Goal: Task Accomplishment & Management: Use online tool/utility

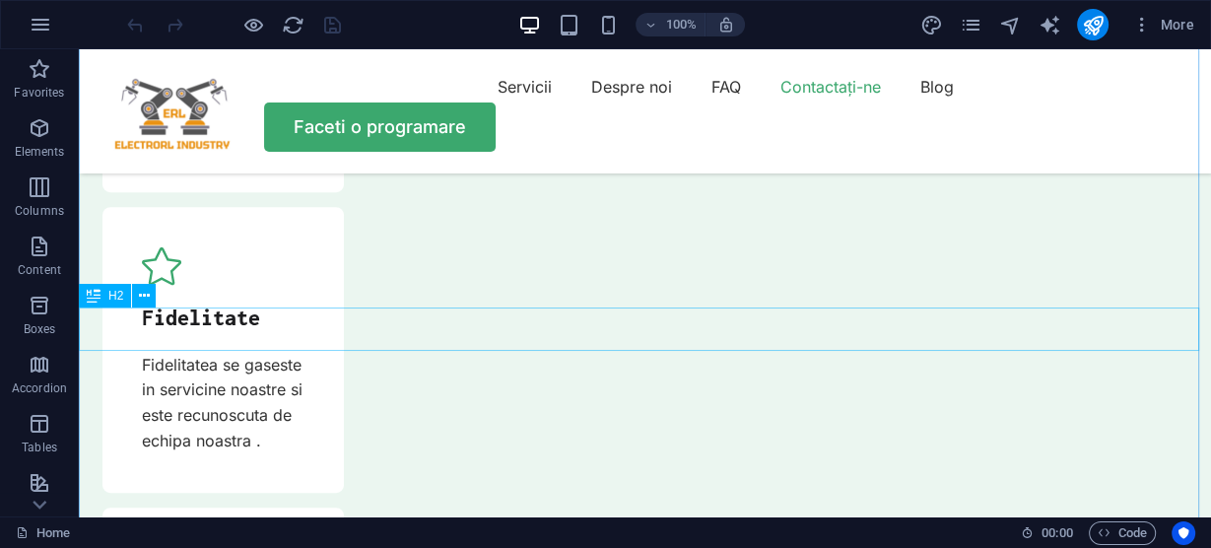
scroll to position [6777, 0]
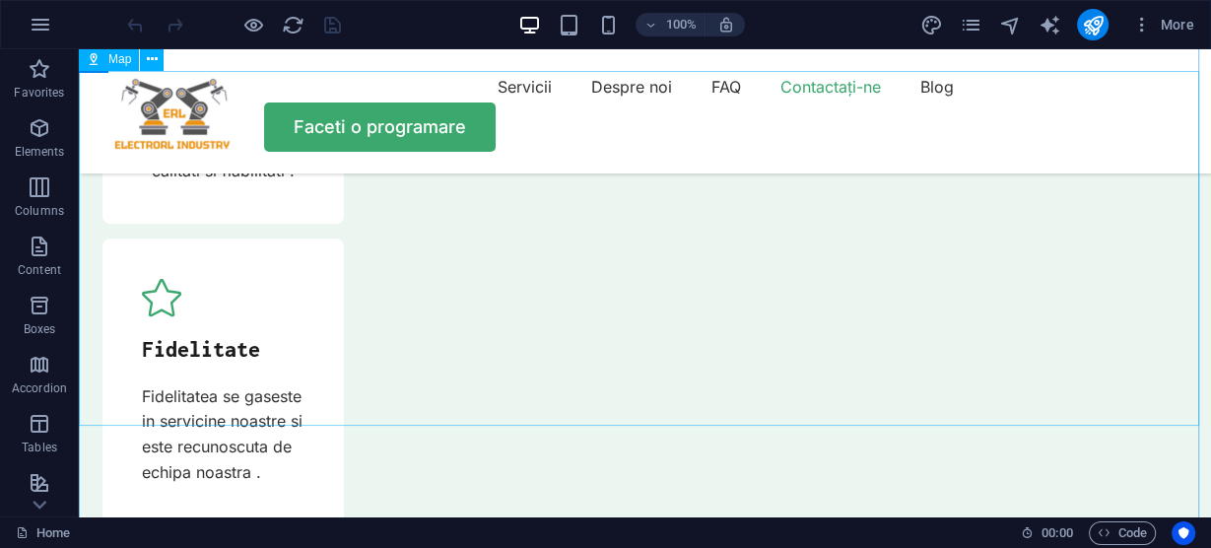
click at [152, 59] on icon at bounding box center [152, 59] width 11 height 21
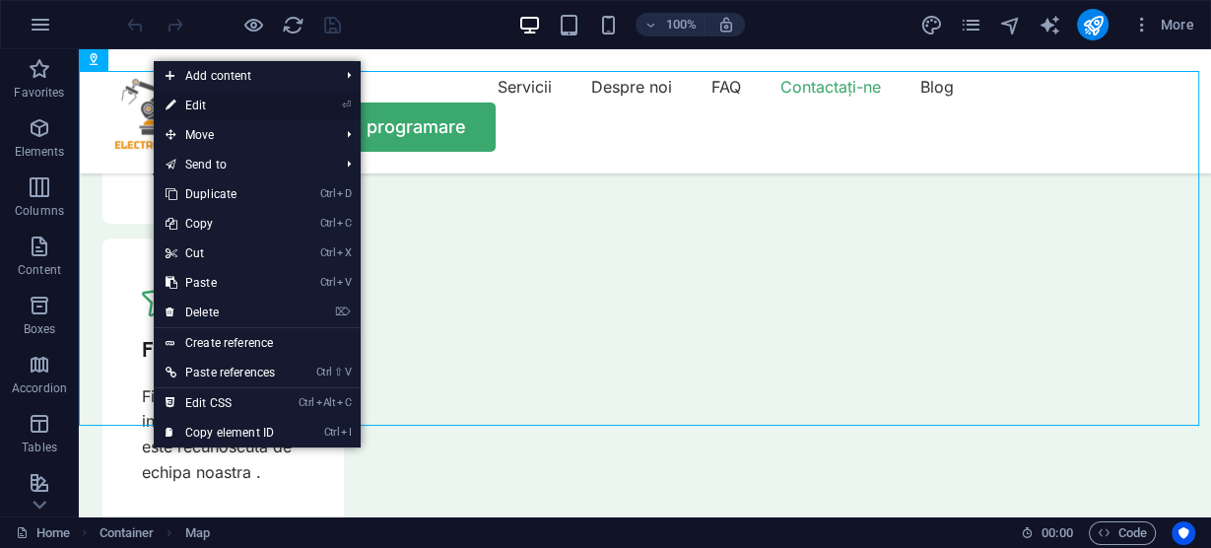
click at [200, 101] on link "⏎ Edit" at bounding box center [220, 106] width 133 height 30
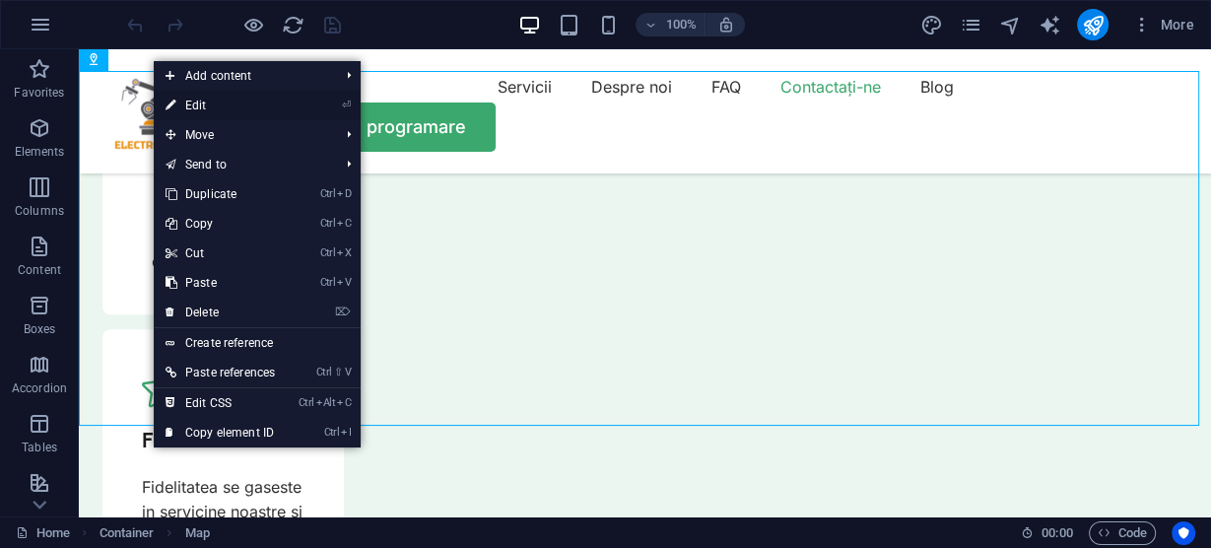
select select "1"
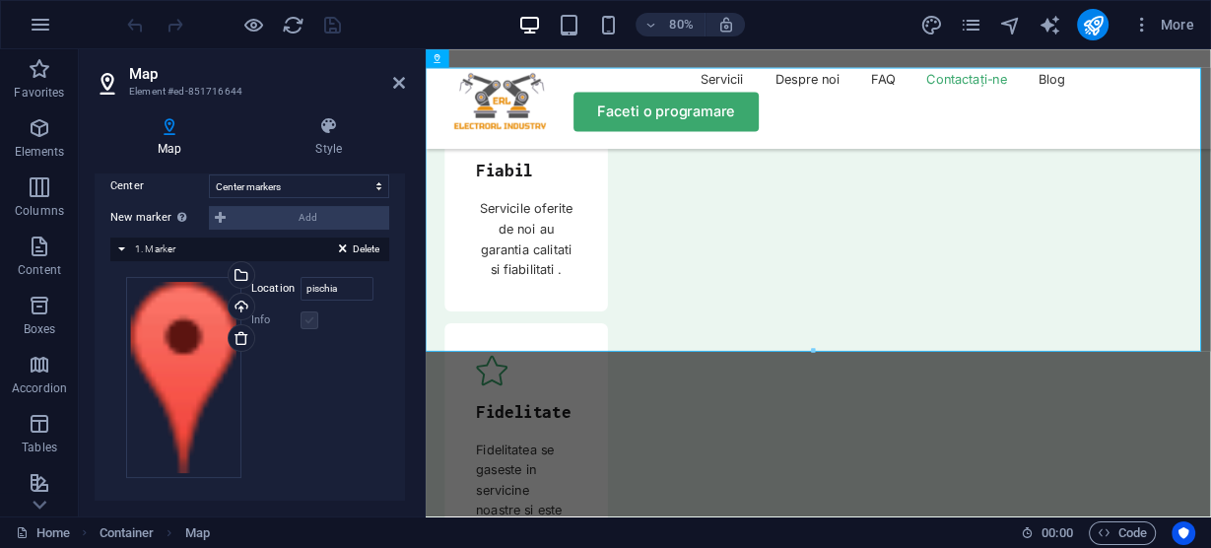
scroll to position [404, 0]
click at [122, 244] on div "Delete 1. Marker" at bounding box center [249, 247] width 279 height 24
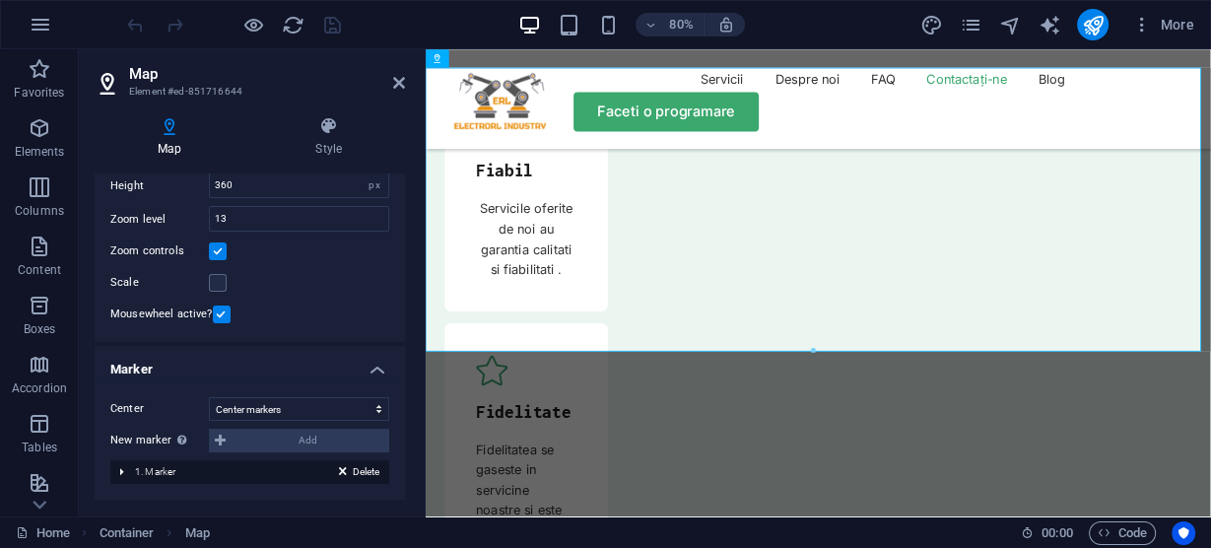
scroll to position [176, 0]
click at [314, 412] on select "Don't center Center markers Center and zoom markers" at bounding box center [299, 412] width 180 height 24
click at [306, 296] on div "Map center [STREET_ADDRESS][US_STATE] Hartford Map is limited to embed mode. To…" at bounding box center [250, 189] width 310 height 313
click at [195, 314] on label "Mousewheel active?" at bounding box center [161, 317] width 102 height 24
click at [0, 0] on input "Mousewheel active?" at bounding box center [0, 0] width 0 height 0
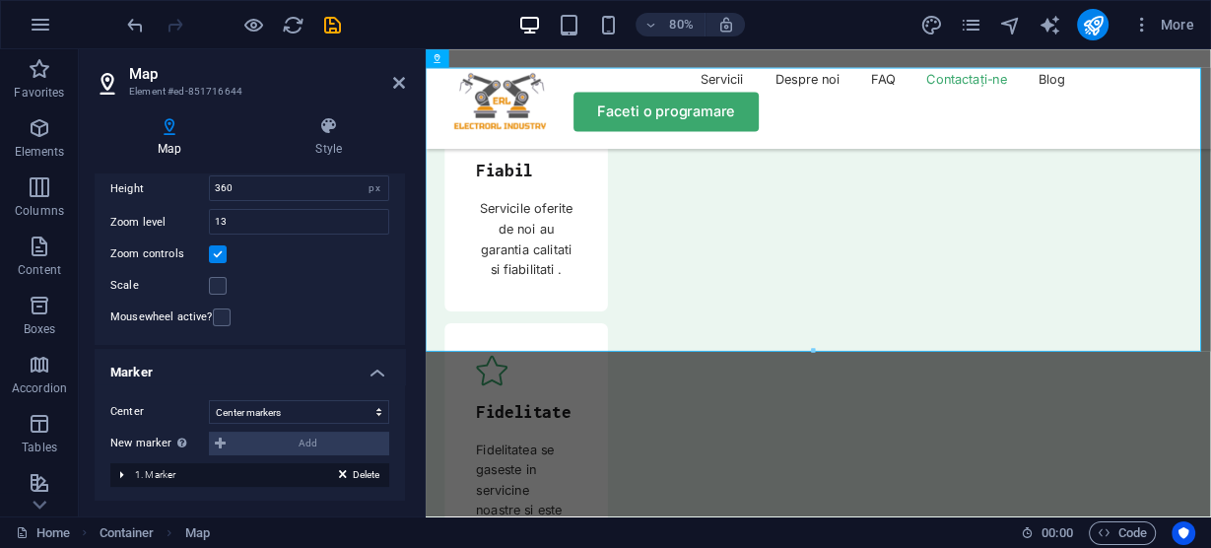
click at [196, 313] on label "Mousewheel active?" at bounding box center [161, 317] width 102 height 24
click at [0, 0] on input "Mousewheel active?" at bounding box center [0, 0] width 0 height 0
click at [196, 313] on label "Mousewheel active?" at bounding box center [161, 317] width 102 height 24
click at [0, 0] on input "Mousewheel active?" at bounding box center [0, 0] width 0 height 0
click at [217, 315] on label at bounding box center [222, 317] width 18 height 18
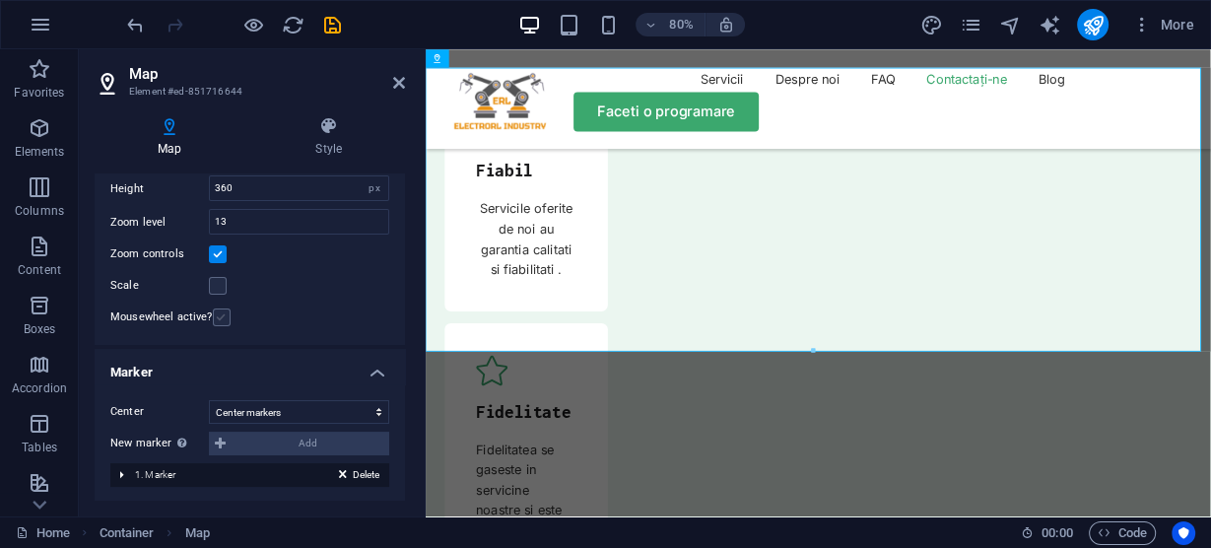
click at [0, 0] on input "Mousewheel active?" at bounding box center [0, 0] width 0 height 0
click at [216, 285] on label at bounding box center [218, 286] width 18 height 18
click at [0, 0] on input "Scale" at bounding box center [0, 0] width 0 height 0
click at [216, 285] on label at bounding box center [218, 286] width 18 height 18
click at [0, 0] on input "Scale" at bounding box center [0, 0] width 0 height 0
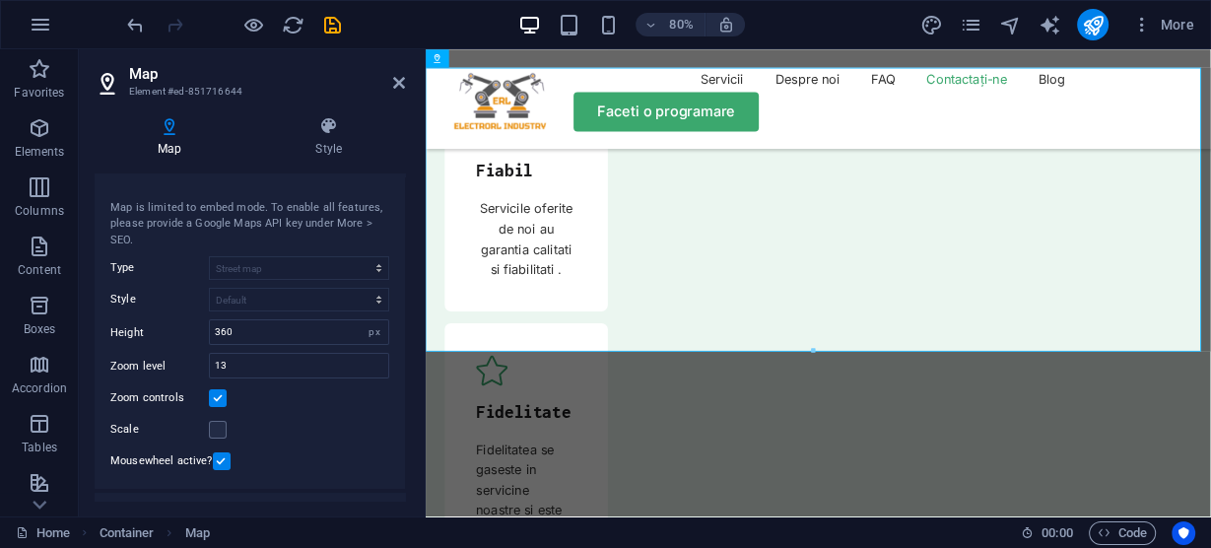
scroll to position [19, 0]
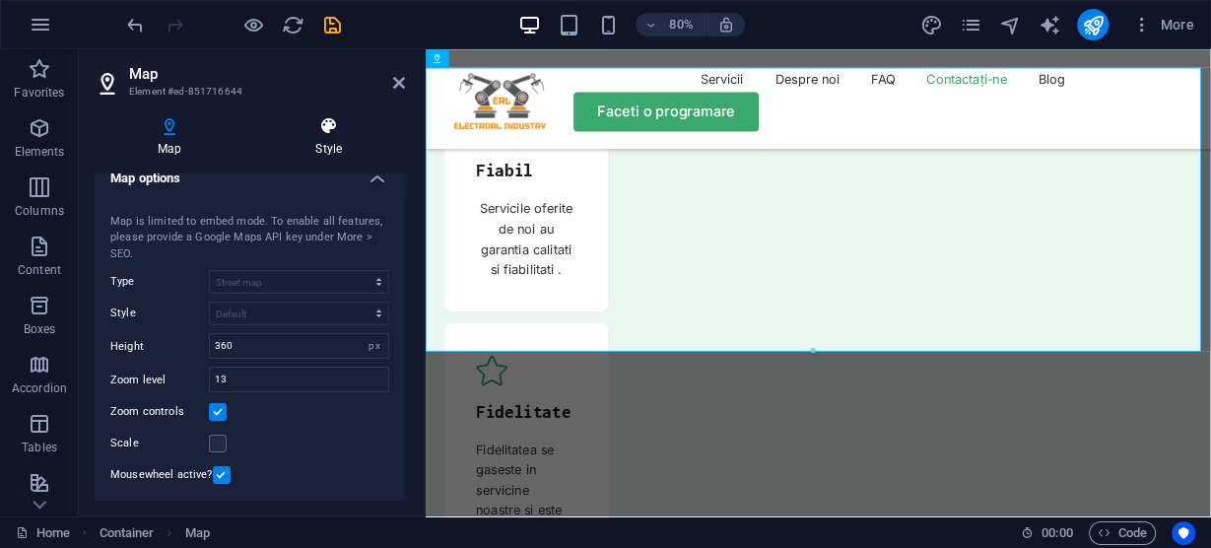
click at [329, 138] on h4 "Style" at bounding box center [328, 136] width 153 height 41
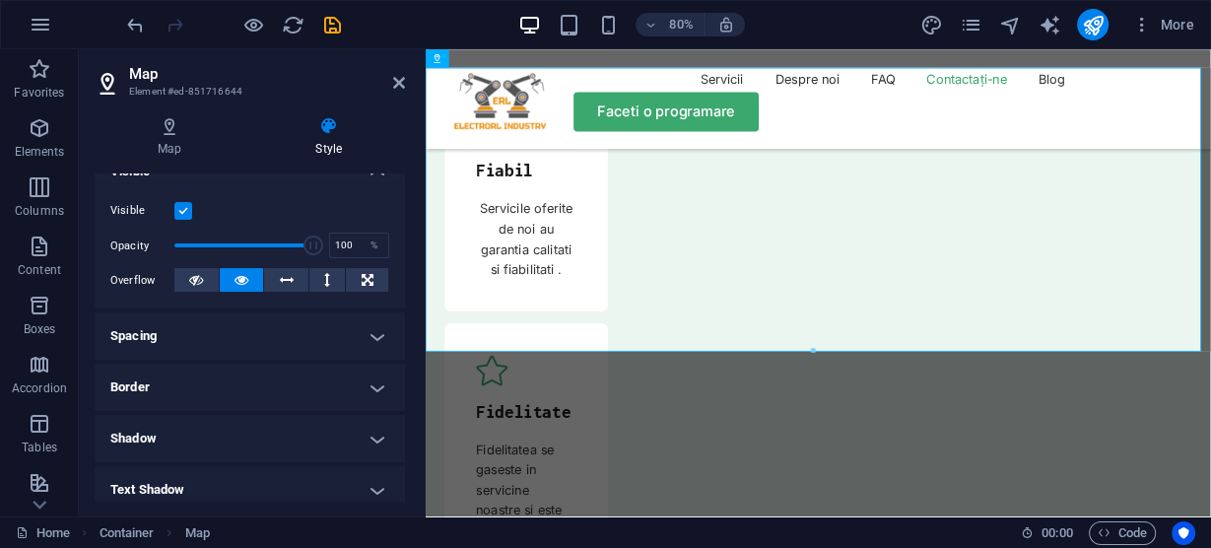
scroll to position [315, 0]
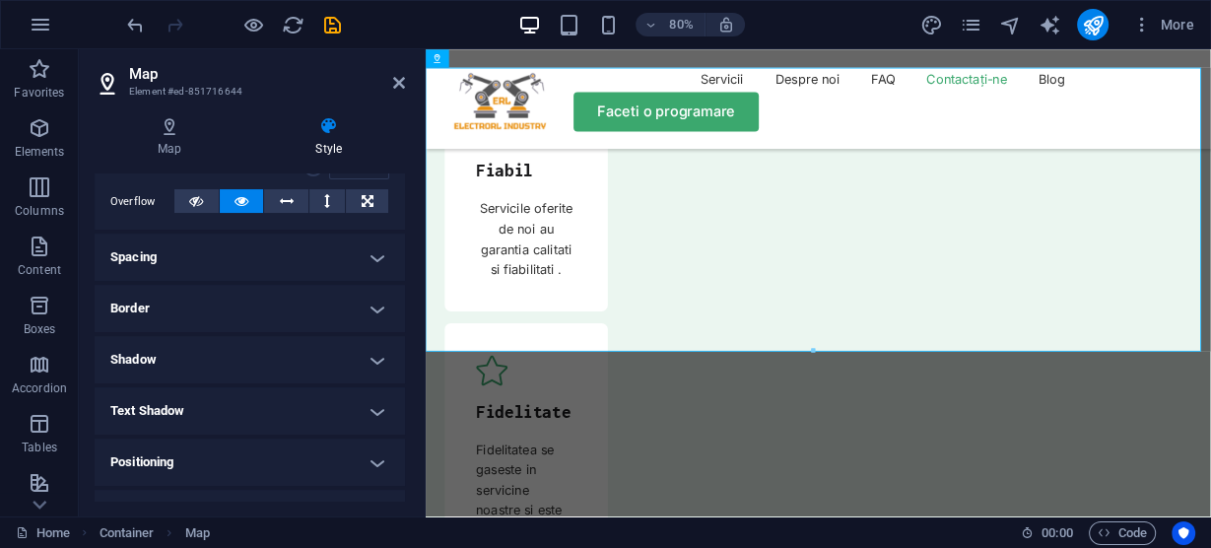
click at [371, 409] on h4 "Text Shadow" at bounding box center [250, 410] width 310 height 47
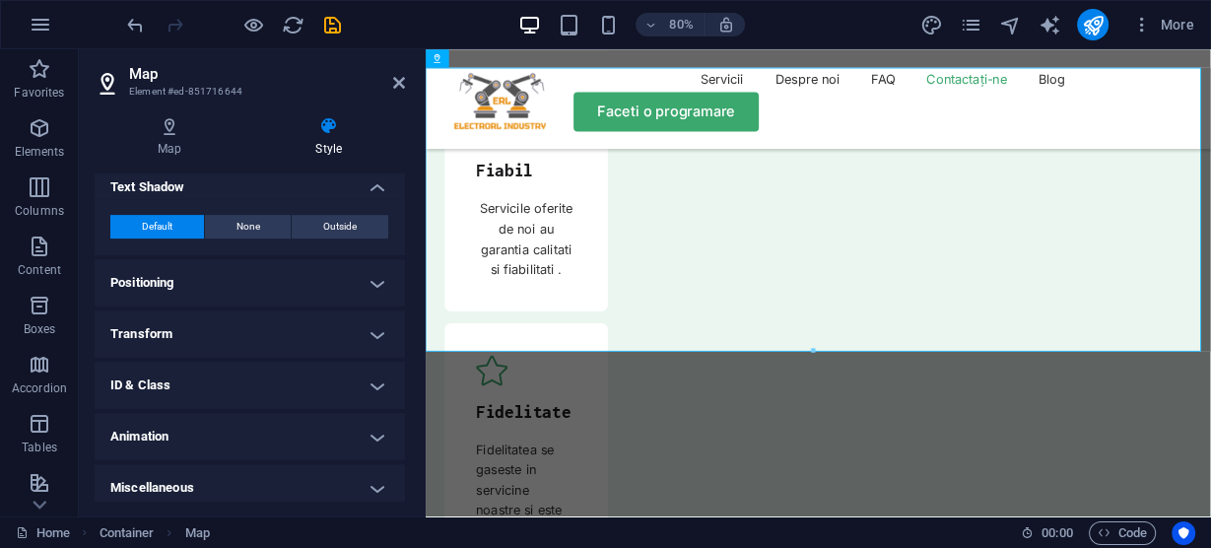
scroll to position [548, 0]
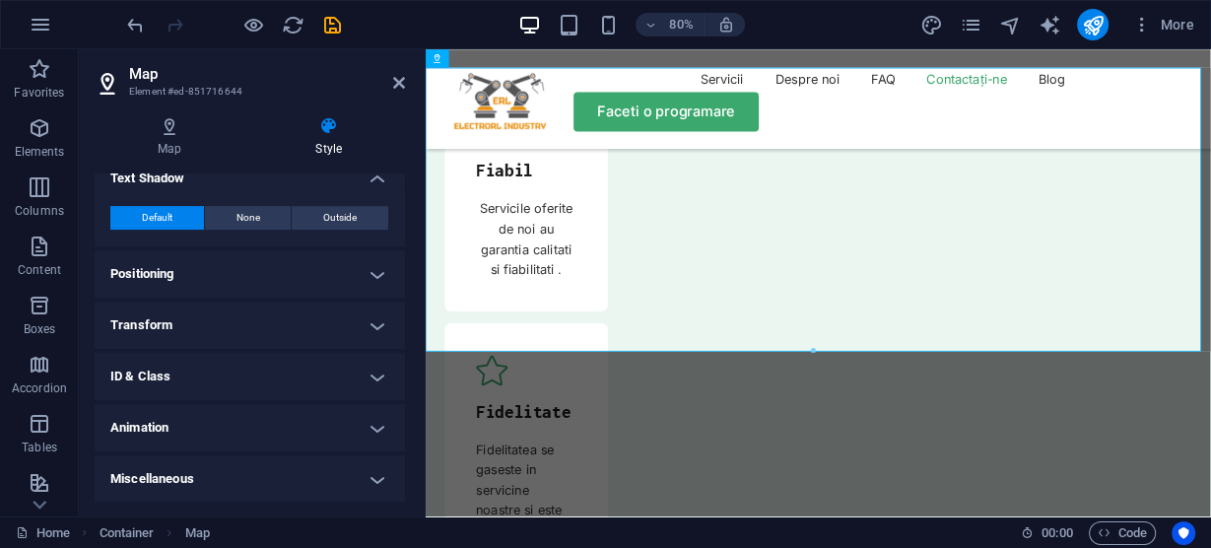
click at [379, 268] on h4 "Positioning" at bounding box center [250, 273] width 310 height 47
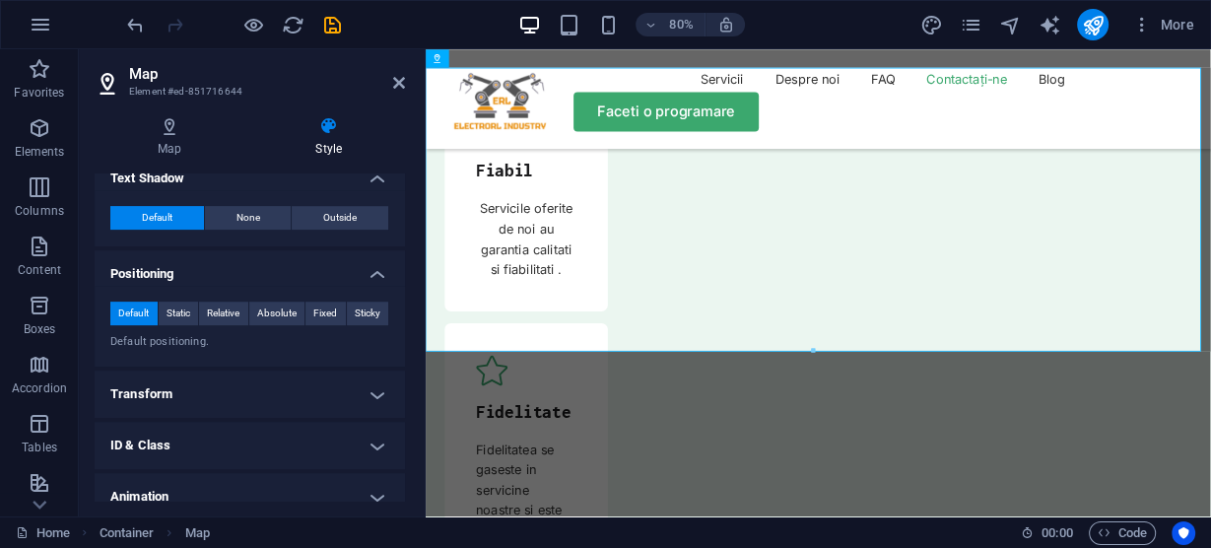
click at [379, 268] on h4 "Positioning" at bounding box center [250, 267] width 310 height 35
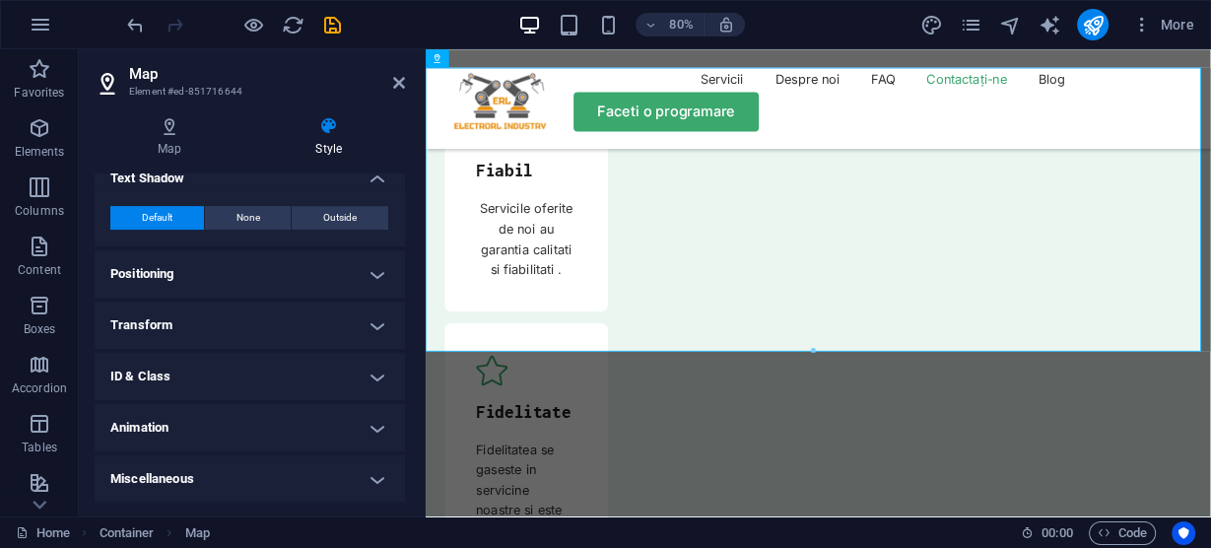
click at [379, 473] on h4 "Miscellaneous" at bounding box center [250, 478] width 310 height 47
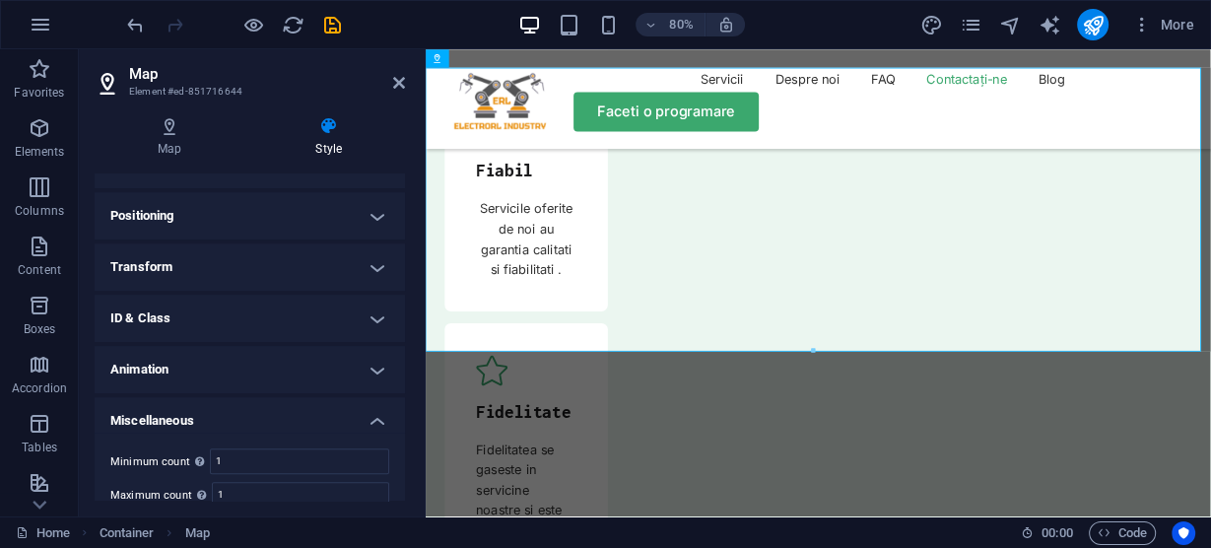
scroll to position [669, 0]
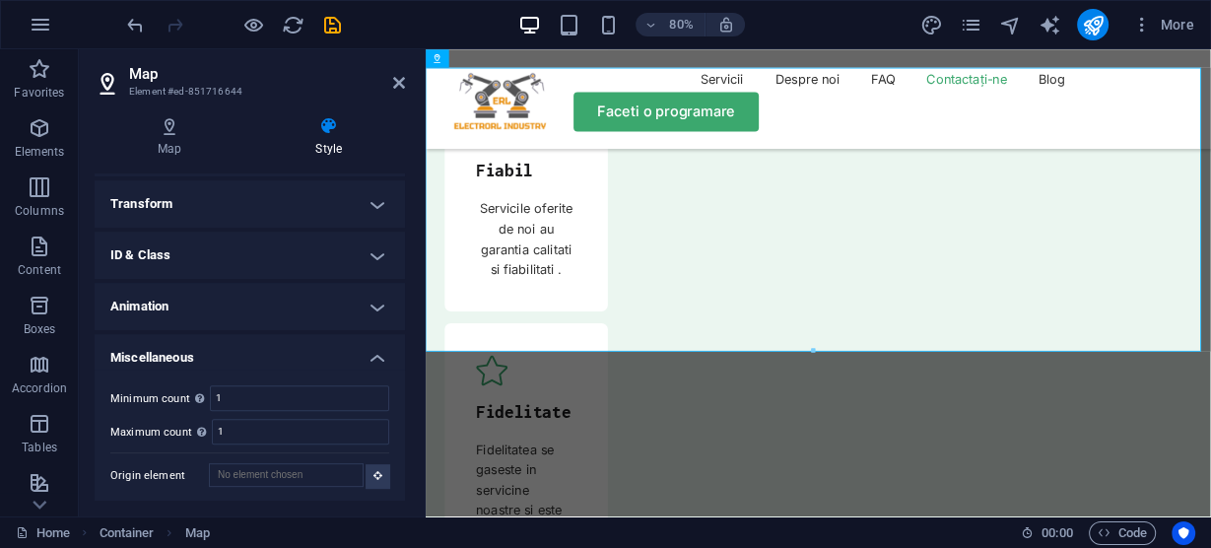
click at [379, 357] on h4 "Miscellaneous" at bounding box center [250, 351] width 310 height 35
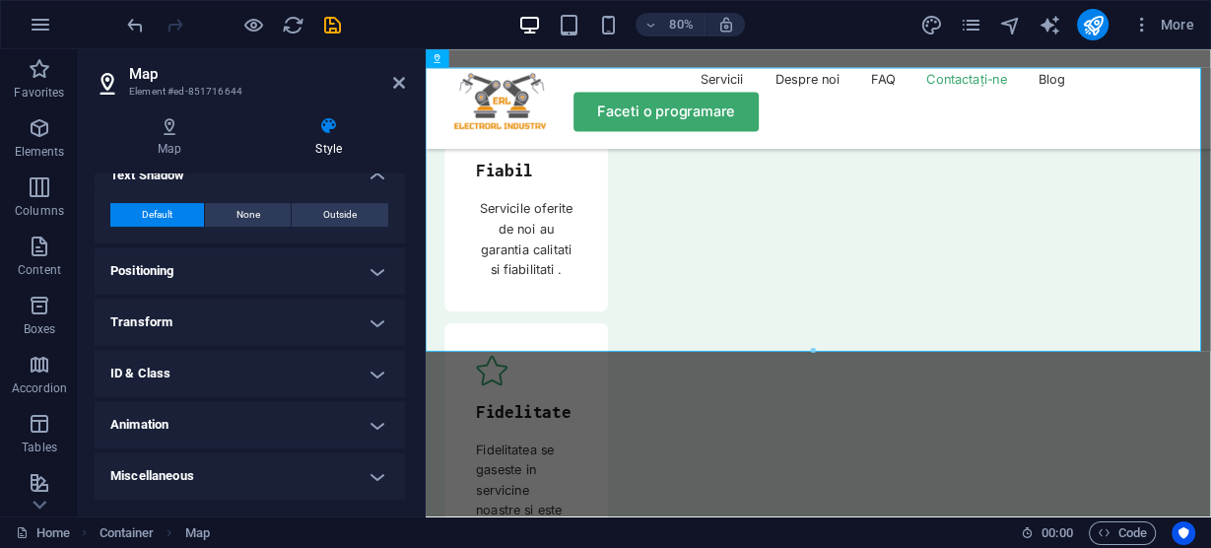
scroll to position [548, 0]
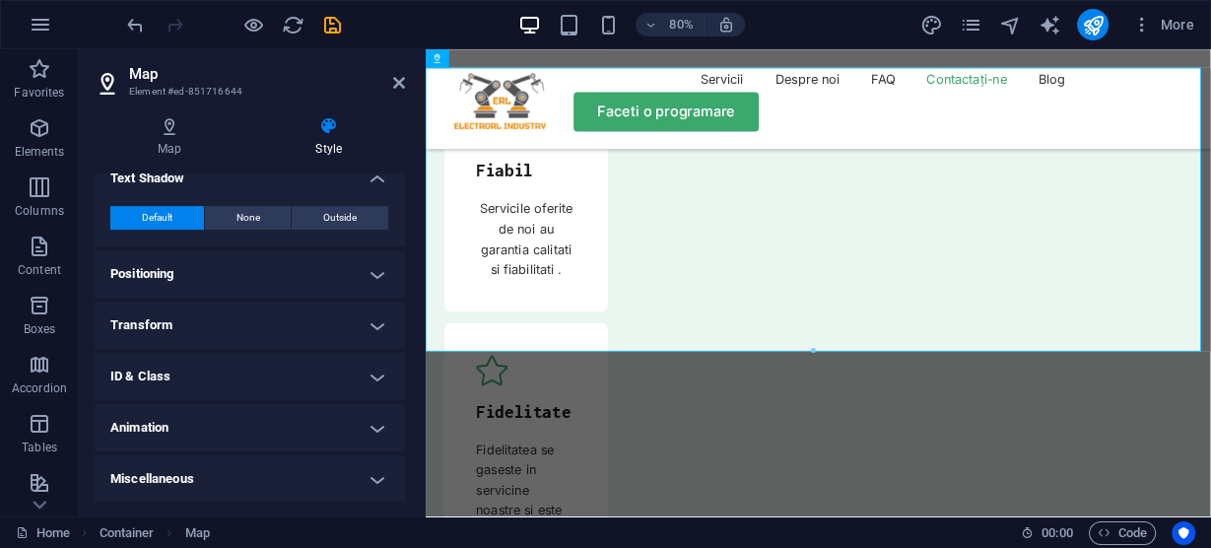
click at [374, 370] on h4 "ID & Class" at bounding box center [250, 376] width 310 height 47
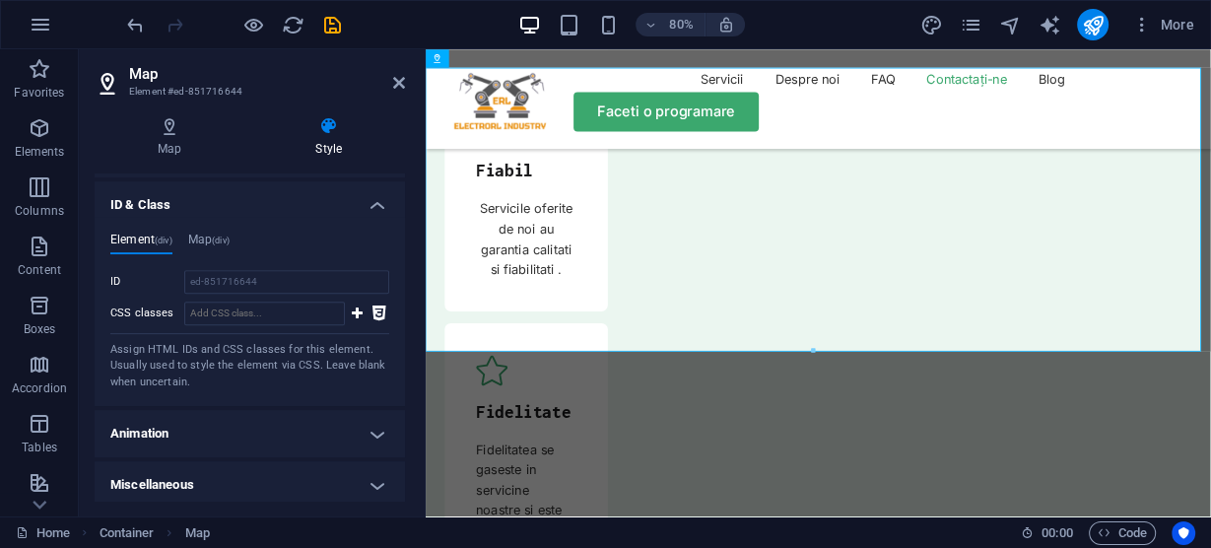
scroll to position [725, 0]
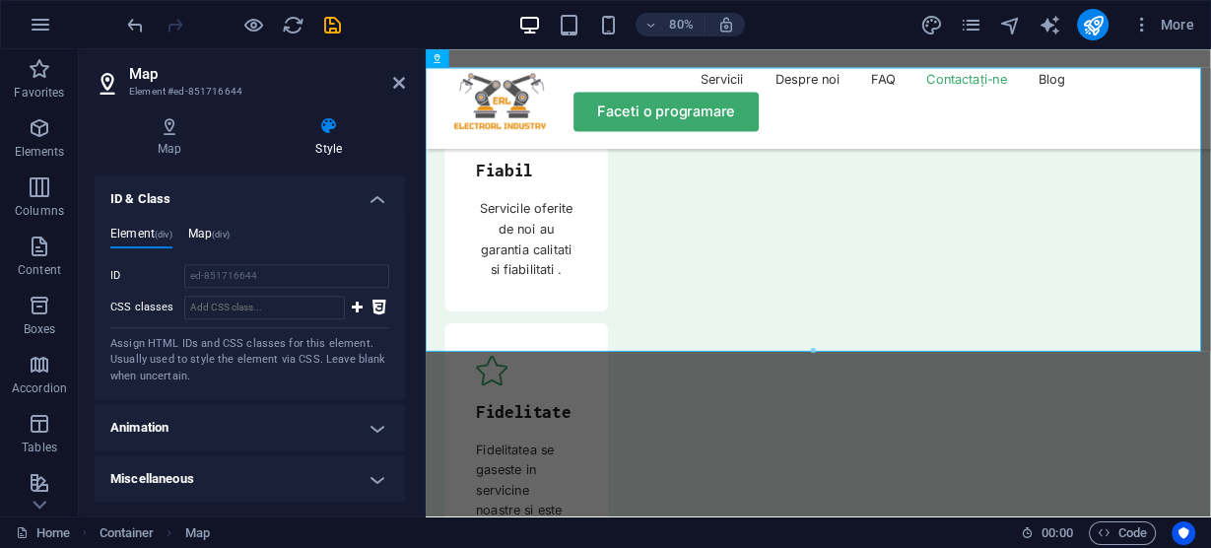
click at [201, 229] on h4 "Map (div)" at bounding box center [208, 238] width 41 height 22
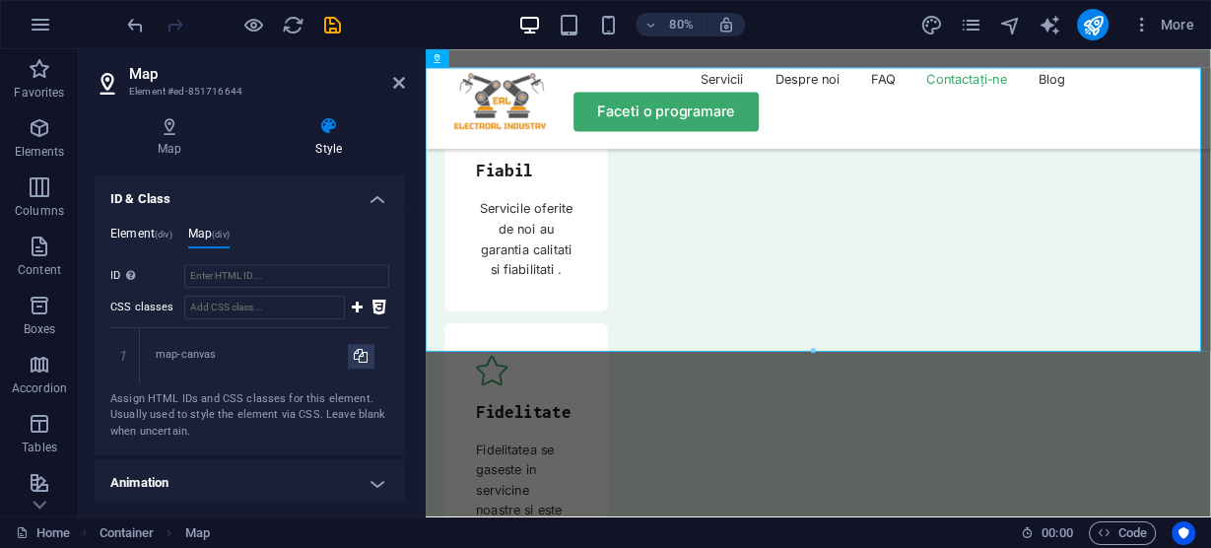
click at [132, 229] on h4 "Element (div)" at bounding box center [141, 238] width 62 height 22
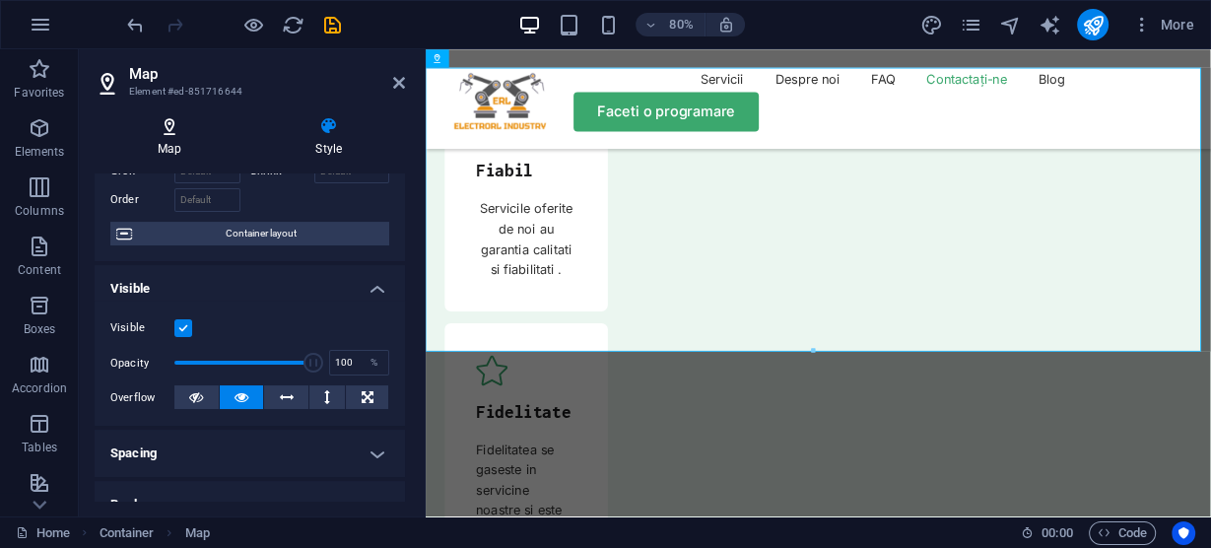
scroll to position [95, 0]
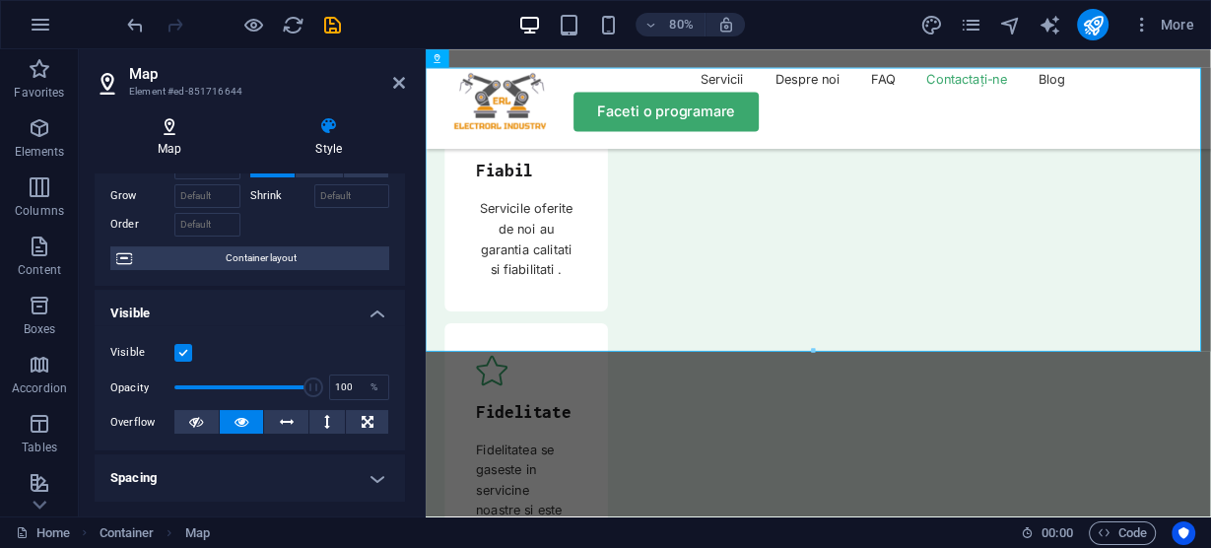
click at [169, 122] on icon at bounding box center [170, 126] width 150 height 20
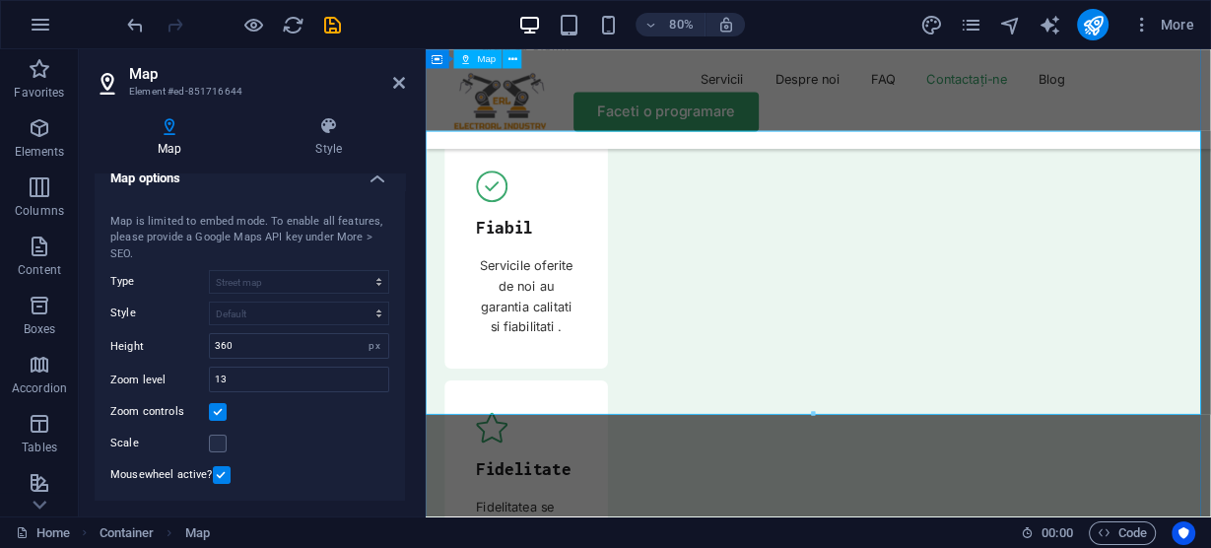
scroll to position [6874, 0]
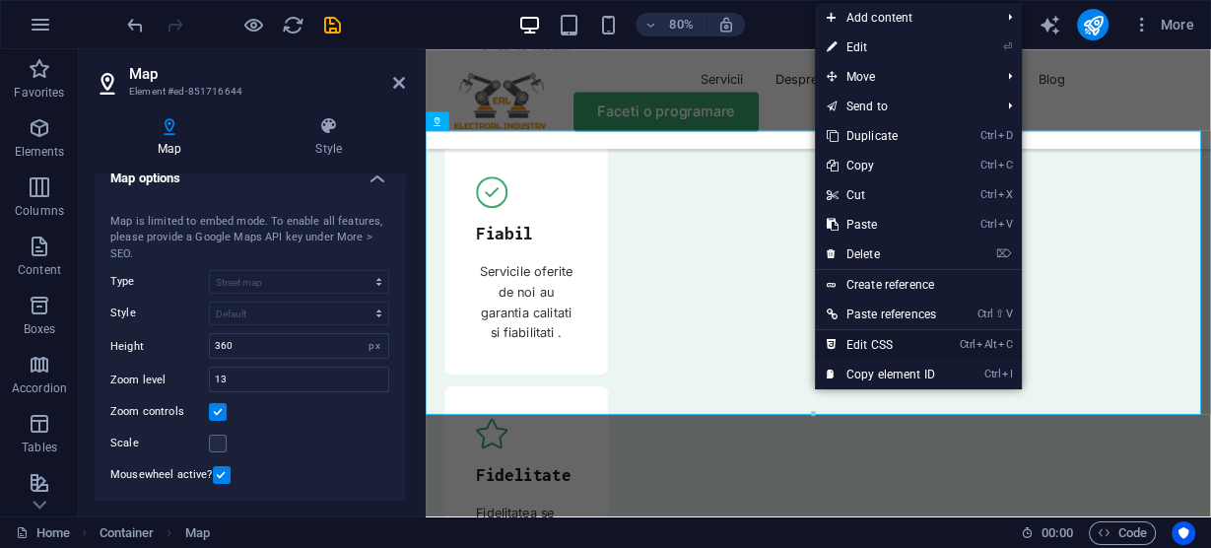
click at [872, 344] on link "Ctrl Alt C Edit CSS" at bounding box center [881, 345] width 133 height 30
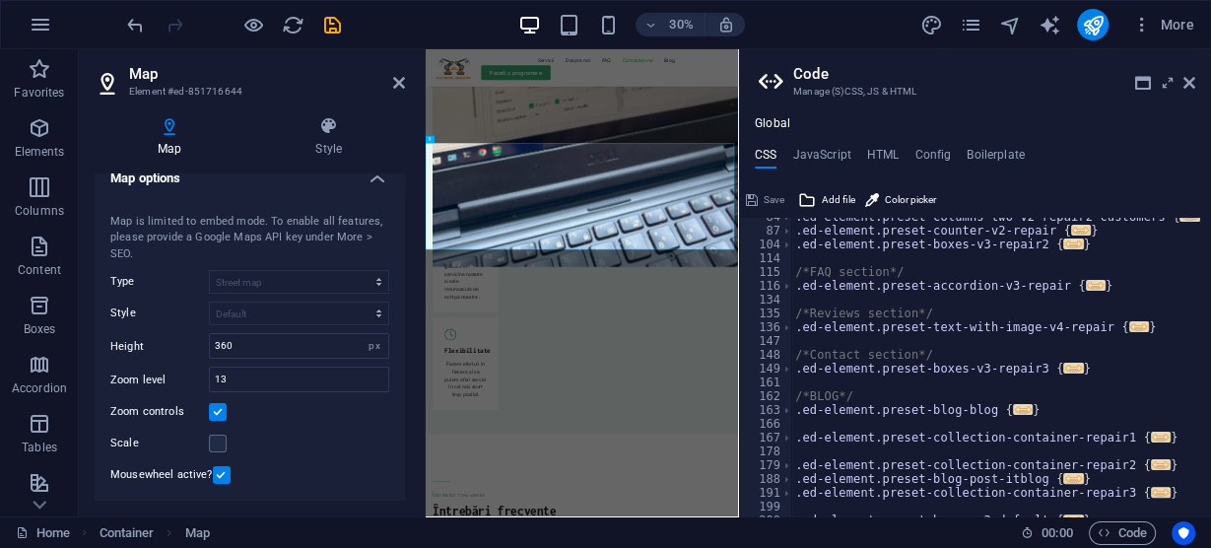
scroll to position [294, 0]
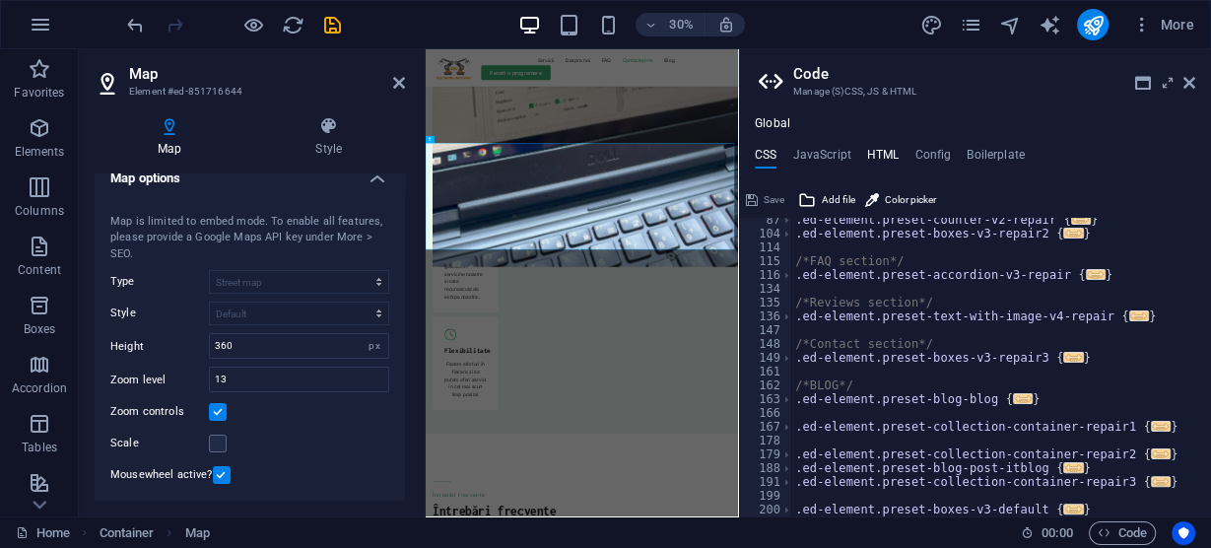
click at [883, 152] on h4 "HTML" at bounding box center [883, 159] width 33 height 22
type textarea "<a href="#main-content" class="button wv-link-content">Skip to main content</a>"
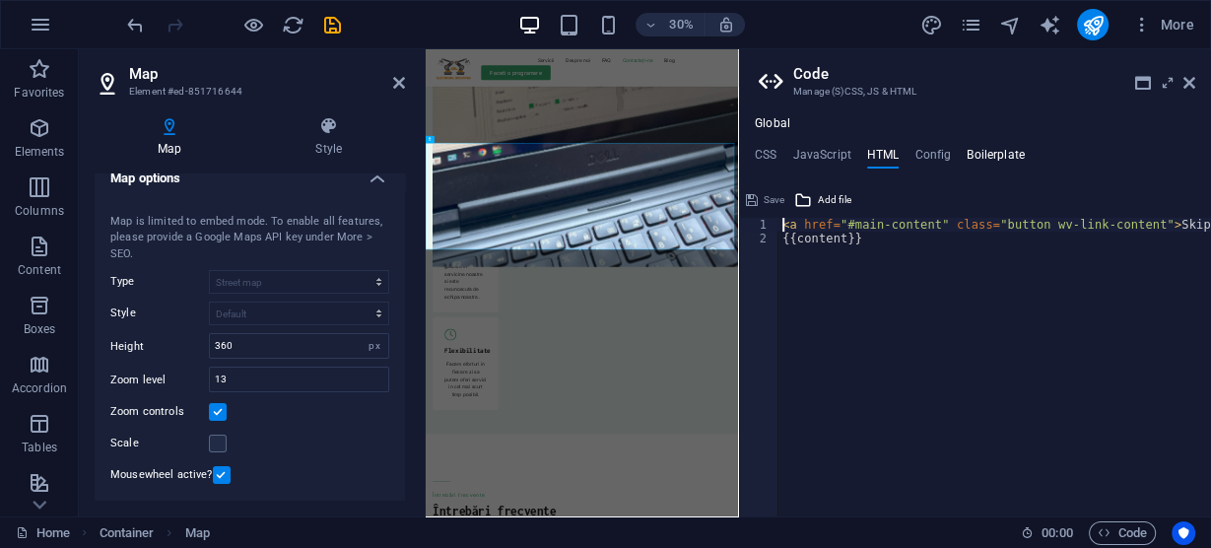
click at [989, 154] on h4 "Boilerplate" at bounding box center [995, 159] width 58 height 22
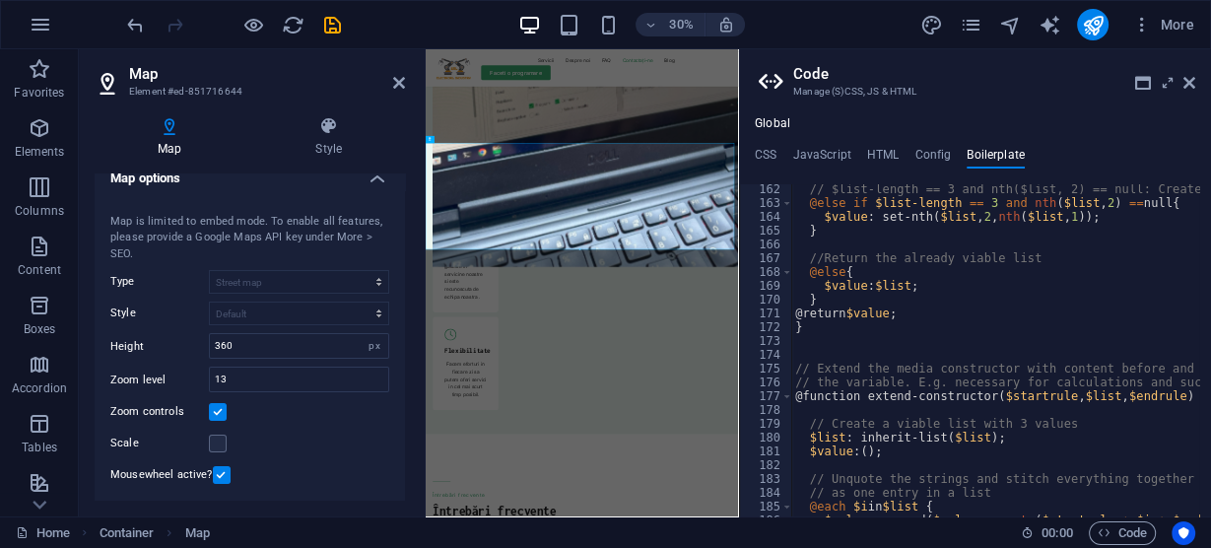
scroll to position [1261, 0]
drag, startPoint x: 1188, startPoint y: 85, endPoint x: 949, endPoint y: 44, distance: 242.8
click at [1188, 85] on icon at bounding box center [1189, 83] width 12 height 16
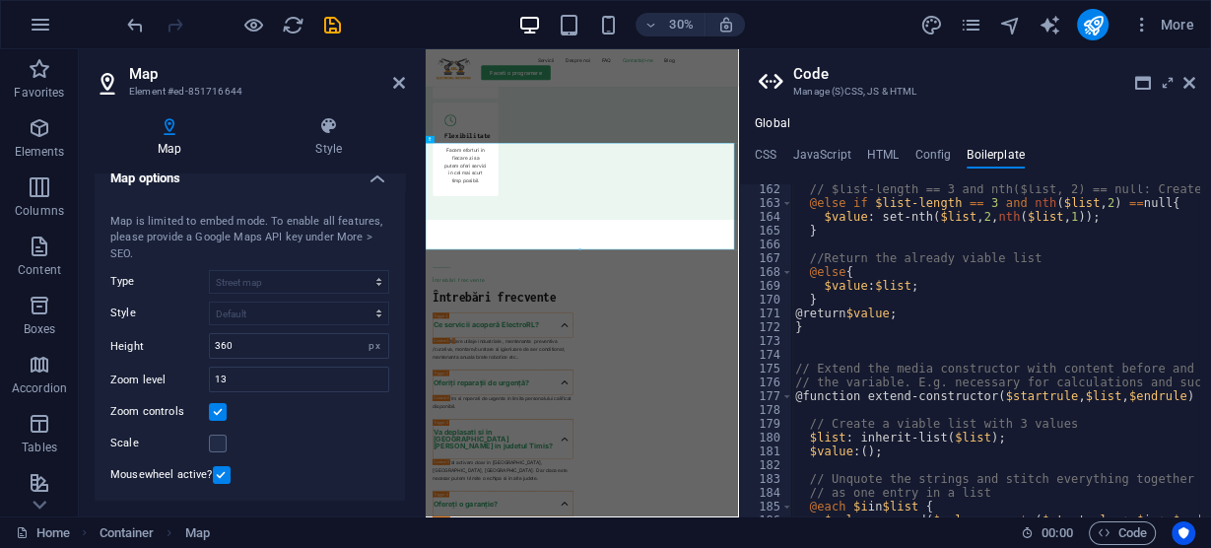
scroll to position [6662, 0]
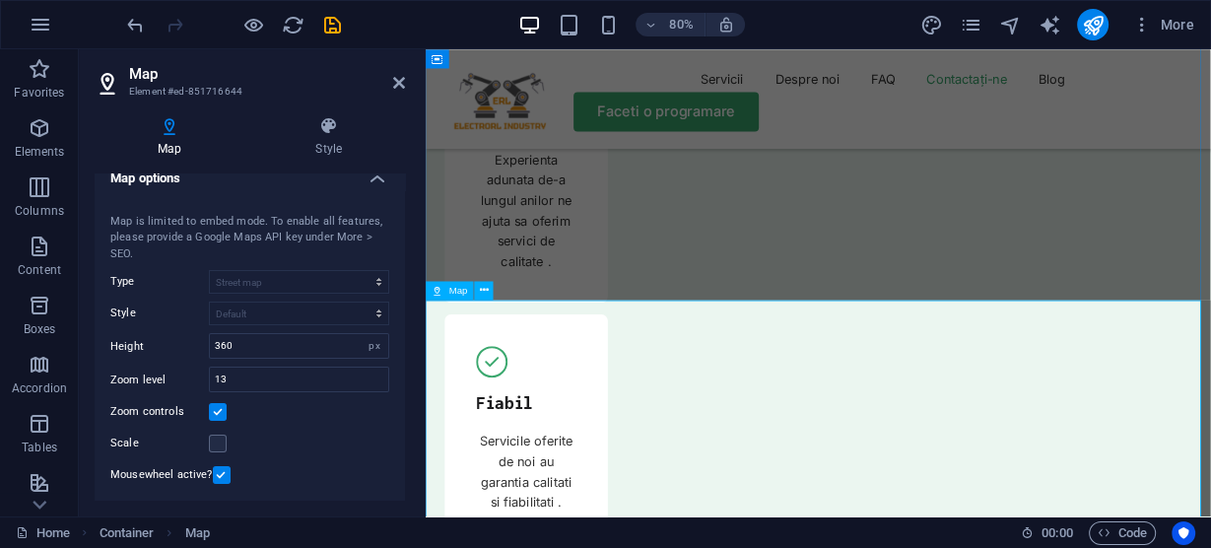
click at [450, 291] on span "Map" at bounding box center [458, 291] width 19 height 10
click at [485, 291] on icon at bounding box center [484, 290] width 9 height 17
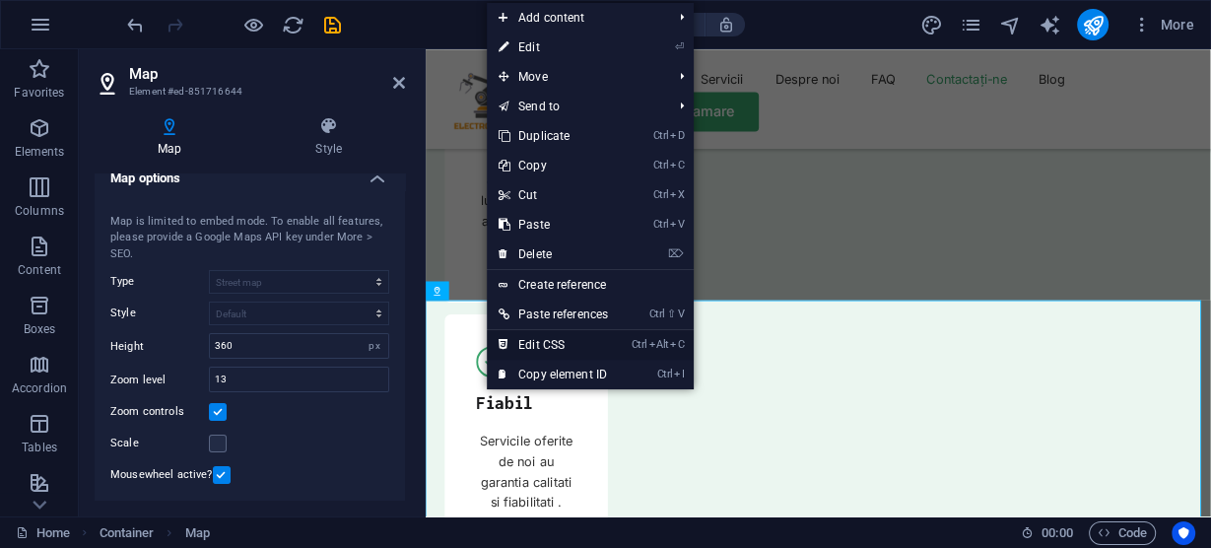
click at [561, 340] on link "Ctrl Alt C Edit CSS" at bounding box center [553, 345] width 133 height 30
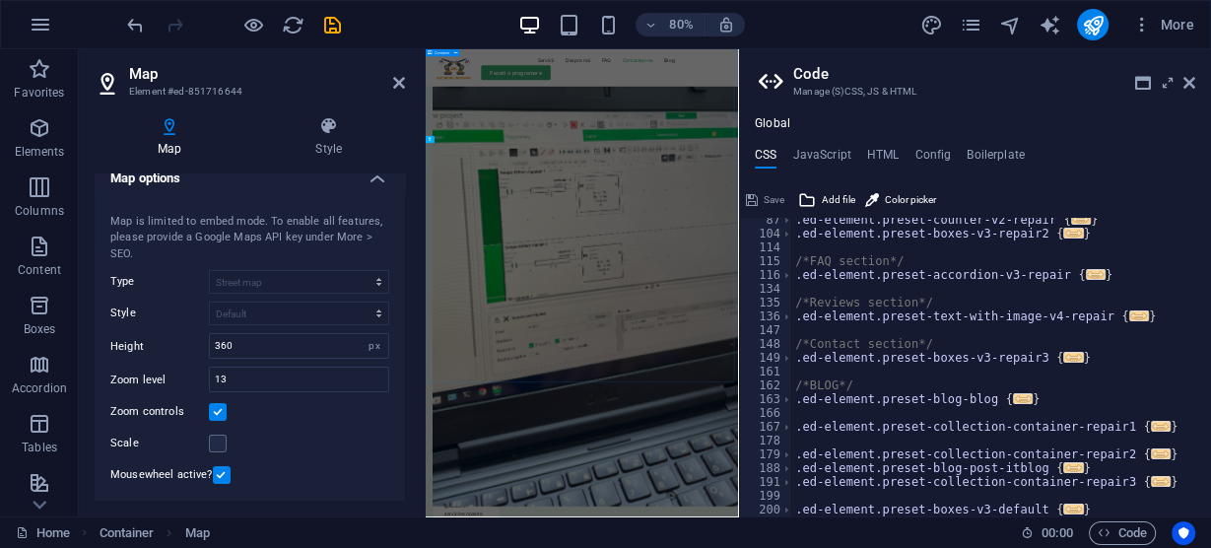
scroll to position [7458, 0]
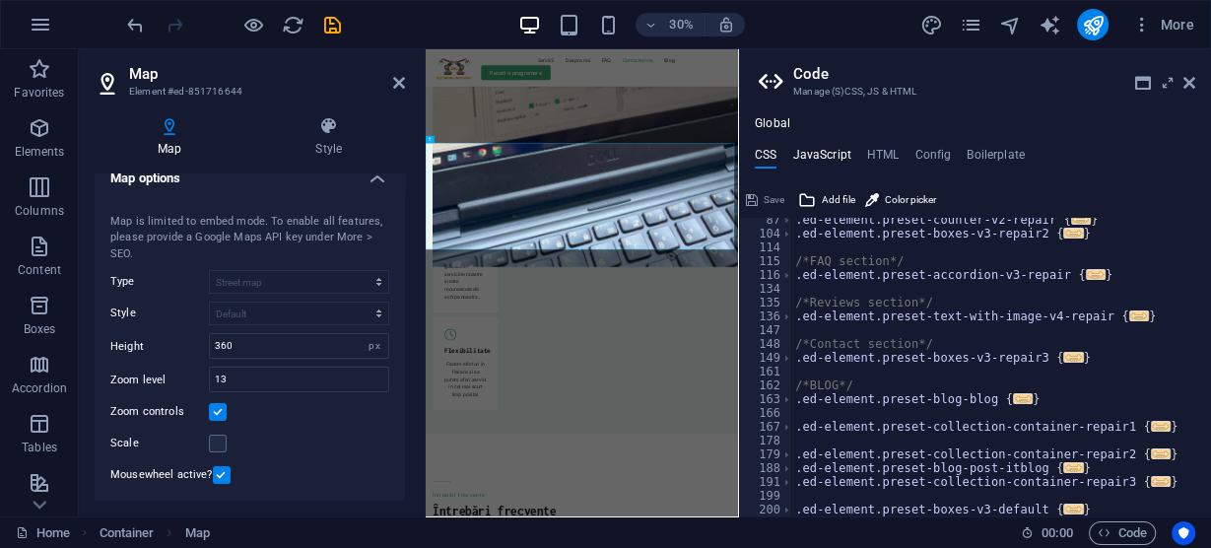
click at [818, 159] on h4 "JavaScript" at bounding box center [821, 159] width 58 height 22
type textarea "/* JS for preset "Menu V2" */"
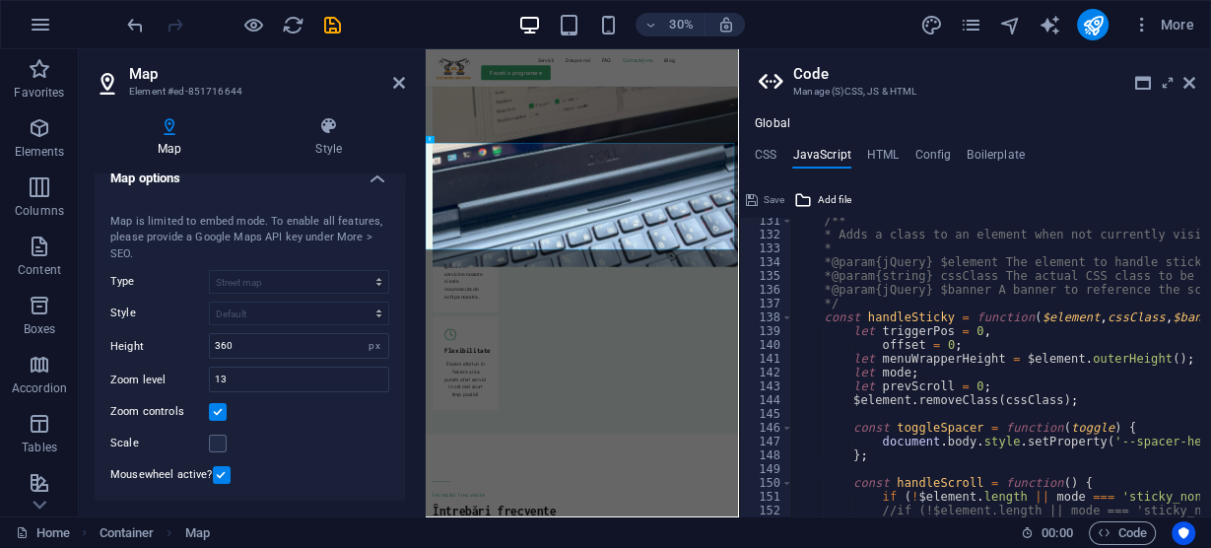
scroll to position [1891, 0]
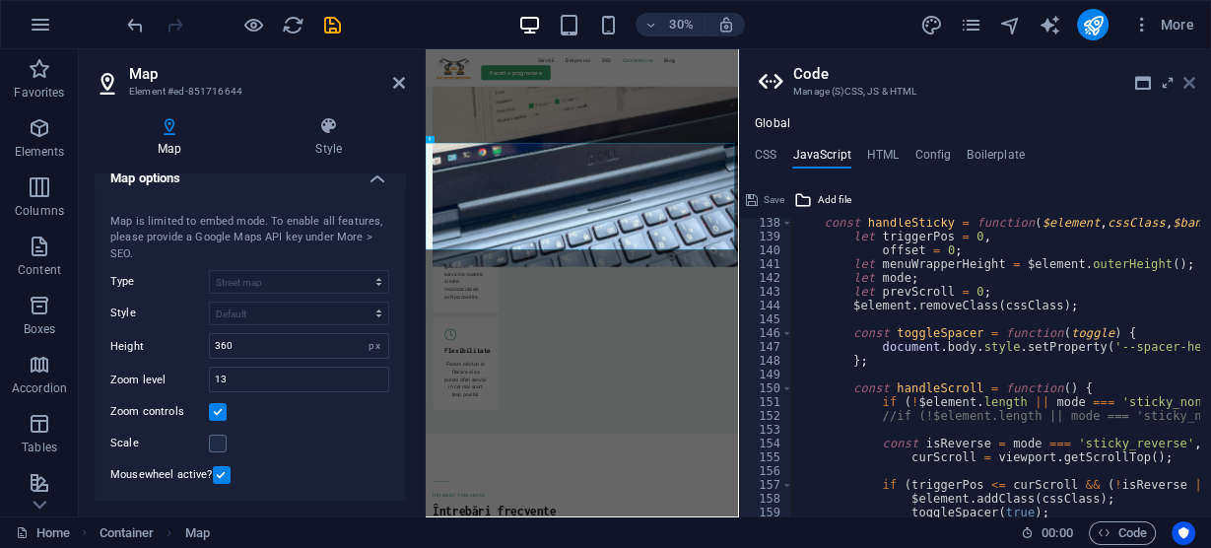
click at [1189, 85] on icon at bounding box center [1189, 83] width 12 height 16
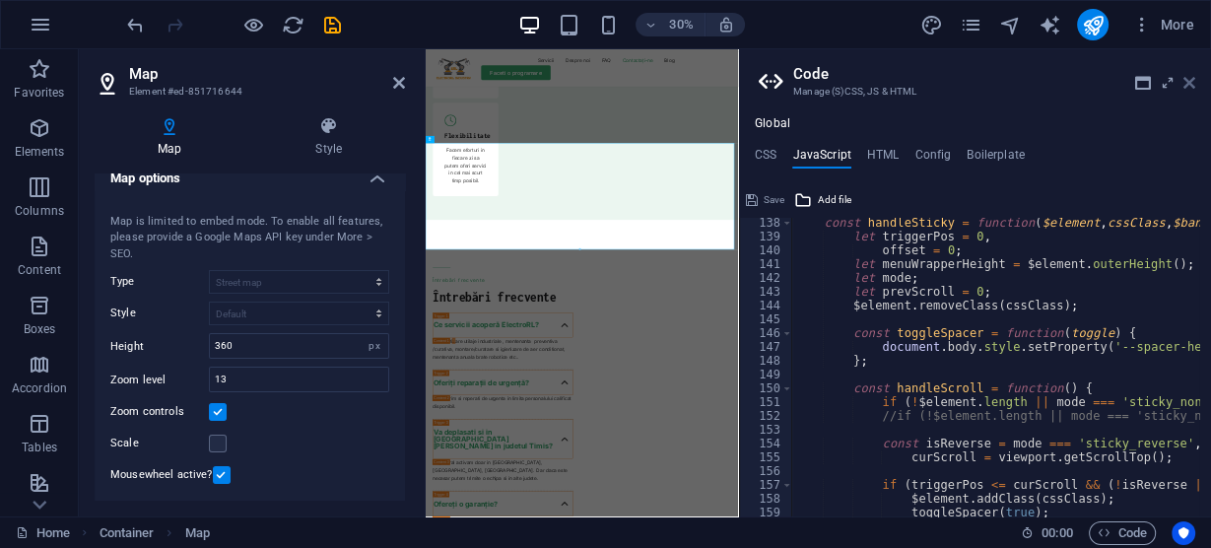
scroll to position [6662, 0]
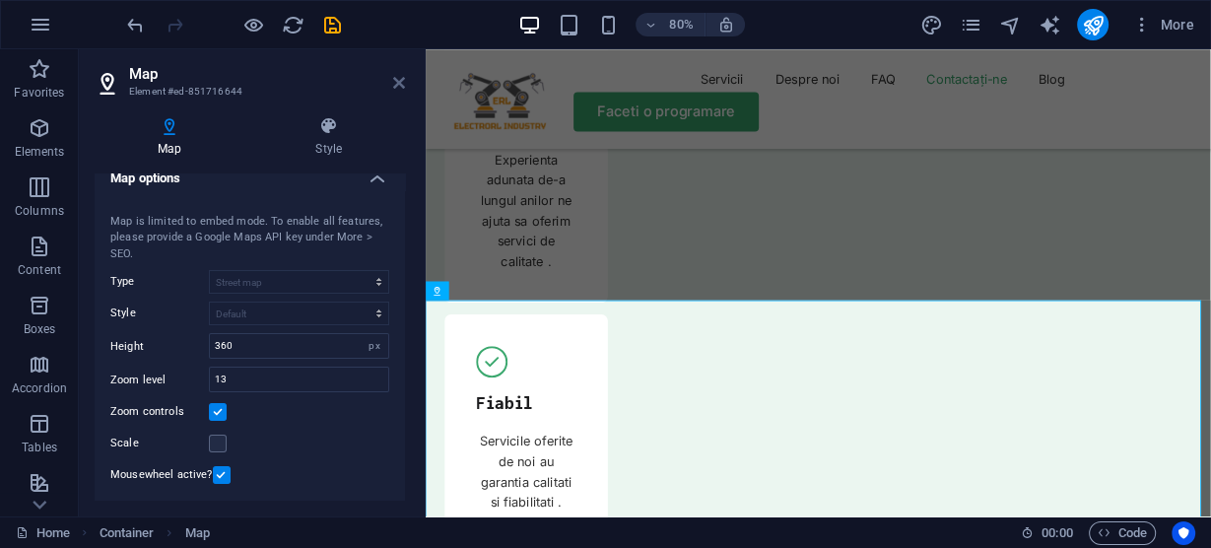
click at [395, 78] on icon at bounding box center [399, 83] width 12 height 16
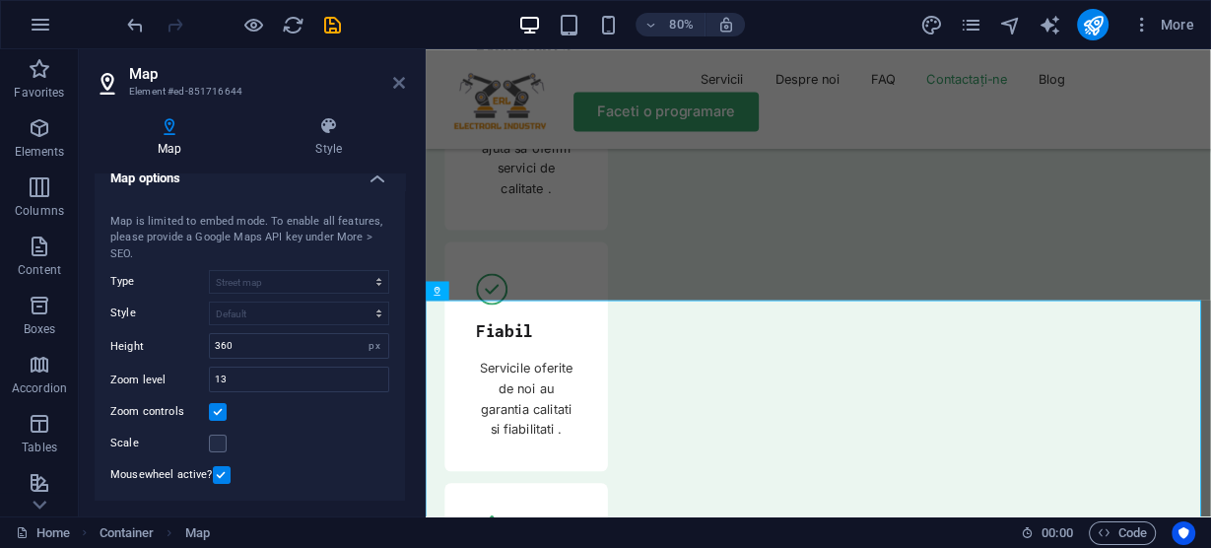
scroll to position [6486, 0]
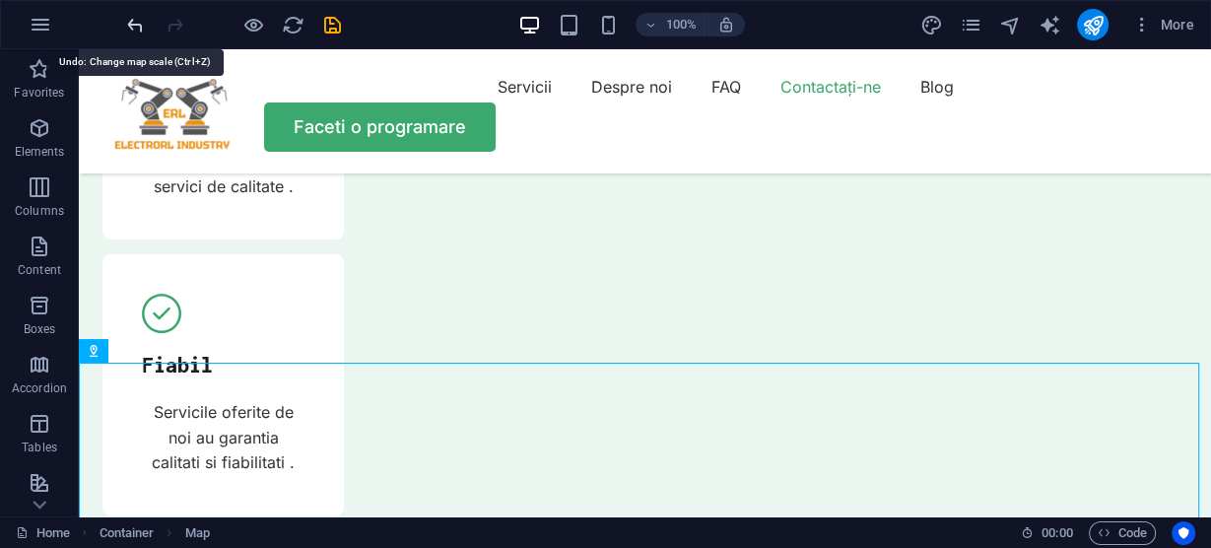
click at [131, 24] on icon "undo" at bounding box center [135, 25] width 23 height 23
click at [1187, 26] on span "More" at bounding box center [1163, 25] width 62 height 20
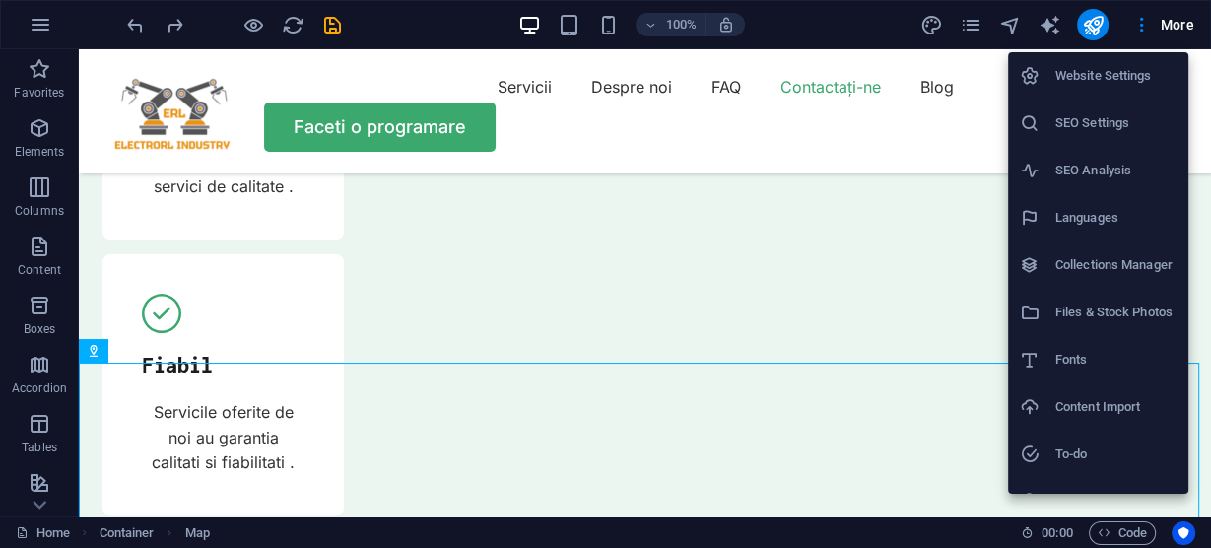
click at [1121, 76] on h6 "Website Settings" at bounding box center [1115, 76] width 121 height 24
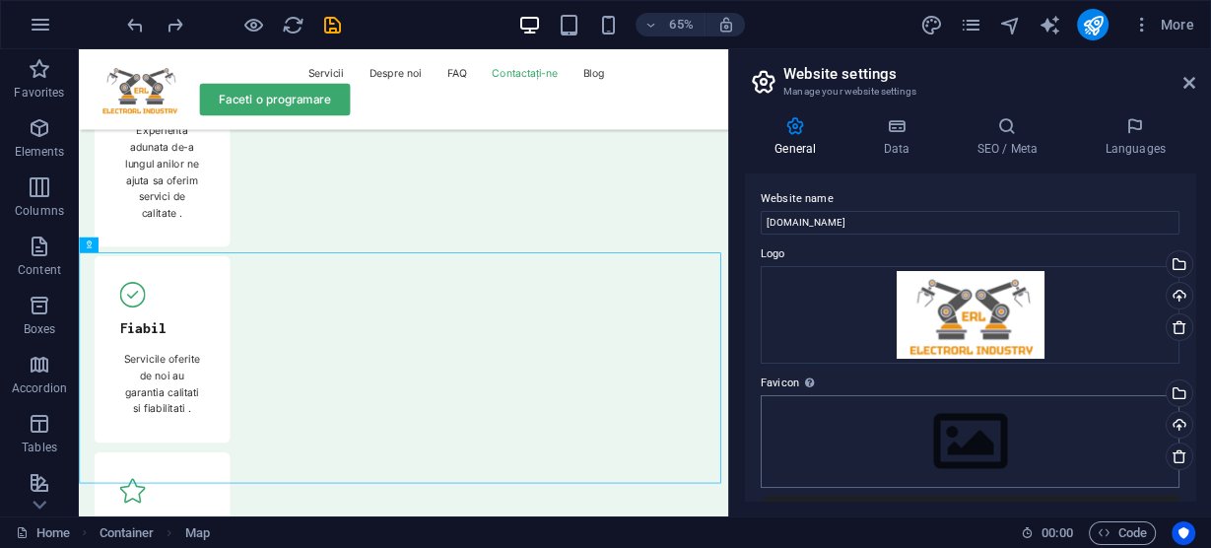
scroll to position [0, 0]
click at [898, 130] on icon at bounding box center [896, 126] width 86 height 20
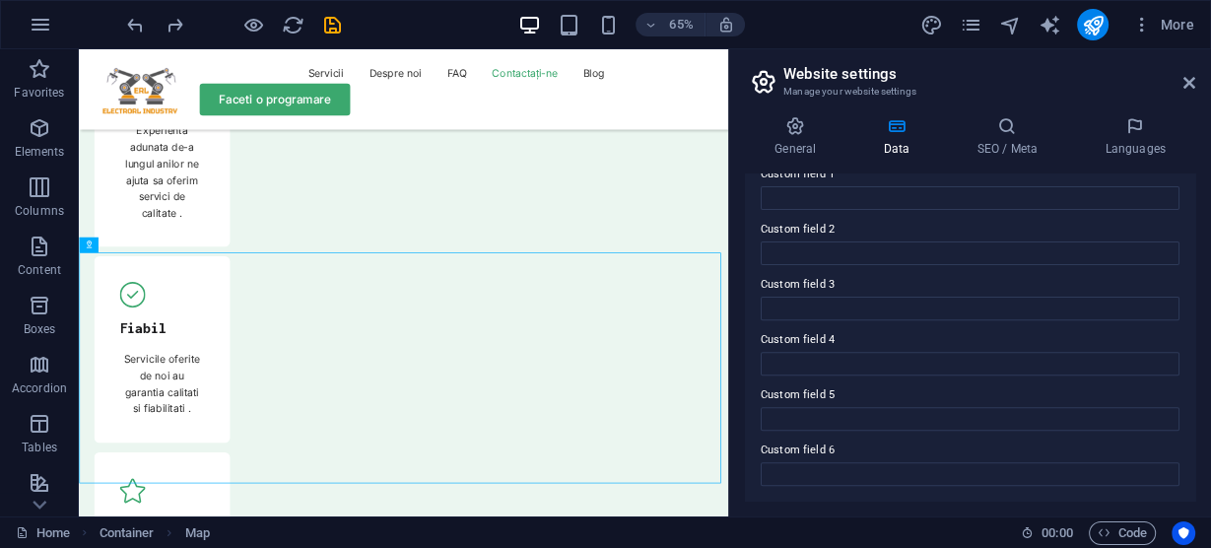
scroll to position [540, 0]
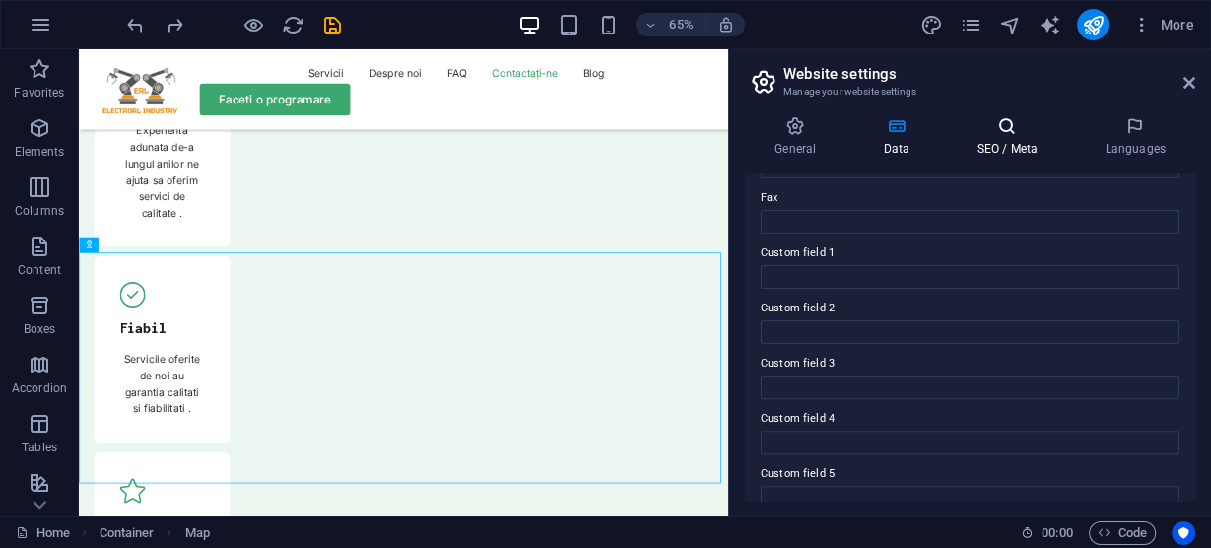
click at [1008, 141] on h4 "SEO / Meta" at bounding box center [1011, 136] width 128 height 41
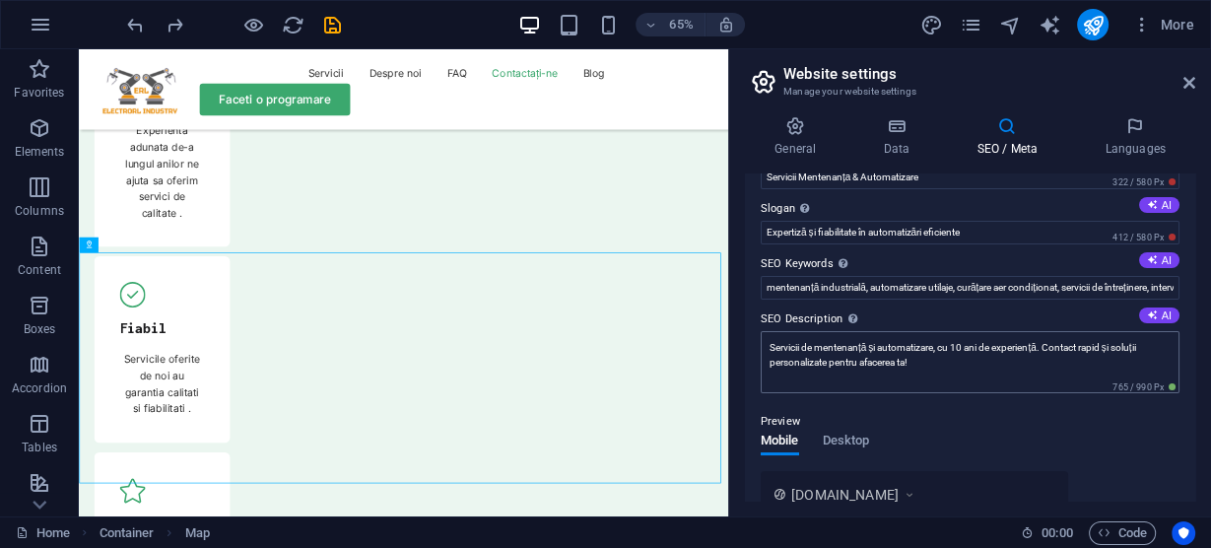
scroll to position [0, 0]
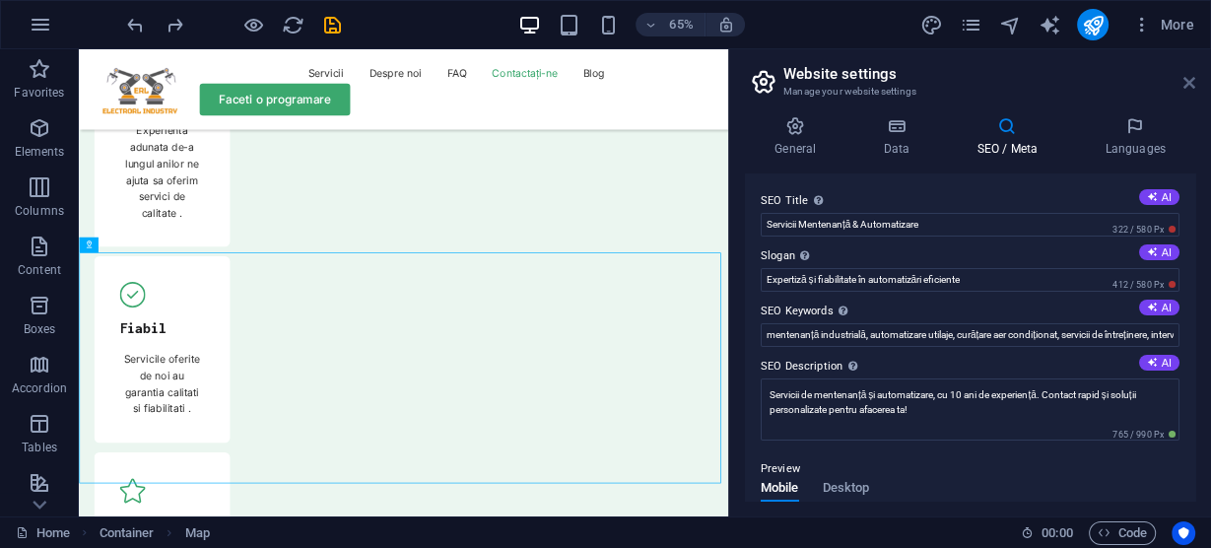
click at [1191, 82] on icon at bounding box center [1189, 83] width 12 height 16
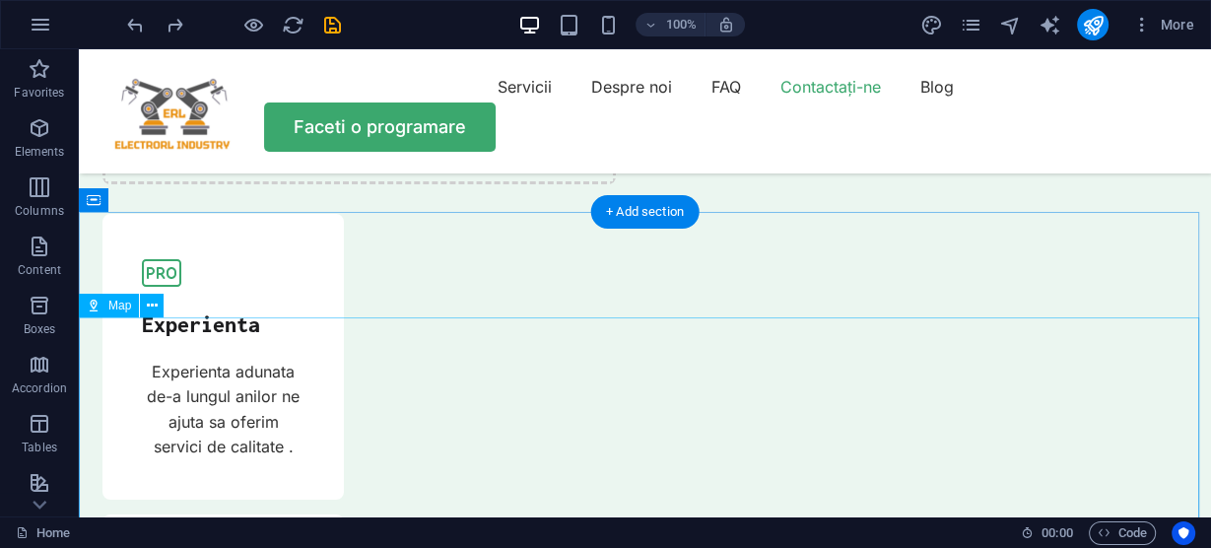
scroll to position [6249, 0]
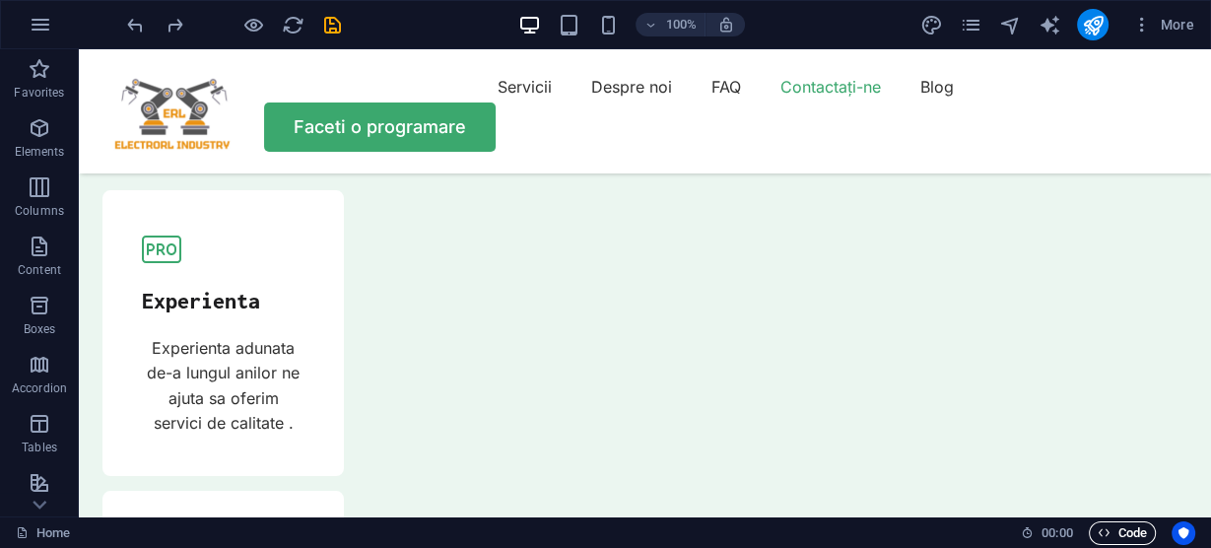
click at [1134, 535] on span "Code" at bounding box center [1121, 533] width 49 height 24
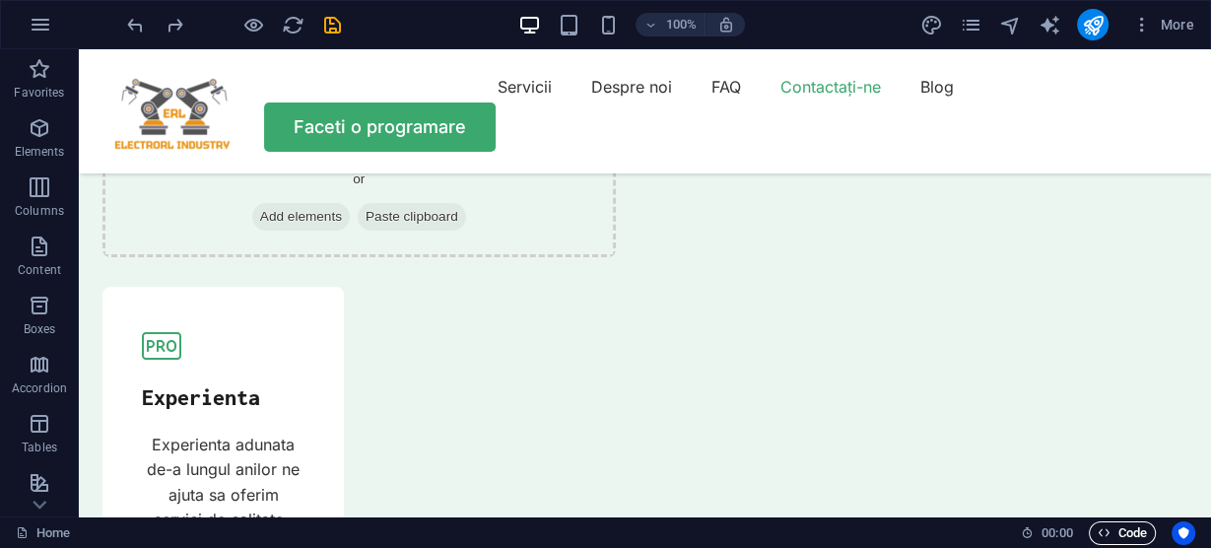
scroll to position [6454, 0]
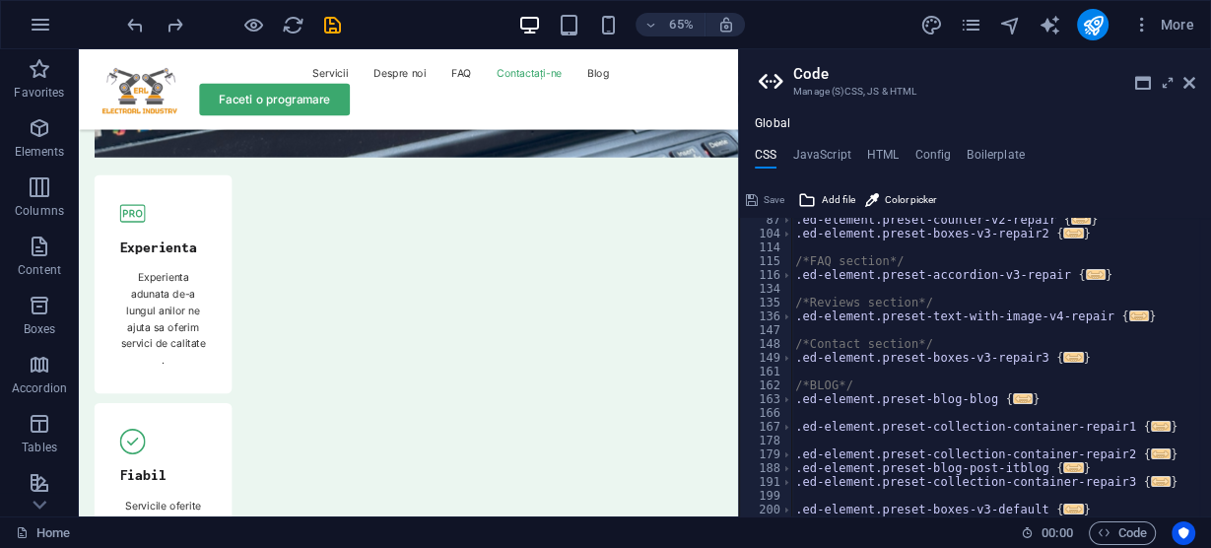
click at [968, 335] on div ".ed-element.preset-counter-v2-repair { ... } .ed-element.preset-boxes-v3-repair…" at bounding box center [995, 376] width 408 height 326
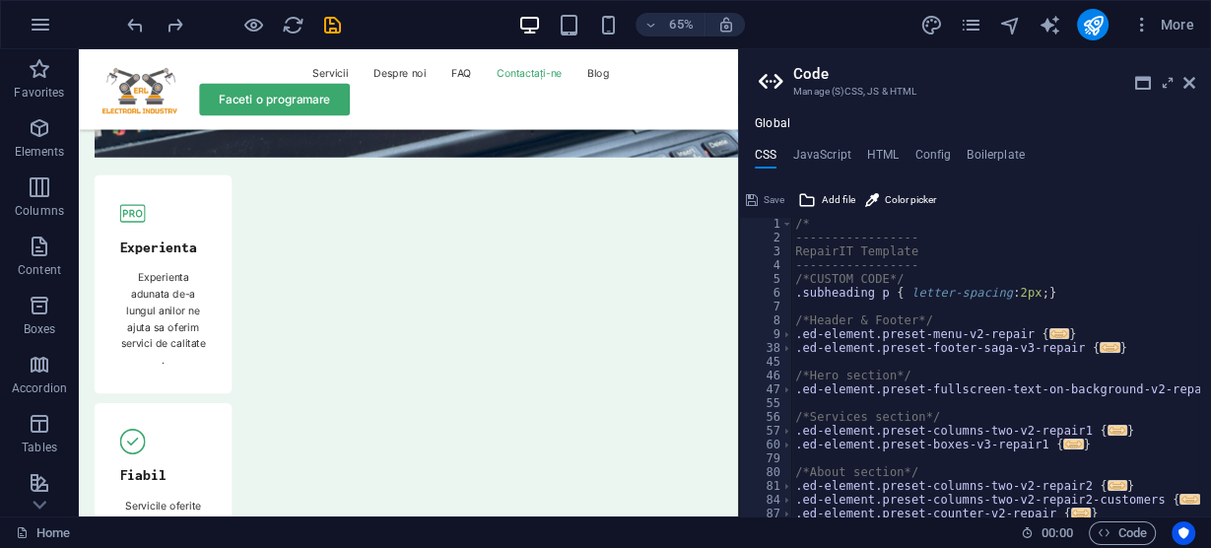
scroll to position [0, 0]
click at [1194, 82] on aside "Code Manage (S)CSS, JS & HTML Global CSS JavaScript HTML Config Boilerplate 1 2…" at bounding box center [974, 282] width 473 height 467
click at [1192, 80] on icon at bounding box center [1189, 83] width 12 height 16
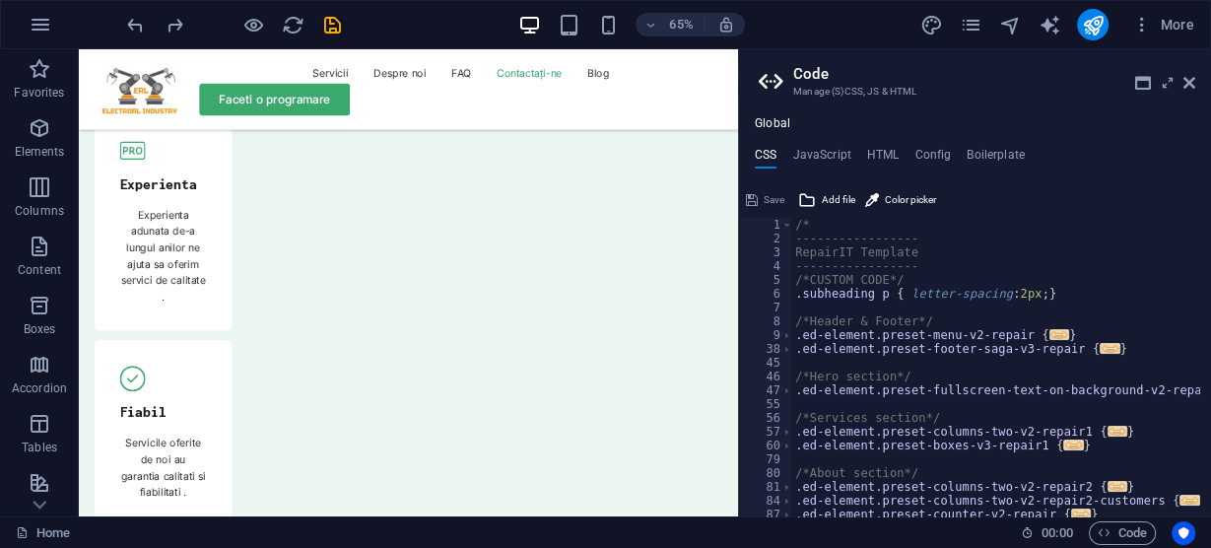
scroll to position [6249, 0]
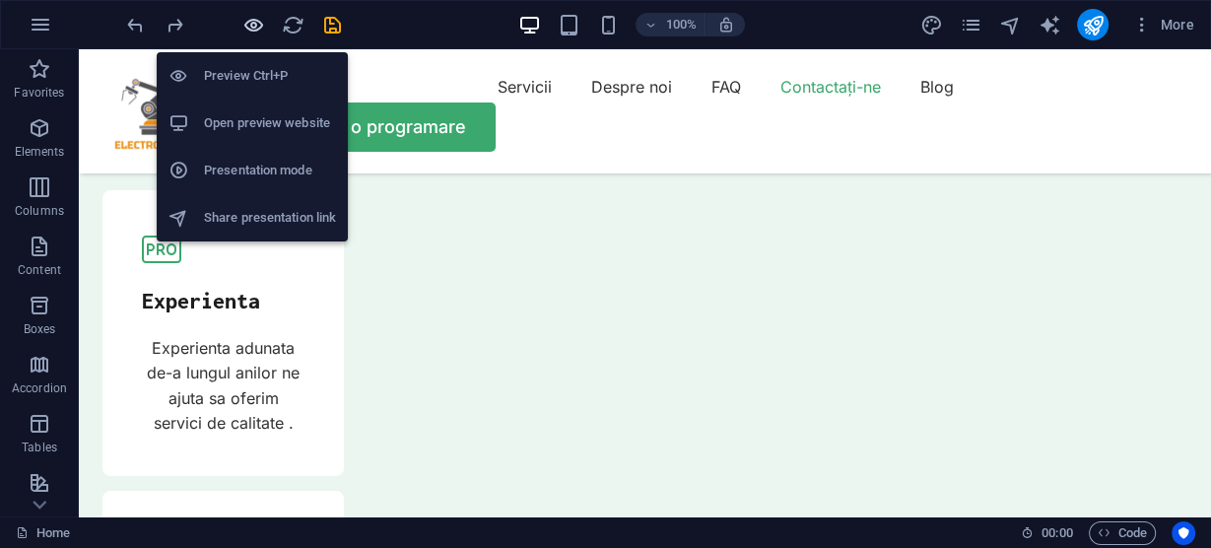
click at [249, 29] on icon "button" at bounding box center [253, 25] width 23 height 23
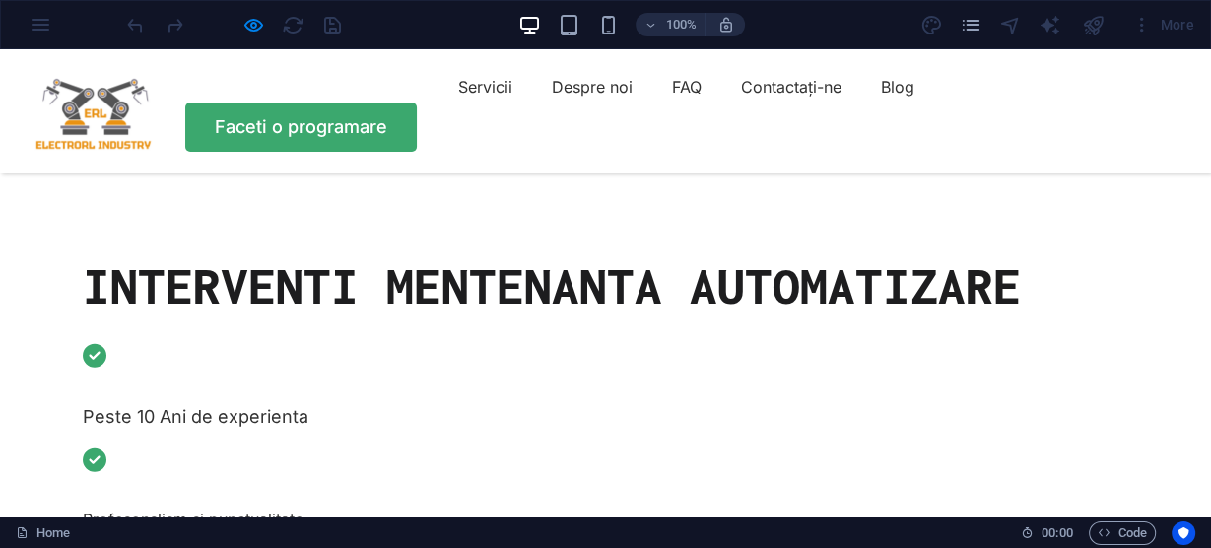
scroll to position [0, 0]
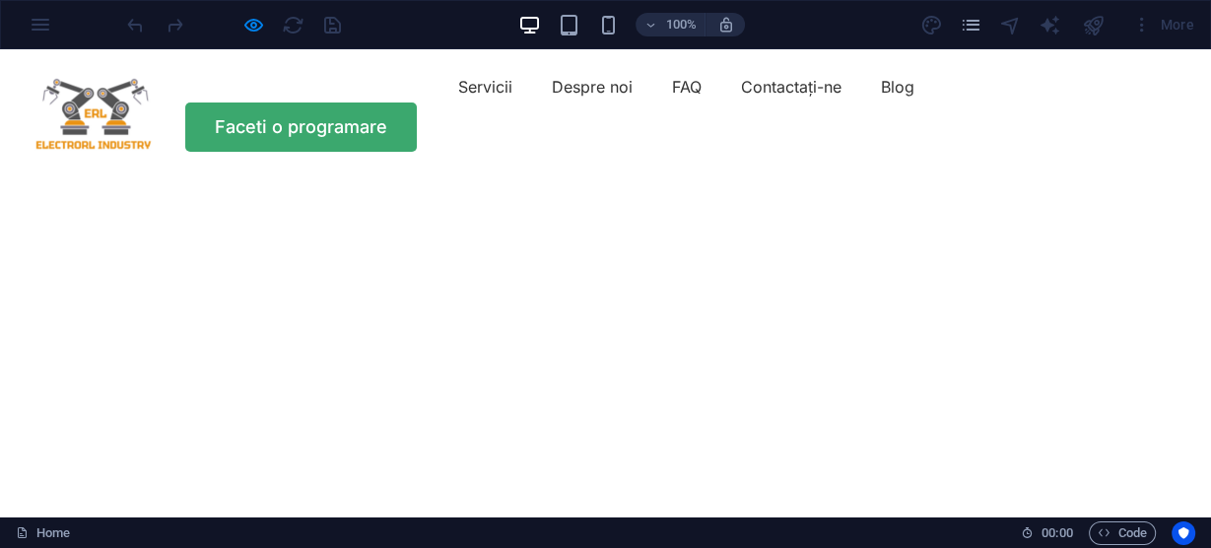
click at [1183, 25] on div "More" at bounding box center [1163, 25] width 78 height 32
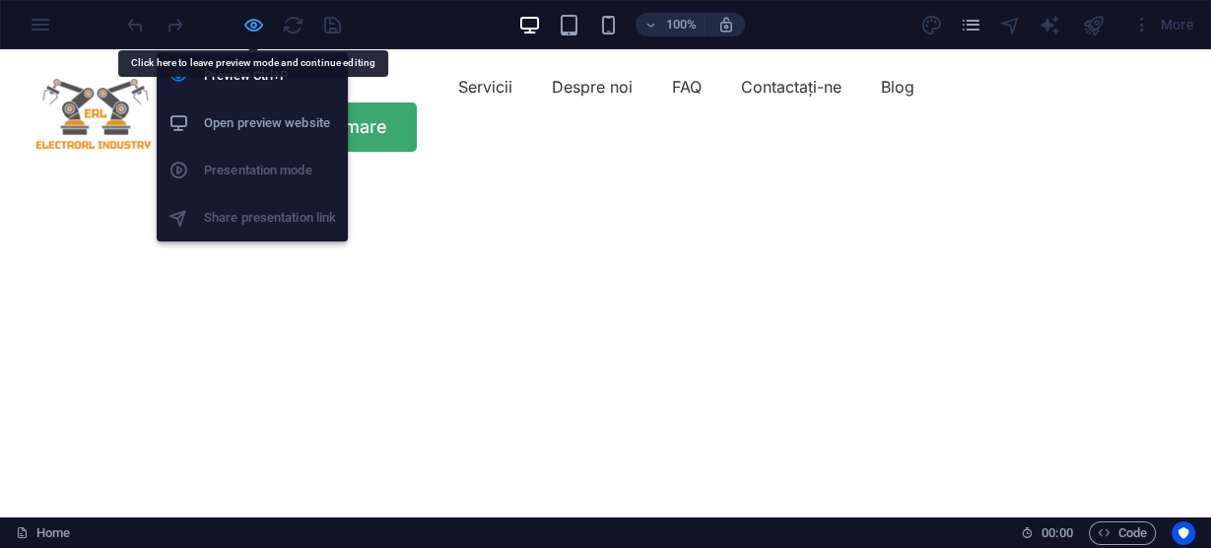
click at [249, 29] on icon "button" at bounding box center [253, 25] width 23 height 23
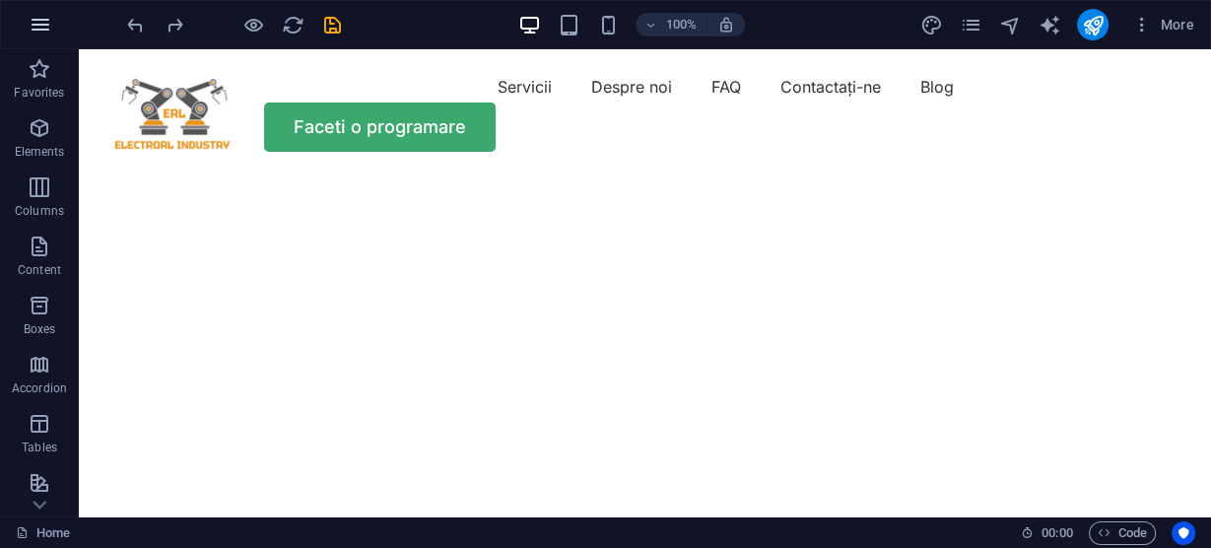
click at [45, 15] on icon "button" at bounding box center [41, 25] width 24 height 24
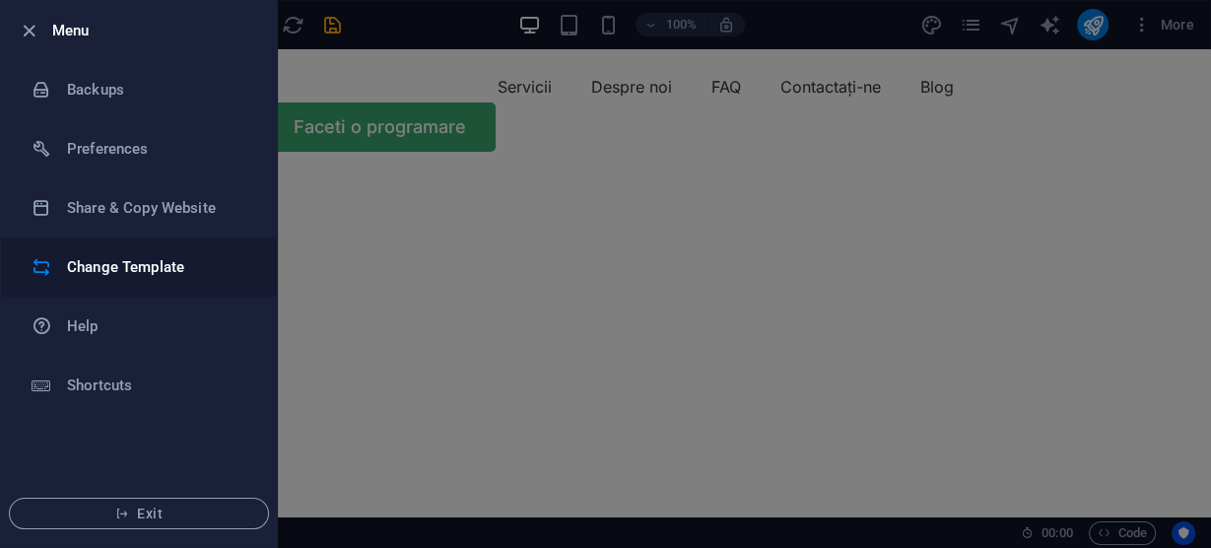
click at [133, 269] on h6 "Change Template" at bounding box center [158, 267] width 182 height 24
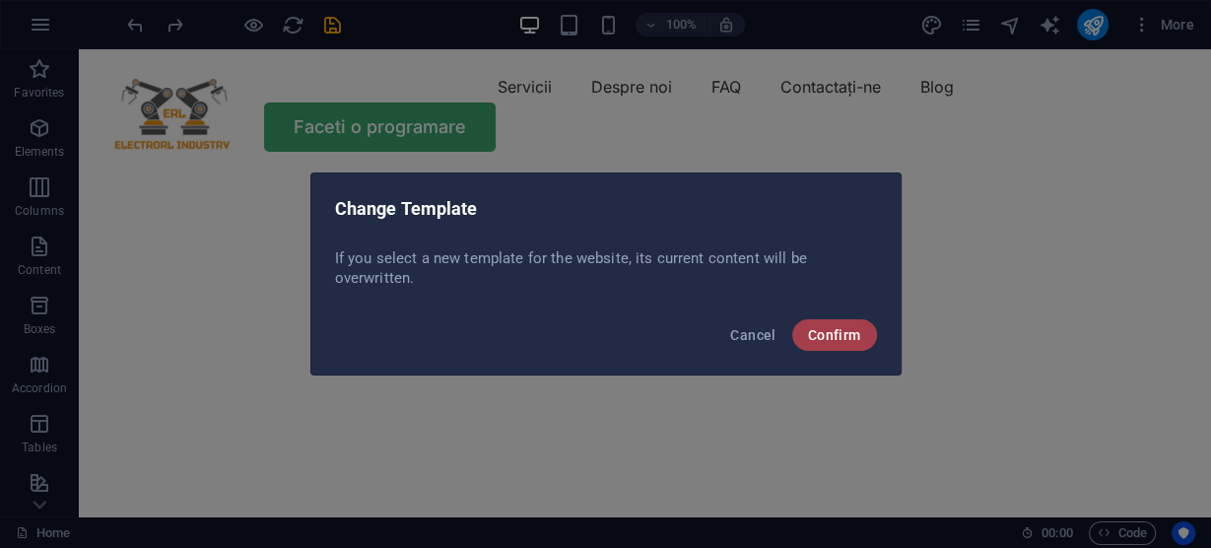
click at [837, 334] on span "Confirm" at bounding box center [834, 335] width 53 height 16
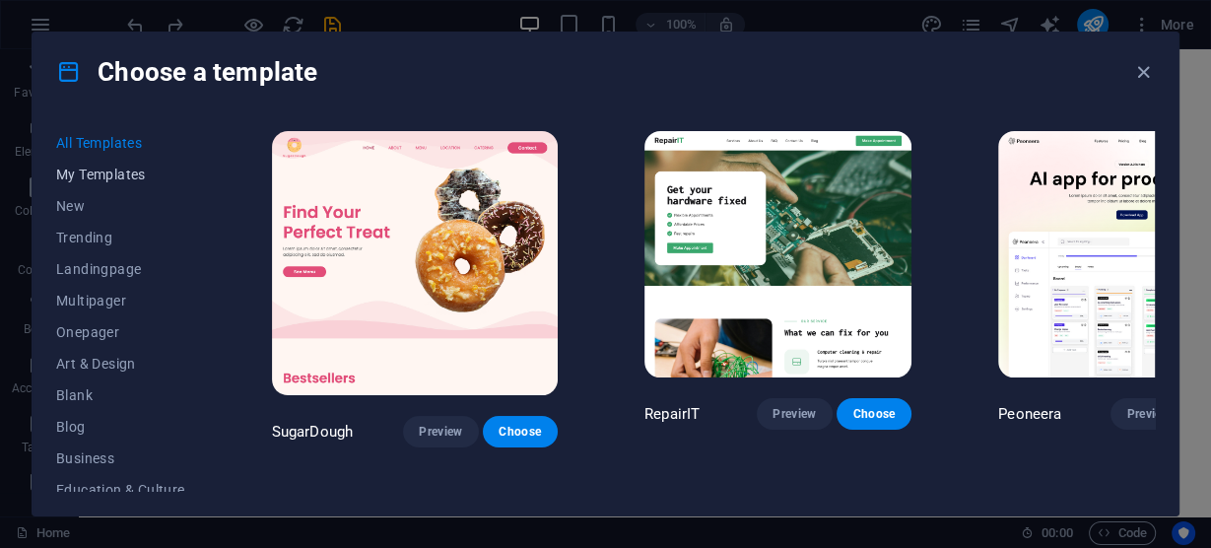
click at [83, 172] on span "My Templates" at bounding box center [120, 174] width 129 height 16
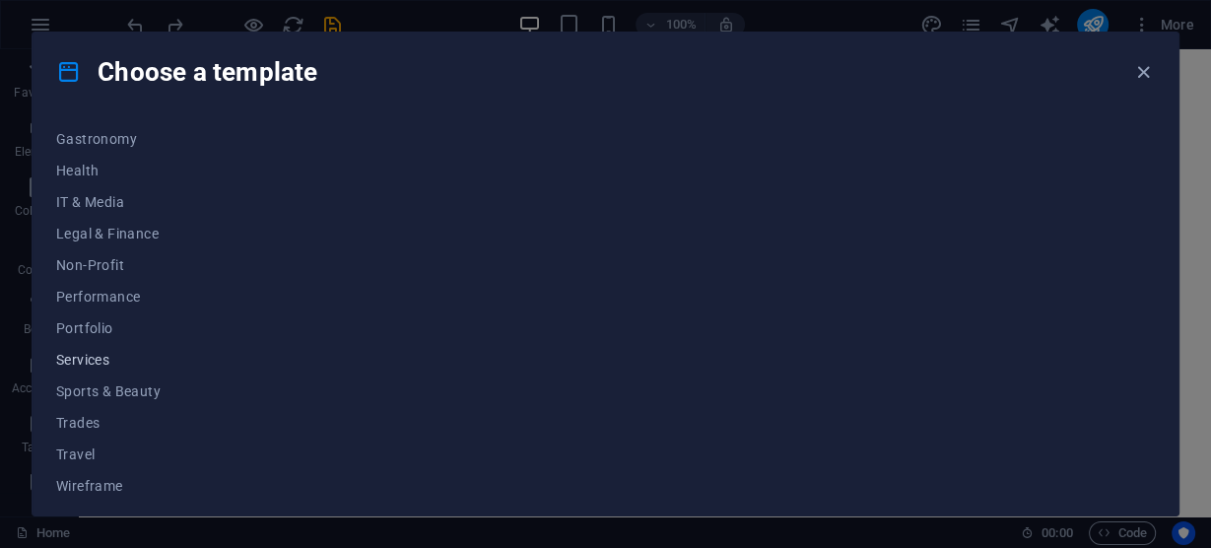
scroll to position [422, 0]
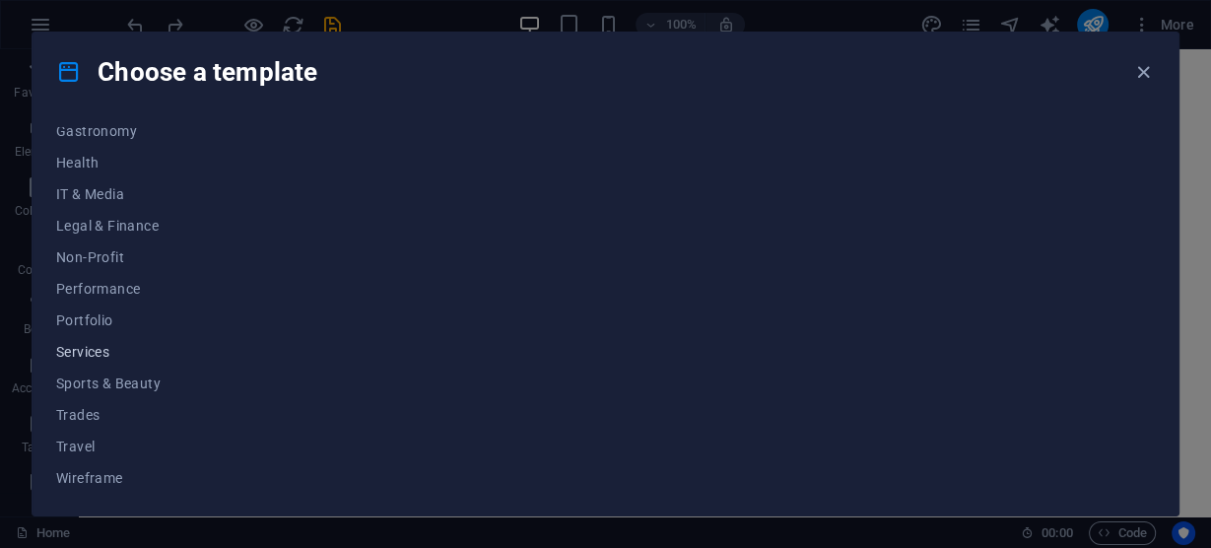
click at [96, 347] on span "Services" at bounding box center [120, 352] width 129 height 16
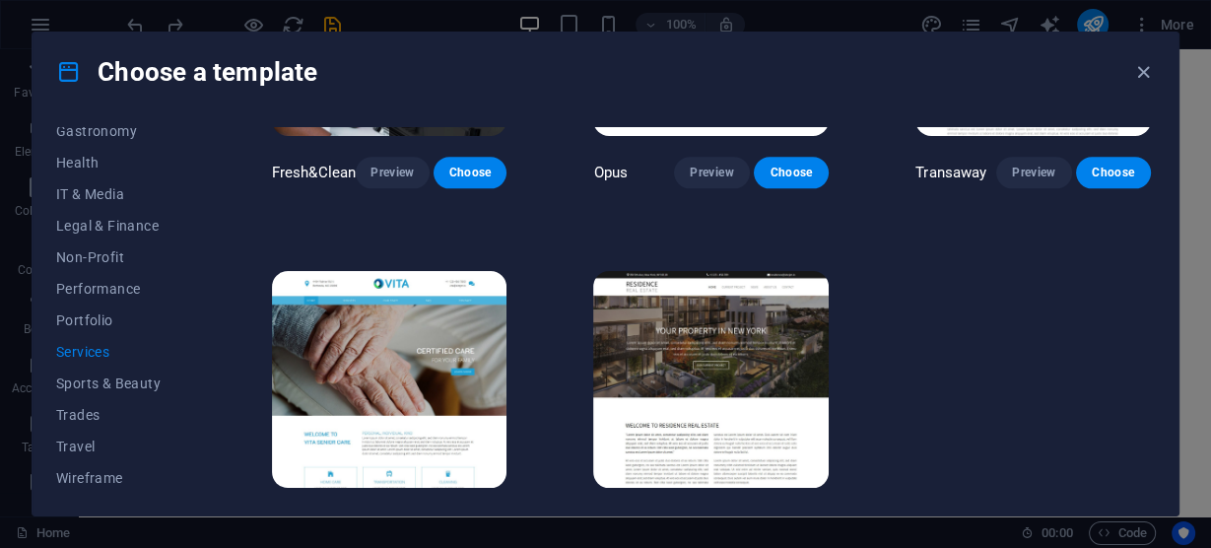
scroll to position [2028, 0]
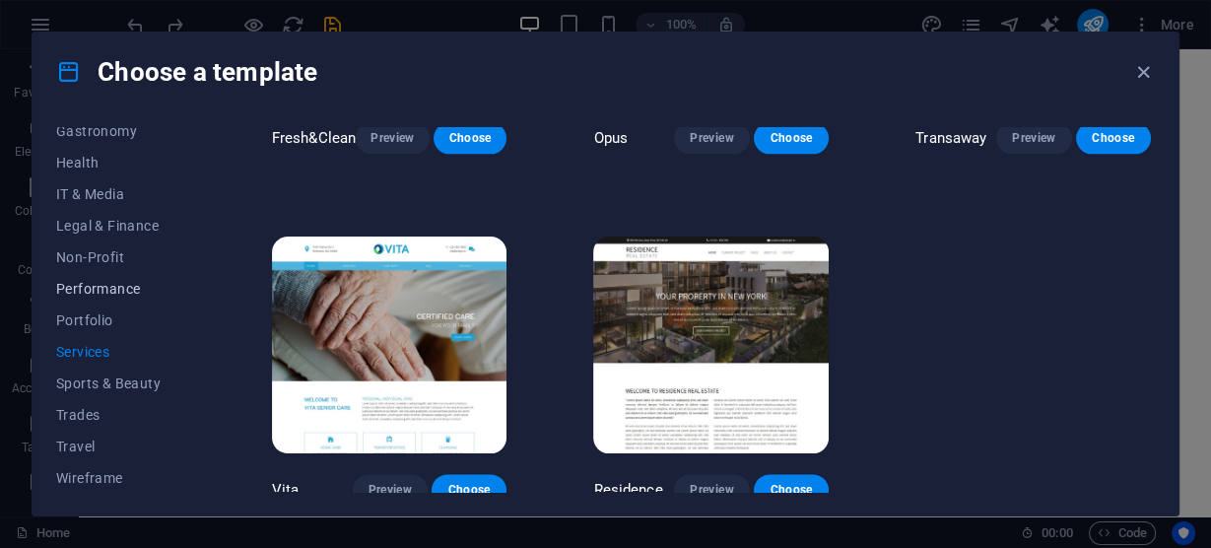
click at [113, 291] on span "Performance" at bounding box center [120, 289] width 129 height 16
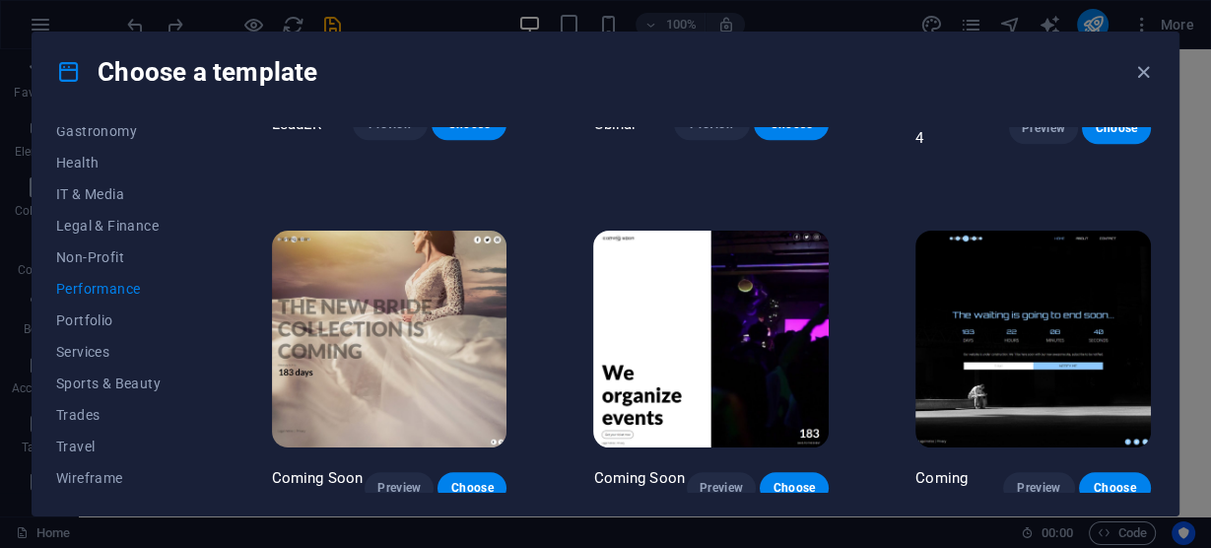
click at [1157, 448] on div "All Templates My Templates New Trending Landingpage Multipager Onepager Art & D…" at bounding box center [606, 313] width 1146 height 404
drag, startPoint x: 1154, startPoint y: 449, endPoint x: 1147, endPoint y: 406, distance: 44.1
click at [1147, 406] on div "All Templates My Templates New Trending Landingpage Multipager Onepager Art & D…" at bounding box center [606, 313] width 1146 height 404
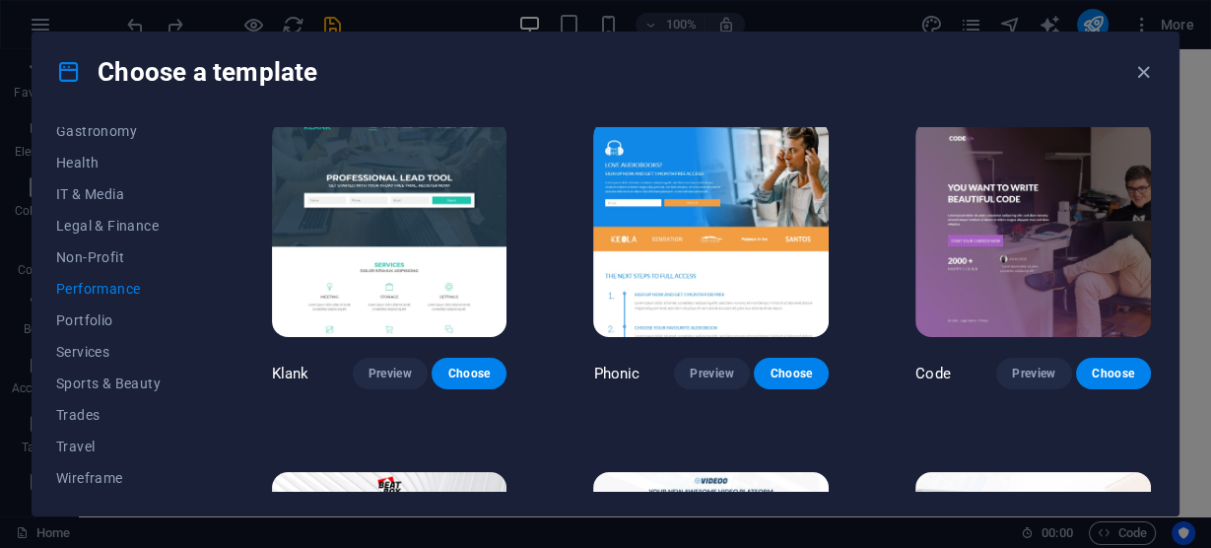
scroll to position [0, 0]
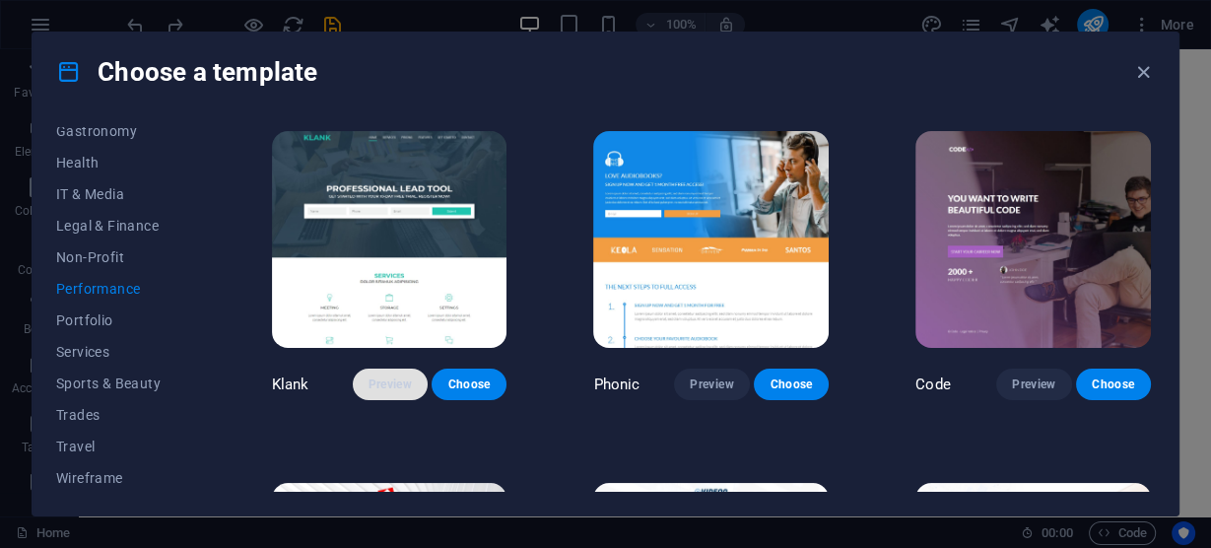
click at [385, 379] on span "Preview" at bounding box center [389, 384] width 43 height 16
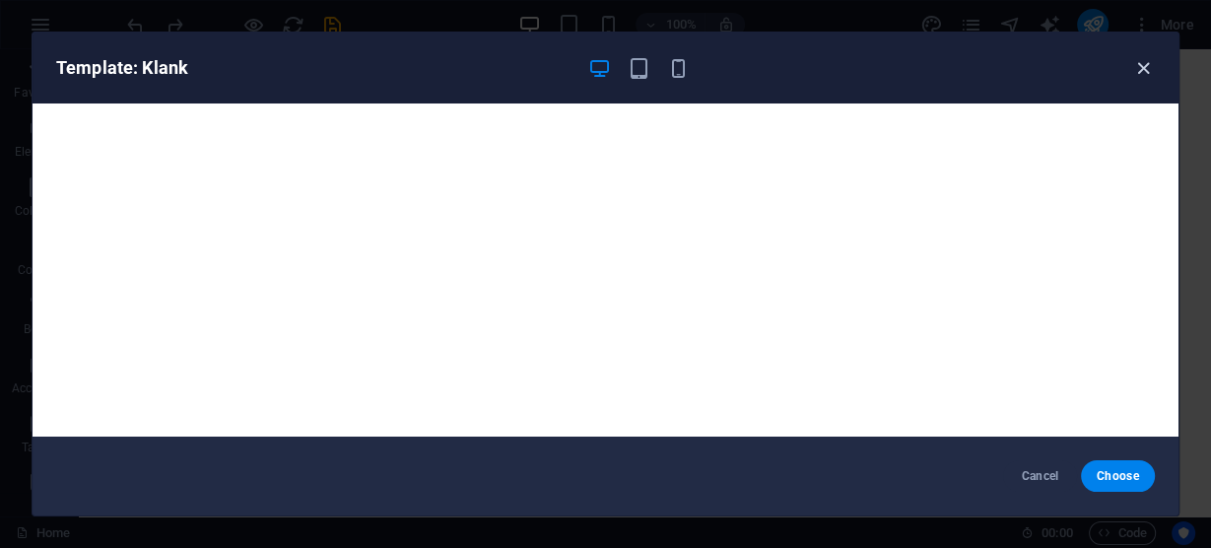
click at [1142, 68] on icon "button" at bounding box center [1143, 68] width 23 height 23
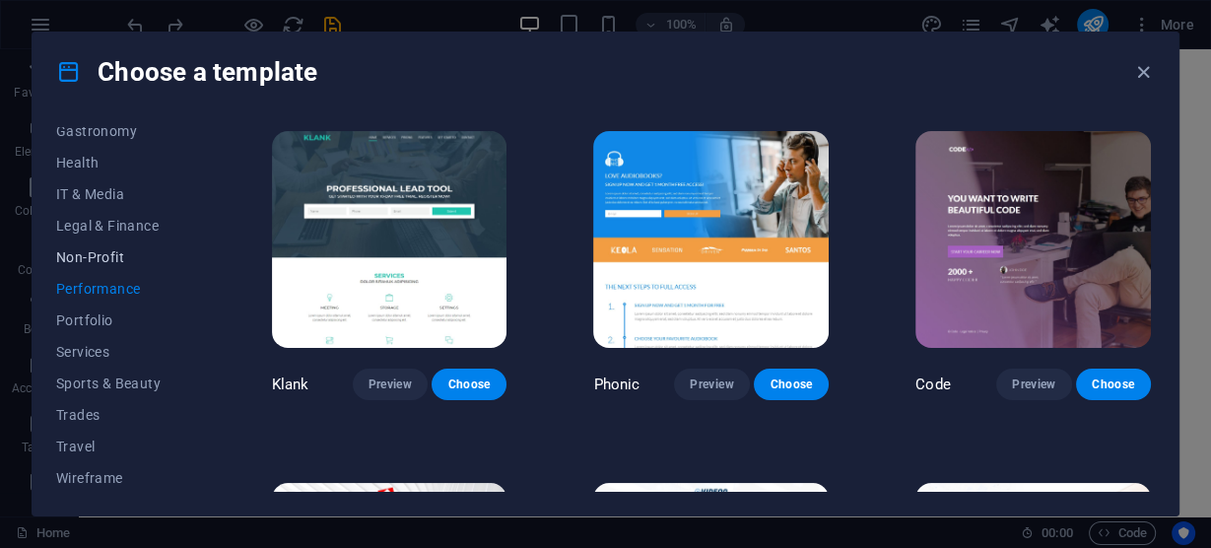
click at [82, 251] on span "Non-Profit" at bounding box center [120, 257] width 129 height 16
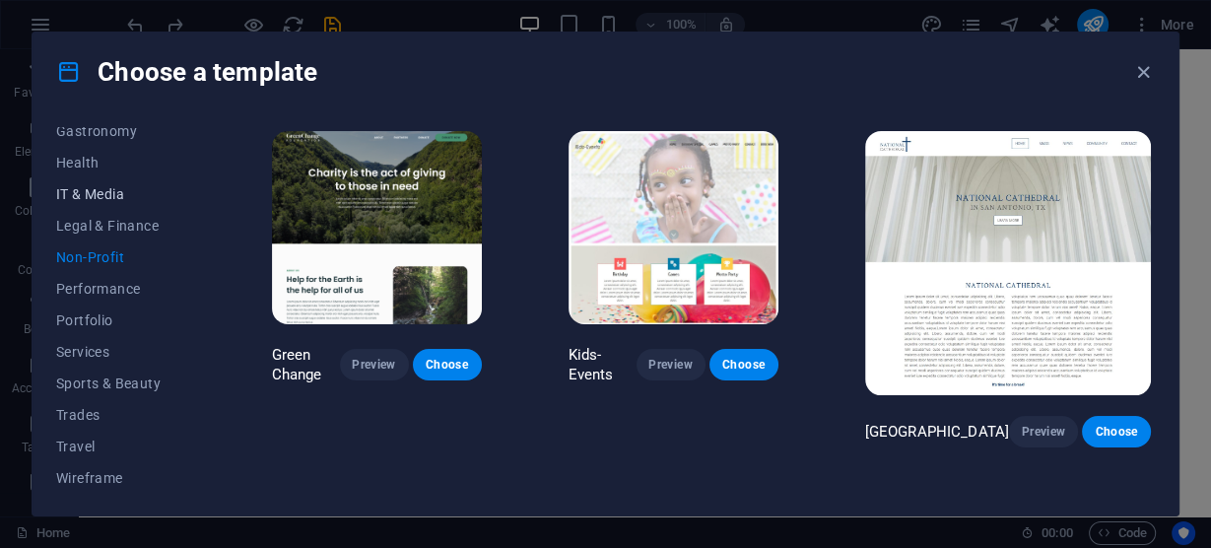
click at [90, 191] on span "IT & Media" at bounding box center [120, 194] width 129 height 16
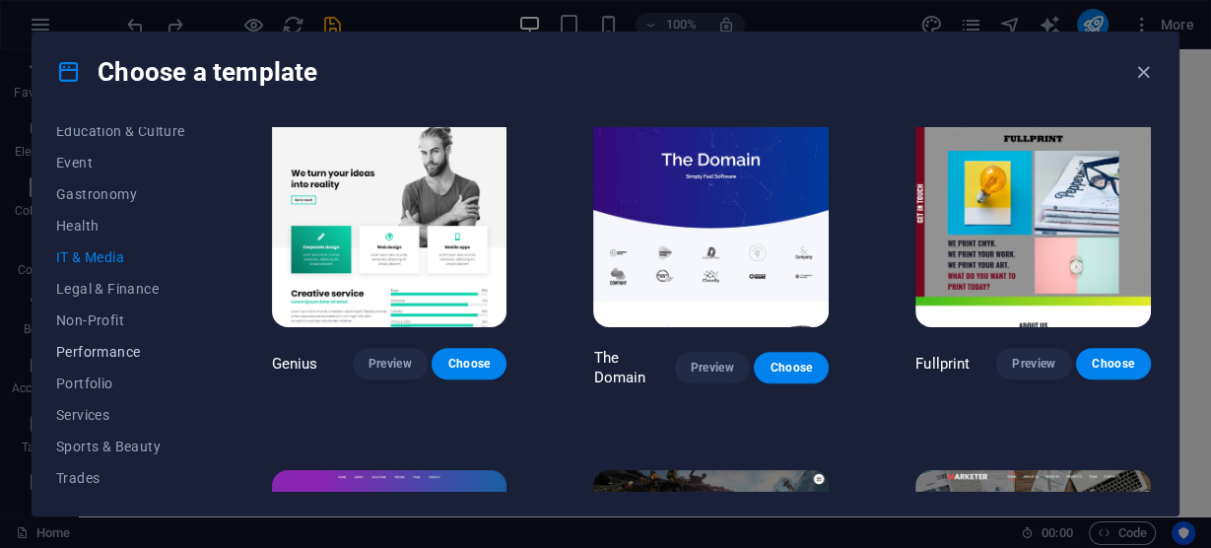
scroll to position [264, 0]
click at [84, 192] on span "Business" at bounding box center [120, 194] width 129 height 16
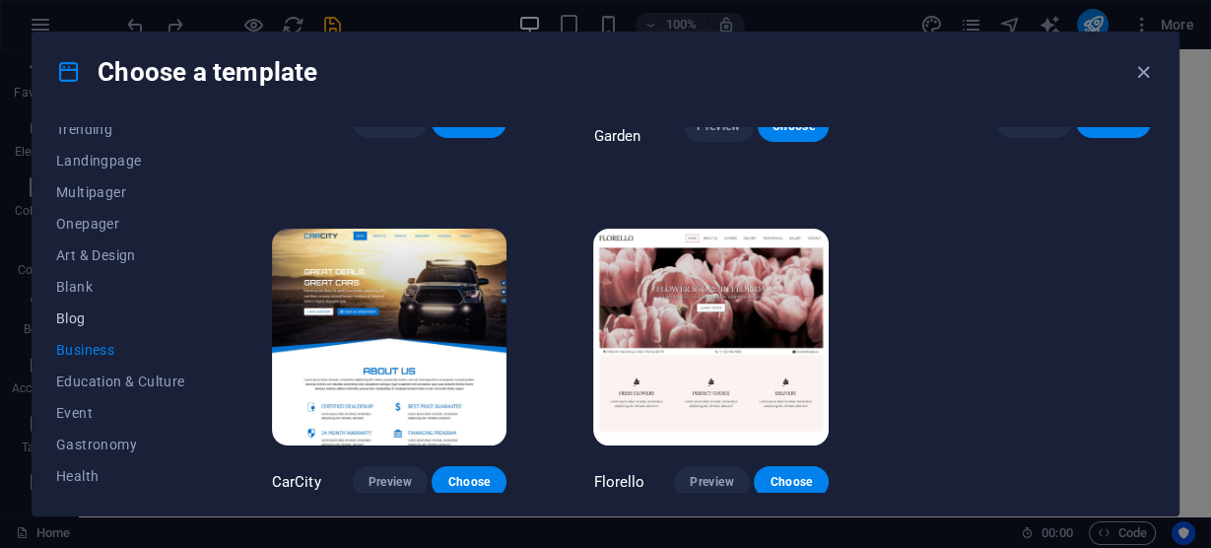
scroll to position [106, 0]
click at [84, 218] on span "Onepager" at bounding box center [120, 226] width 129 height 16
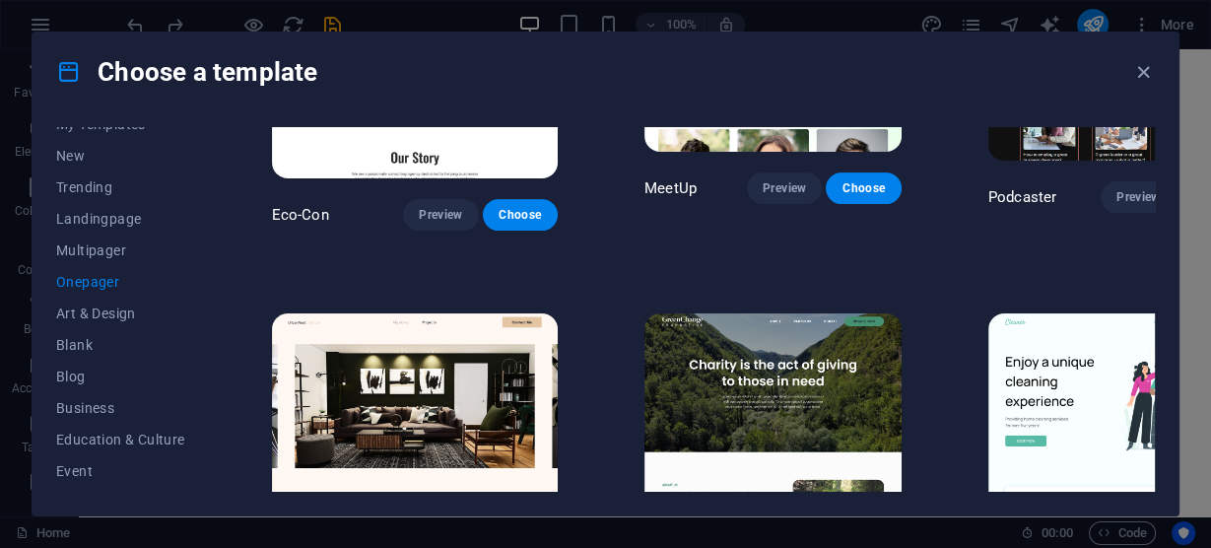
scroll to position [28, 0]
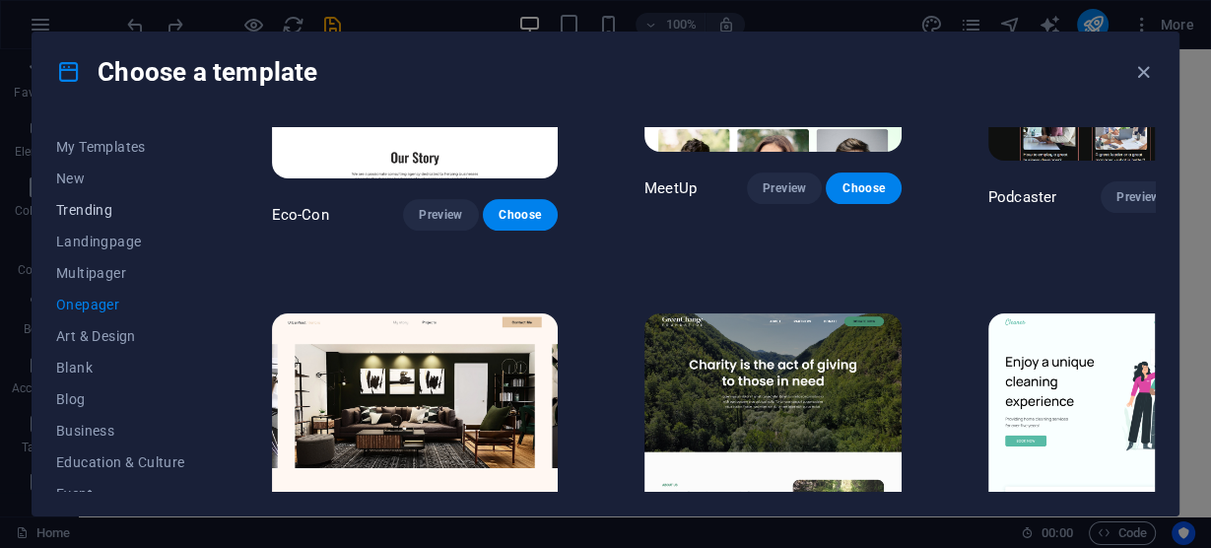
click at [90, 209] on span "Trending" at bounding box center [120, 210] width 129 height 16
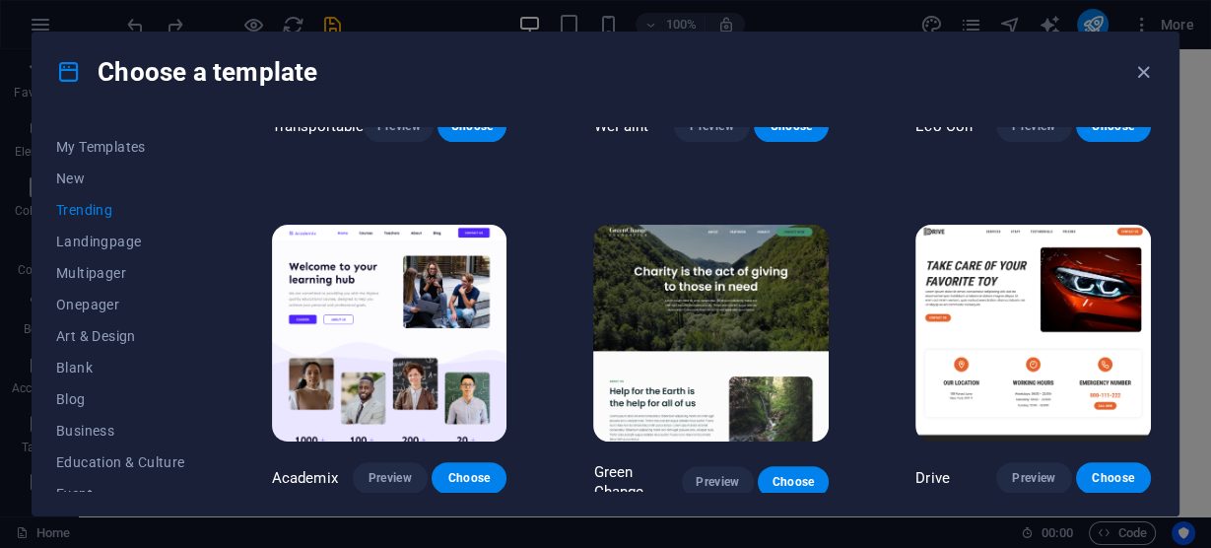
scroll to position [0, 0]
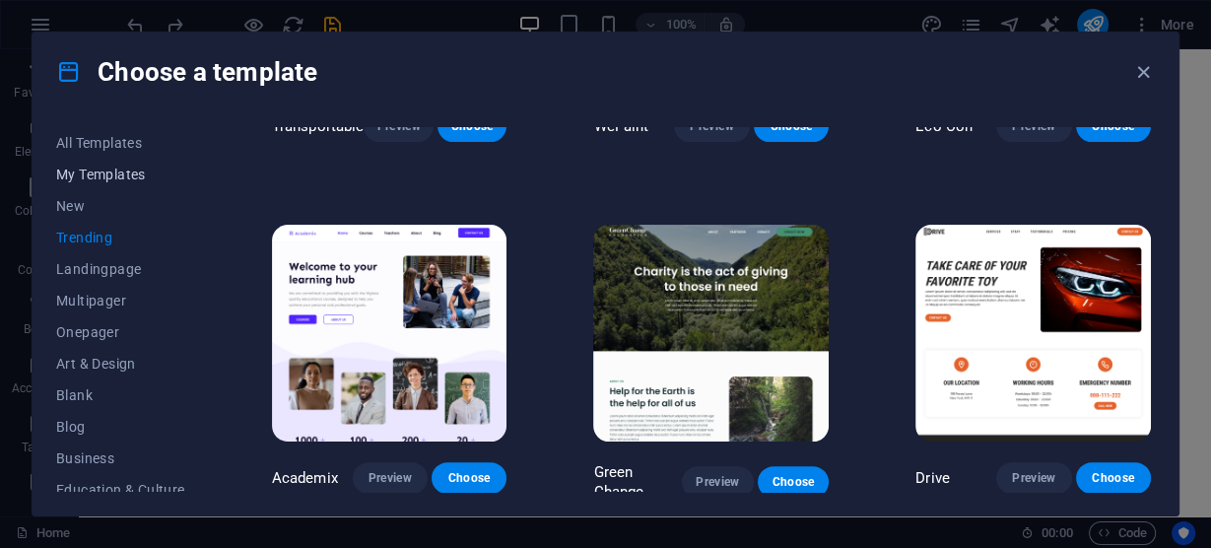
click at [96, 173] on span "My Templates" at bounding box center [120, 174] width 129 height 16
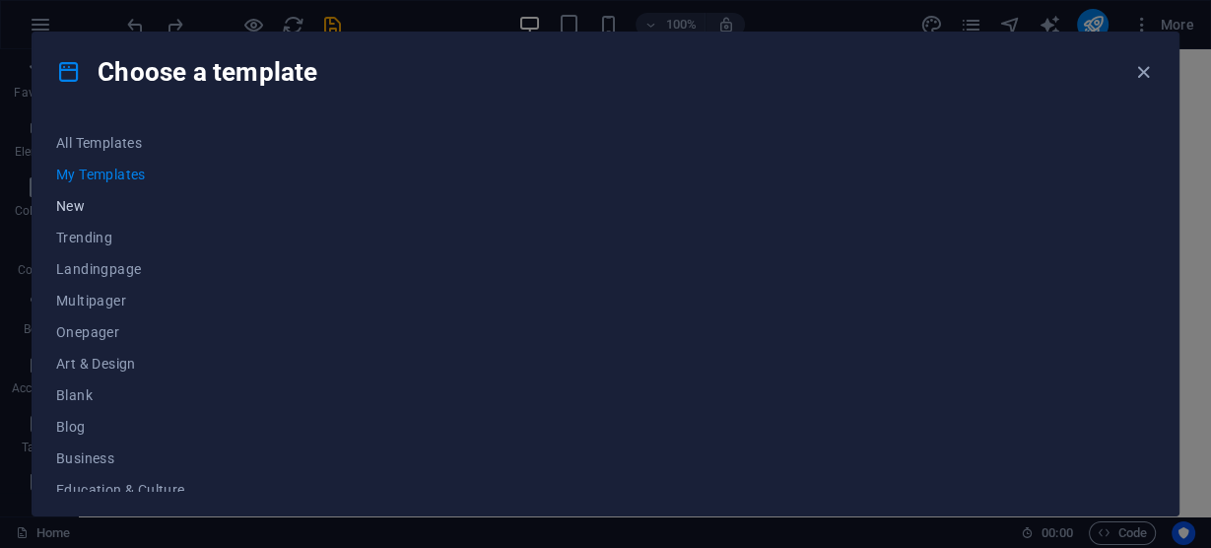
click at [71, 206] on span "New" at bounding box center [120, 206] width 129 height 16
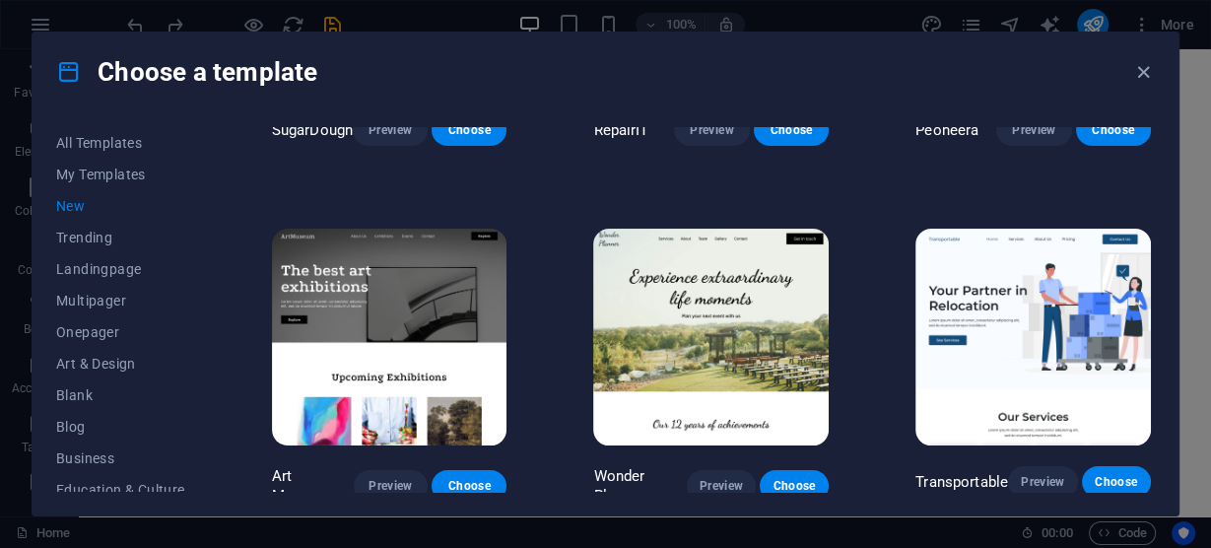
scroll to position [394, 0]
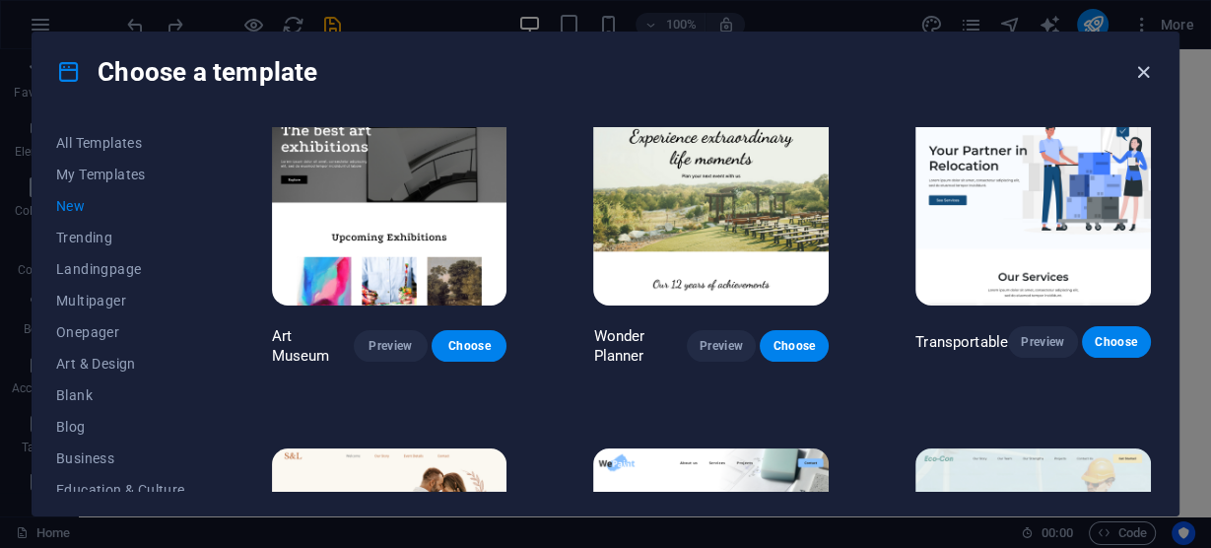
drag, startPoint x: 1149, startPoint y: 69, endPoint x: 1066, endPoint y: 20, distance: 96.3
click at [1149, 69] on icon "button" at bounding box center [1143, 72] width 23 height 23
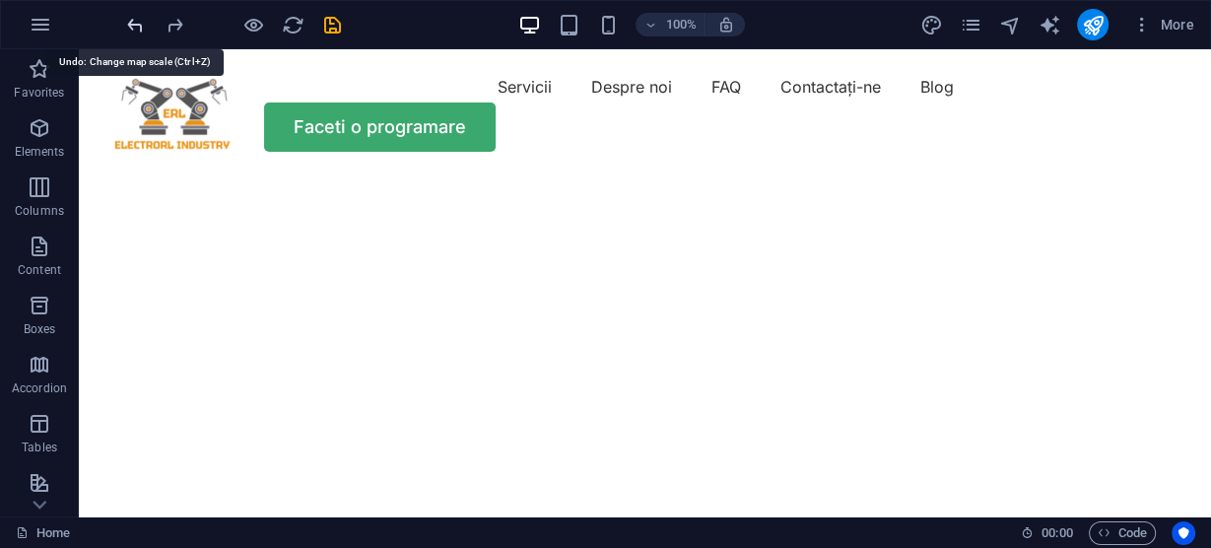
click at [133, 20] on icon "undo" at bounding box center [135, 25] width 23 height 23
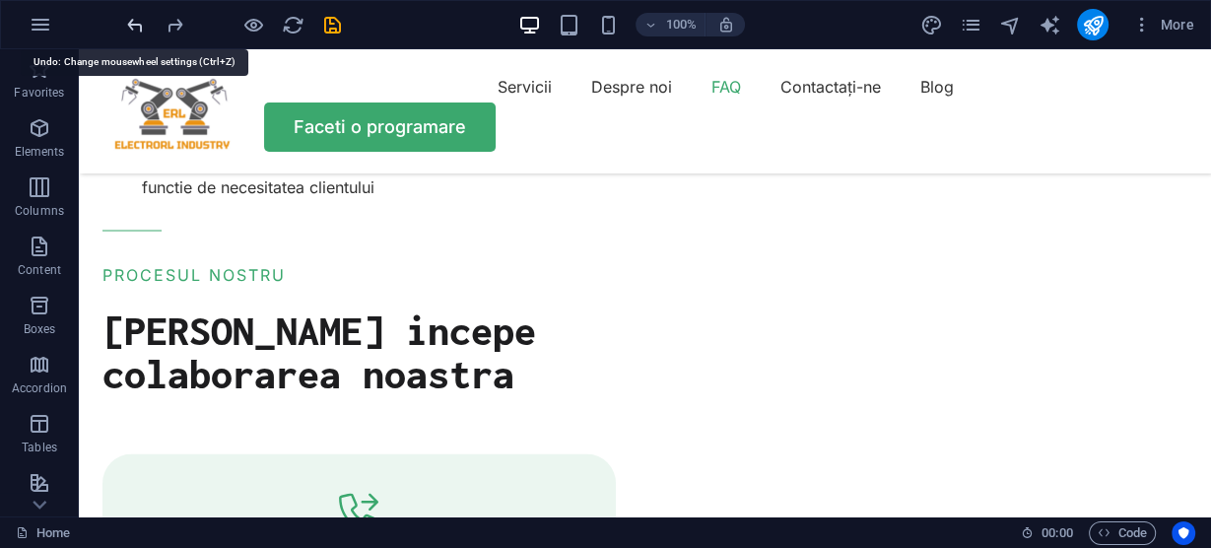
scroll to position [6743, 0]
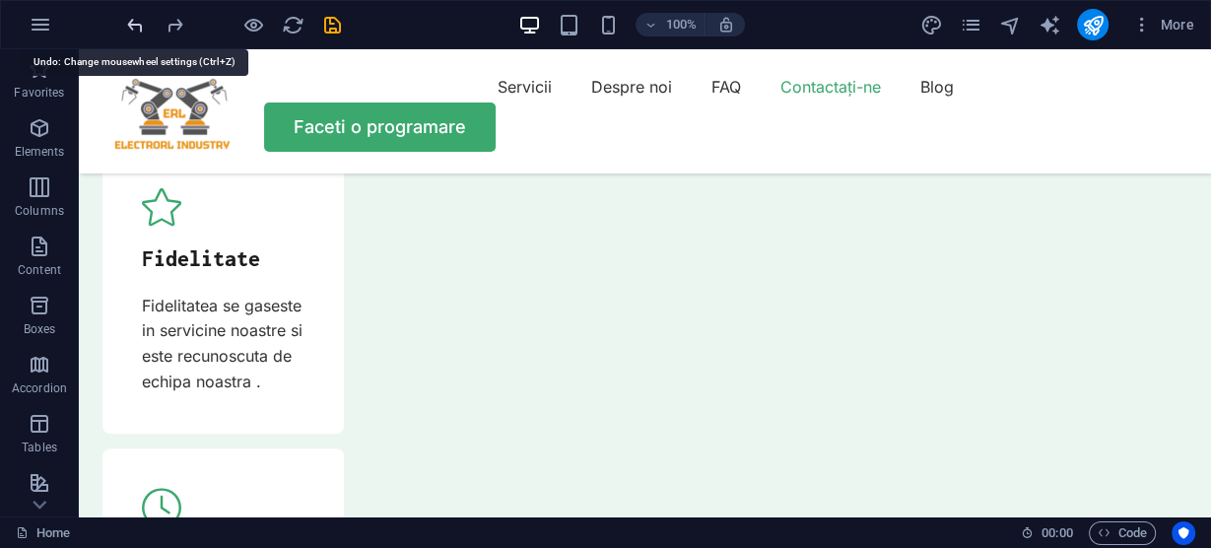
click at [135, 19] on icon "undo" at bounding box center [135, 25] width 23 height 23
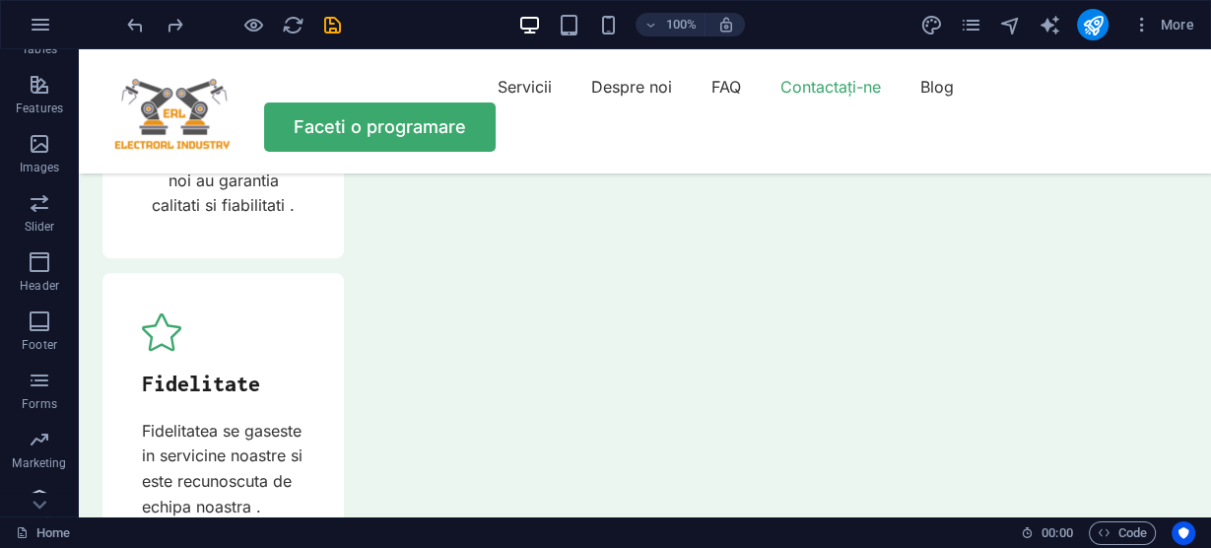
scroll to position [419, 0]
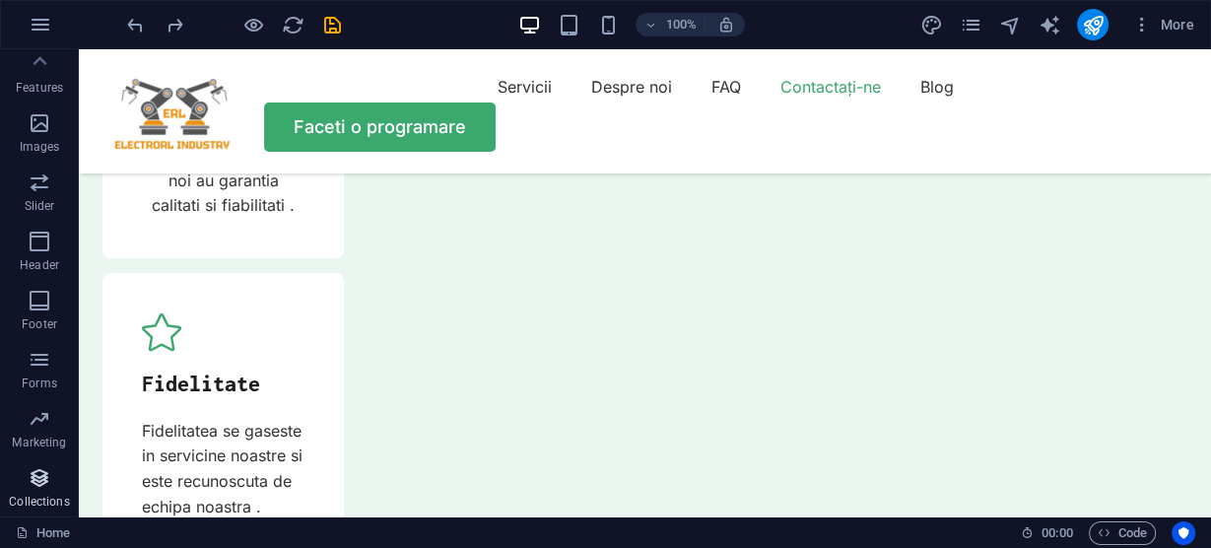
click at [35, 479] on icon "button" at bounding box center [40, 478] width 24 height 24
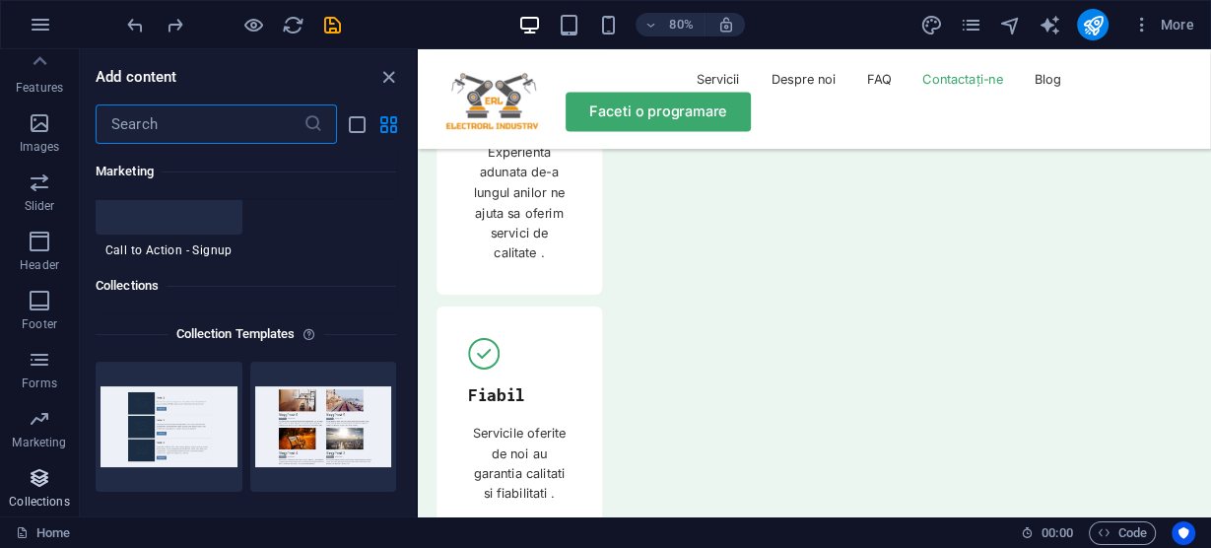
scroll to position [18032, 0]
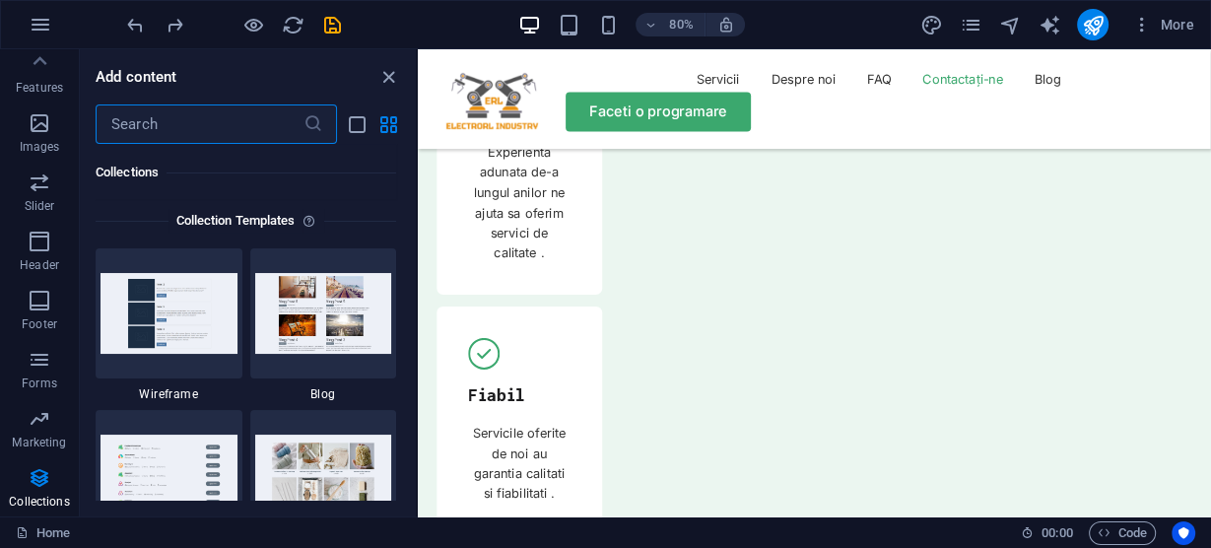
click at [194, 119] on input "text" at bounding box center [200, 123] width 208 height 39
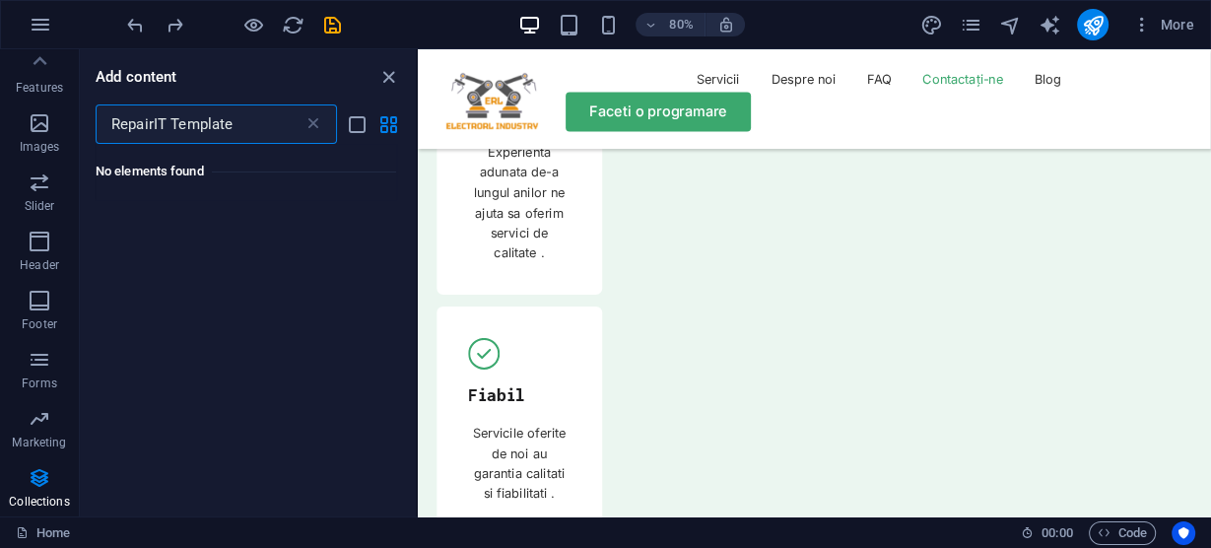
scroll to position [0, 0]
type input "RepairIT Template"
click at [382, 71] on icon "close panel" at bounding box center [388, 77] width 23 height 23
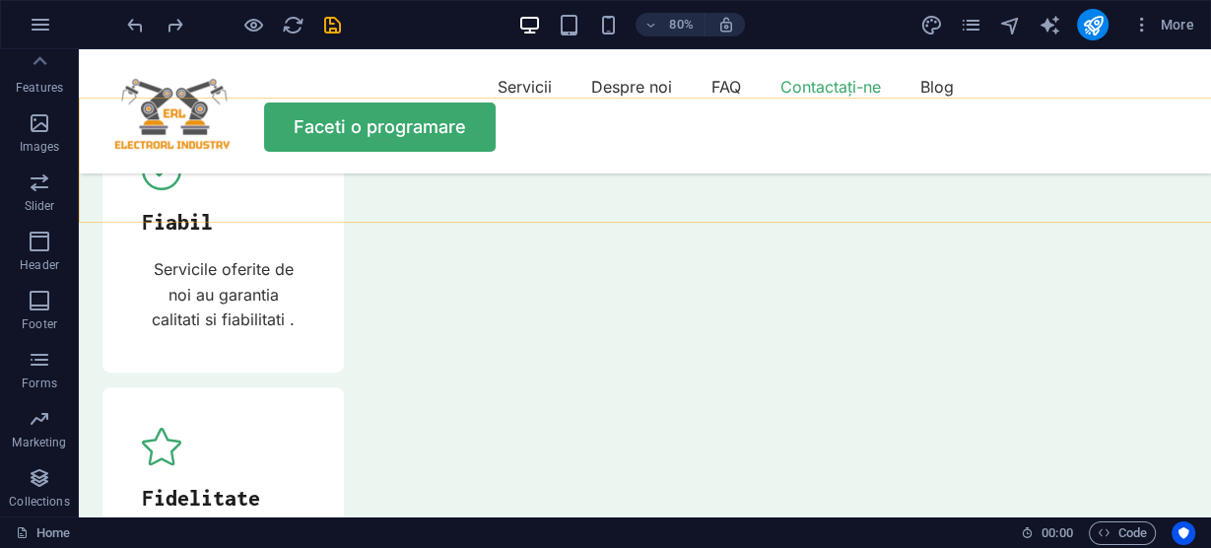
scroll to position [6490, 0]
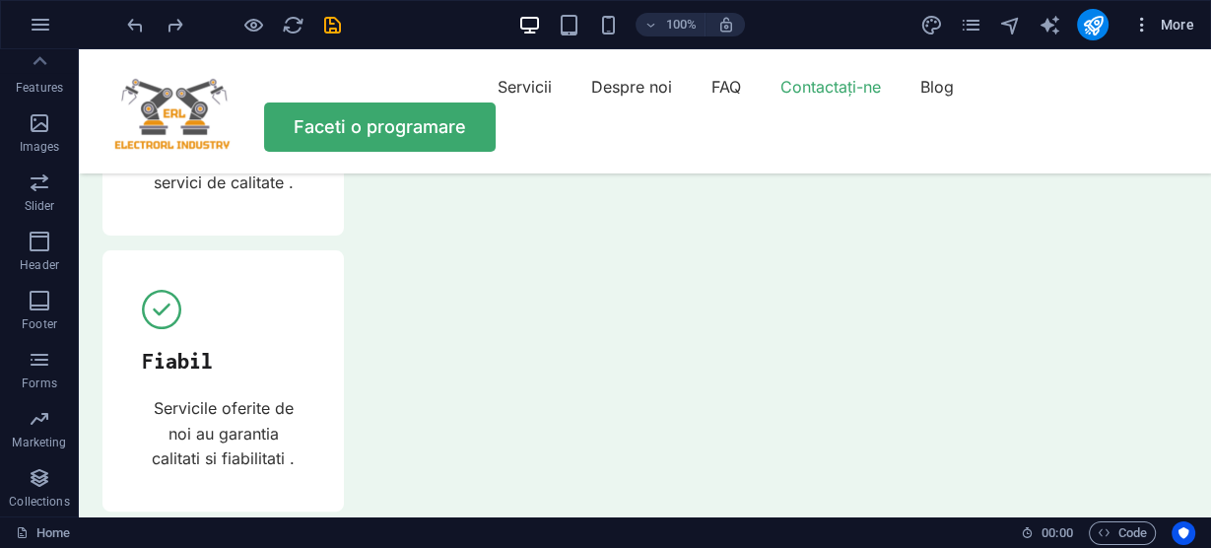
click at [1178, 17] on span "More" at bounding box center [1163, 25] width 62 height 20
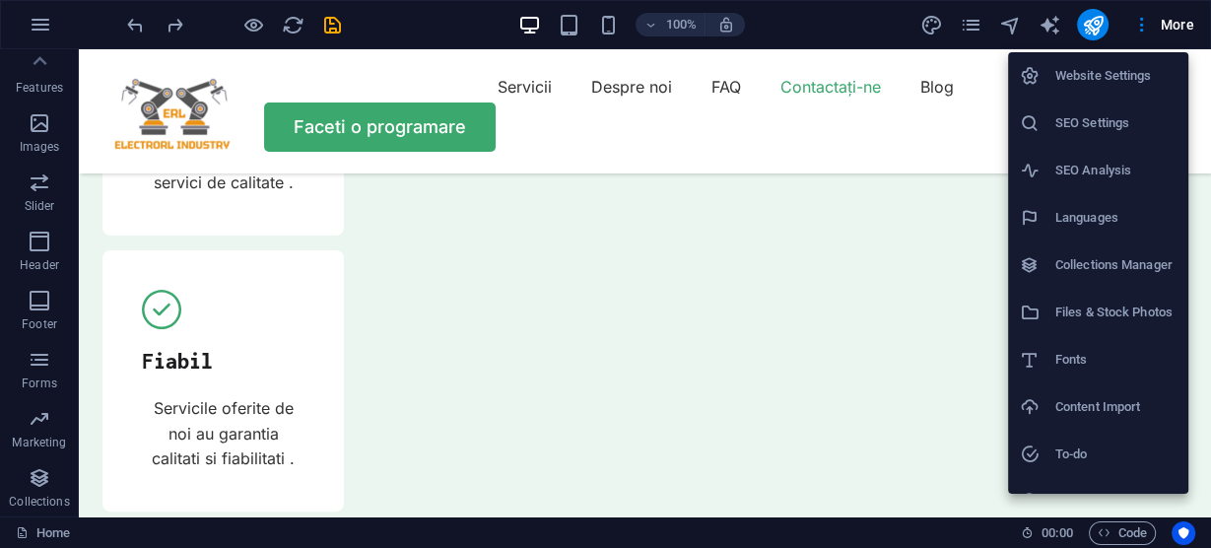
click at [48, 29] on div at bounding box center [605, 274] width 1211 height 548
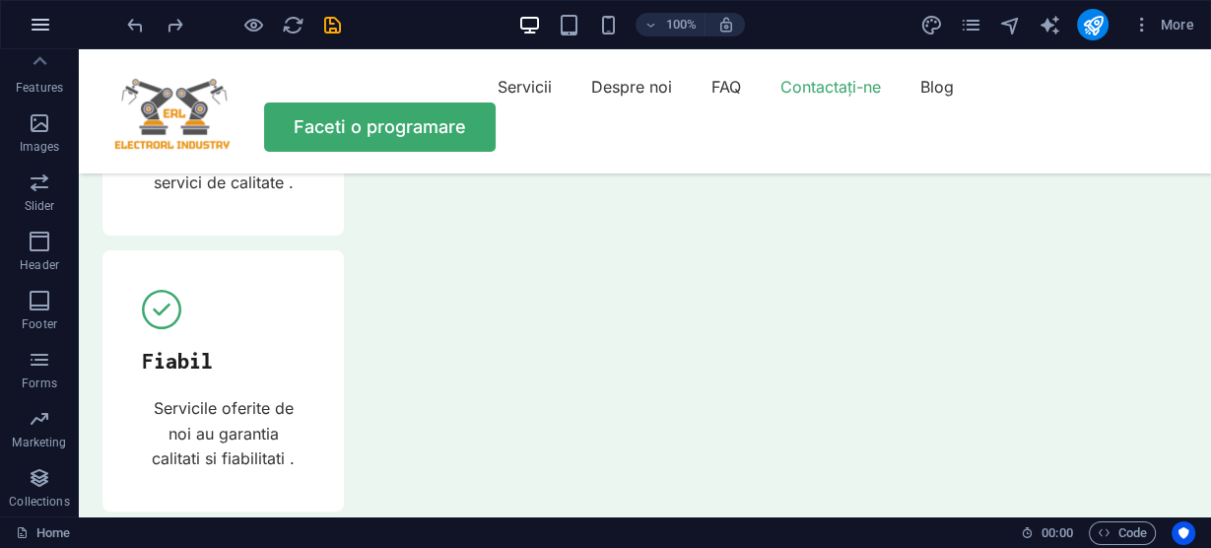
click at [45, 26] on icon "button" at bounding box center [41, 25] width 24 height 24
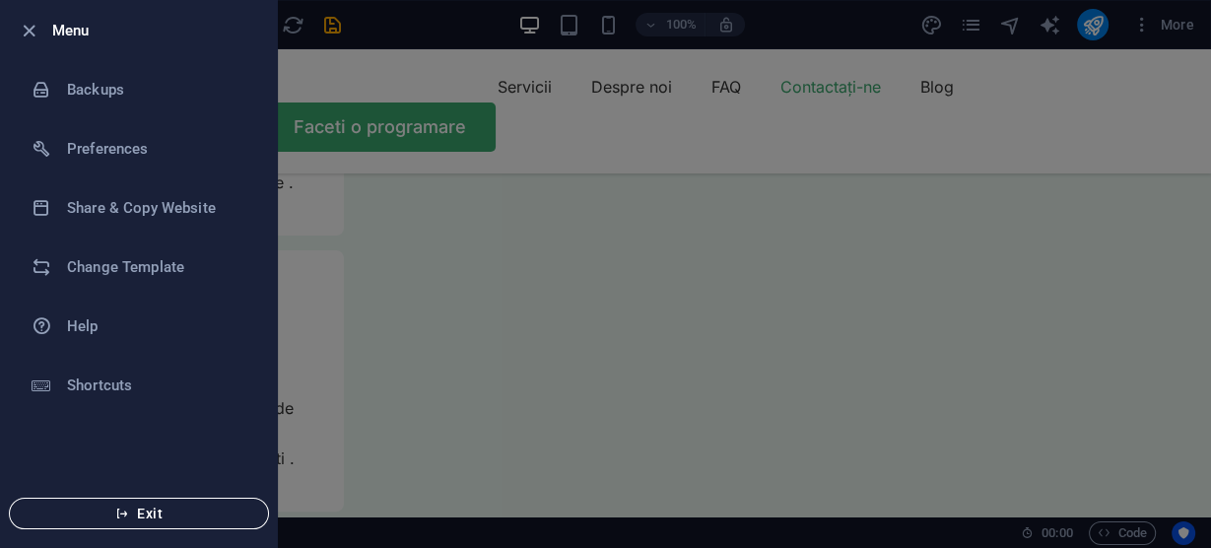
click at [145, 513] on span "Exit" at bounding box center [139, 513] width 227 height 16
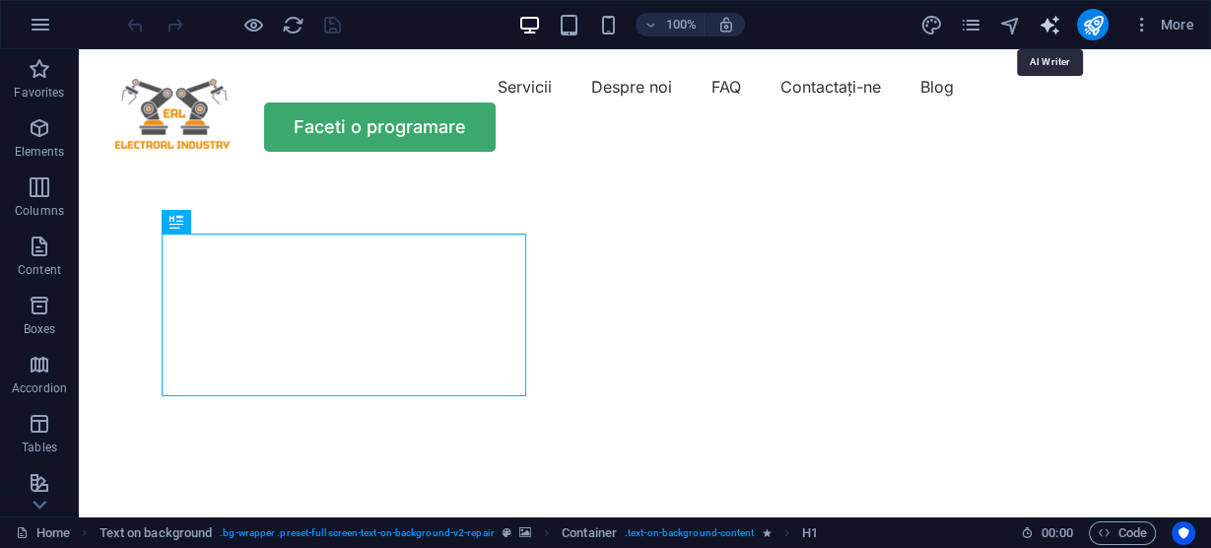
click at [1046, 19] on icon "text_generator" at bounding box center [1048, 25] width 23 height 23
select select "English"
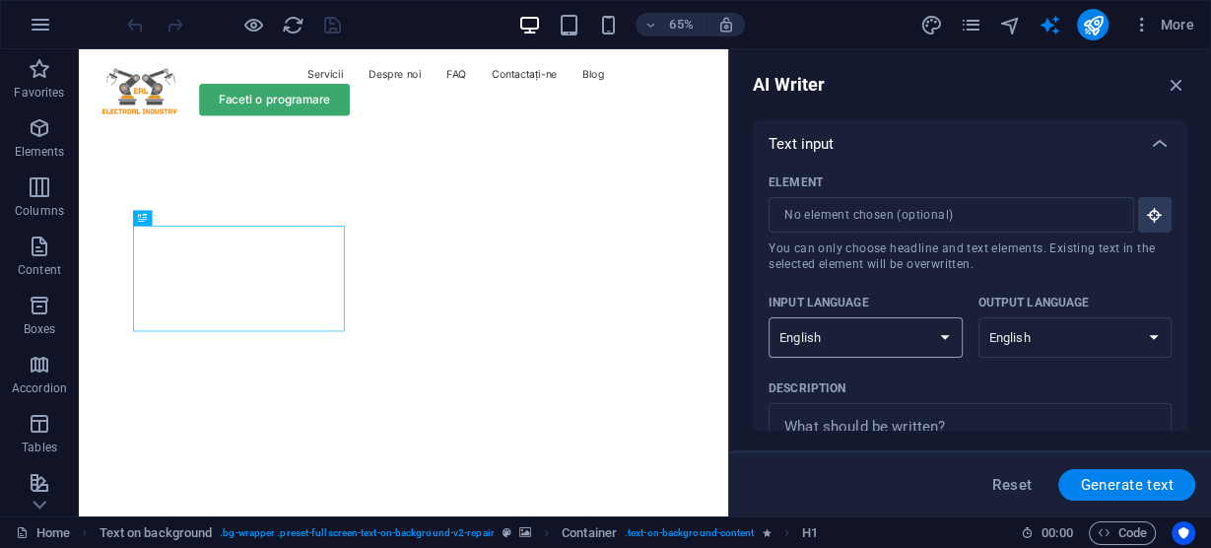
click at [942, 337] on select "Albanian Arabic Armenian Awadhi Azerbaijani Bashkir Basque Belarusian Bengali B…" at bounding box center [865, 337] width 194 height 40
select select "Romanian"
click at [768, 317] on select "Albanian Arabic Armenian Awadhi Azerbaijani Bashkir Basque Belarusian Bengali B…" at bounding box center [865, 337] width 194 height 40
click at [1130, 344] on select "Albanian Arabic Armenian Awadhi Azerbaijani Bashkir Basque Belarusian Bengali B…" at bounding box center [1075, 337] width 194 height 40
select select "Romanian"
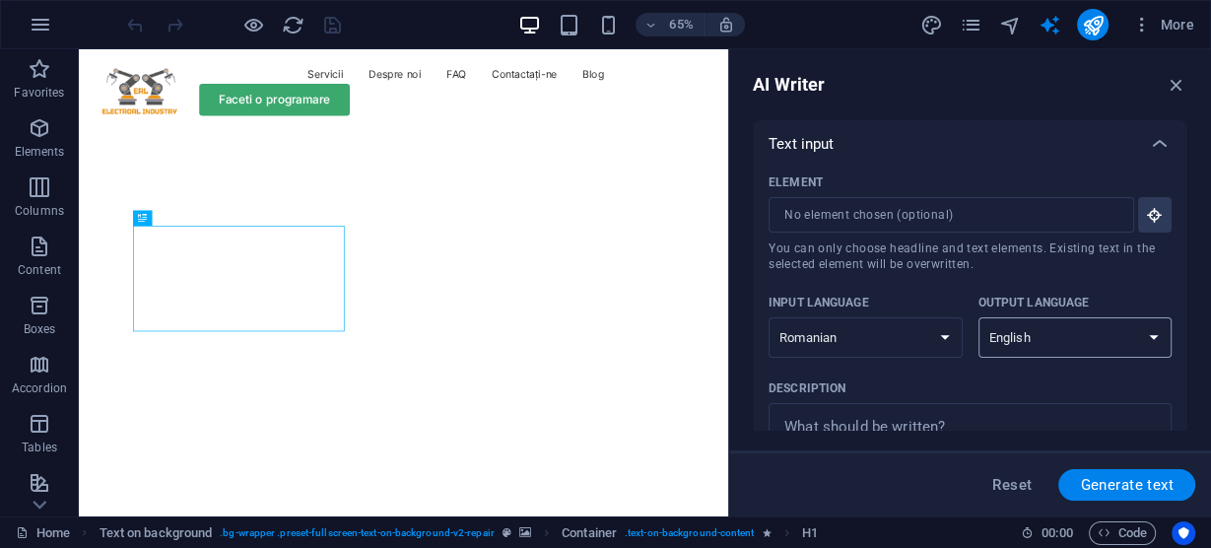
click at [978, 317] on select "Albanian Arabic Armenian Awadhi Azerbaijani Bashkir Basque Belarusian Bengali B…" at bounding box center [1075, 337] width 194 height 40
click at [1080, 202] on input "Element ​ You can only choose headline and text elements. Existing text in the …" at bounding box center [944, 214] width 352 height 35
click at [1150, 213] on icon "button" at bounding box center [1155, 215] width 18 height 18
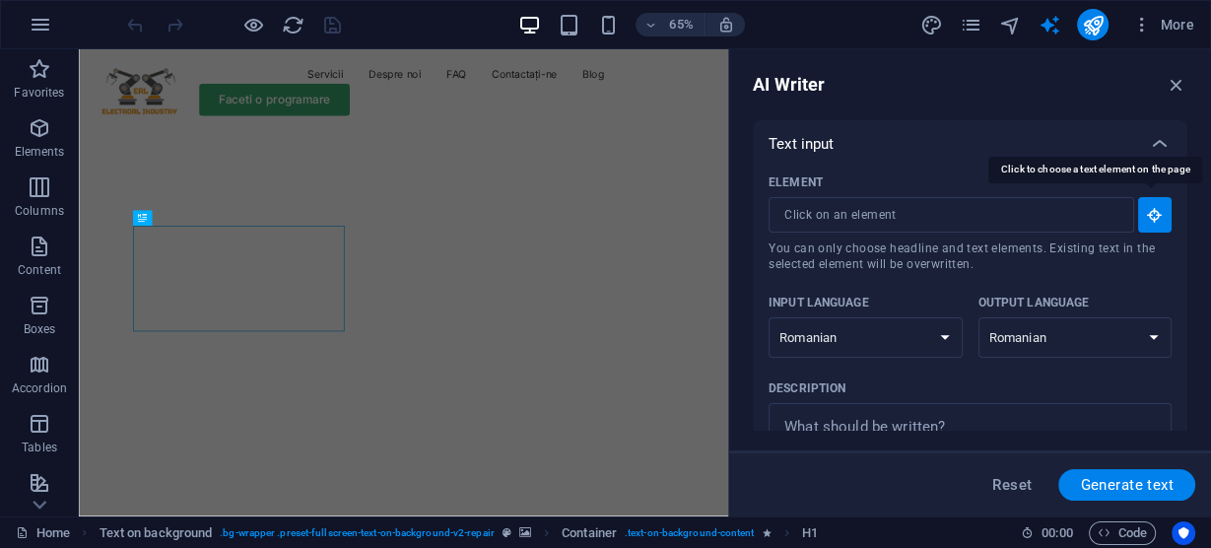
click at [1150, 213] on icon "button" at bounding box center [1155, 215] width 18 height 18
click at [1149, 213] on icon "button" at bounding box center [1155, 215] width 18 height 18
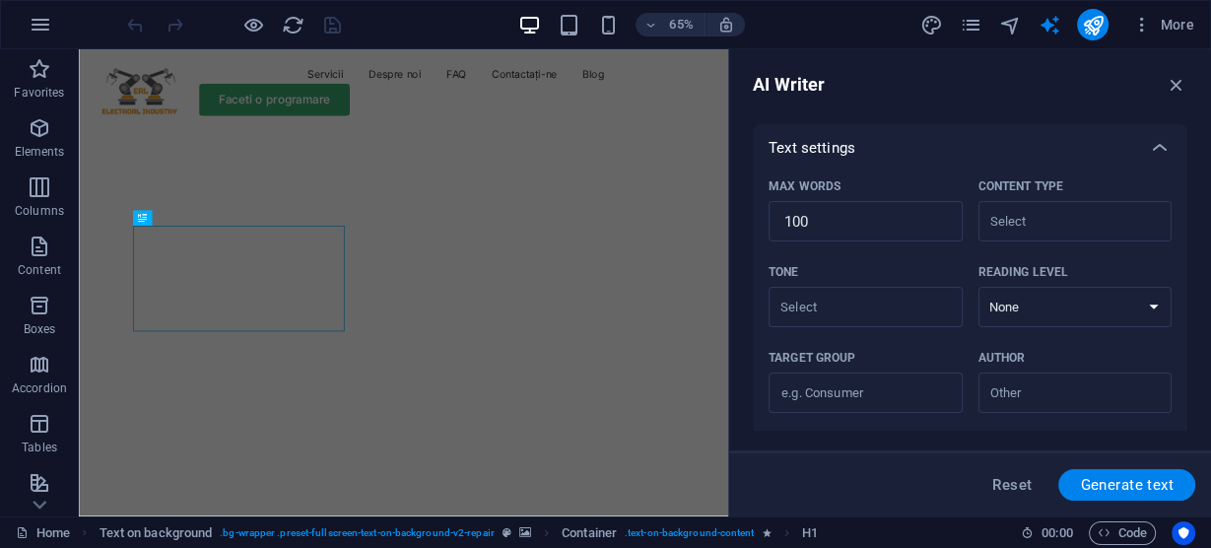
scroll to position [275, 0]
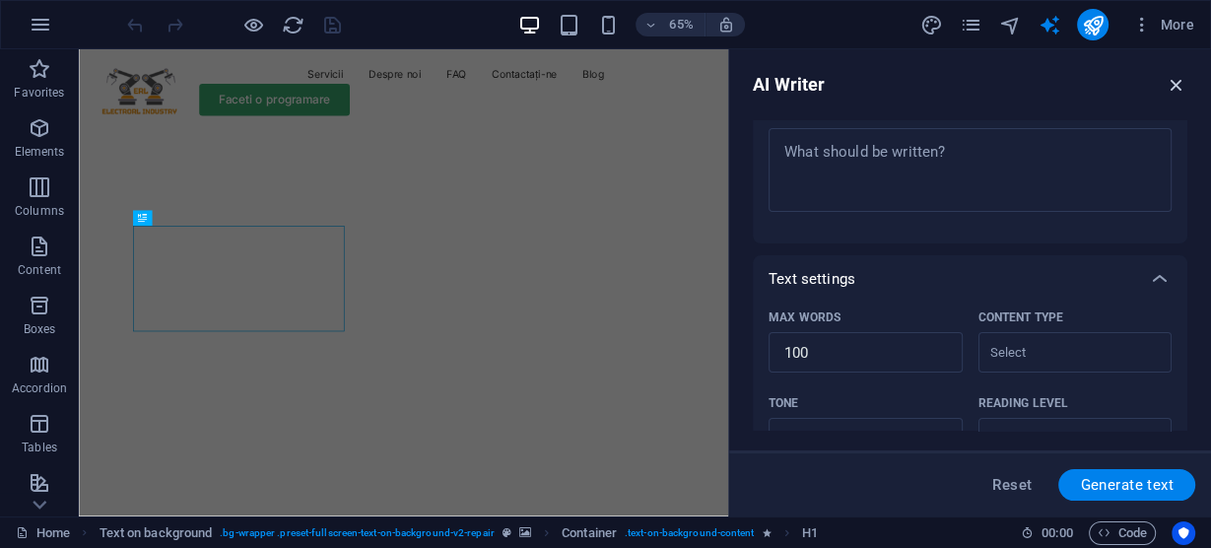
click at [1178, 80] on icon "button" at bounding box center [1176, 85] width 22 height 22
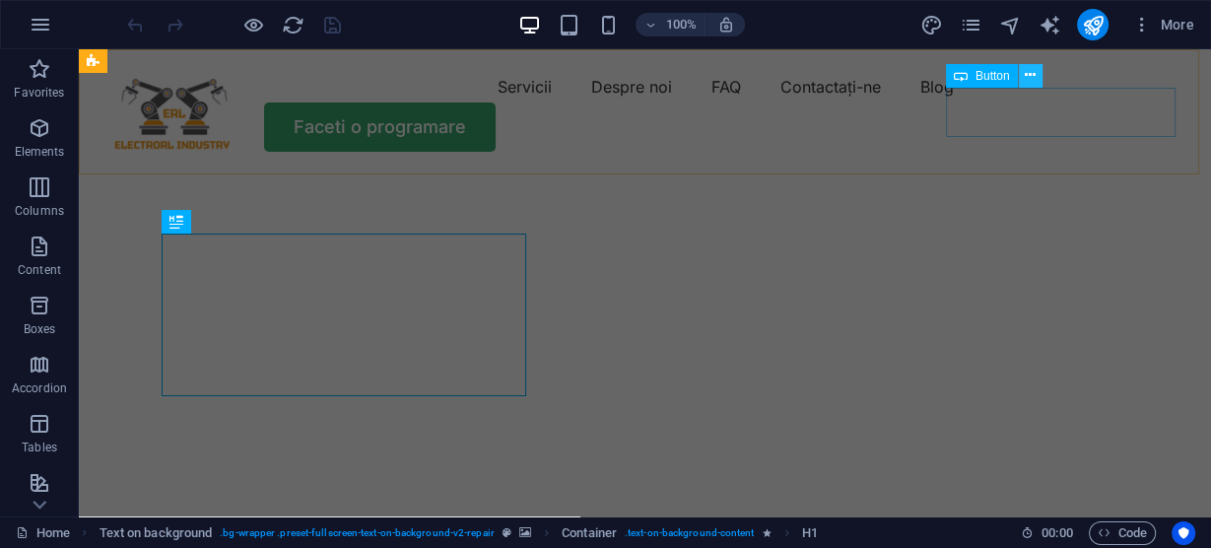
click at [1026, 78] on icon at bounding box center [1029, 75] width 11 height 21
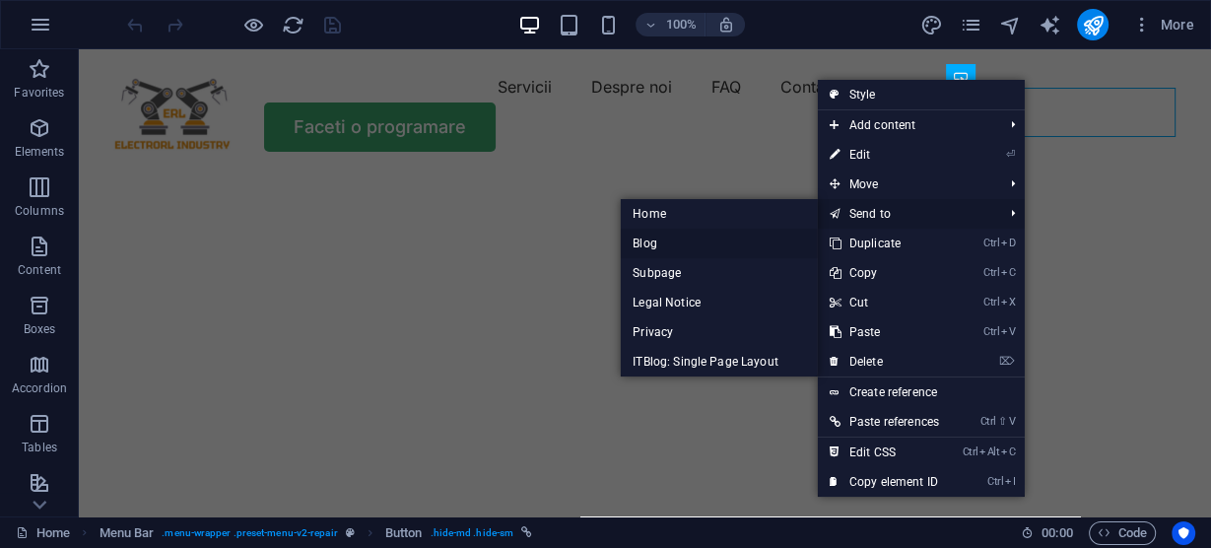
click at [732, 233] on link "Blog" at bounding box center [719, 244] width 197 height 30
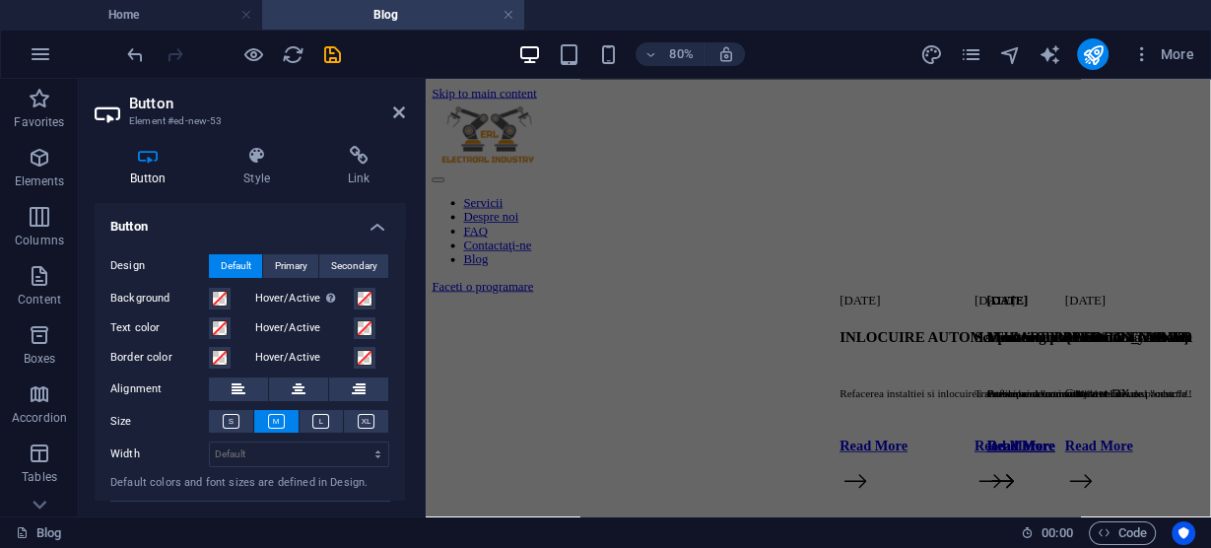
scroll to position [2231, 0]
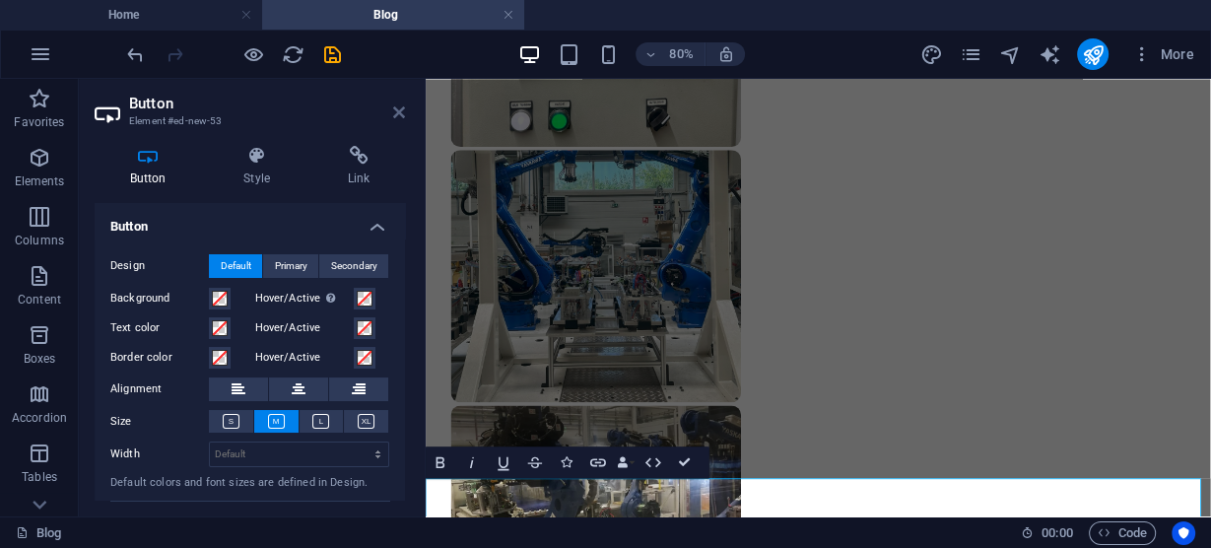
click at [396, 111] on icon at bounding box center [399, 112] width 12 height 16
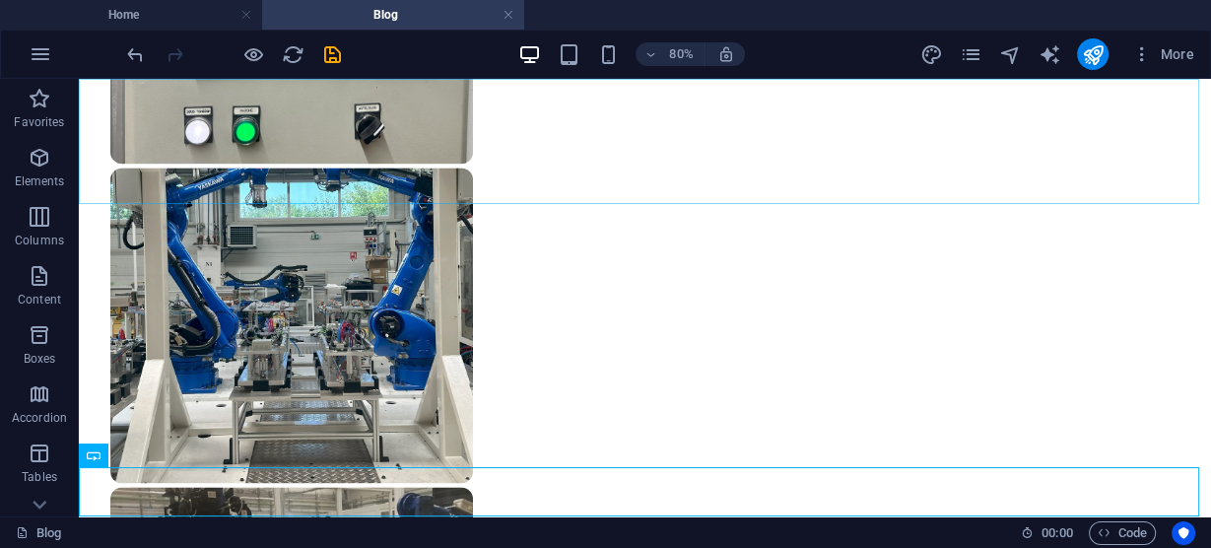
scroll to position [2317, 0]
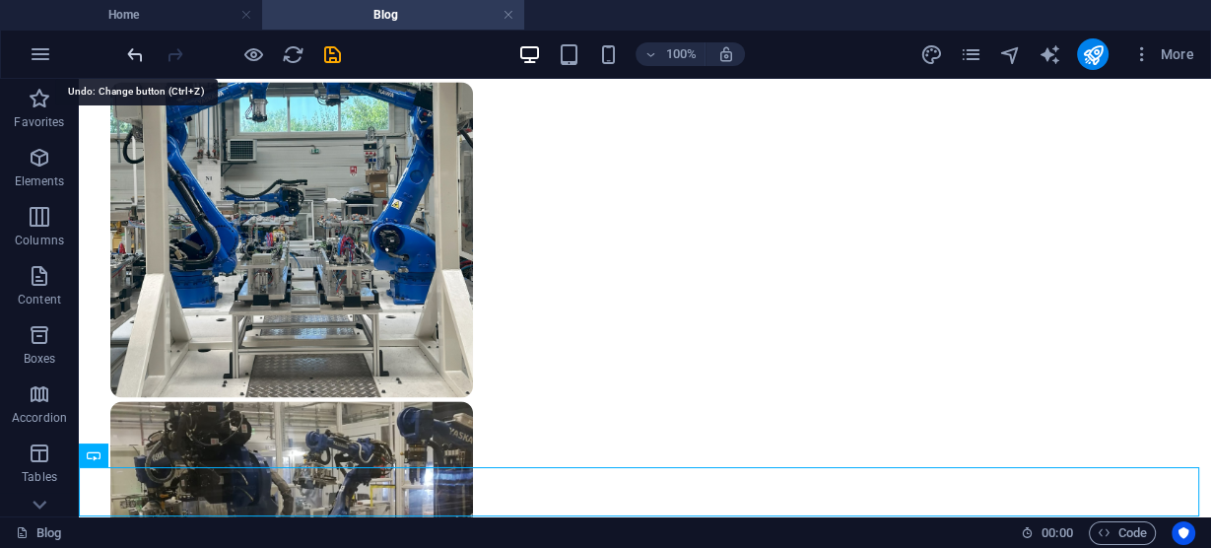
click at [131, 44] on icon "undo" at bounding box center [135, 54] width 23 height 23
click at [134, 57] on icon "undo" at bounding box center [135, 54] width 23 height 23
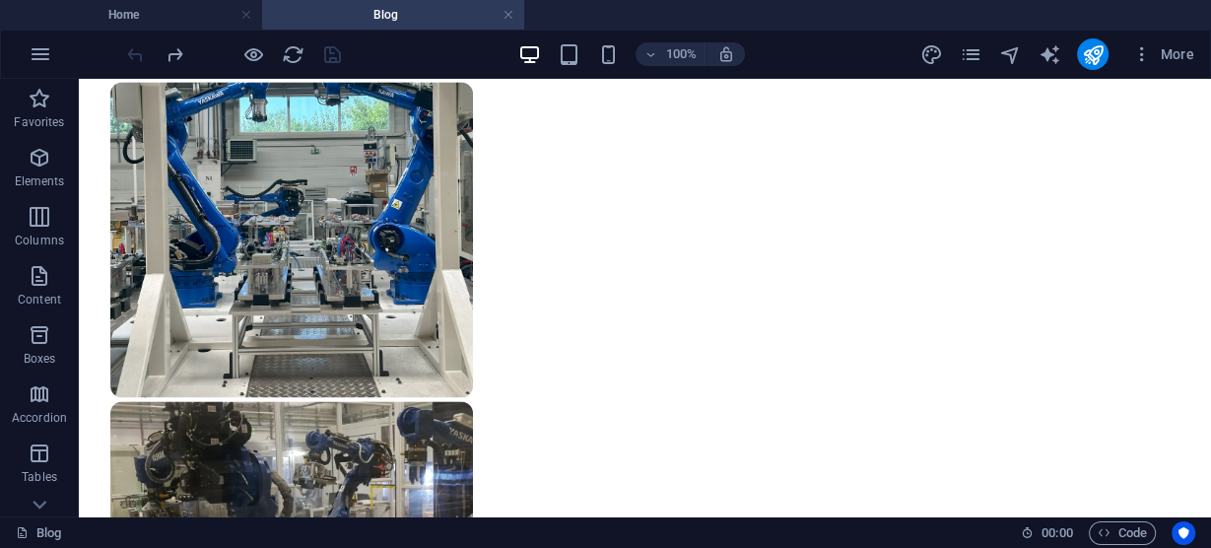
scroll to position [2267, 0]
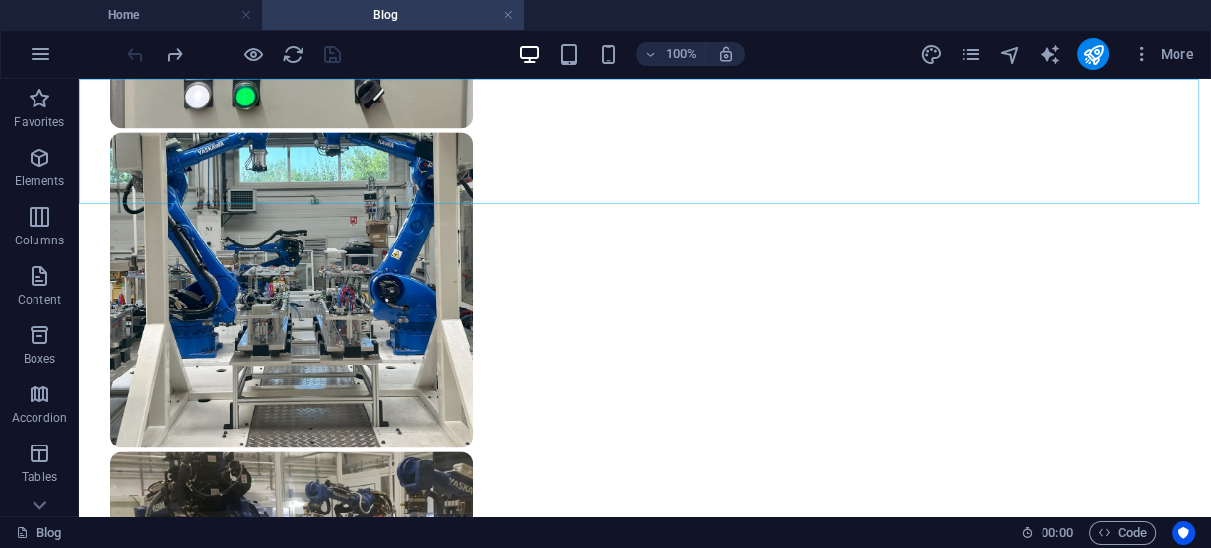
click at [347, 532] on span ". menu-wrapper .preset-menu-v2-repair .sticky" at bounding box center [261, 533] width 207 height 24
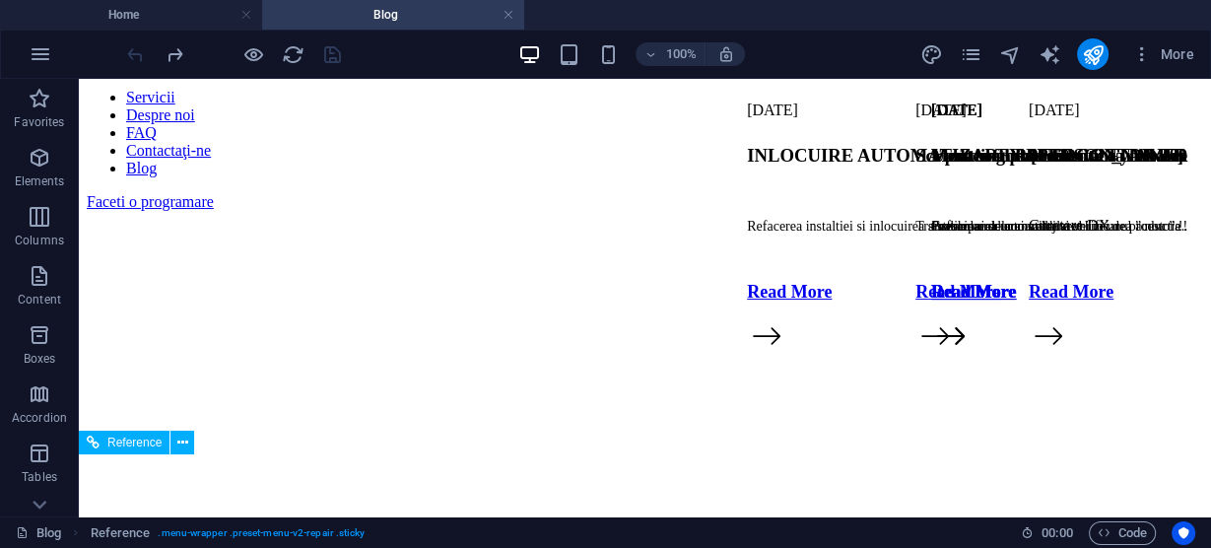
scroll to position [0, 0]
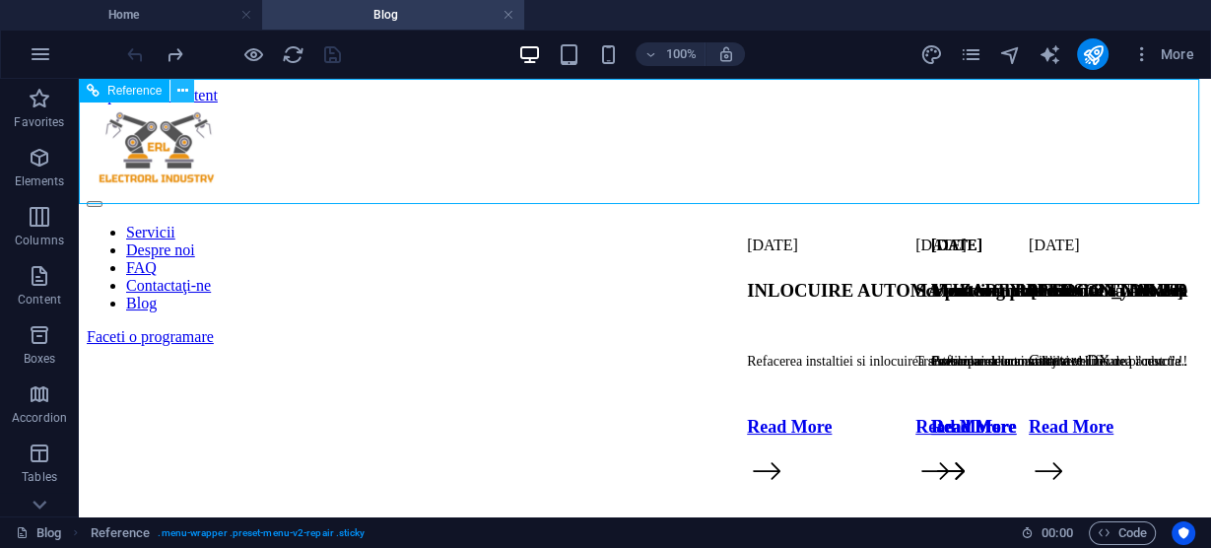
click at [178, 91] on icon at bounding box center [182, 91] width 11 height 21
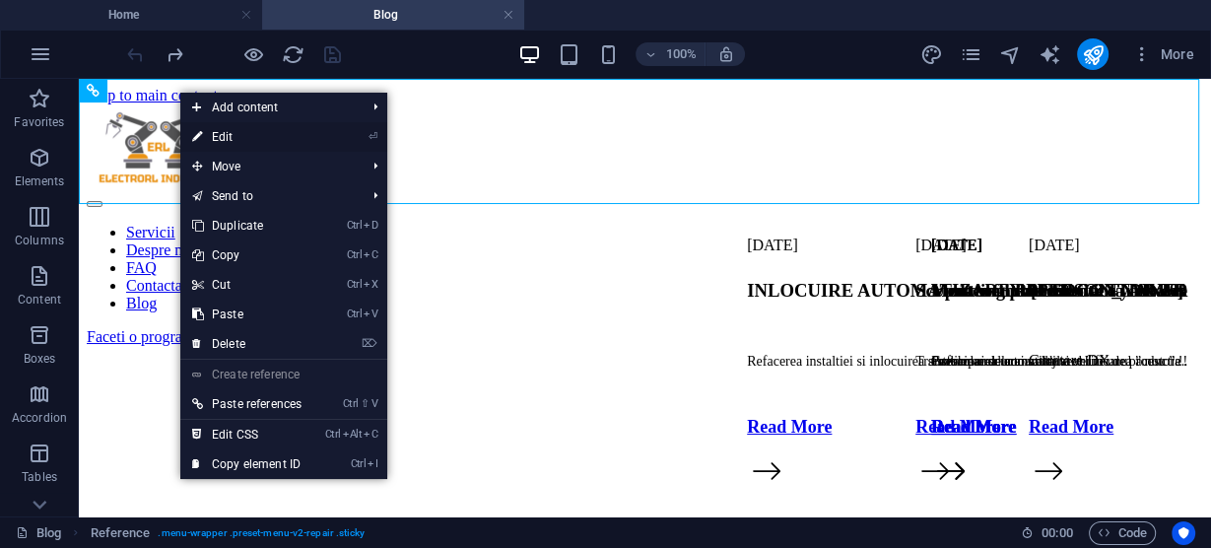
click at [264, 137] on link "⏎ Edit" at bounding box center [246, 137] width 133 height 30
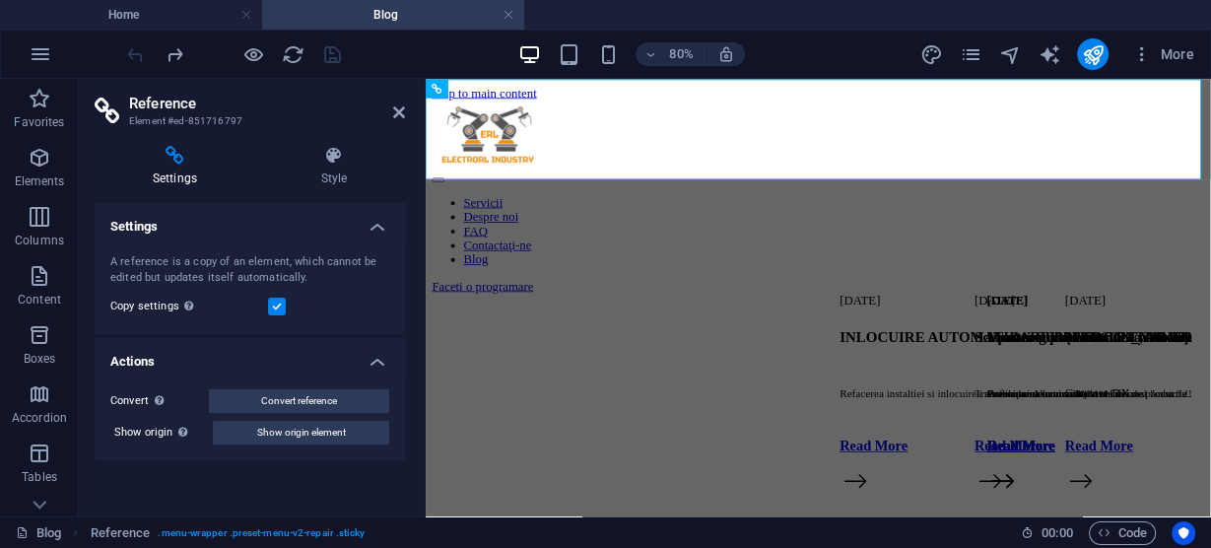
click at [374, 358] on h4 "Actions" at bounding box center [250, 355] width 310 height 35
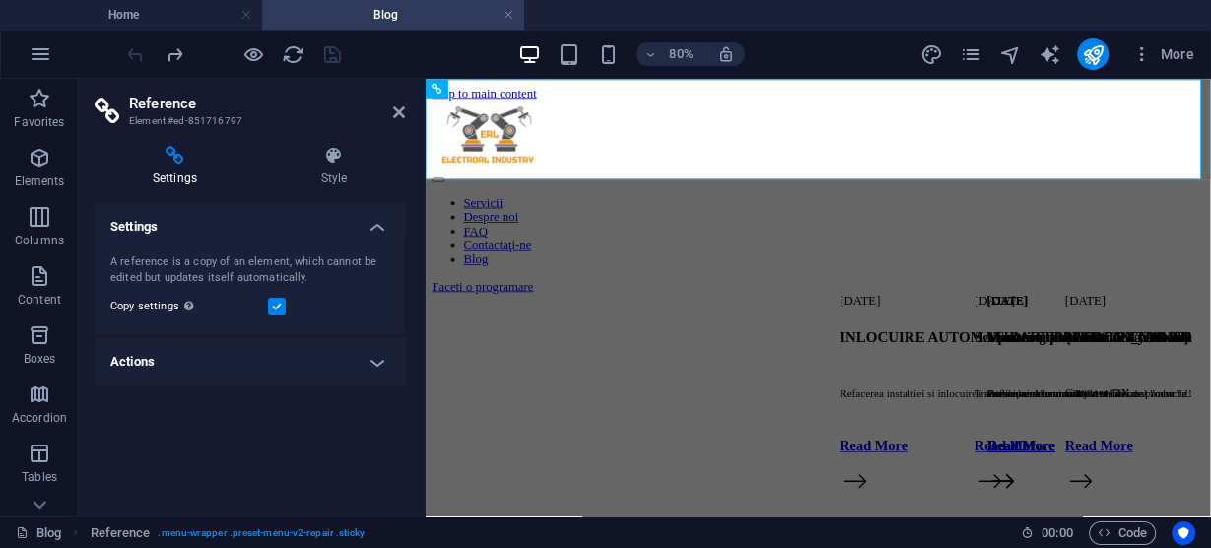
click at [374, 358] on h4 "Actions" at bounding box center [250, 361] width 310 height 47
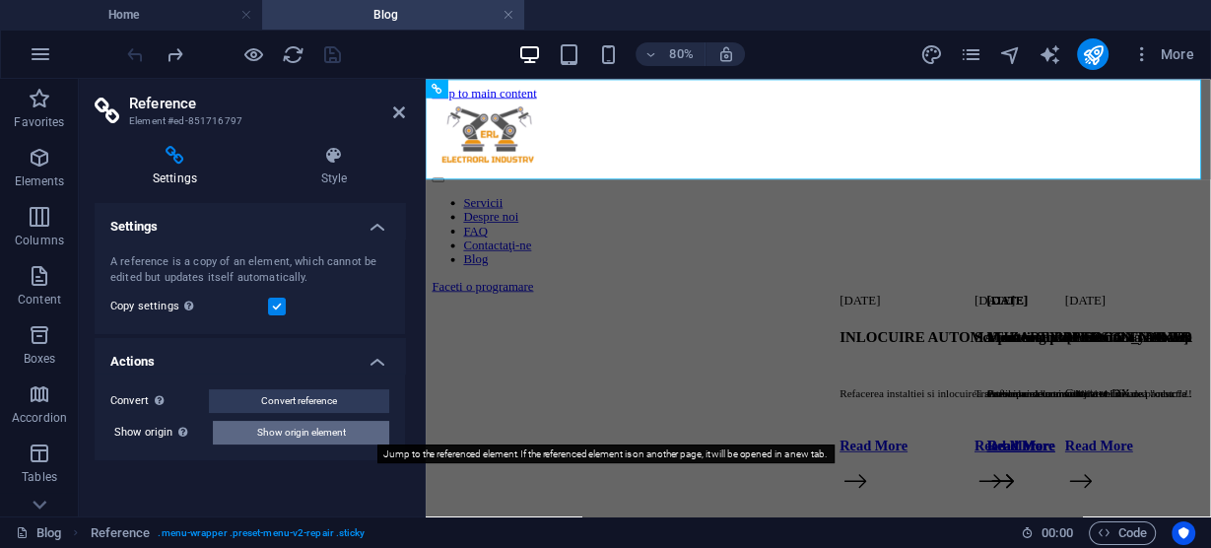
click at [325, 434] on span "Show origin element" at bounding box center [301, 433] width 89 height 24
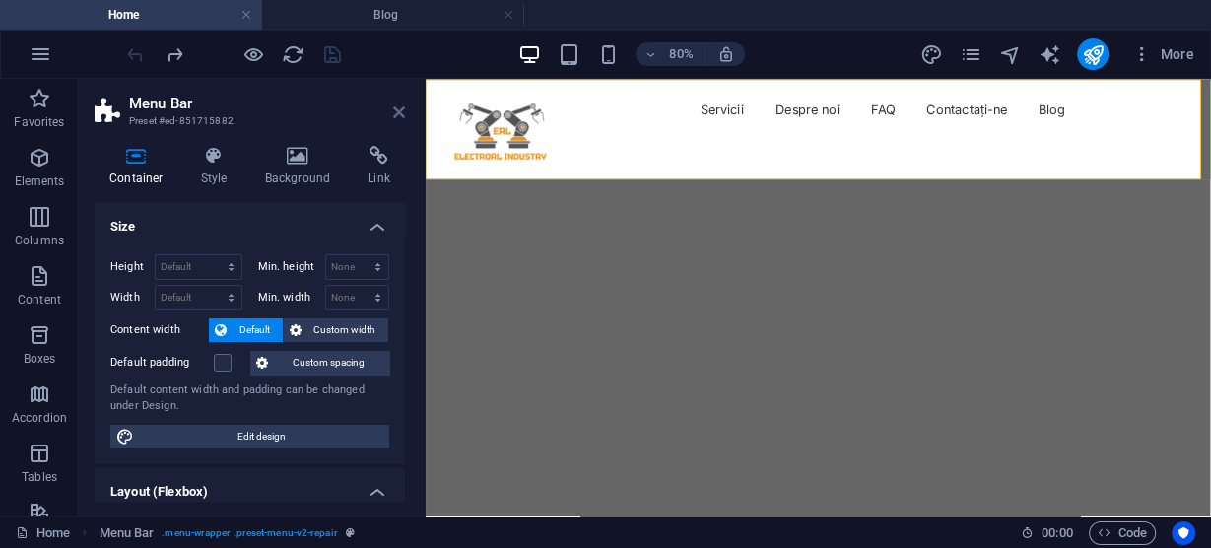
drag, startPoint x: 320, startPoint y: 33, endPoint x: 399, endPoint y: 111, distance: 110.8
click at [399, 111] on icon at bounding box center [399, 112] width 12 height 16
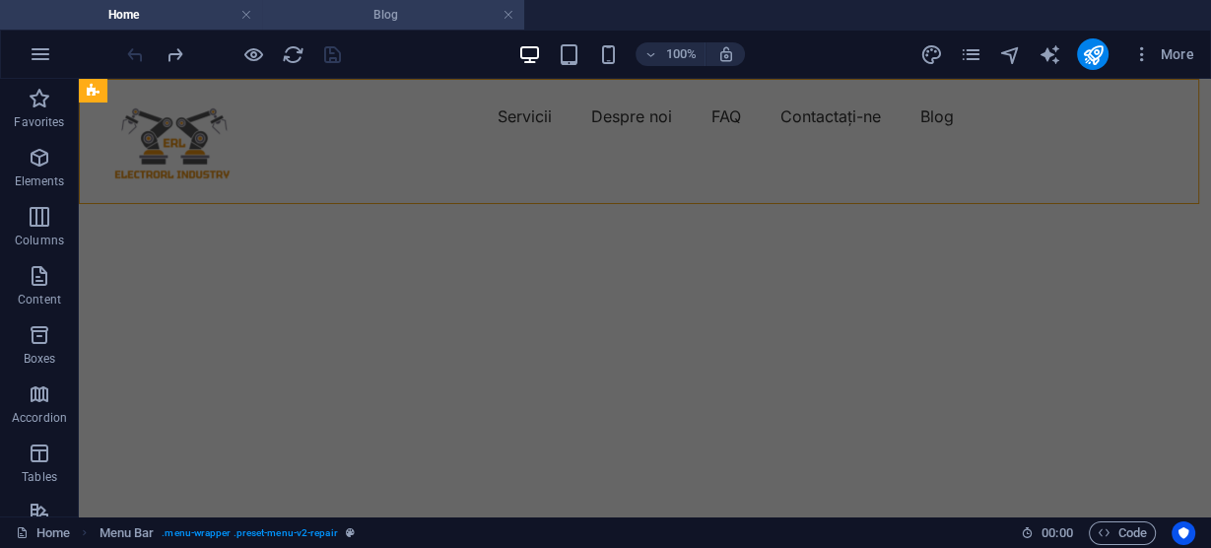
click at [483, 22] on h4 "Blog" at bounding box center [393, 15] width 262 height 22
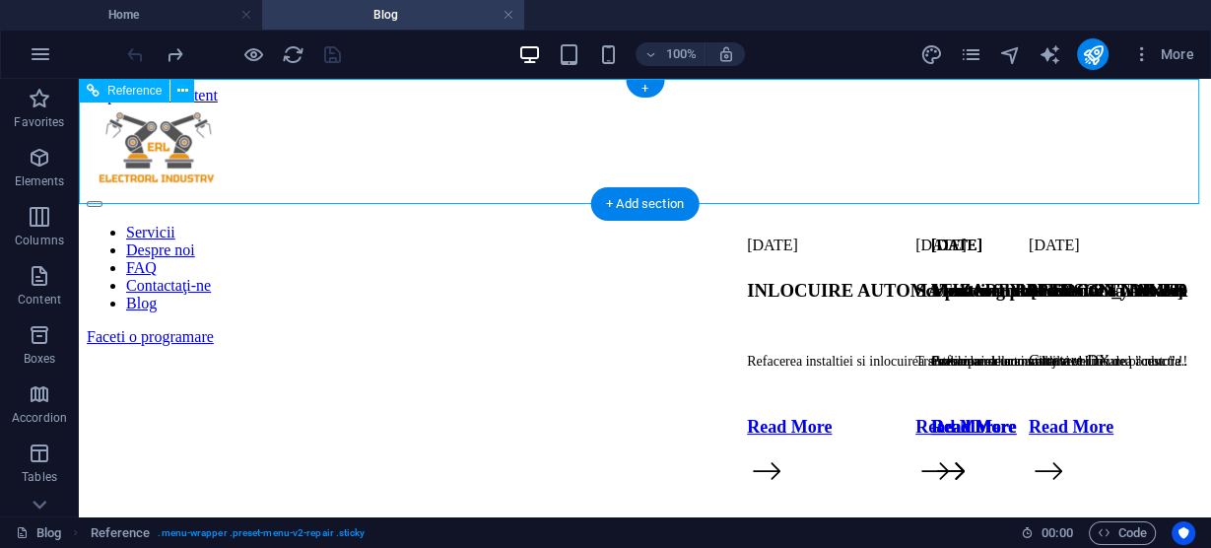
click at [1087, 328] on div "Faceti o programare" at bounding box center [645, 337] width 1116 height 18
click at [182, 91] on icon at bounding box center [182, 91] width 11 height 21
click at [138, 91] on span "Reference" at bounding box center [134, 91] width 54 height 12
click at [180, 94] on icon at bounding box center [182, 91] width 11 height 21
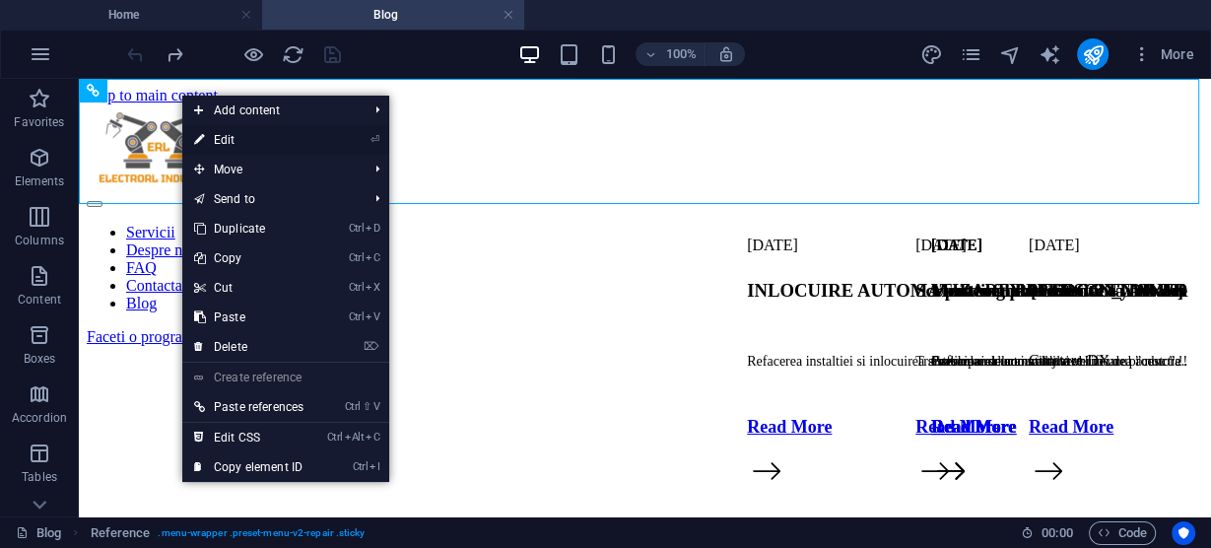
click at [248, 139] on link "⏎ Edit" at bounding box center [248, 140] width 133 height 30
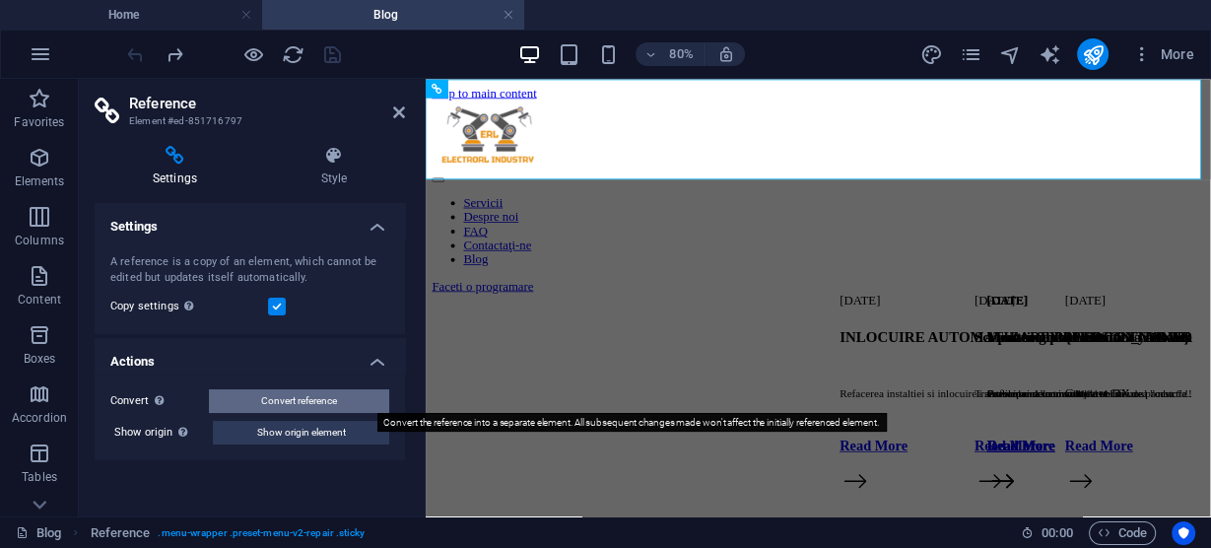
click at [291, 403] on span "Convert reference" at bounding box center [299, 401] width 76 height 24
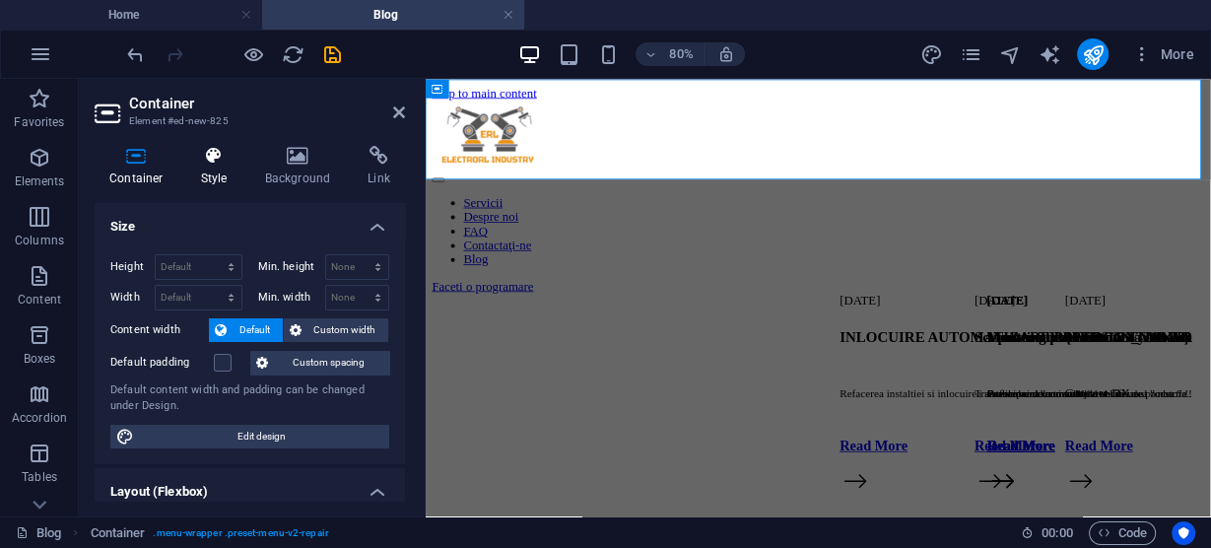
click at [211, 169] on h4 "Style" at bounding box center [218, 166] width 64 height 41
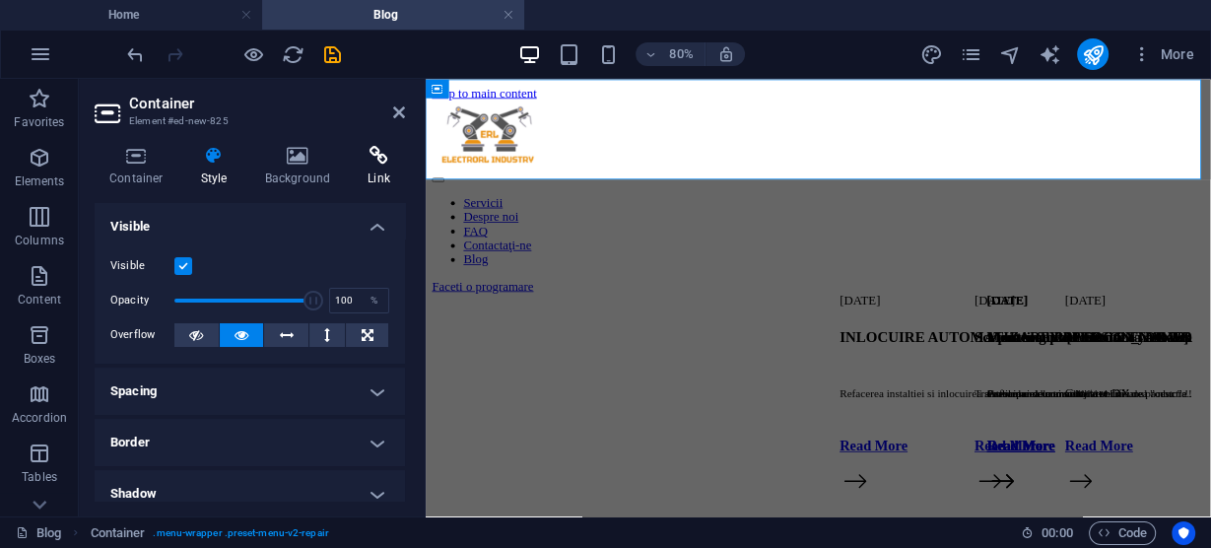
click at [378, 161] on icon at bounding box center [379, 156] width 52 height 20
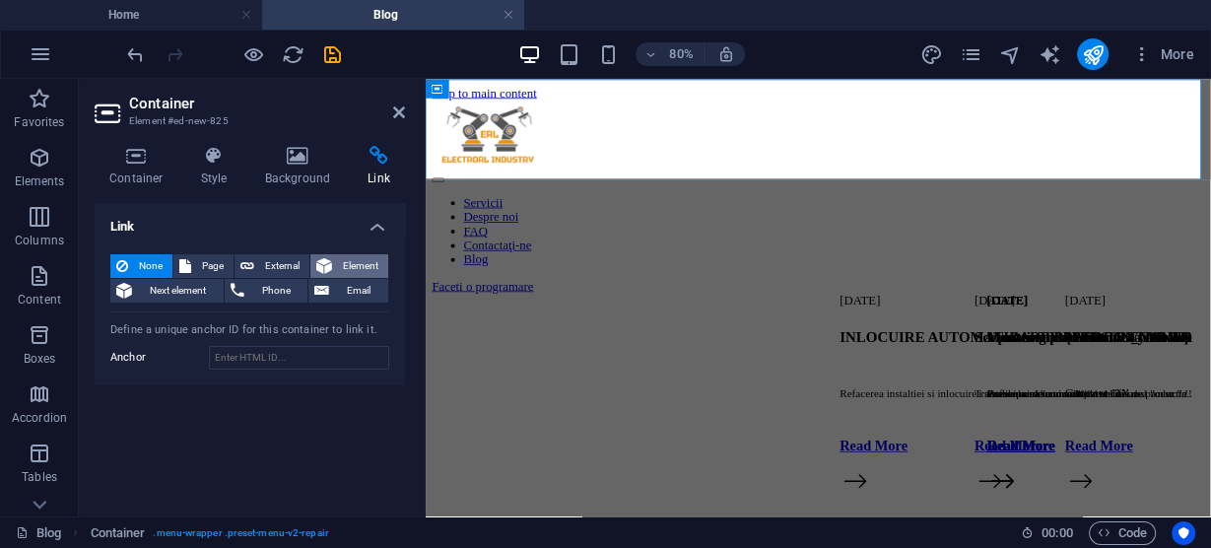
click at [349, 267] on span "Element" at bounding box center [360, 266] width 44 height 24
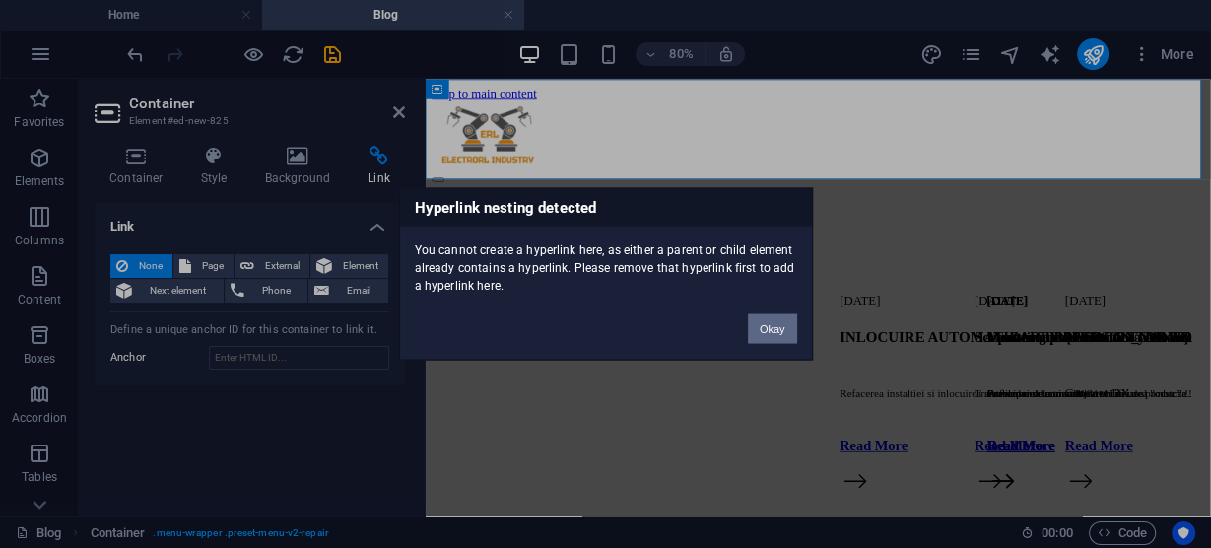
click at [768, 327] on button "Okay" at bounding box center [772, 329] width 49 height 30
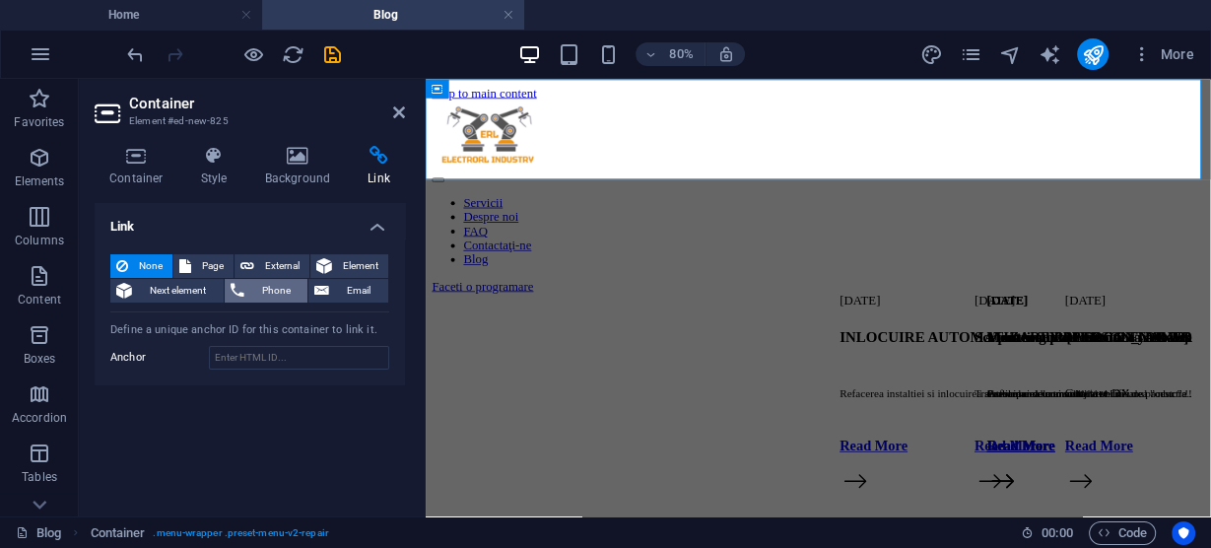
click at [269, 293] on span "Phone" at bounding box center [276, 291] width 52 height 24
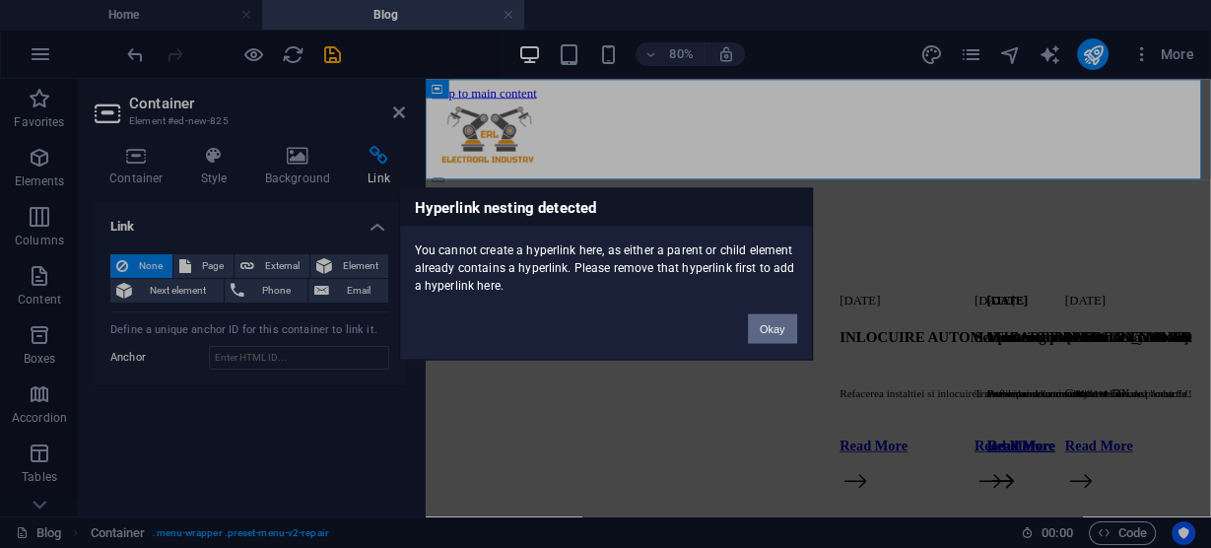
click at [783, 326] on button "Okay" at bounding box center [772, 329] width 49 height 30
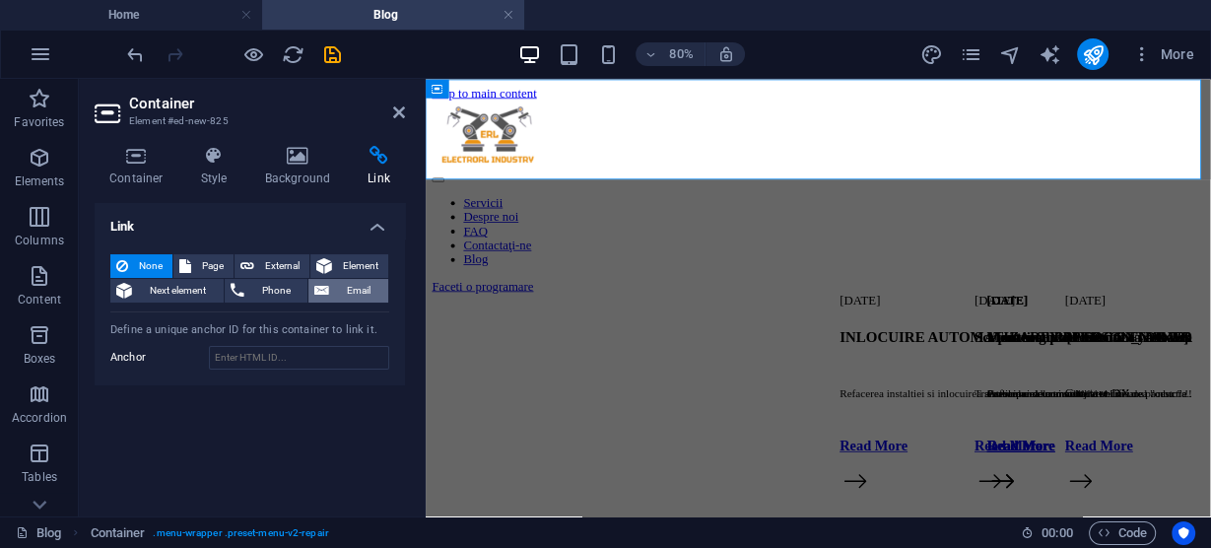
click at [352, 292] on span "Email" at bounding box center [358, 291] width 47 height 24
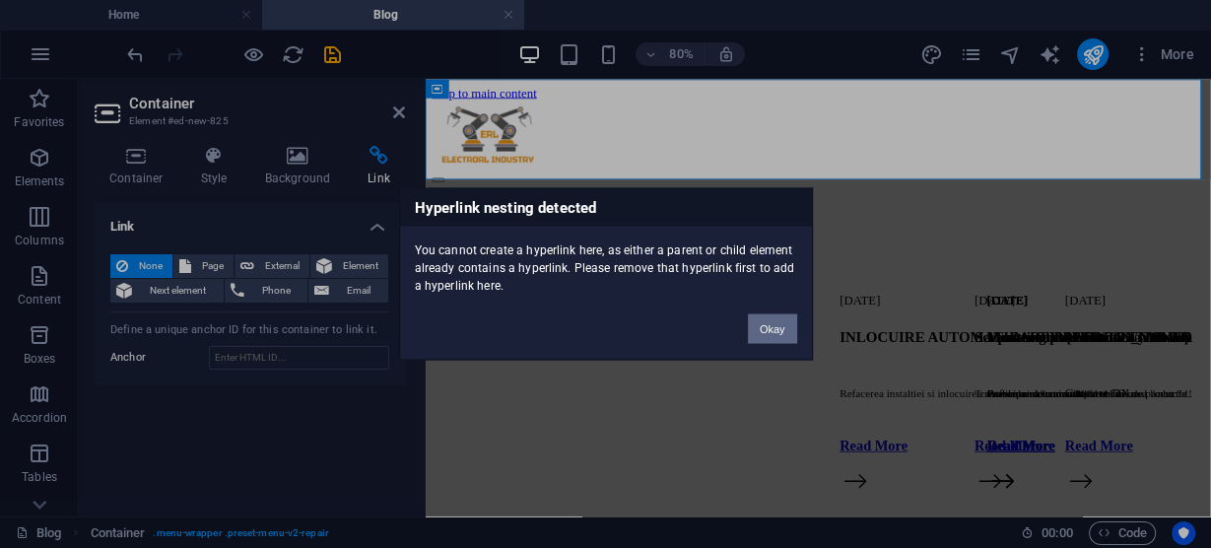
drag, startPoint x: 777, startPoint y: 327, endPoint x: 437, endPoint y: 310, distance: 340.3
click at [777, 327] on button "Okay" at bounding box center [772, 329] width 49 height 30
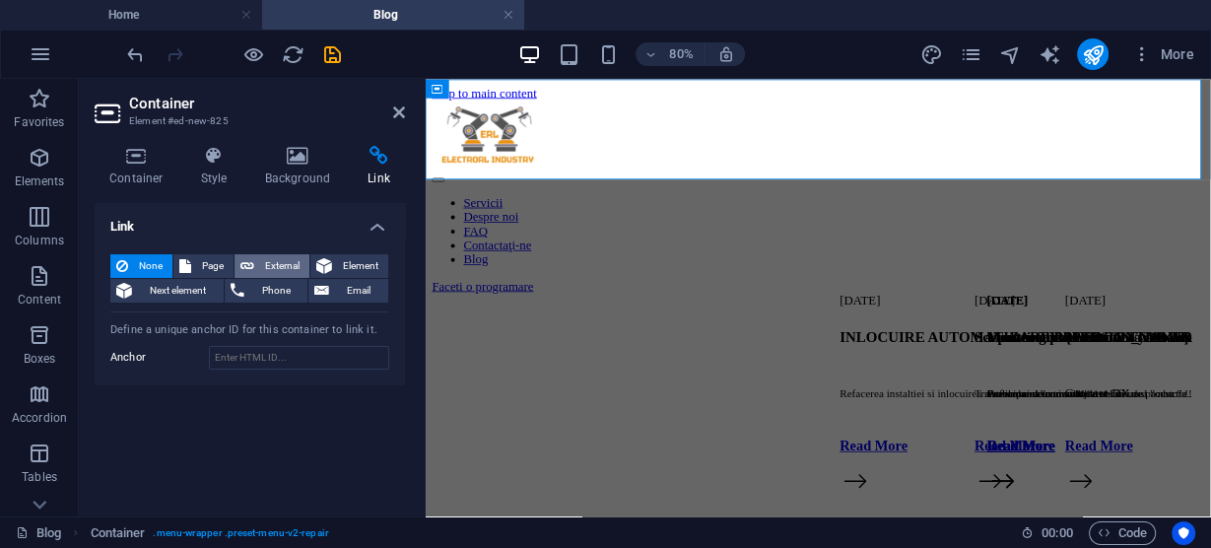
click at [261, 266] on span "External" at bounding box center [281, 266] width 43 height 24
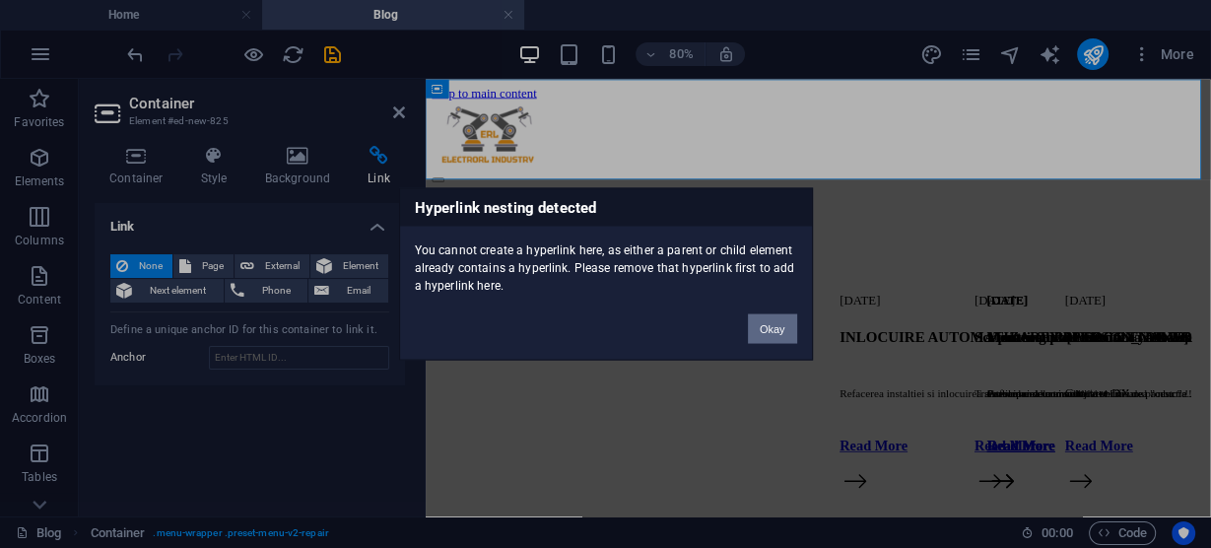
click at [777, 330] on button "Okay" at bounding box center [772, 329] width 49 height 30
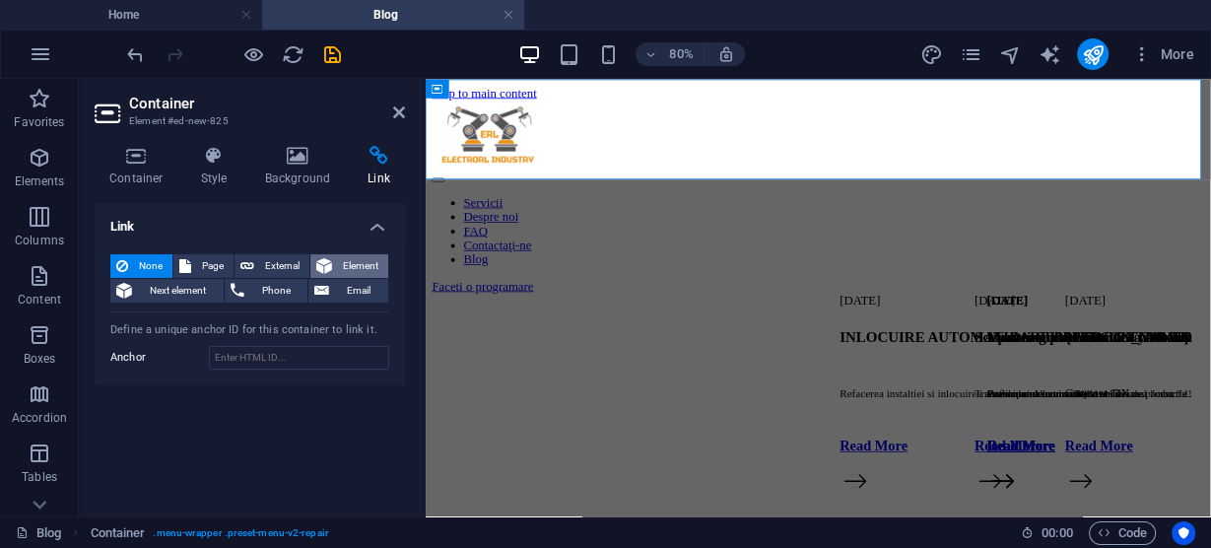
click at [356, 261] on span "Element" at bounding box center [360, 266] width 44 height 24
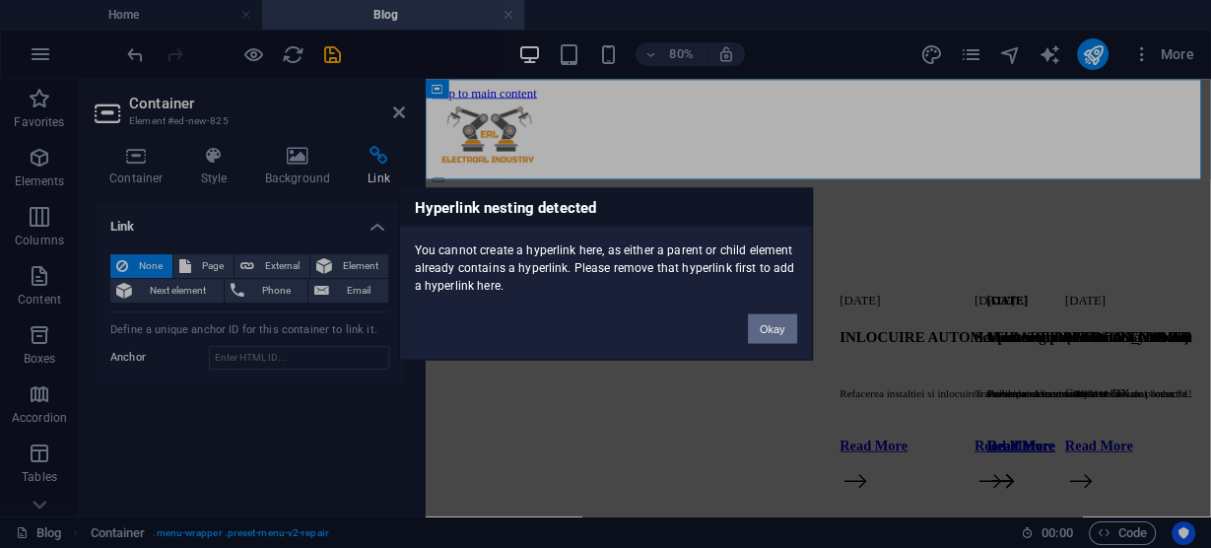
click at [781, 324] on button "Okay" at bounding box center [772, 329] width 49 height 30
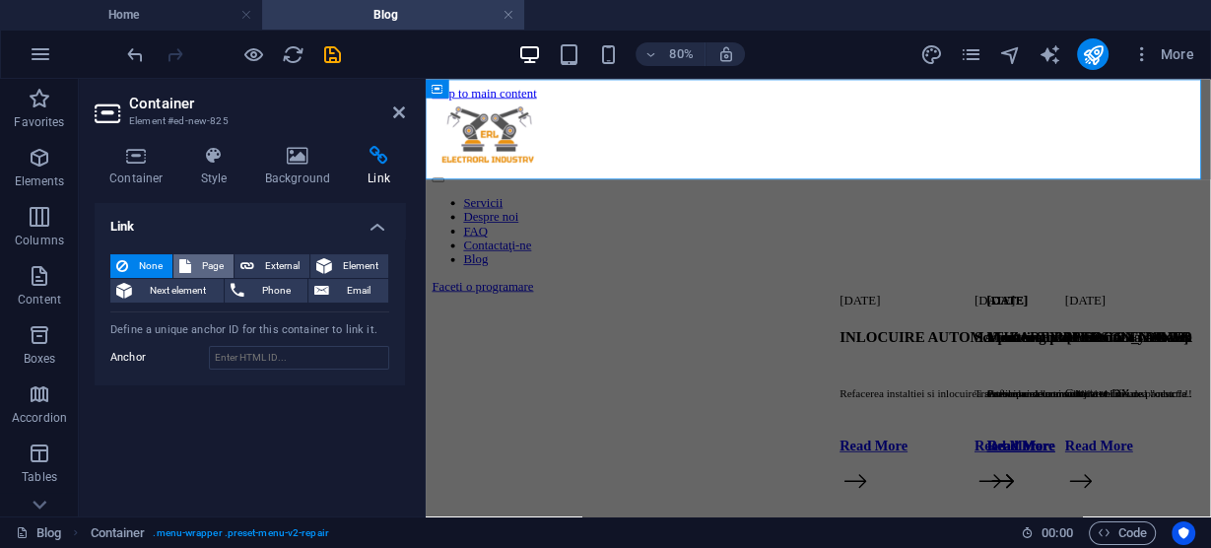
click at [210, 265] on span "Page" at bounding box center [212, 266] width 31 height 24
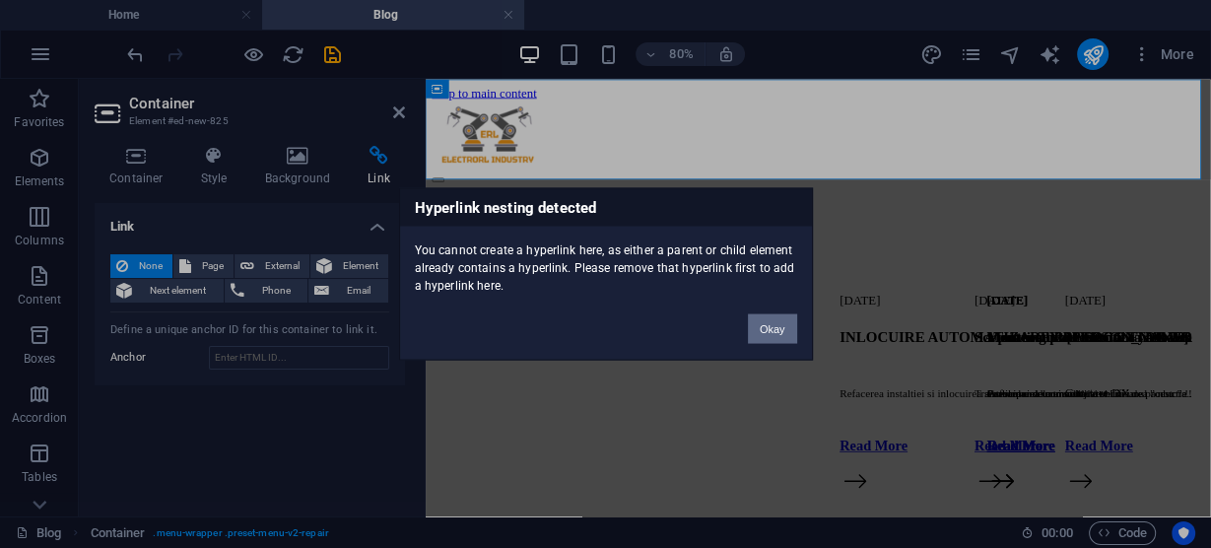
drag, startPoint x: 773, startPoint y: 332, endPoint x: 422, endPoint y: 314, distance: 352.1
click at [773, 332] on button "Okay" at bounding box center [772, 329] width 49 height 30
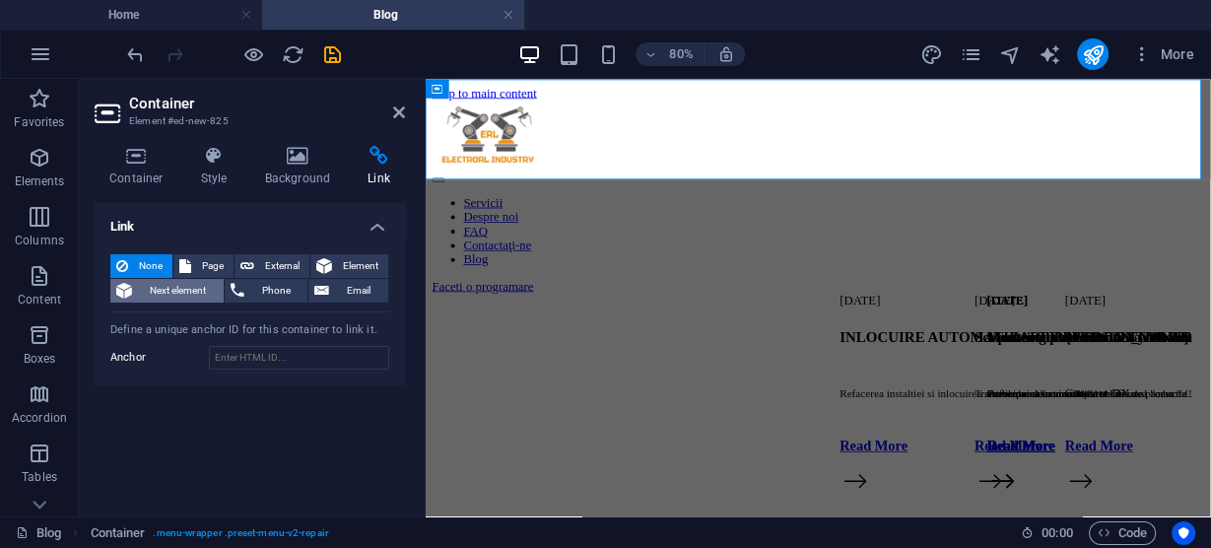
click at [189, 285] on span "Next element" at bounding box center [178, 291] width 80 height 24
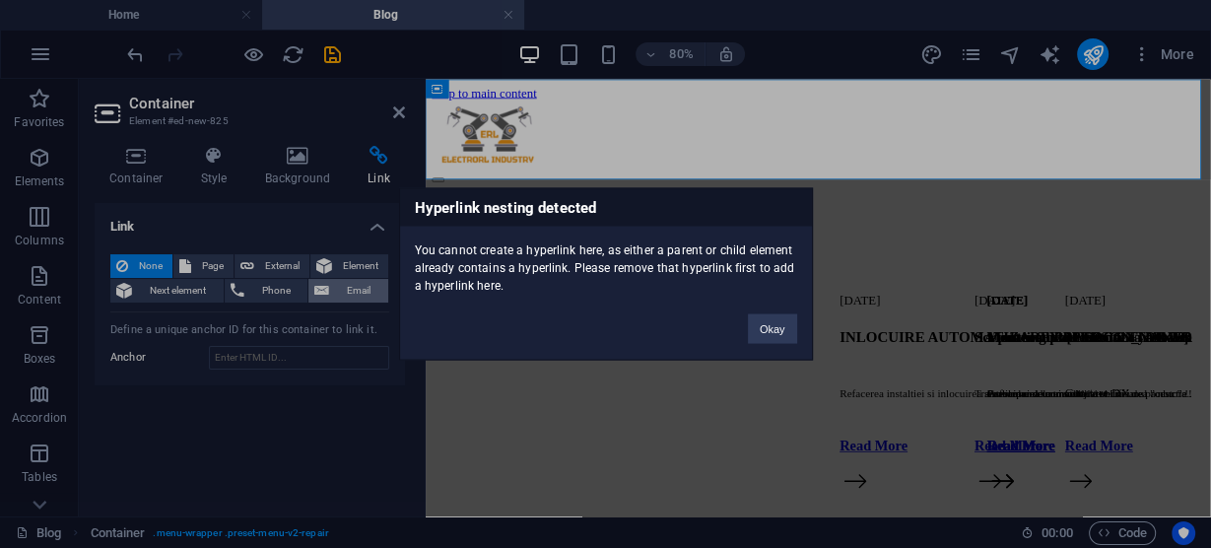
drag, startPoint x: 252, startPoint y: 288, endPoint x: 363, endPoint y: 288, distance: 110.3
click at [304, 288] on div "Hyperlink nesting detected You cannot create a hyperlink here, as either a pare…" at bounding box center [605, 274] width 1211 height 548
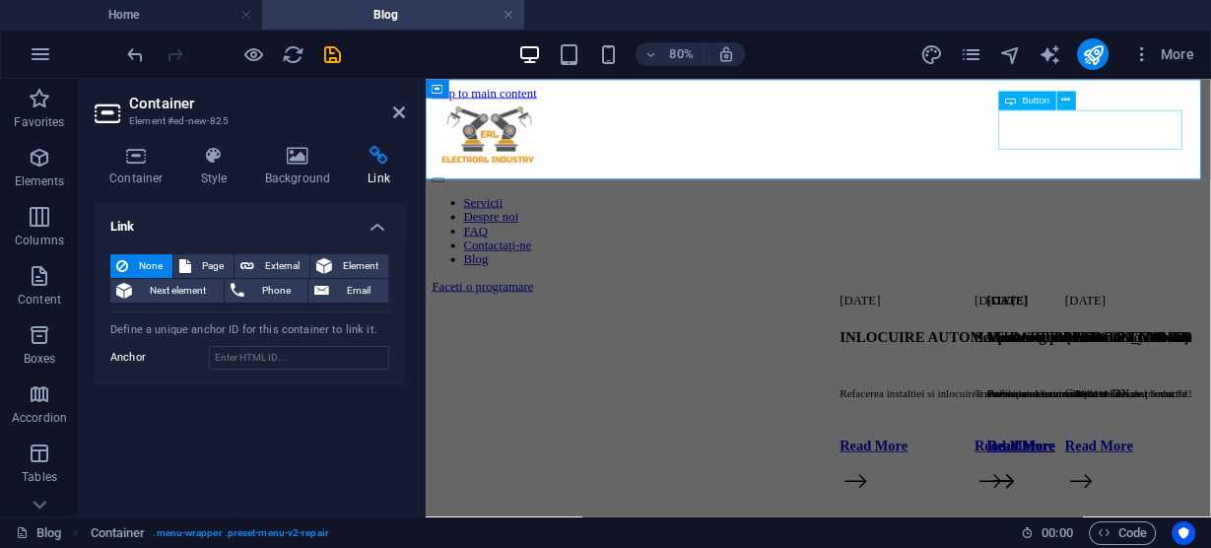
click at [1210, 328] on div "Faceti o programare" at bounding box center [915, 337] width 965 height 18
click at [1070, 98] on icon at bounding box center [1066, 100] width 9 height 17
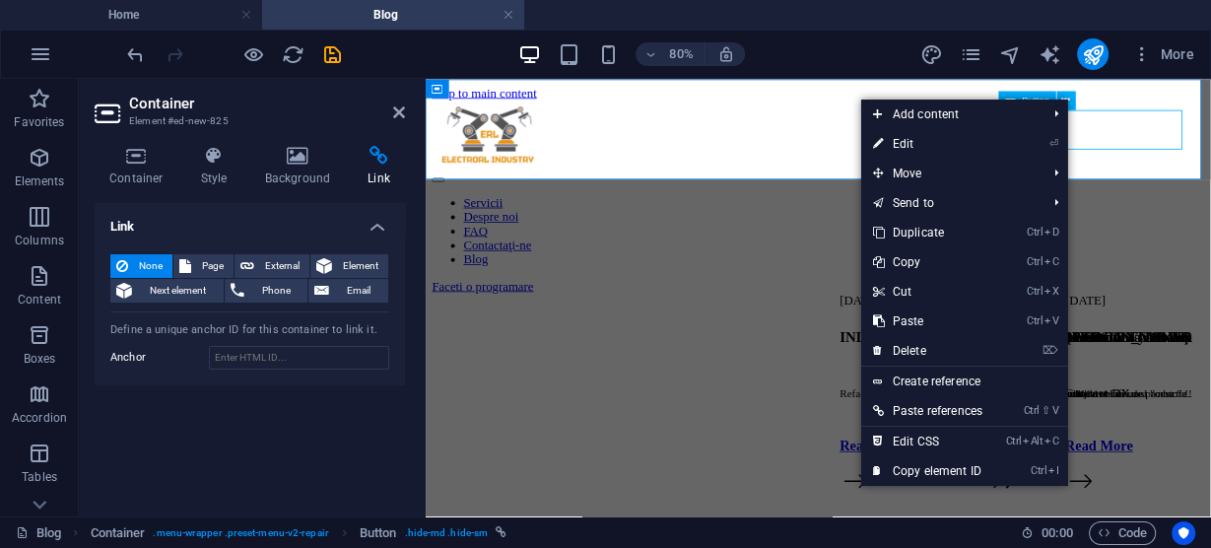
click at [1210, 328] on div "Faceti o programare" at bounding box center [915, 337] width 965 height 18
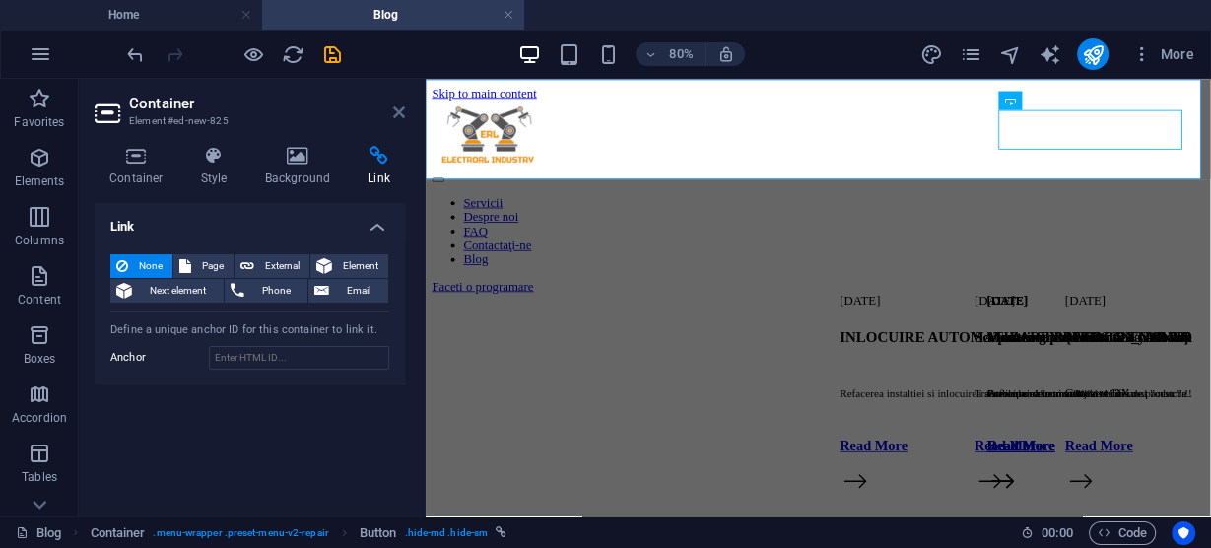
click at [399, 107] on icon at bounding box center [399, 112] width 12 height 16
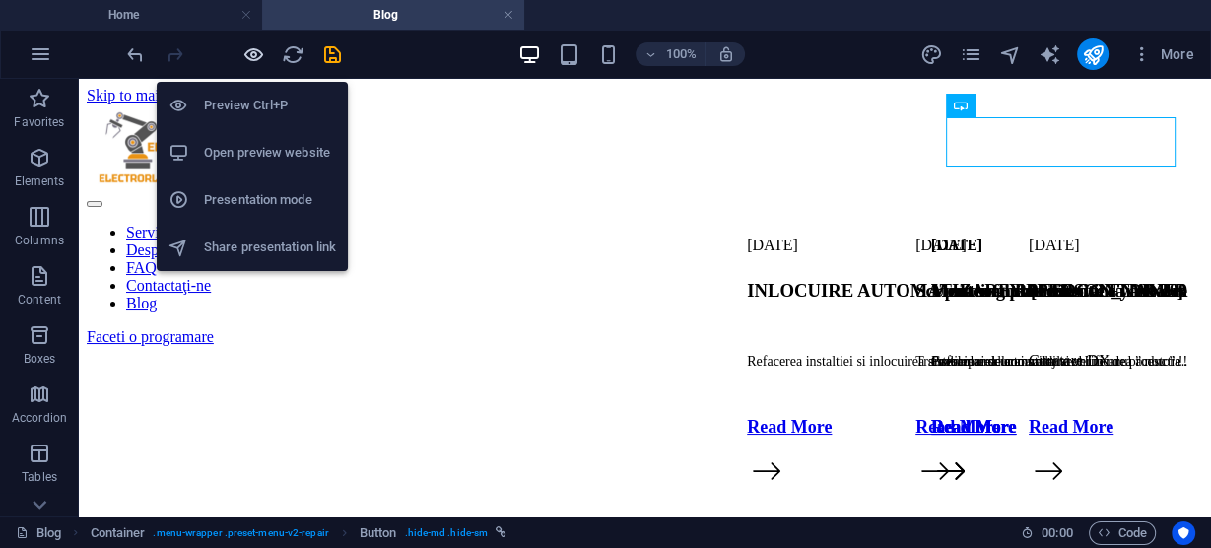
click at [252, 50] on icon "button" at bounding box center [253, 54] width 23 height 23
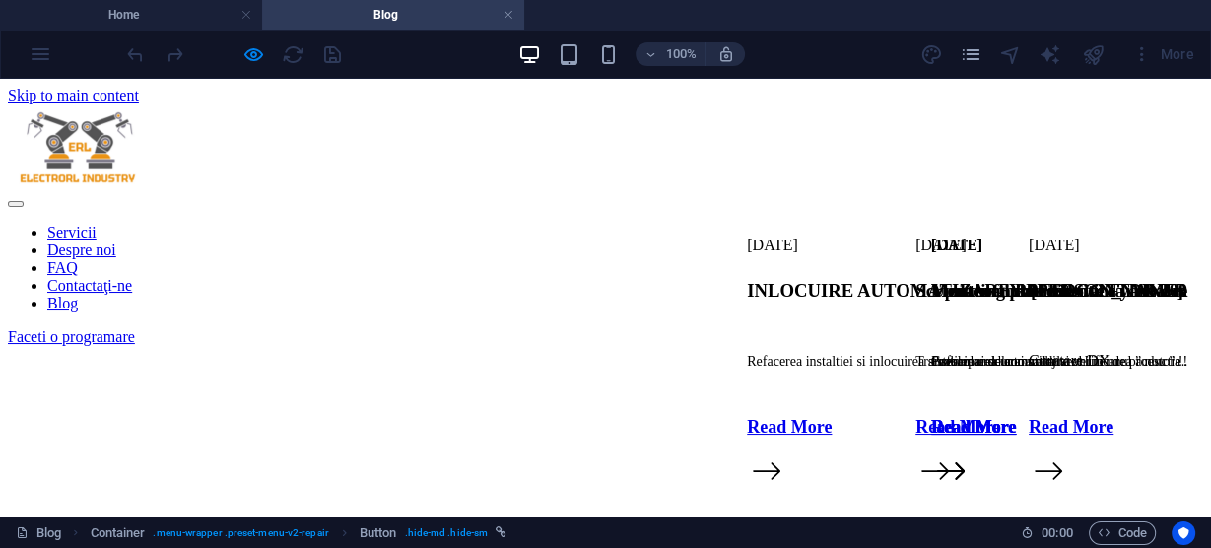
click at [78, 295] on font "Blog" at bounding box center [62, 303] width 31 height 17
click at [135, 328] on font "Faceti o programare" at bounding box center [71, 336] width 127 height 17
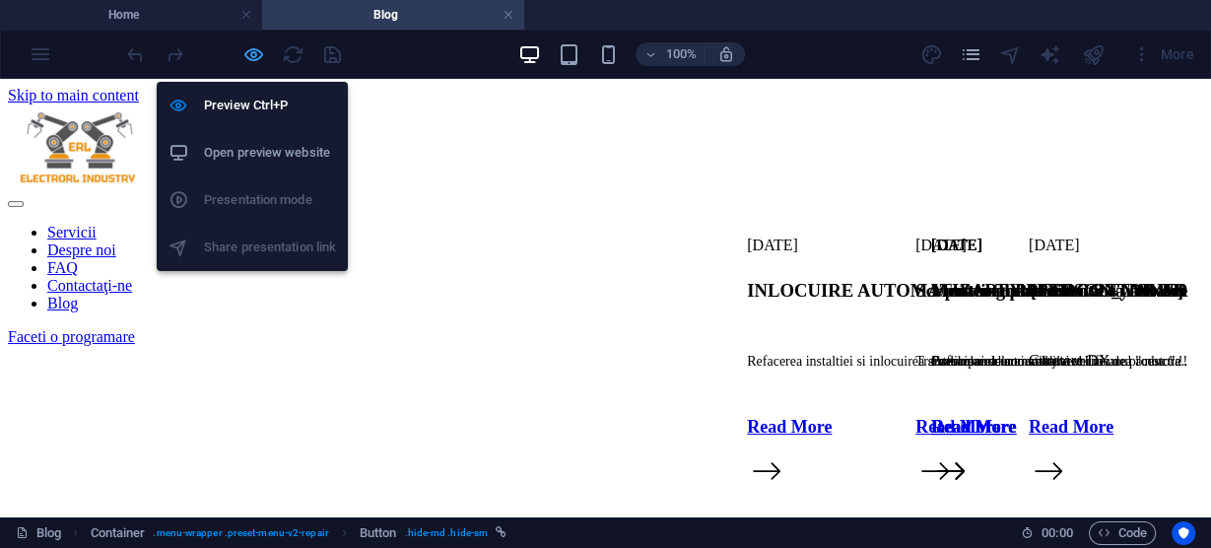
click at [260, 53] on icon "button" at bounding box center [253, 54] width 23 height 23
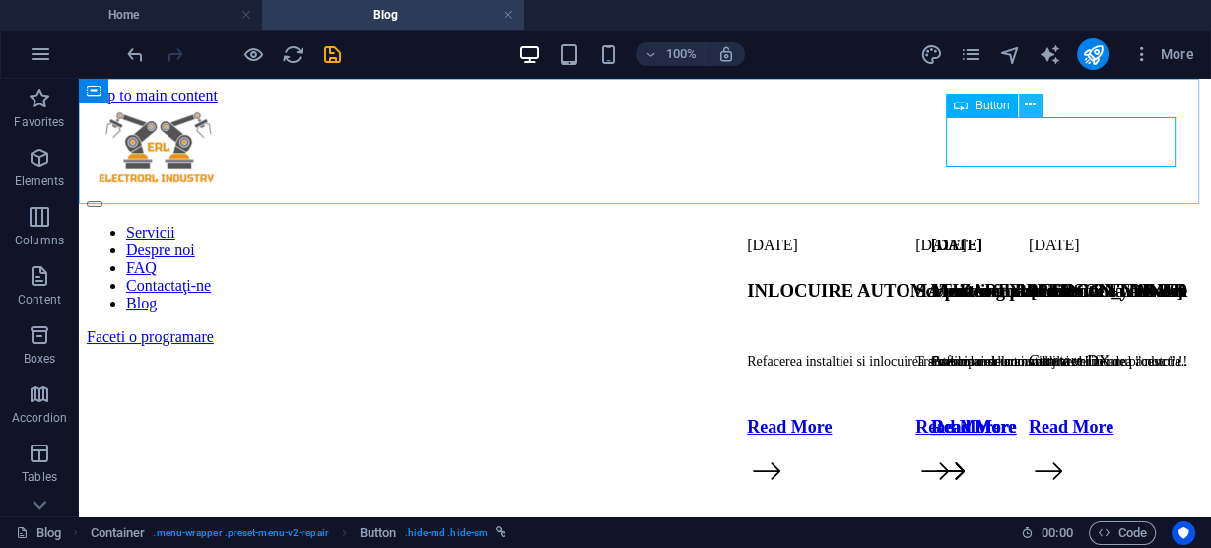
click at [1029, 107] on icon at bounding box center [1029, 105] width 11 height 21
click at [433, 10] on h4 "Blog" at bounding box center [393, 15] width 262 height 22
click at [1031, 109] on icon at bounding box center [1029, 105] width 11 height 21
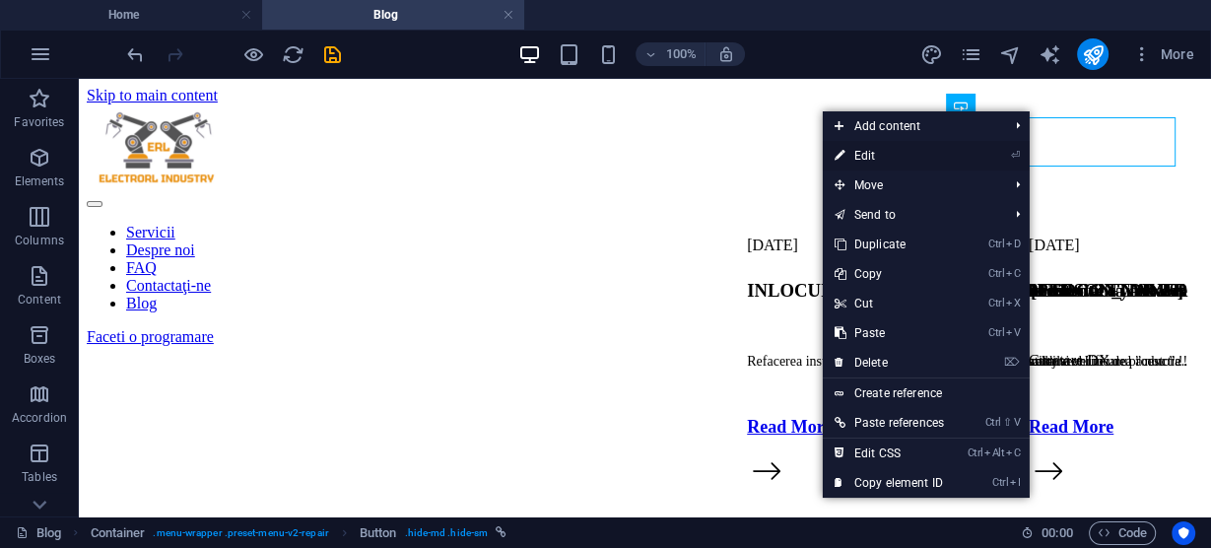
click at [862, 156] on link "⏎ Edit" at bounding box center [889, 156] width 133 height 30
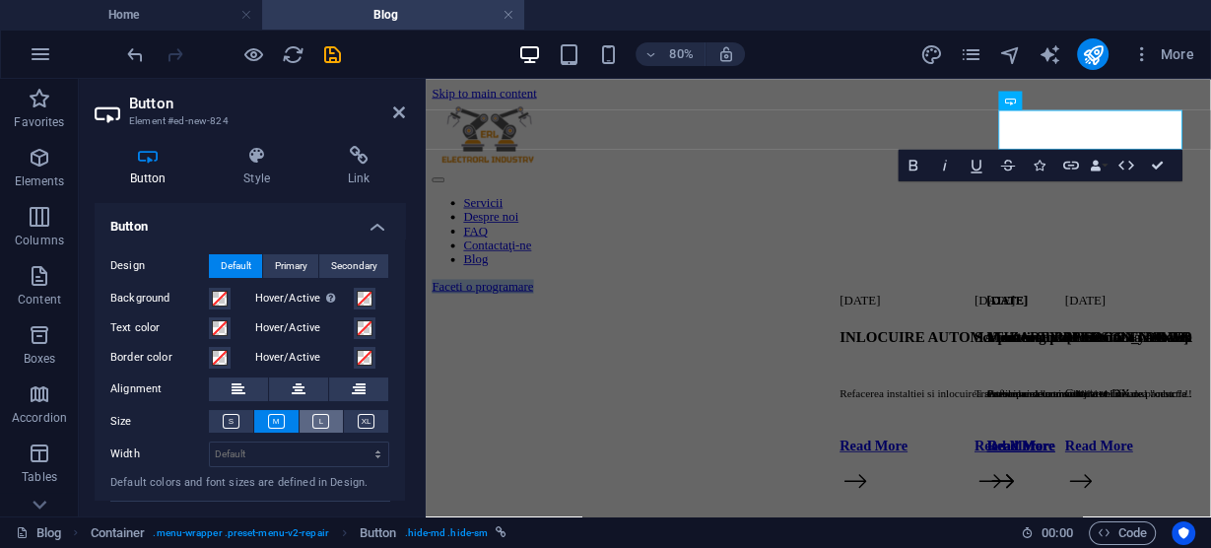
scroll to position [38, 0]
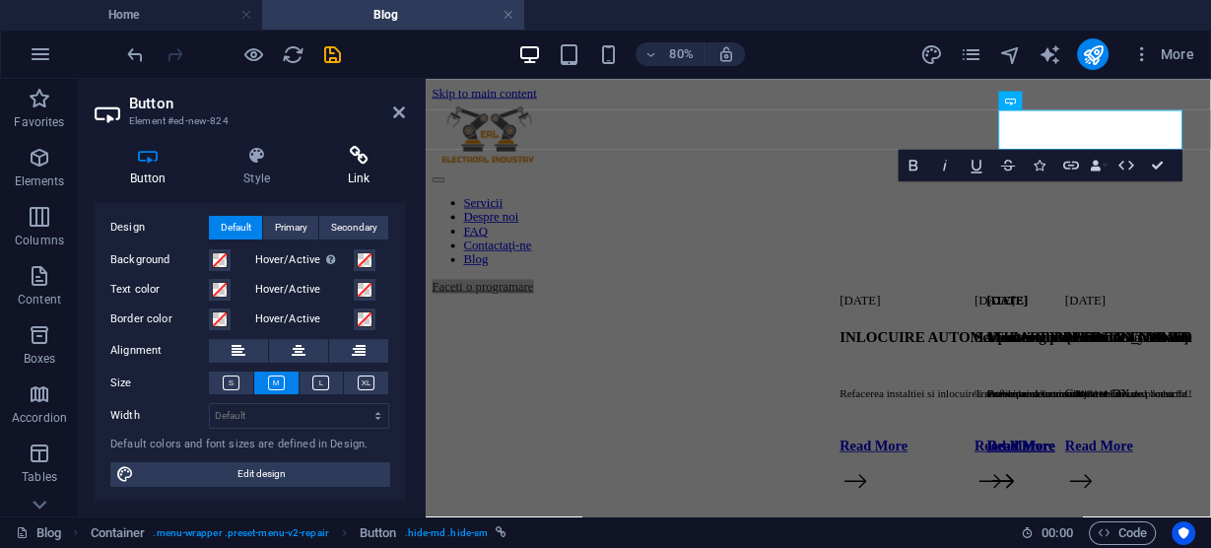
click at [362, 160] on icon at bounding box center [358, 156] width 93 height 20
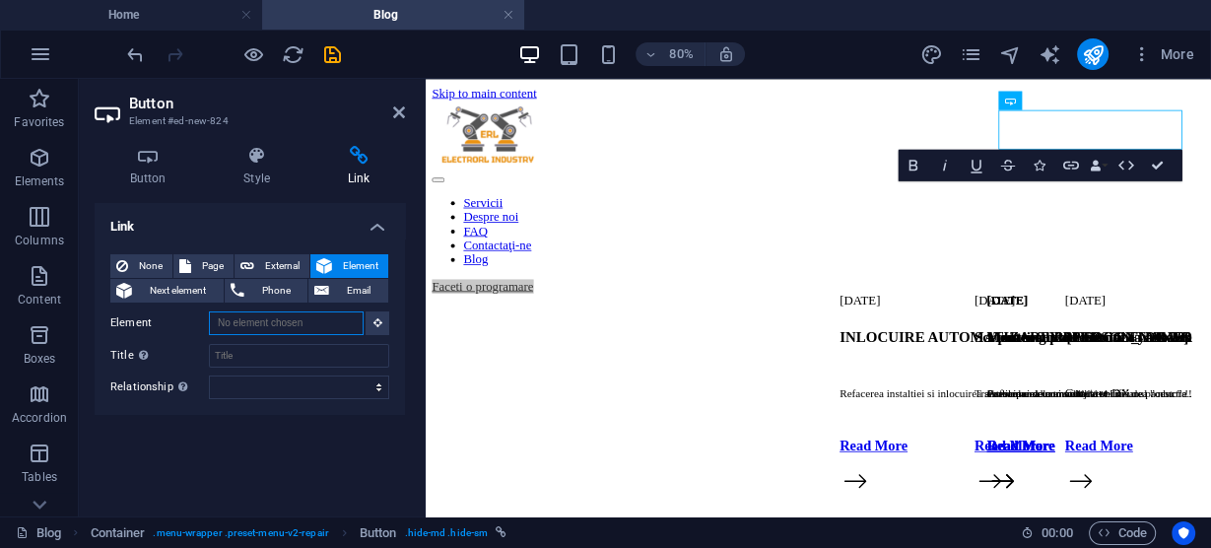
click at [339, 324] on input "Element" at bounding box center [286, 323] width 155 height 24
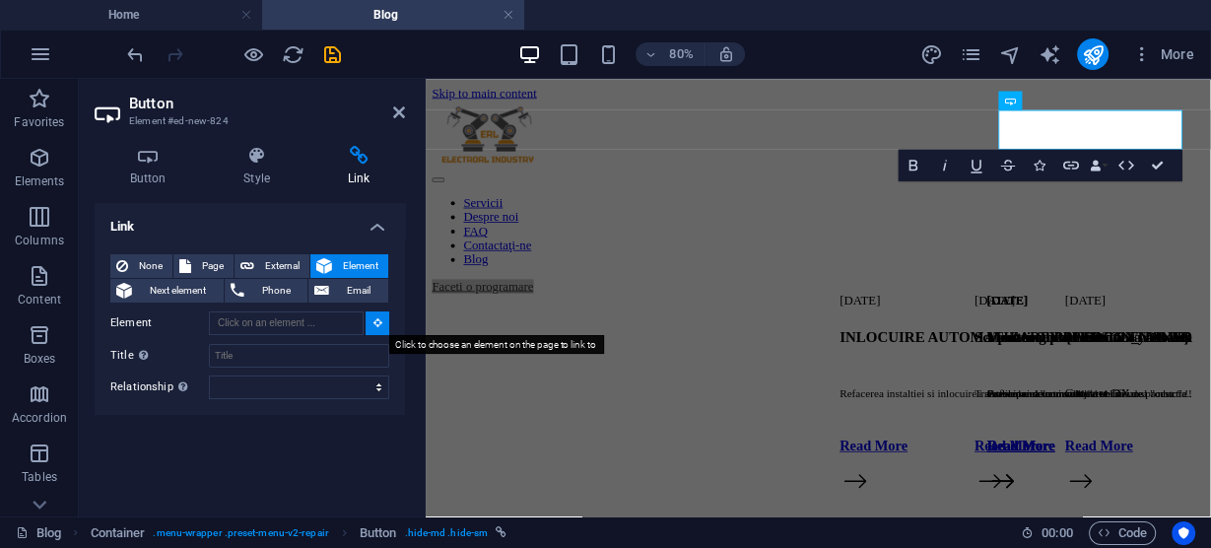
click at [376, 319] on icon at bounding box center [377, 322] width 9 height 10
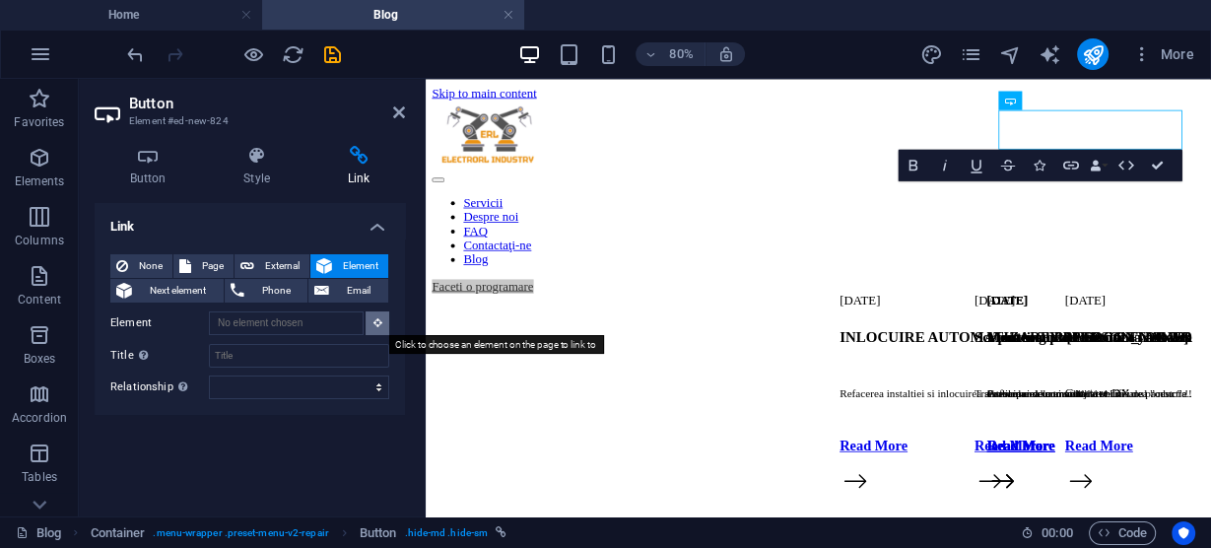
click at [376, 319] on icon at bounding box center [377, 322] width 9 height 10
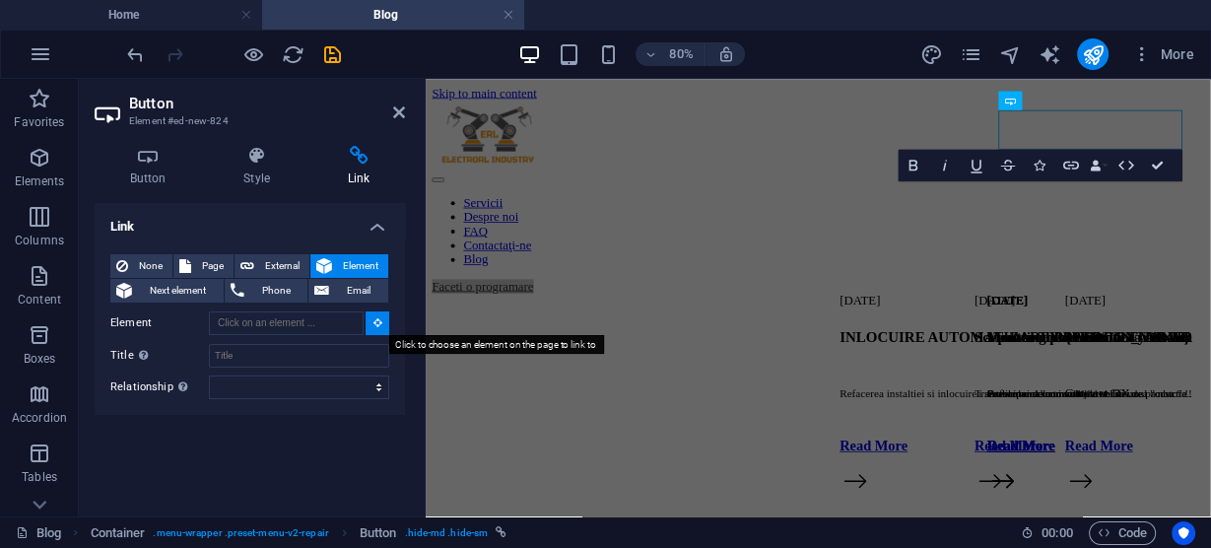
click at [376, 319] on icon at bounding box center [377, 322] width 9 height 10
click at [327, 323] on input "Element" at bounding box center [286, 323] width 155 height 24
click at [276, 289] on span "Phone" at bounding box center [276, 291] width 52 height 24
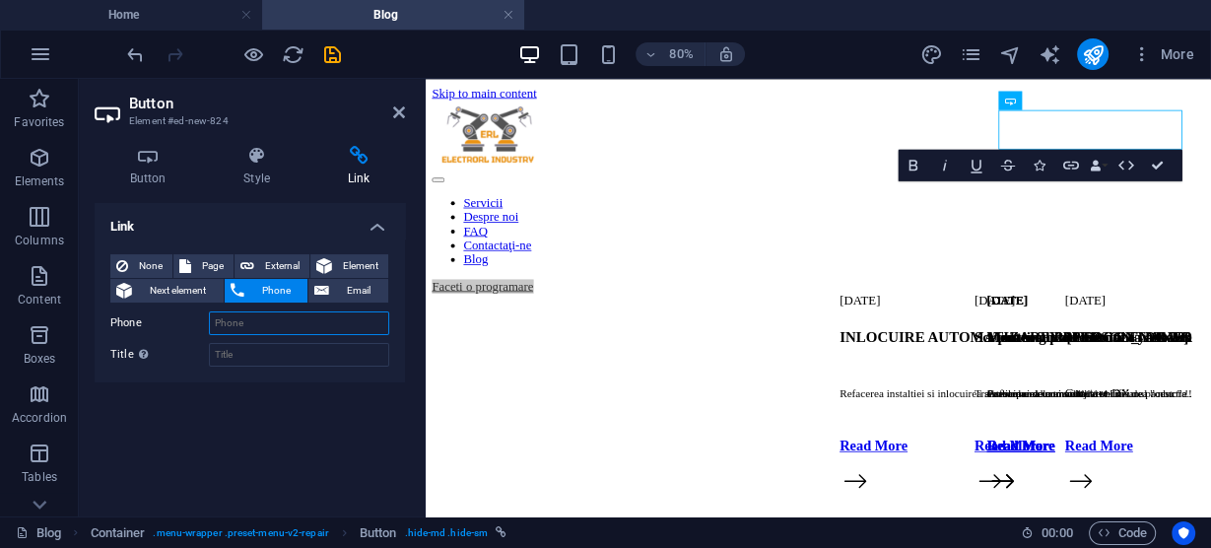
click at [303, 329] on input "Phone" at bounding box center [299, 323] width 180 height 24
click at [295, 317] on input "Phone" at bounding box center [299, 323] width 180 height 24
click at [370, 290] on span "Email" at bounding box center [358, 291] width 47 height 24
click at [344, 324] on input "Email" at bounding box center [299, 323] width 180 height 24
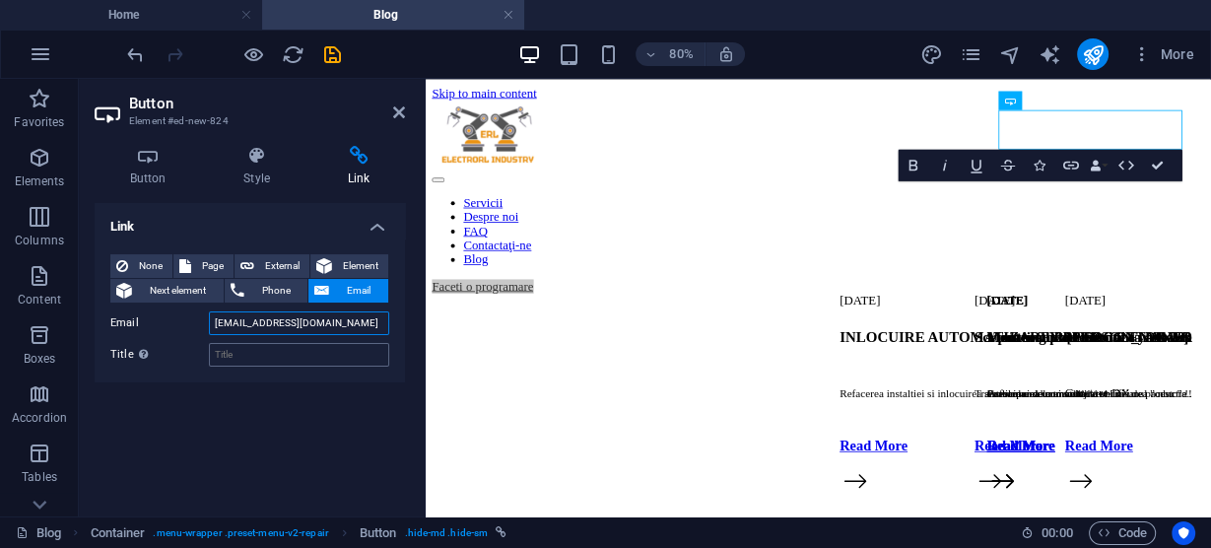
type input "[EMAIL_ADDRESS][DOMAIN_NAME]"
click at [237, 357] on input "Title Additional link description, should not be the same as the link text. The…" at bounding box center [299, 355] width 180 height 24
type input "Email"
click at [256, 434] on div "Link None Page External Element Next element Phone Email Page Home Blog Subpage…" at bounding box center [250, 351] width 310 height 297
click at [395, 118] on icon at bounding box center [399, 112] width 12 height 16
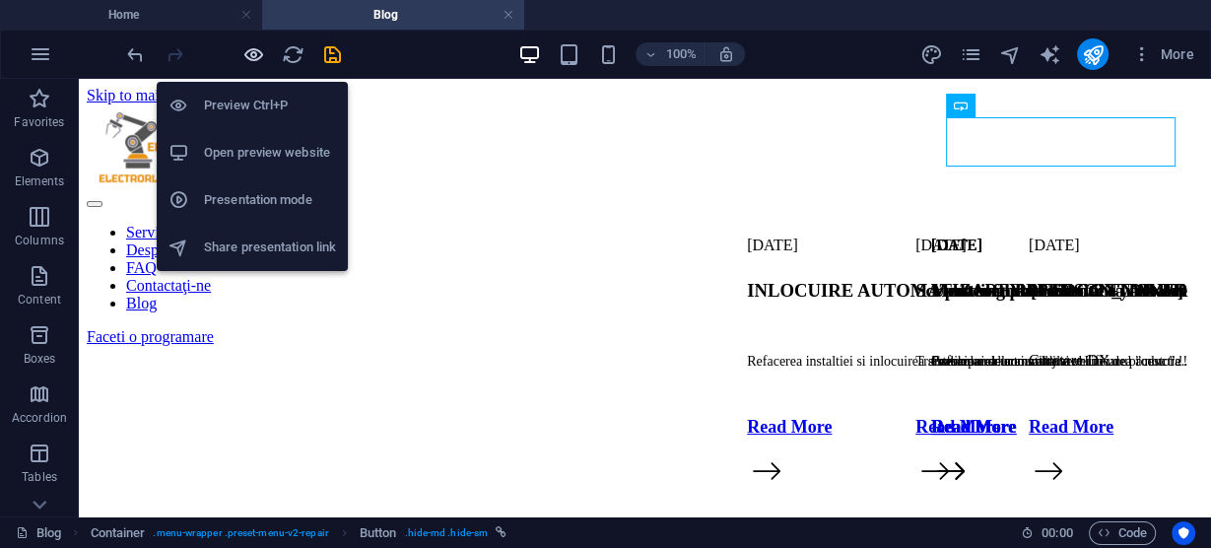
click at [252, 48] on icon "button" at bounding box center [253, 54] width 23 height 23
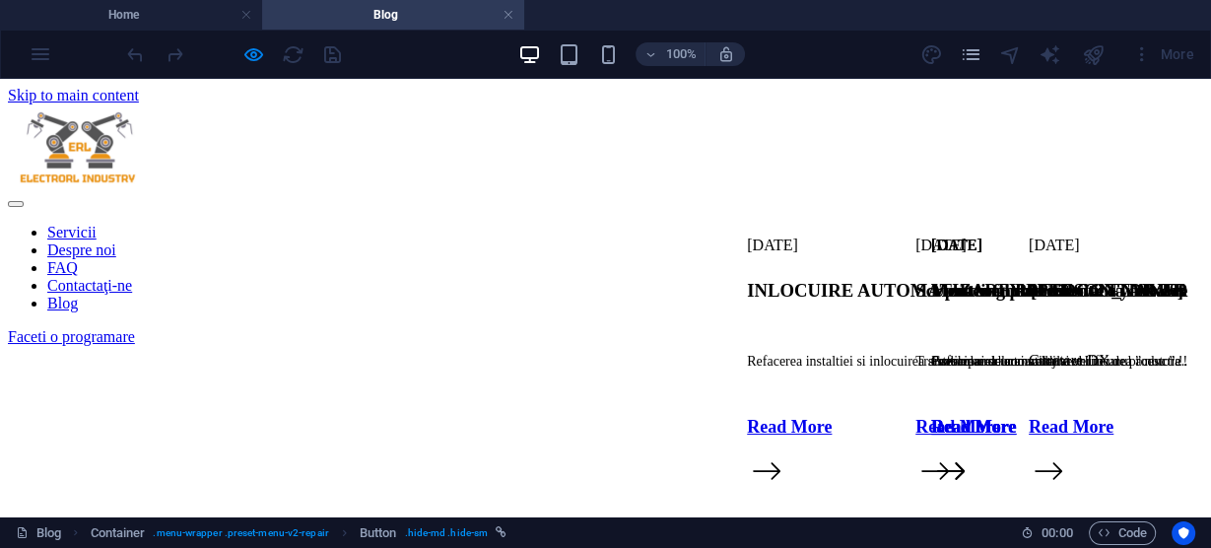
click at [404, 9] on h4 "Blog" at bounding box center [393, 15] width 262 height 22
click at [135, 328] on link "Faceti o programare" at bounding box center [71, 336] width 127 height 17
click at [887, 224] on ul "Servicii Despre noi FAQ Contactaţi-ne Blog" at bounding box center [605, 268] width 1195 height 89
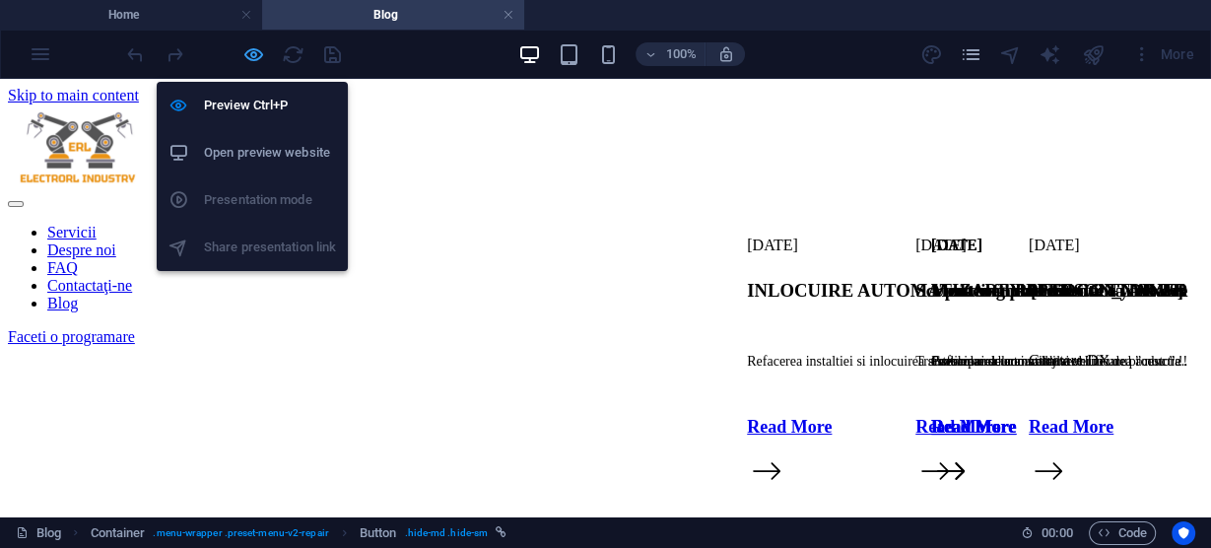
click at [257, 55] on icon "button" at bounding box center [253, 54] width 23 height 23
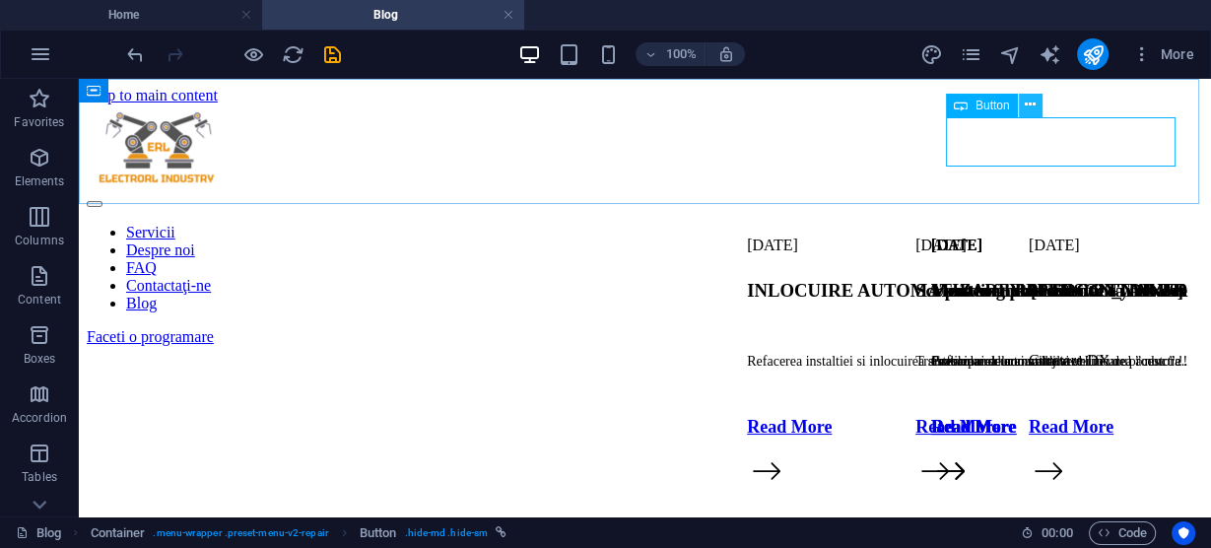
click at [1032, 107] on icon at bounding box center [1029, 105] width 11 height 21
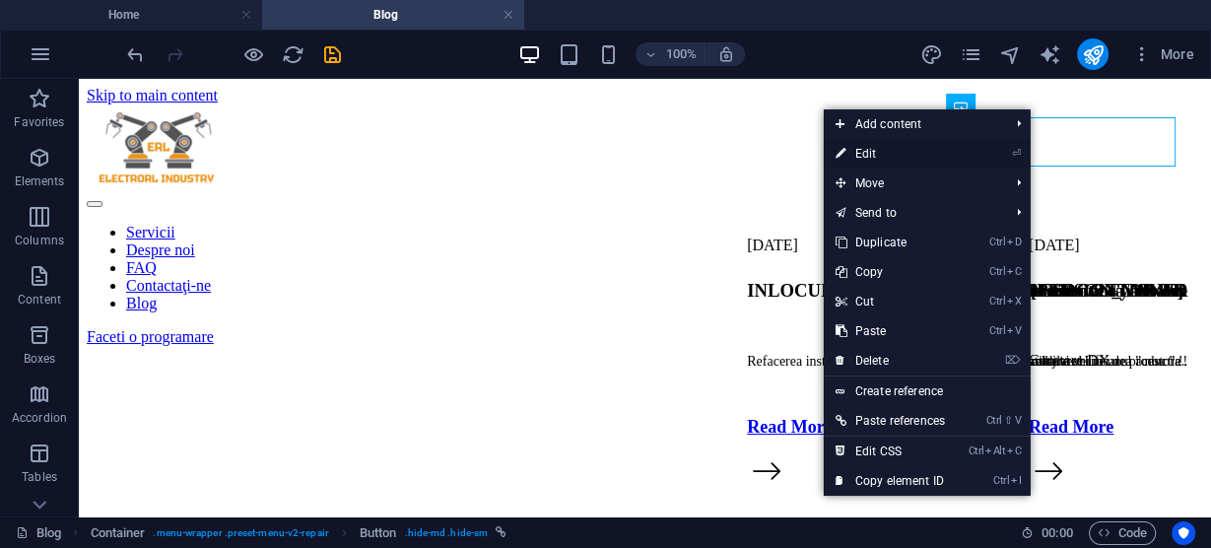
click at [887, 148] on link "⏎ Edit" at bounding box center [890, 154] width 133 height 30
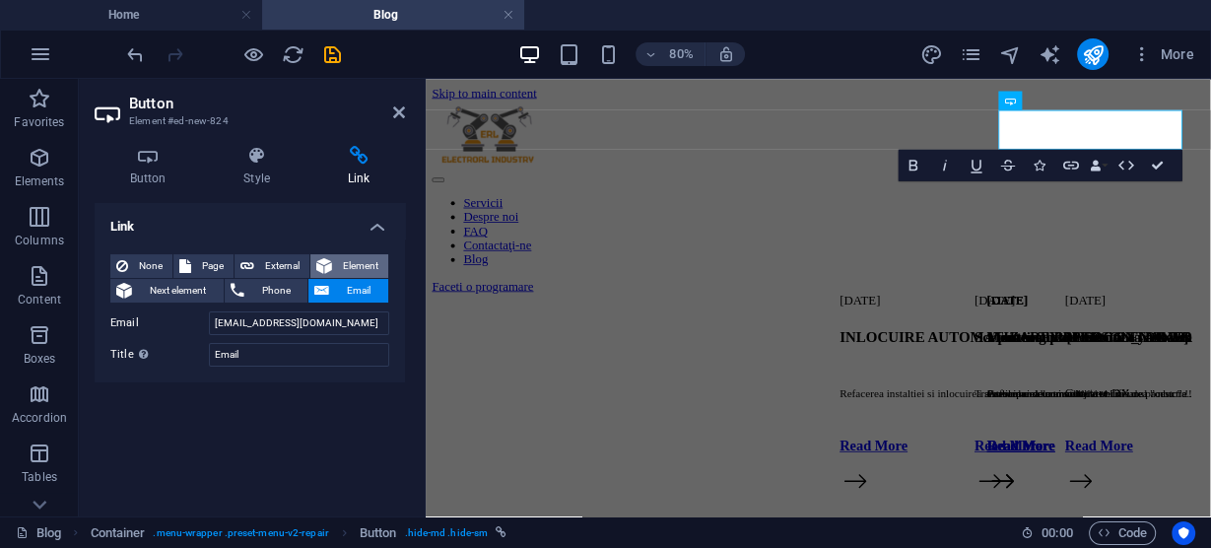
click at [360, 265] on span "Element" at bounding box center [360, 266] width 44 height 24
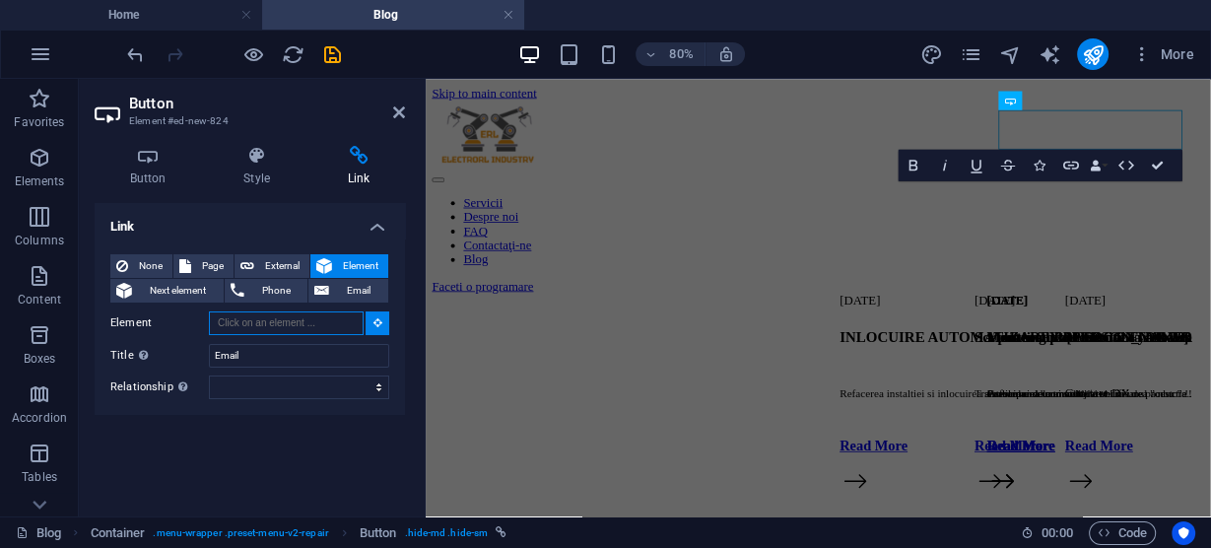
click at [318, 326] on input "Element" at bounding box center [286, 323] width 155 height 24
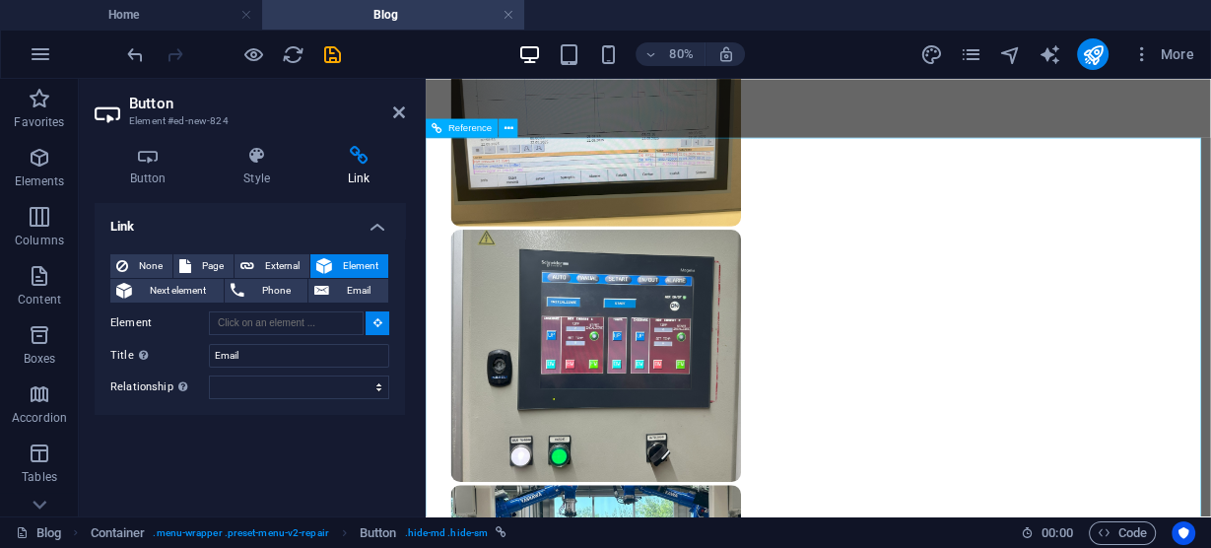
scroll to position [2182, 0]
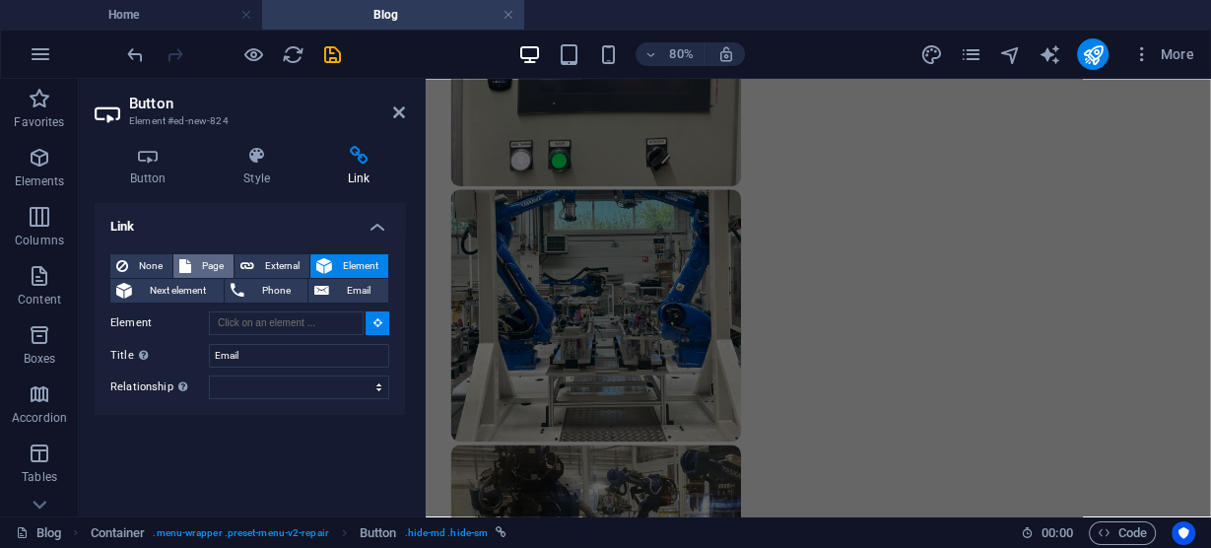
click at [197, 267] on span "Page" at bounding box center [212, 266] width 31 height 24
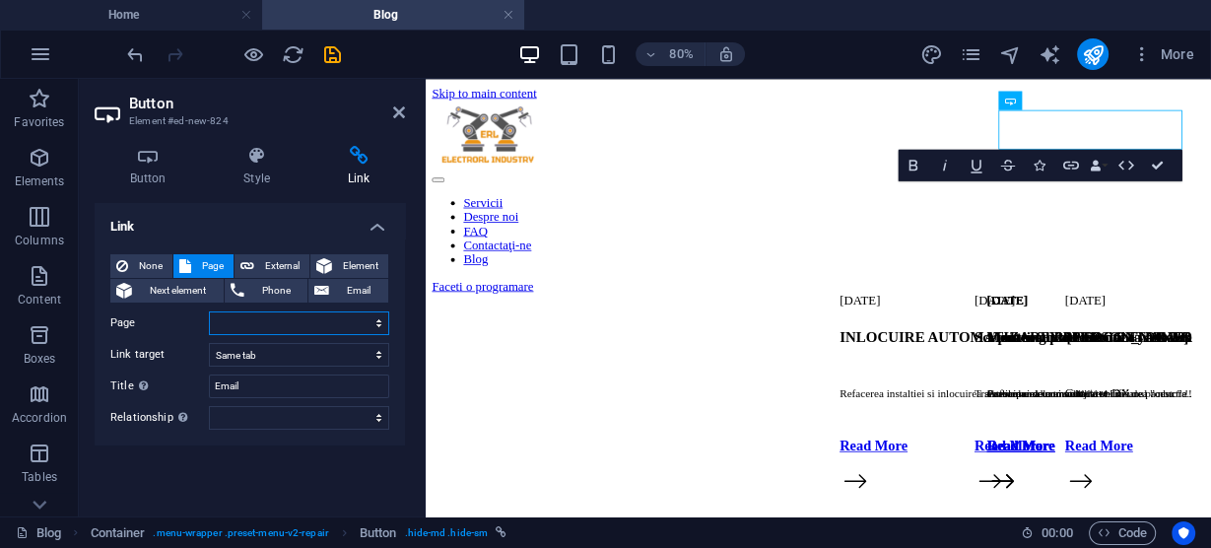
click at [336, 321] on select "Home Blog Subpage Legal Notice Privacy" at bounding box center [299, 323] width 180 height 24
select select "2"
click at [209, 311] on select "Home Blog Subpage Legal Notice Privacy" at bounding box center [299, 323] width 180 height 24
click at [331, 350] on select "New tab Same tab Overlay" at bounding box center [299, 355] width 180 height 24
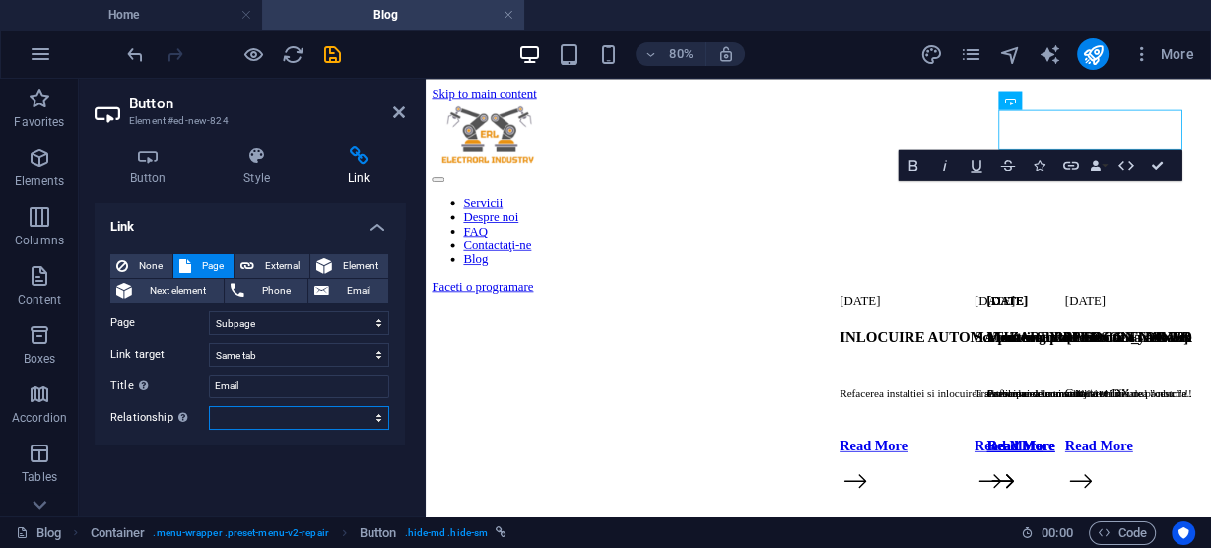
click at [306, 421] on select "alternate author bookmark external help license next nofollow noreferrer noopen…" at bounding box center [299, 418] width 180 height 24
click at [311, 107] on h2 "Button" at bounding box center [267, 104] width 276 height 18
click at [402, 105] on icon at bounding box center [399, 112] width 12 height 16
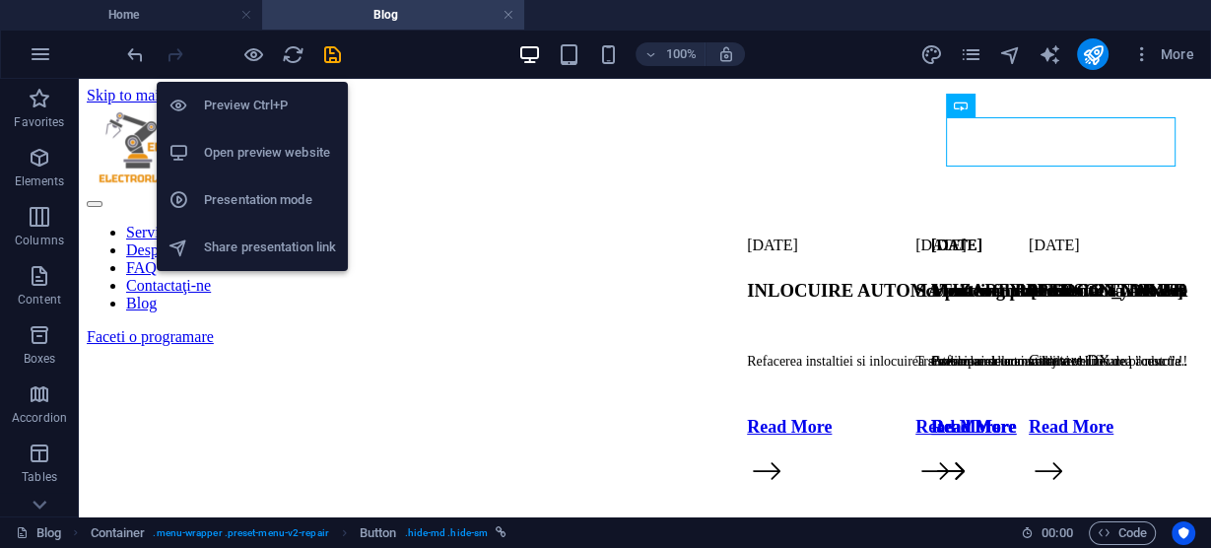
click at [250, 107] on h6 "Preview Ctrl+P" at bounding box center [270, 106] width 132 height 24
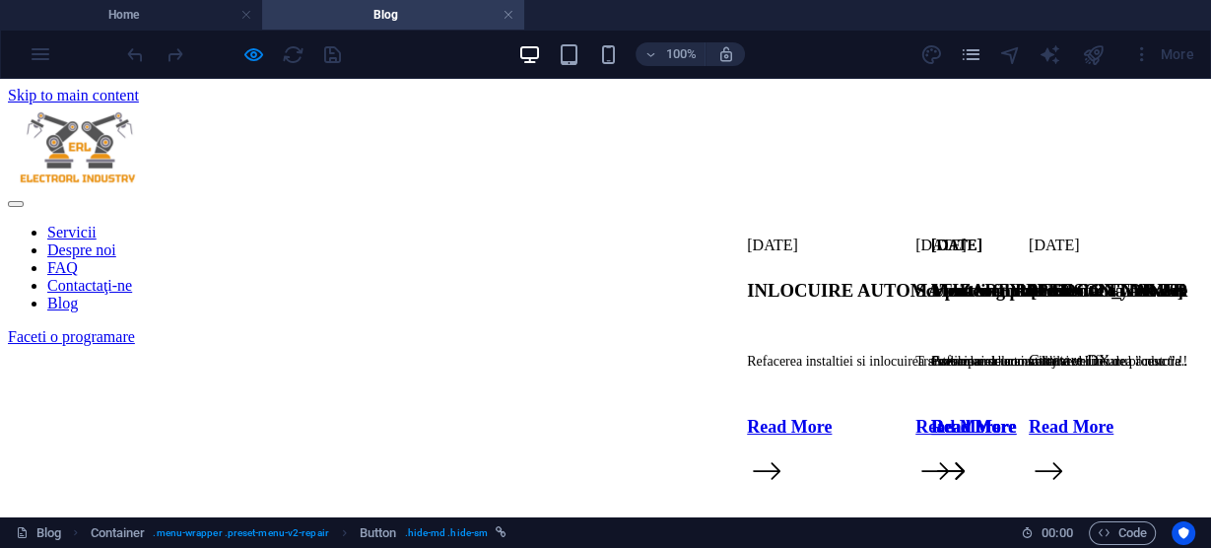
click at [135, 328] on link "Faceti o programare" at bounding box center [71, 336] width 127 height 17
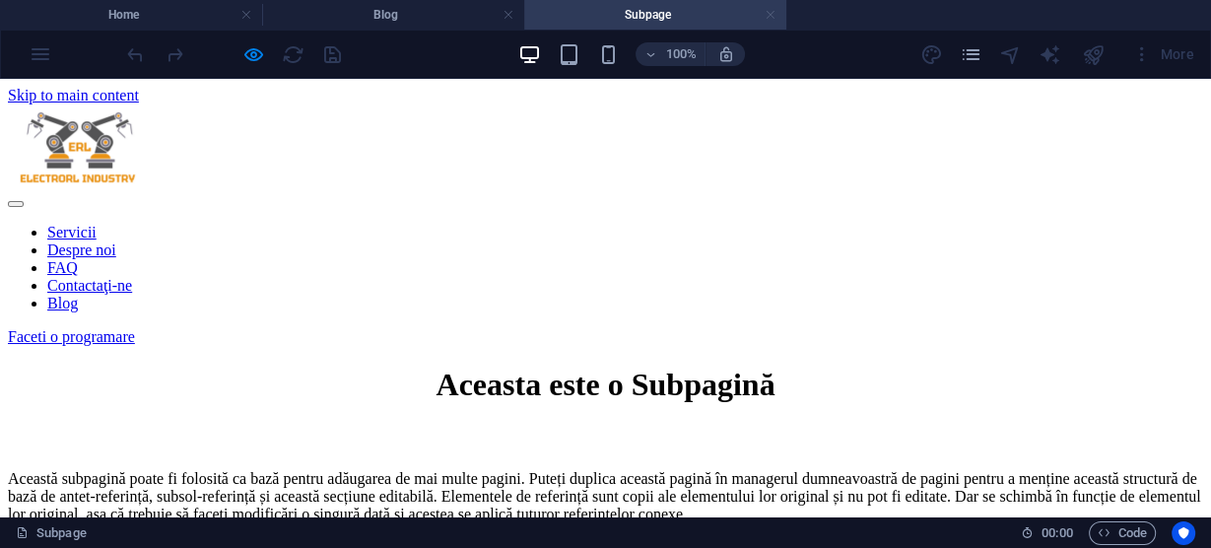
click at [772, 14] on link at bounding box center [770, 15] width 12 height 19
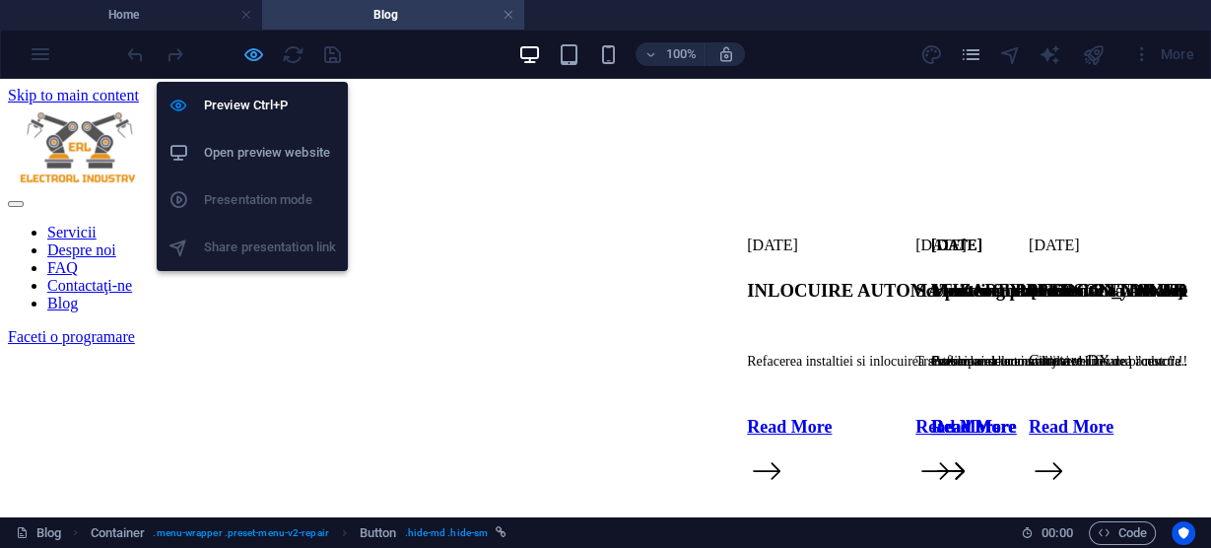
click at [255, 53] on icon "button" at bounding box center [253, 54] width 23 height 23
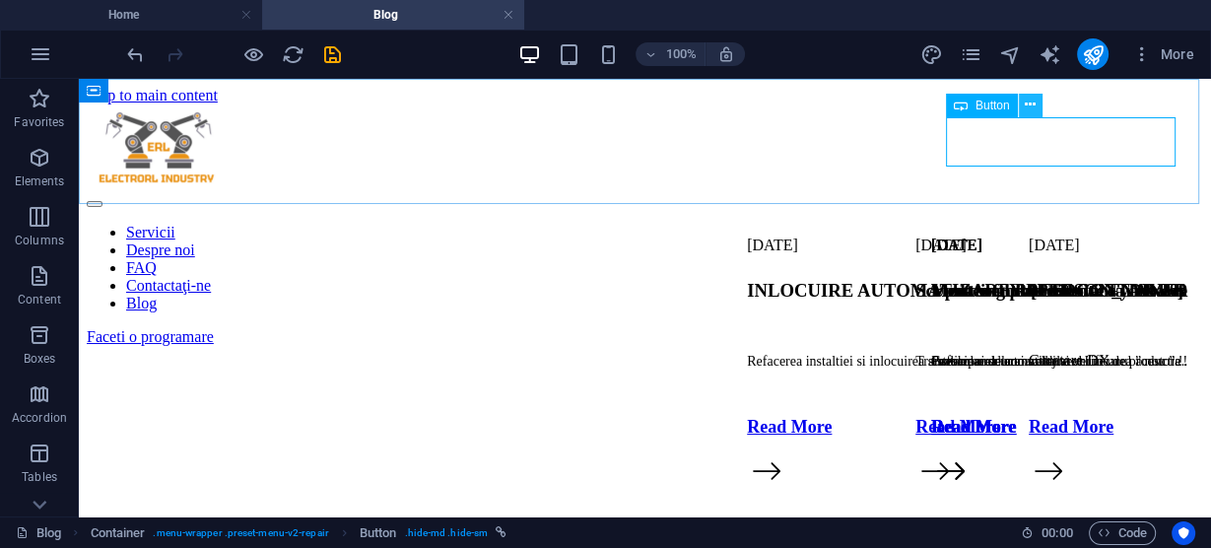
click at [1036, 107] on button at bounding box center [1031, 106] width 24 height 24
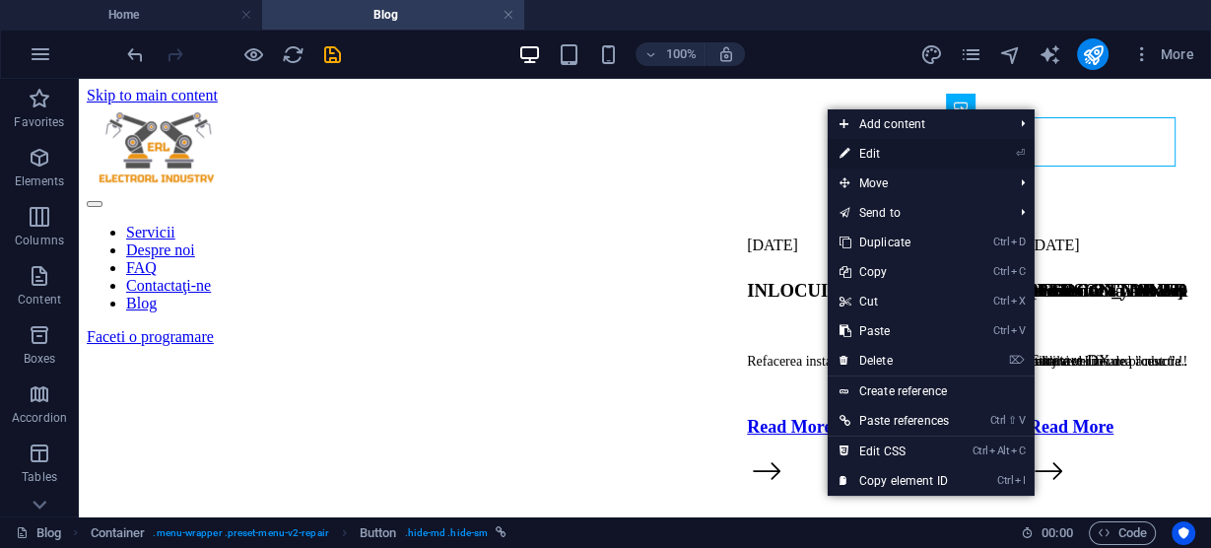
click at [872, 150] on link "⏎ Edit" at bounding box center [893, 154] width 133 height 30
select select "2"
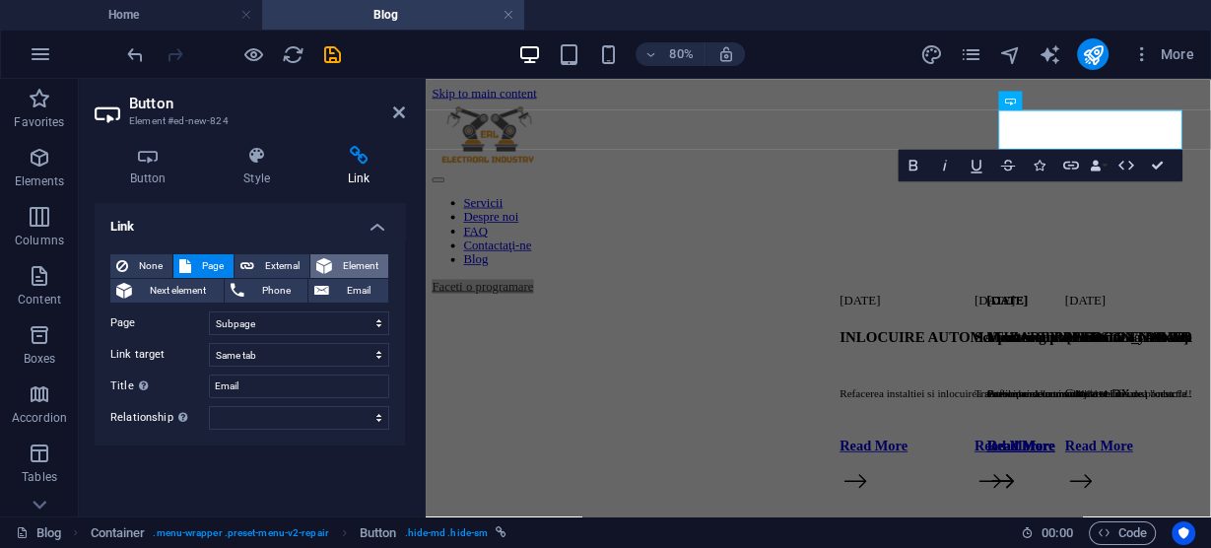
click at [348, 259] on span "Element" at bounding box center [360, 266] width 44 height 24
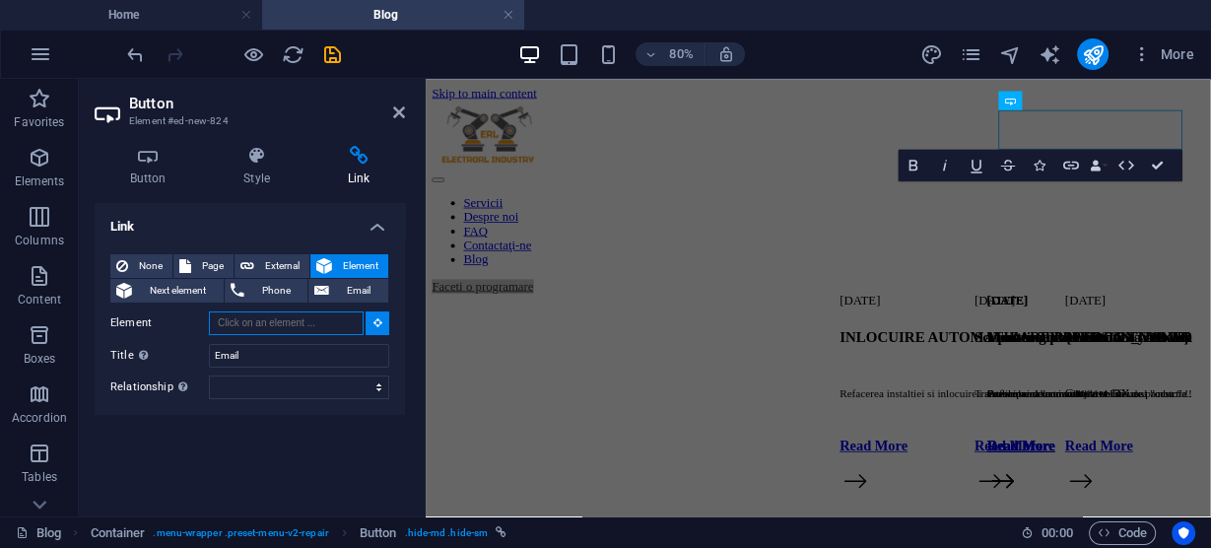
click at [307, 327] on input "Element" at bounding box center [286, 323] width 155 height 24
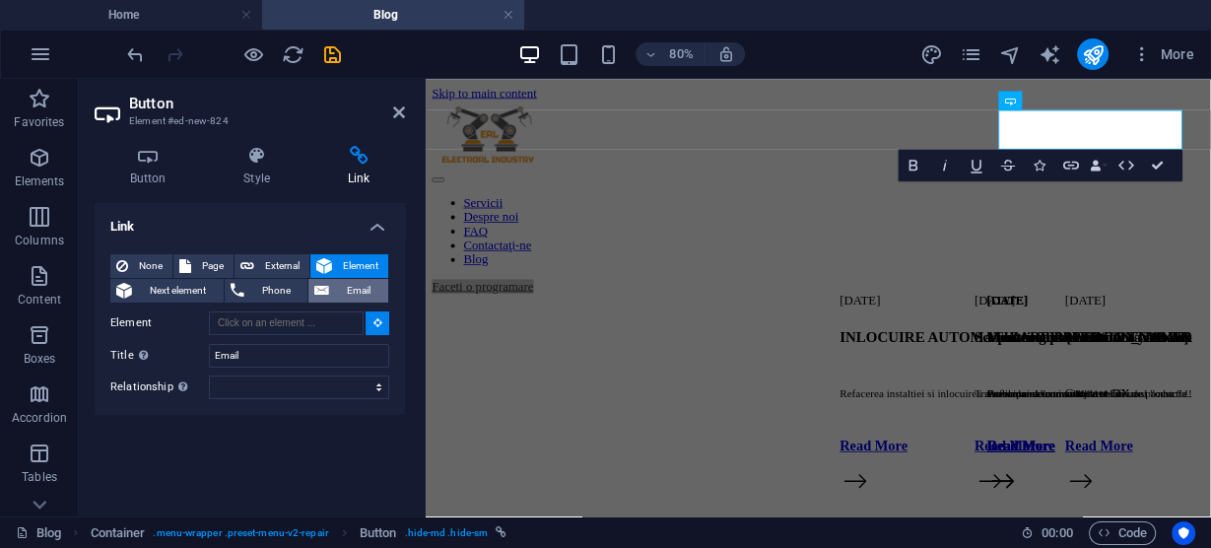
click at [339, 290] on span "Email" at bounding box center [358, 291] width 47 height 24
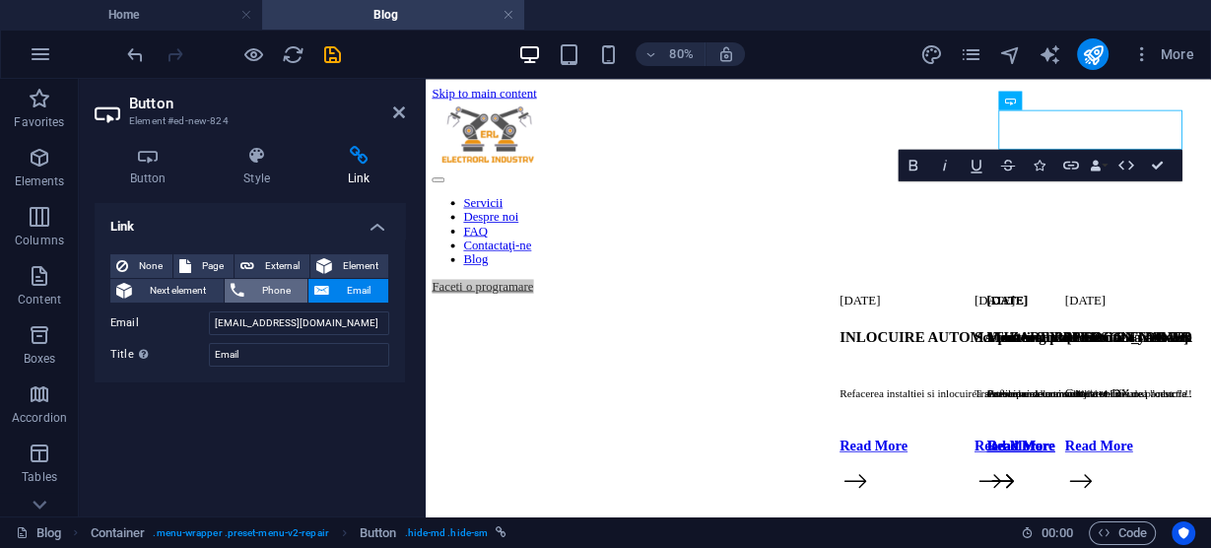
click at [280, 292] on span "Phone" at bounding box center [276, 291] width 52 height 24
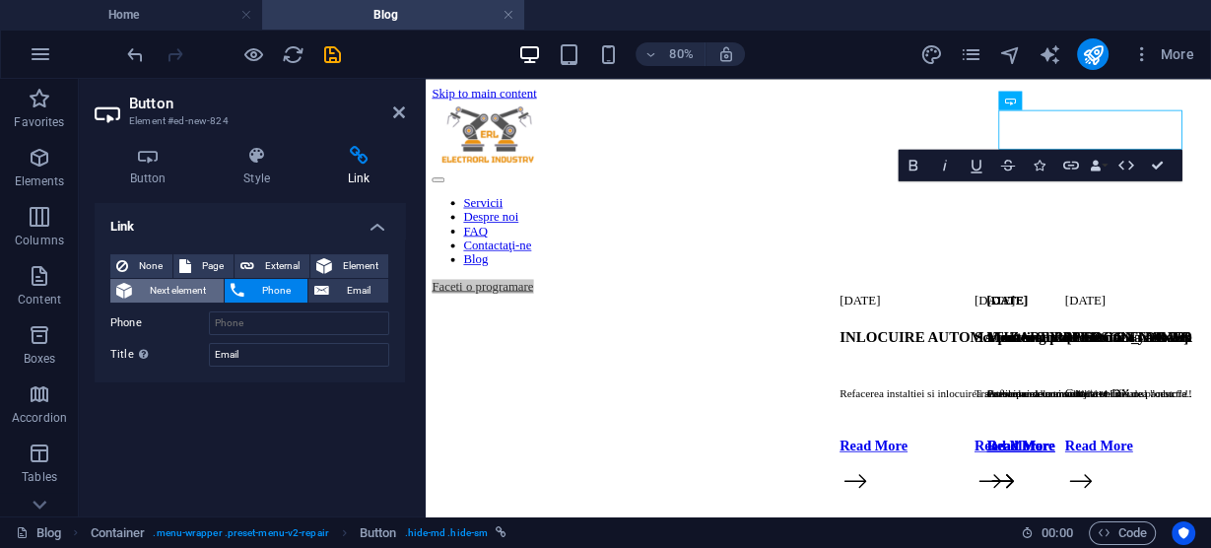
click at [185, 288] on span "Next element" at bounding box center [178, 291] width 80 height 24
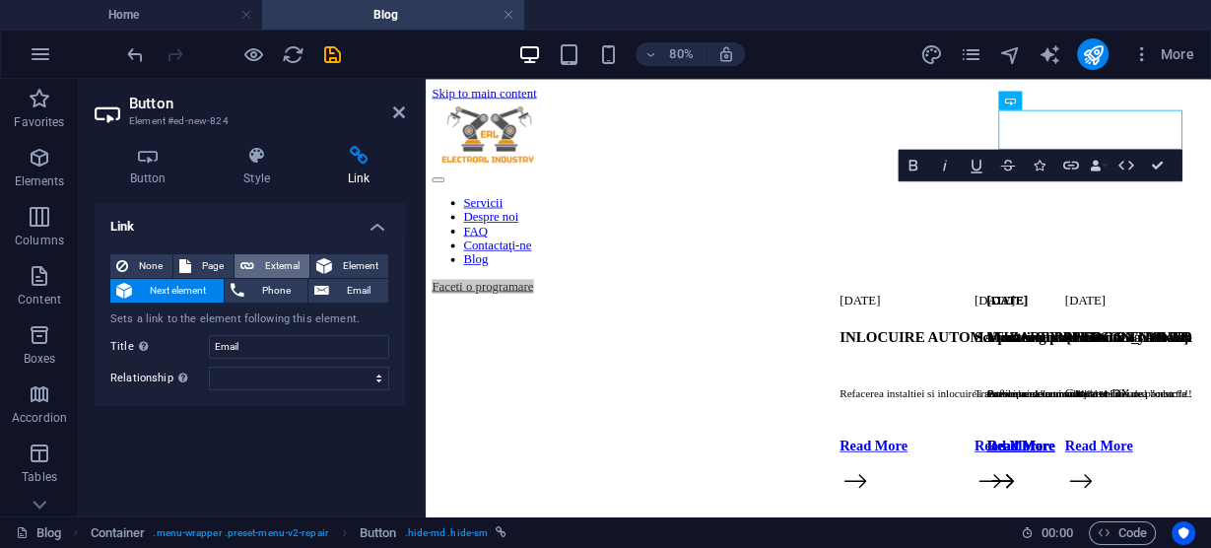
click at [264, 267] on span "External" at bounding box center [281, 266] width 43 height 24
select select "blank"
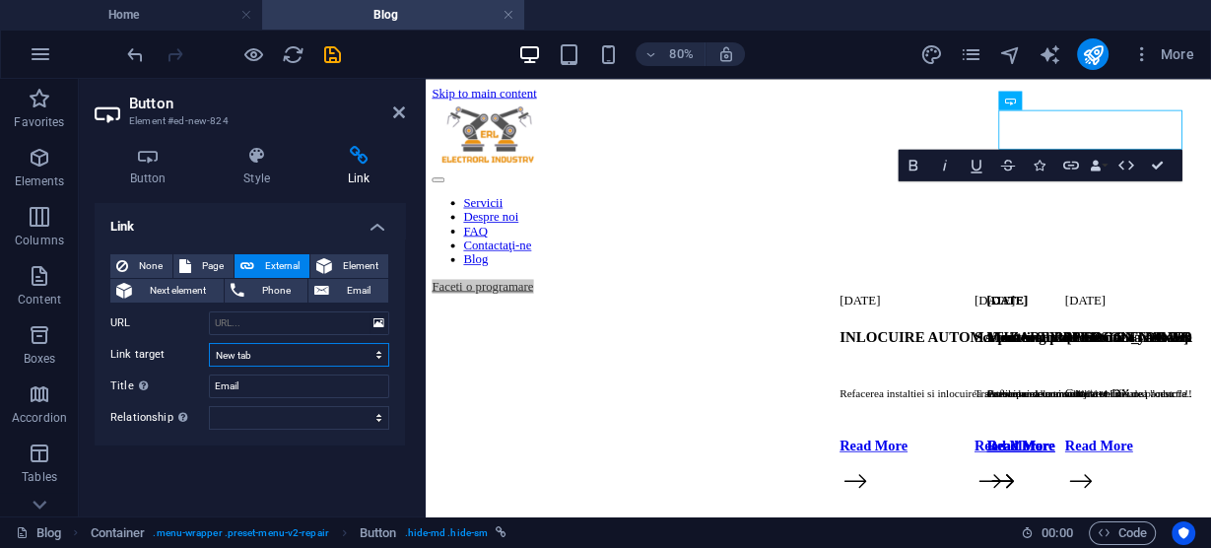
click at [348, 357] on select "New tab Same tab Overlay" at bounding box center [299, 355] width 180 height 24
click at [184, 326] on label "URL" at bounding box center [159, 323] width 99 height 24
click at [209, 326] on input "URL" at bounding box center [299, 323] width 180 height 24
click at [349, 266] on span "Element" at bounding box center [360, 266] width 44 height 24
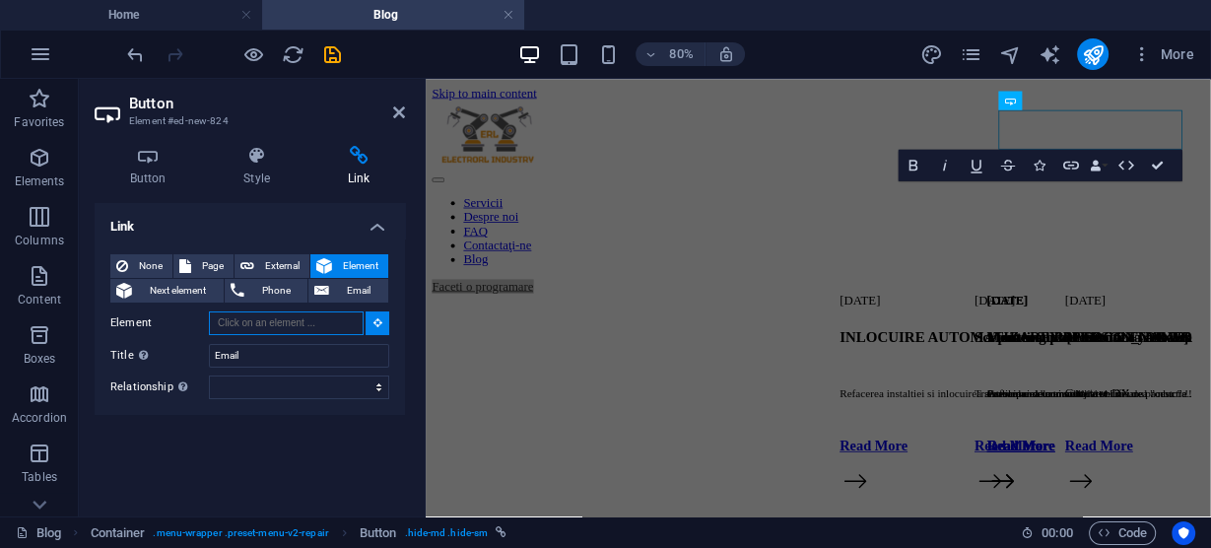
click at [318, 320] on input "Element" at bounding box center [286, 323] width 155 height 24
type input "ca"
click at [318, 320] on input "Element" at bounding box center [286, 323] width 155 height 24
type input "contact"
click at [340, 357] on input "Email" at bounding box center [299, 356] width 180 height 24
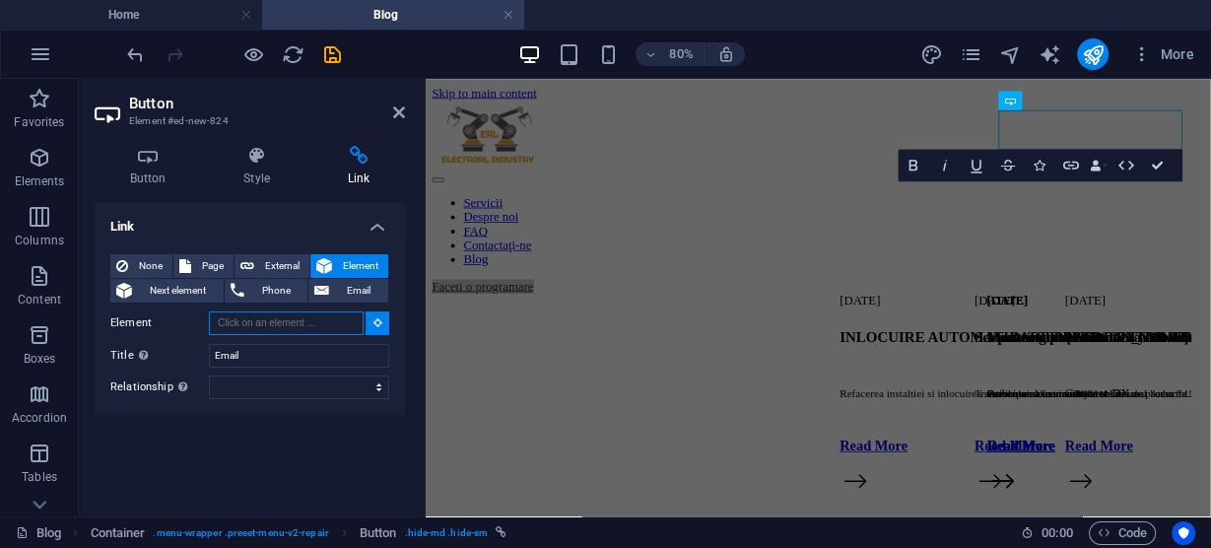
click at [327, 322] on input "Element" at bounding box center [286, 323] width 155 height 24
drag, startPoint x: 313, startPoint y: 323, endPoint x: 235, endPoint y: 318, distance: 78.0
click at [235, 318] on input "Element" at bounding box center [286, 323] width 155 height 24
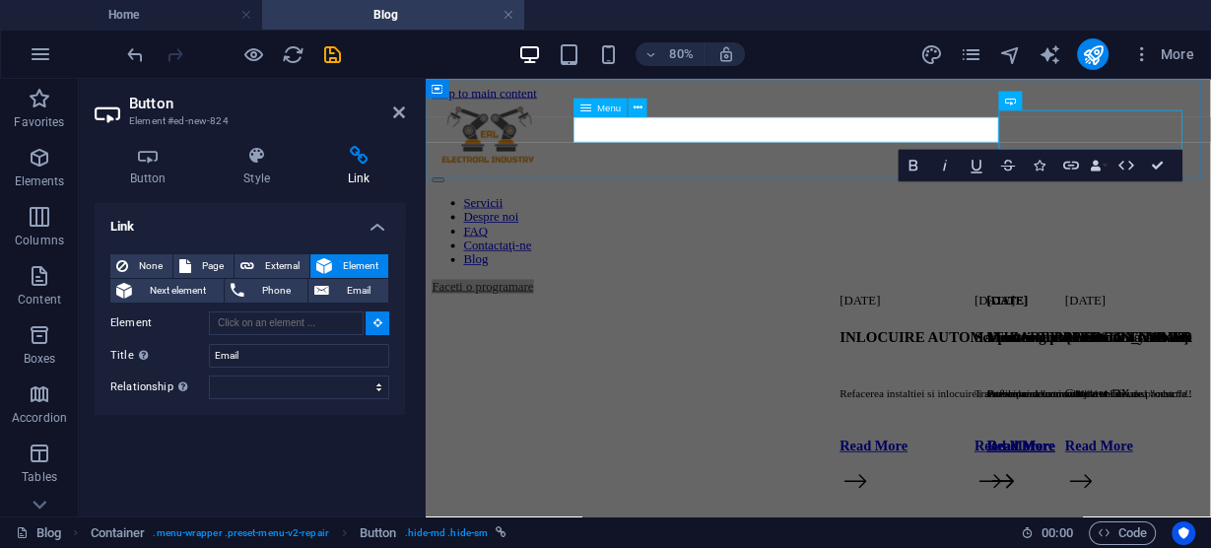
click at [974, 224] on nav "Servicii Despre noi FAQ Contactaţi-ne Blog" at bounding box center [915, 268] width 965 height 89
type input "#ed-new-1028"
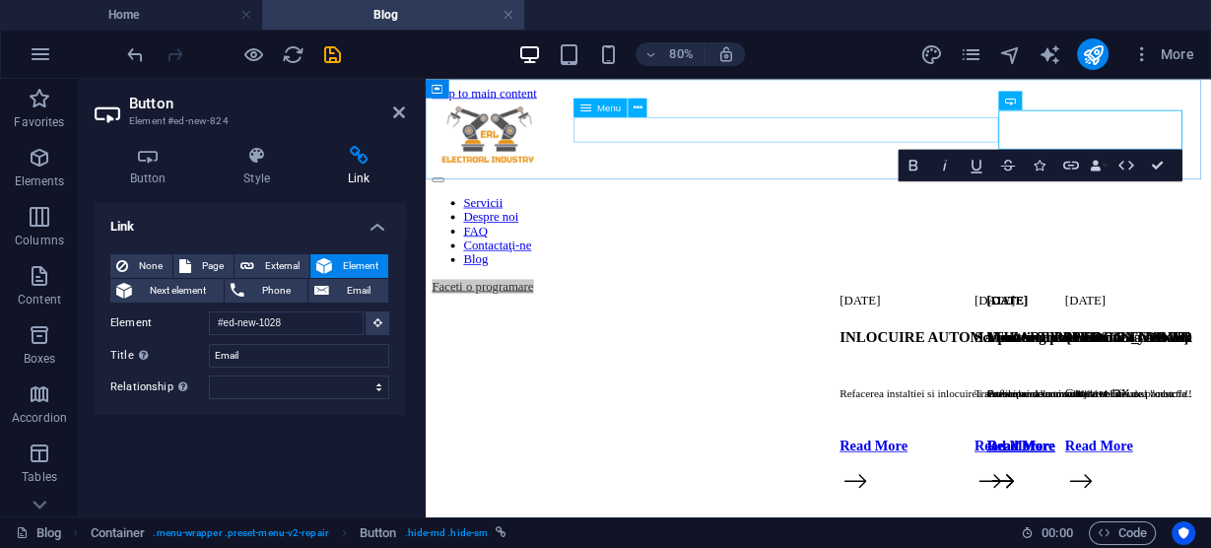
click at [973, 224] on nav "Servicii Despre noi FAQ Contactaţi-ne Blog" at bounding box center [915, 268] width 965 height 89
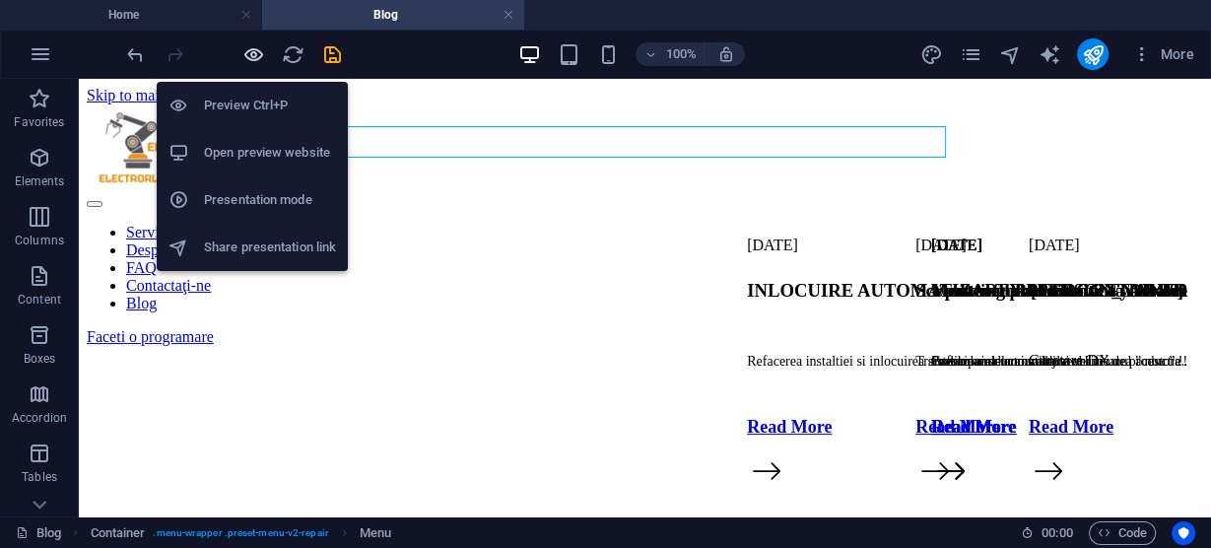
click at [244, 48] on icon "button" at bounding box center [253, 54] width 23 height 23
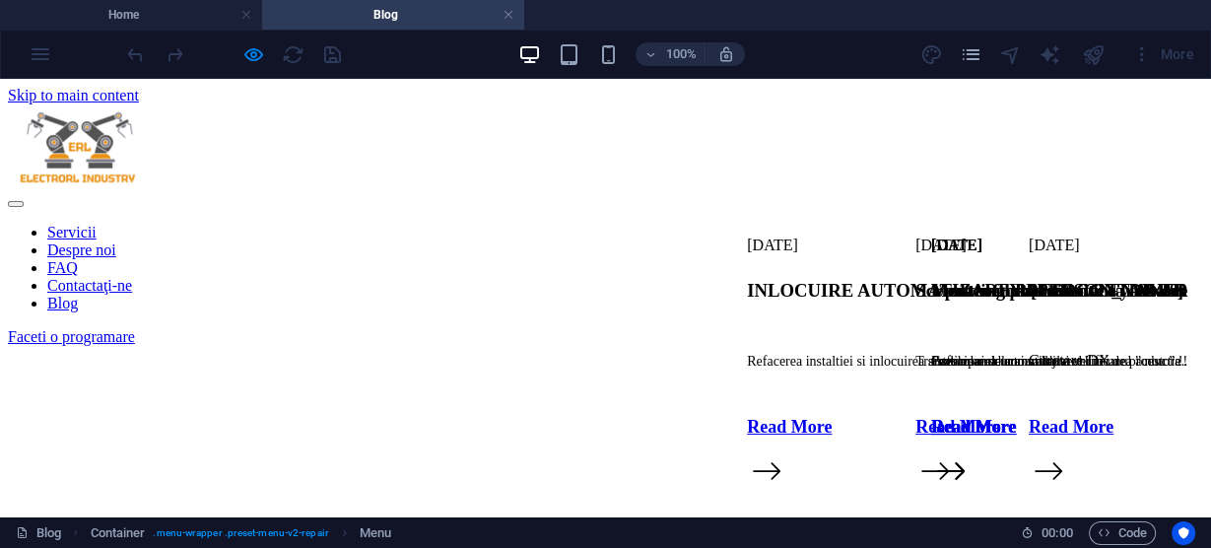
click at [135, 328] on link "Faceti o programare" at bounding box center [71, 336] width 127 height 17
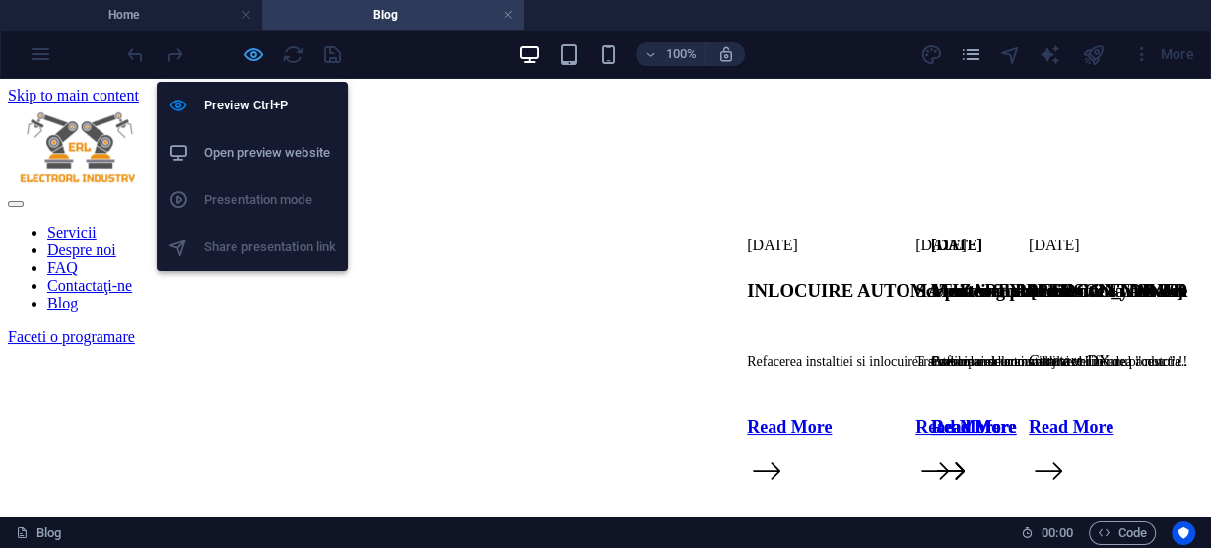
click at [253, 49] on icon "button" at bounding box center [253, 54] width 23 height 23
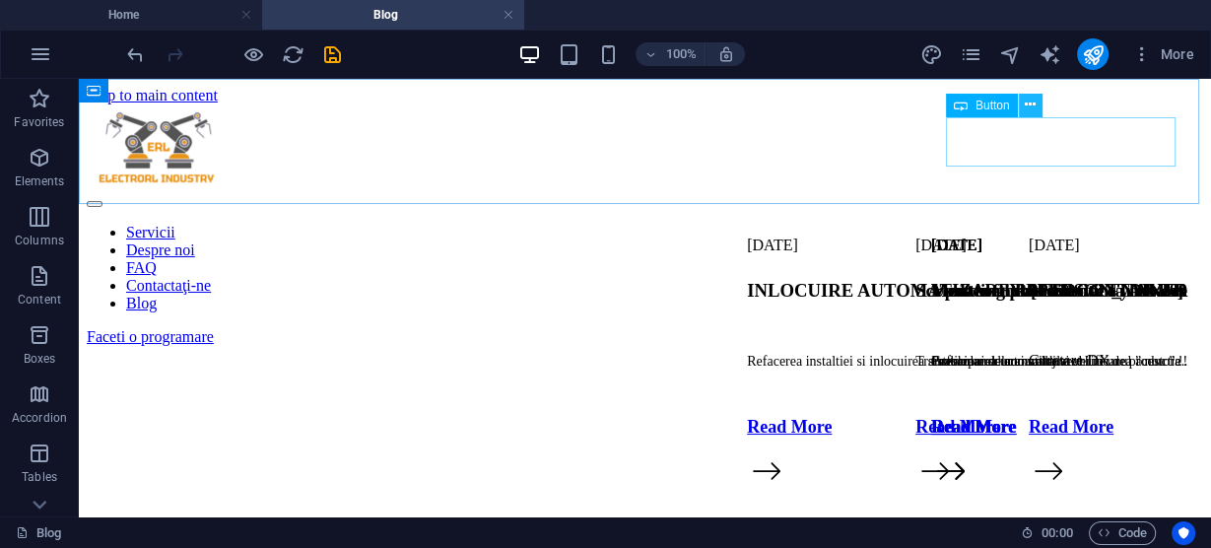
click at [1026, 109] on icon at bounding box center [1029, 105] width 11 height 21
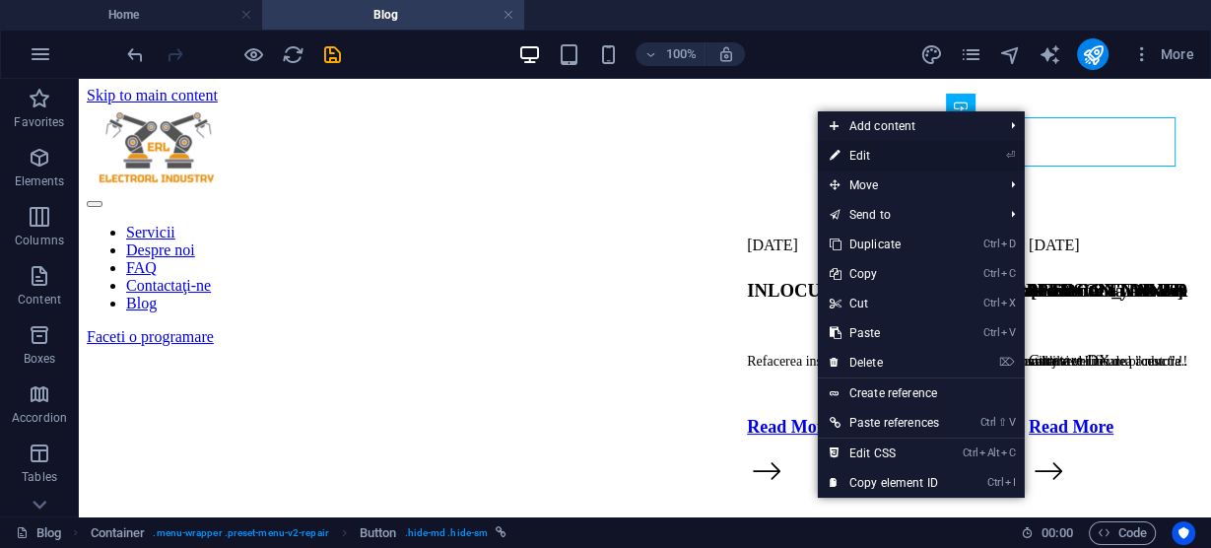
click at [856, 148] on link "⏎ Edit" at bounding box center [884, 156] width 133 height 30
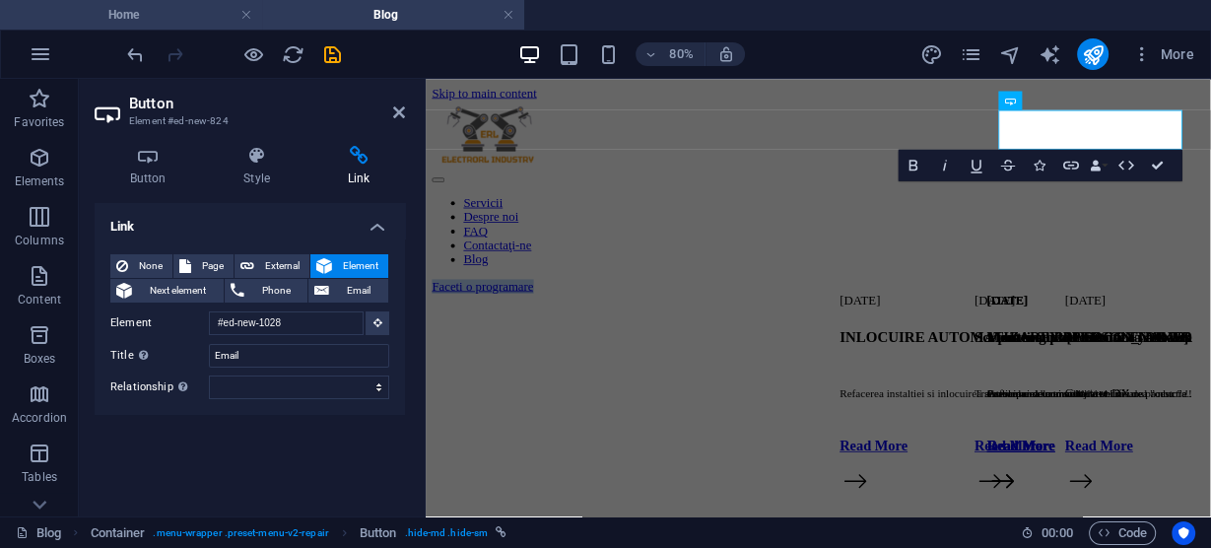
click at [144, 1] on li "Home" at bounding box center [131, 15] width 262 height 30
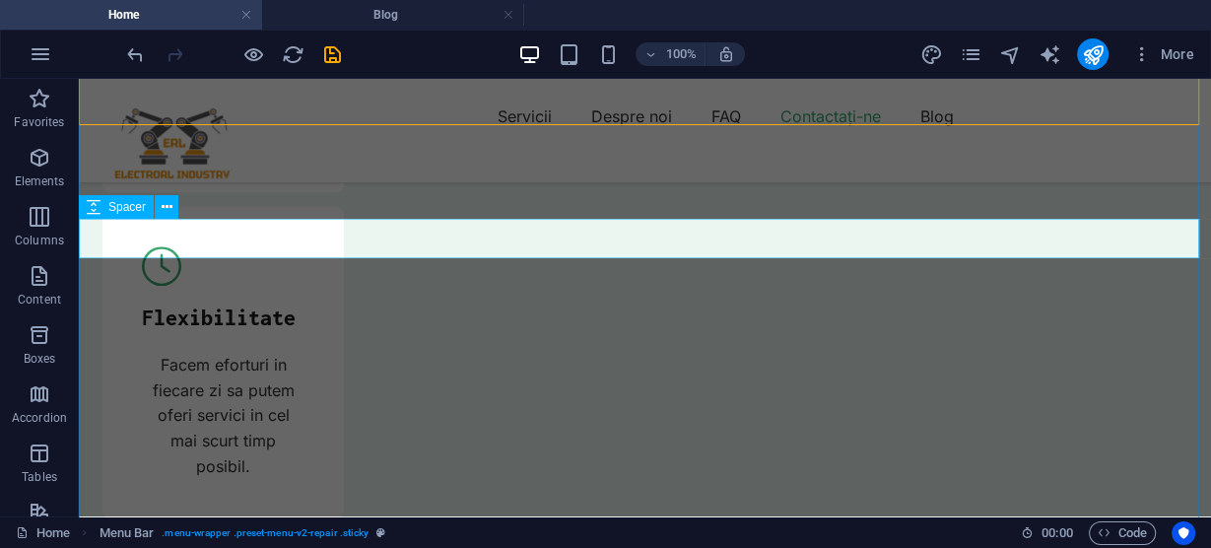
scroll to position [7092, 0]
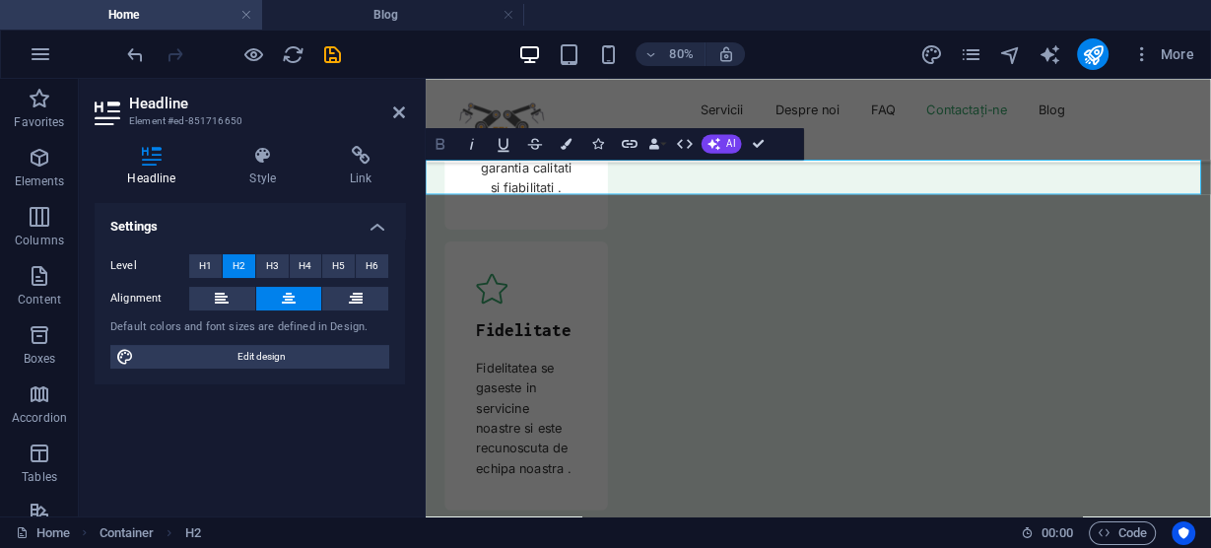
scroll to position [7269, 0]
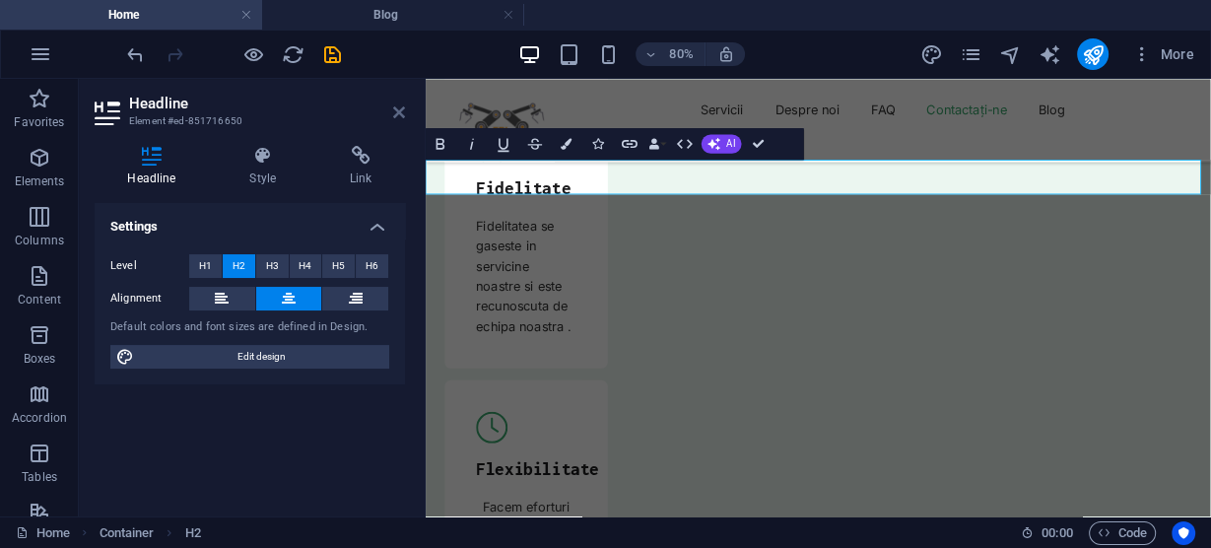
click at [397, 113] on icon at bounding box center [399, 112] width 12 height 16
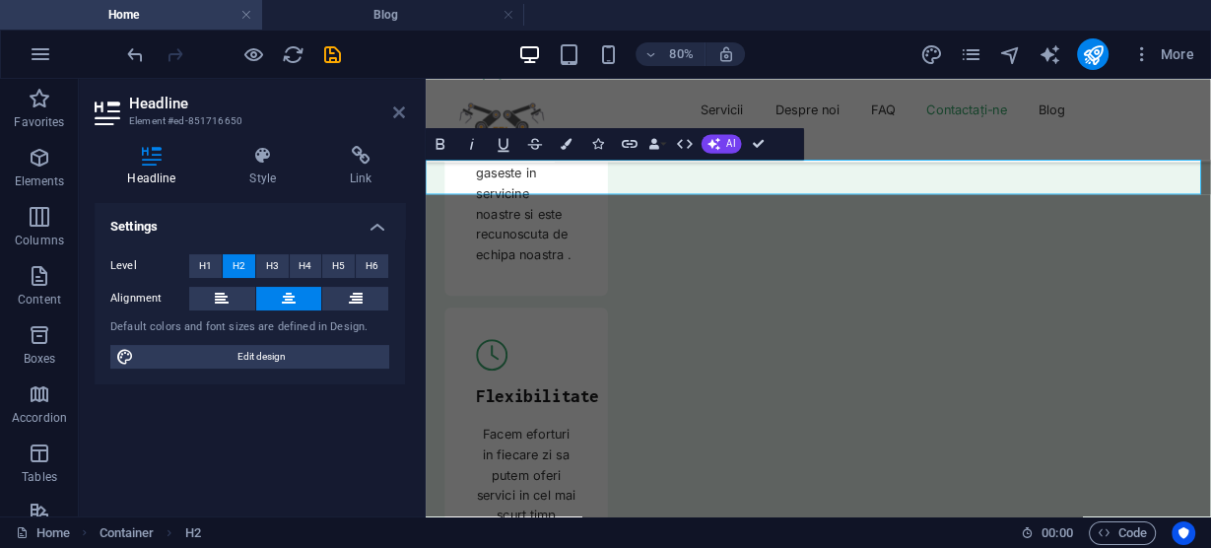
scroll to position [7092, 0]
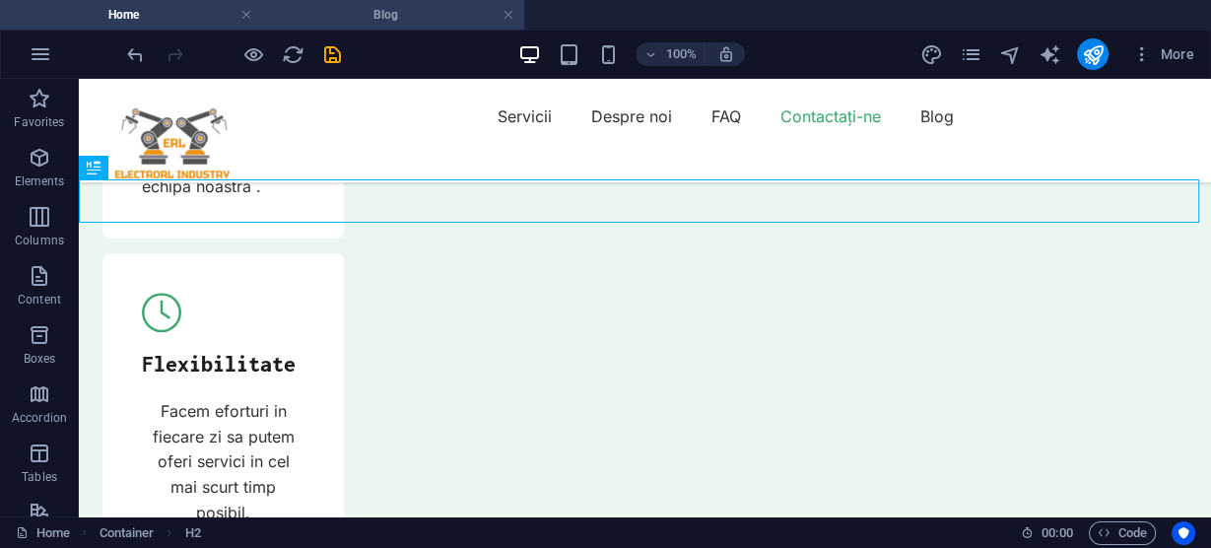
click at [373, 21] on h4 "Blog" at bounding box center [393, 15] width 262 height 22
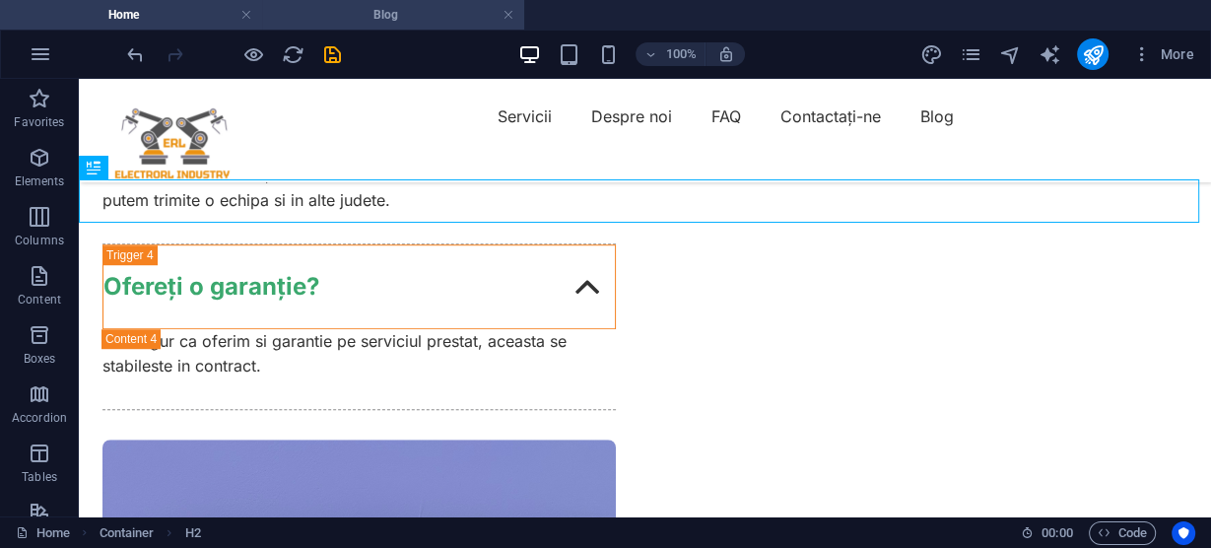
scroll to position [0, 0]
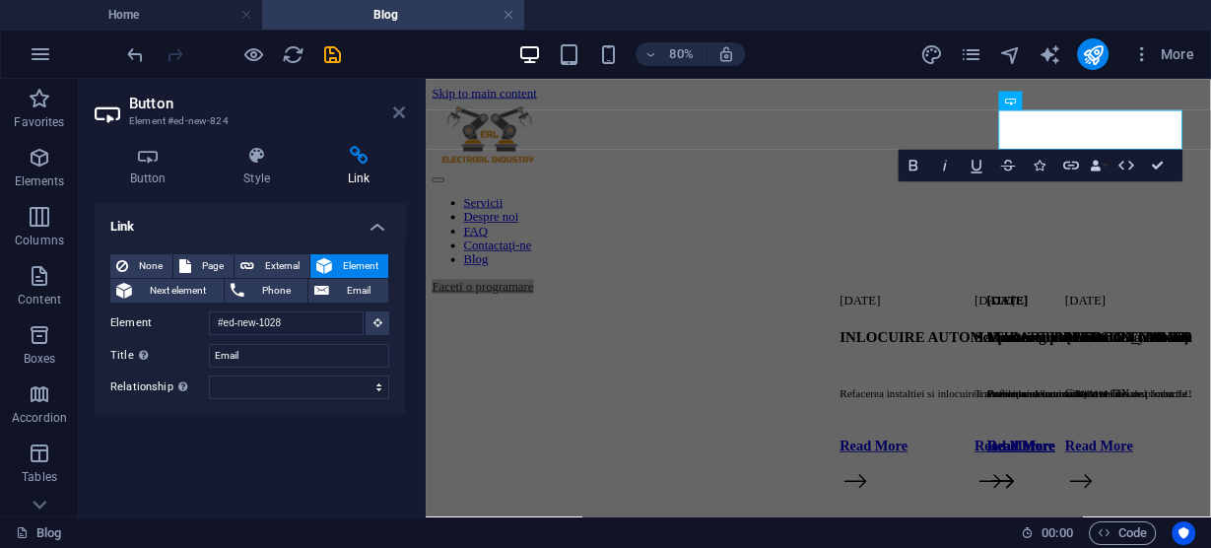
click at [401, 107] on icon at bounding box center [399, 112] width 12 height 16
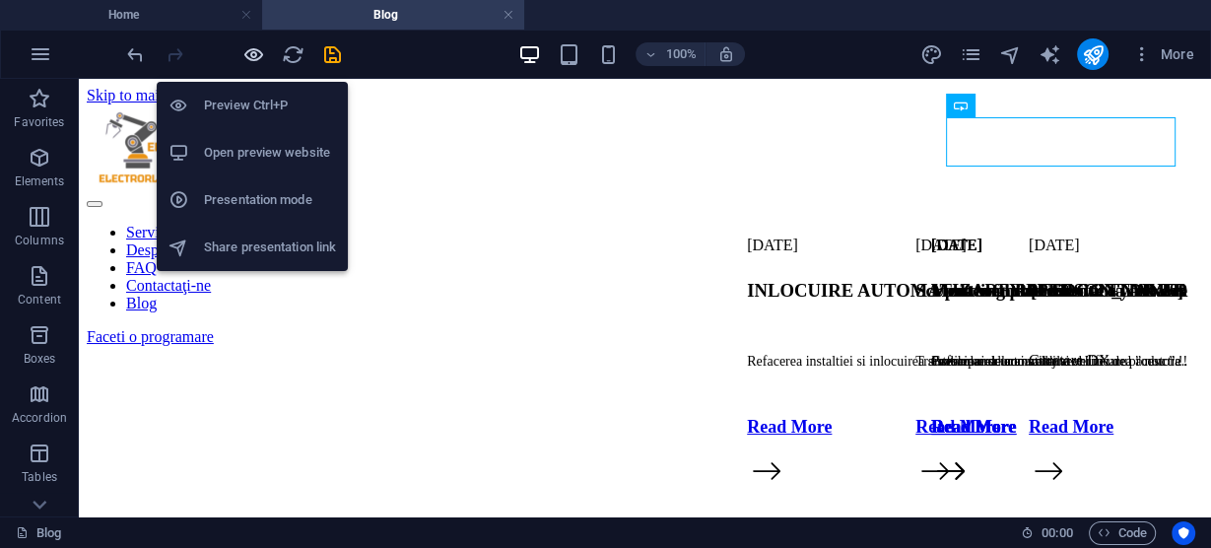
click at [251, 50] on icon "button" at bounding box center [253, 54] width 23 height 23
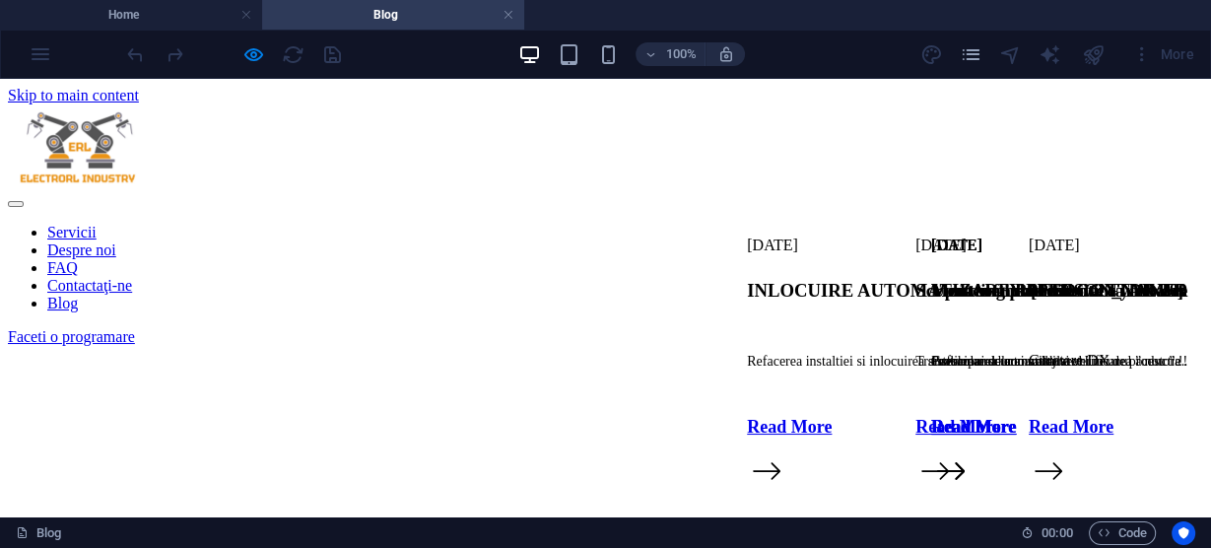
click at [135, 328] on link "Faceti o programare" at bounding box center [71, 336] width 127 height 17
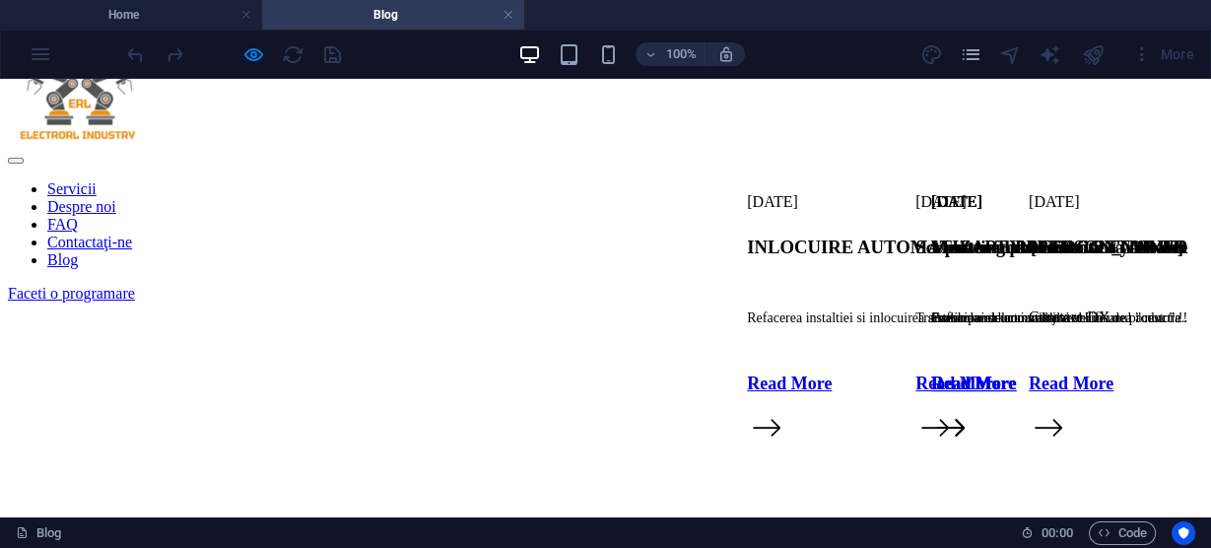
scroll to position [46, 0]
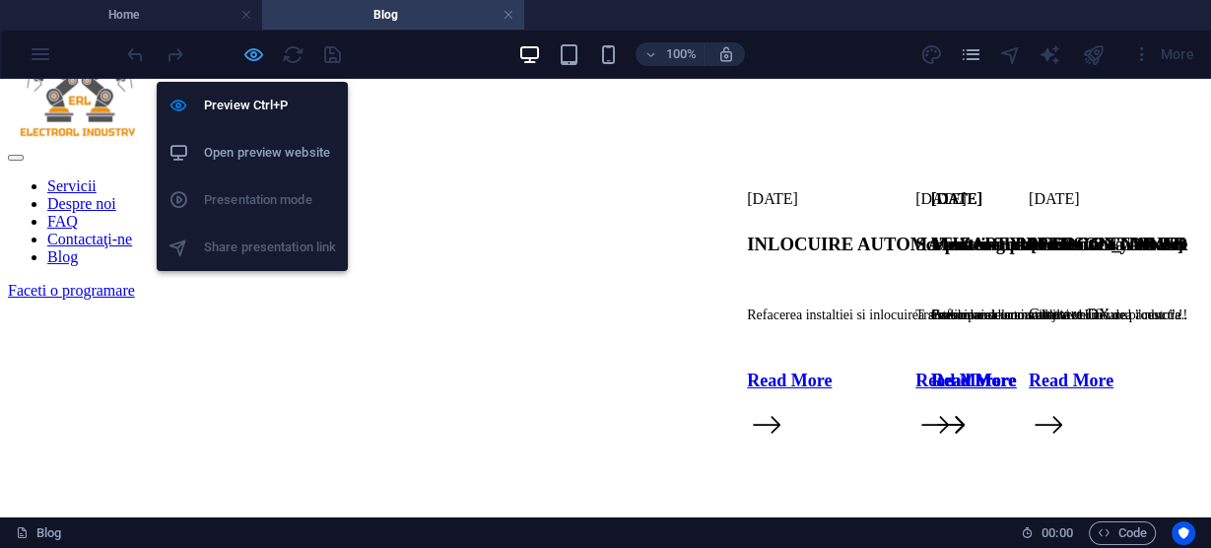
click at [254, 49] on icon "button" at bounding box center [253, 54] width 23 height 23
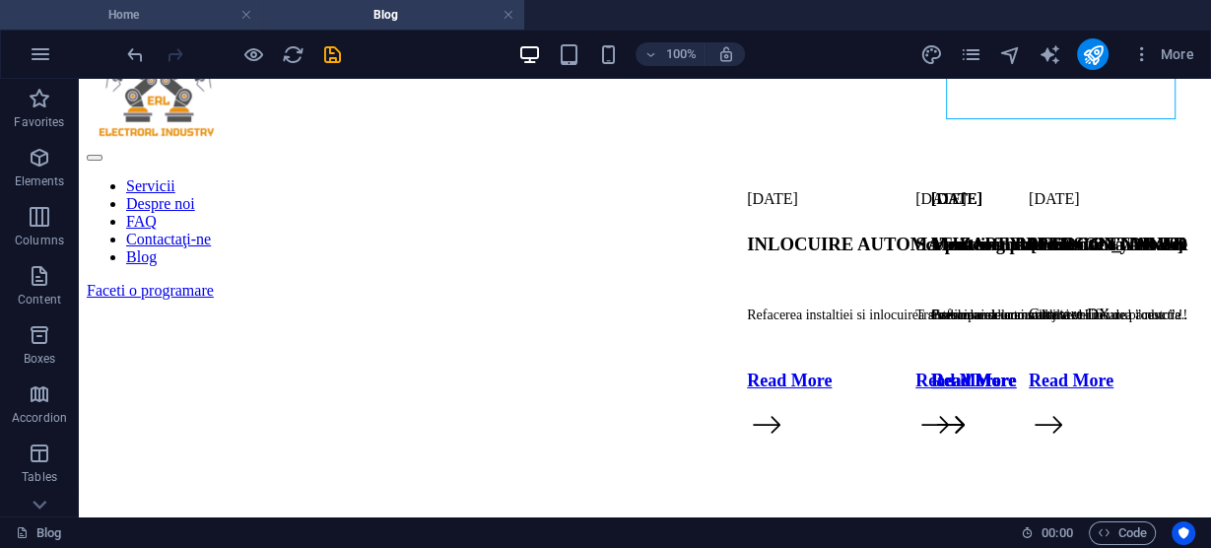
click at [161, 11] on h4 "Home" at bounding box center [131, 15] width 262 height 22
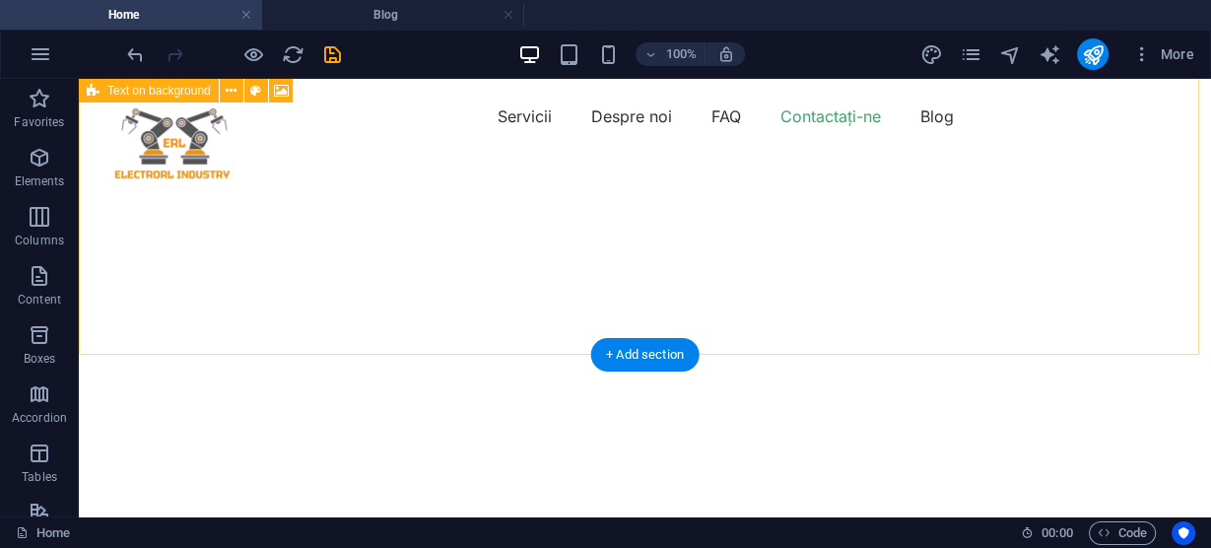
scroll to position [0, 0]
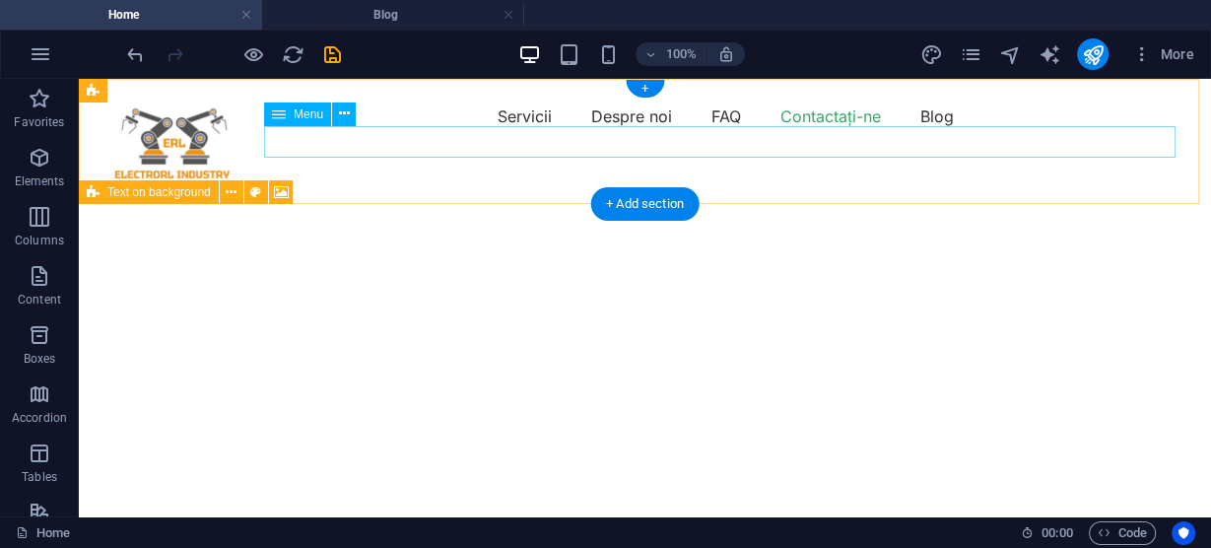
click at [511, 132] on nav "Servicii Despre noi FAQ Contactaţi-ne Blog" at bounding box center [644, 116] width 1085 height 32
click at [520, 132] on nav "Servicii Despre noi FAQ Contactaţi-ne Blog" at bounding box center [644, 116] width 1085 height 32
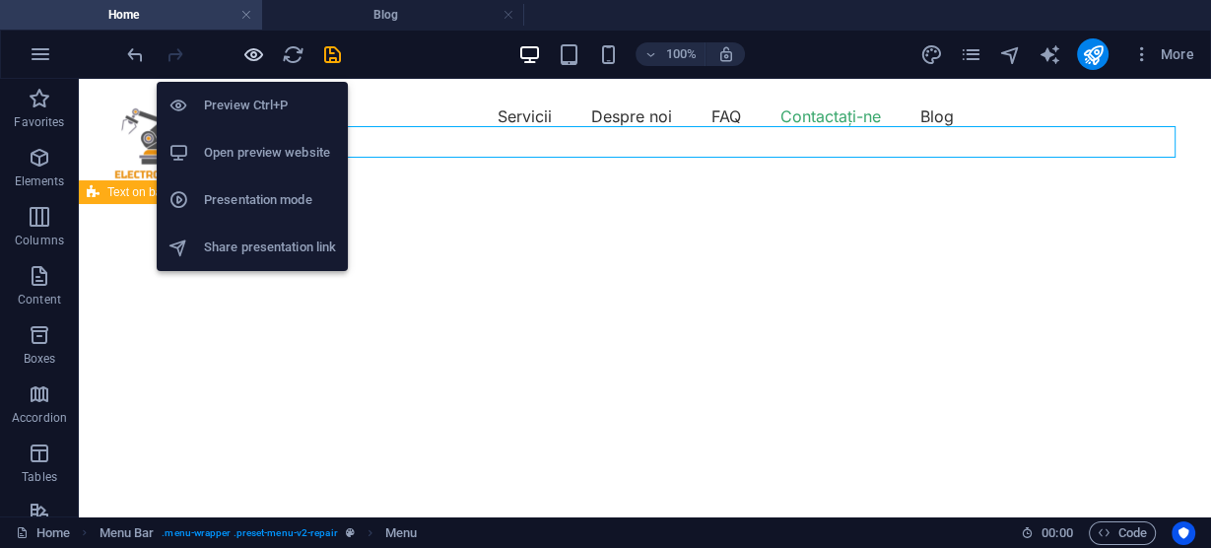
click at [254, 55] on icon "button" at bounding box center [253, 54] width 23 height 23
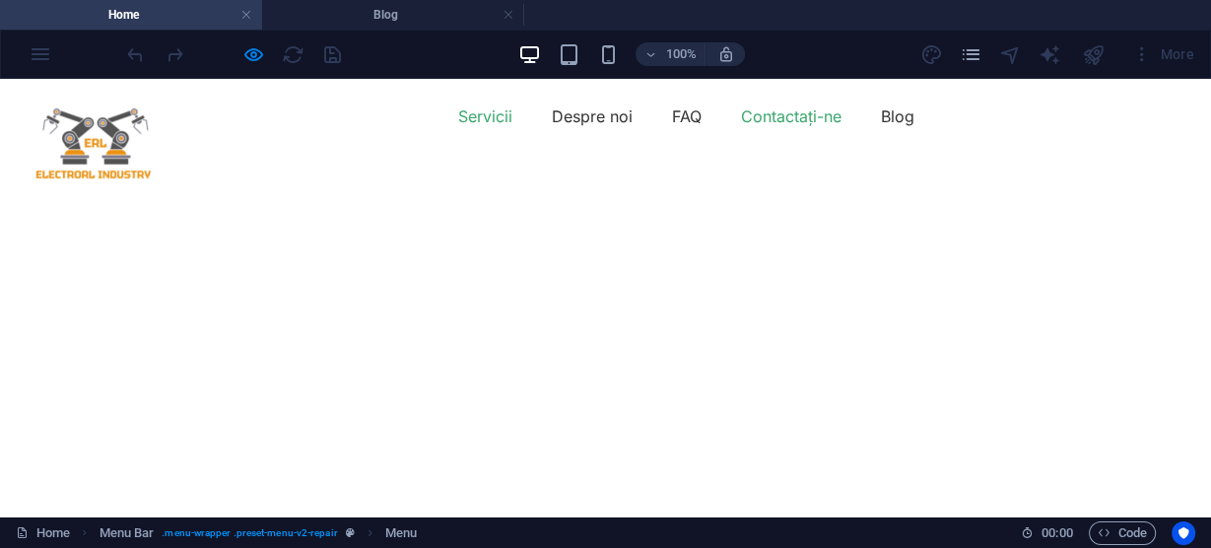
click at [476, 126] on font "Servicii" at bounding box center [485, 116] width 54 height 20
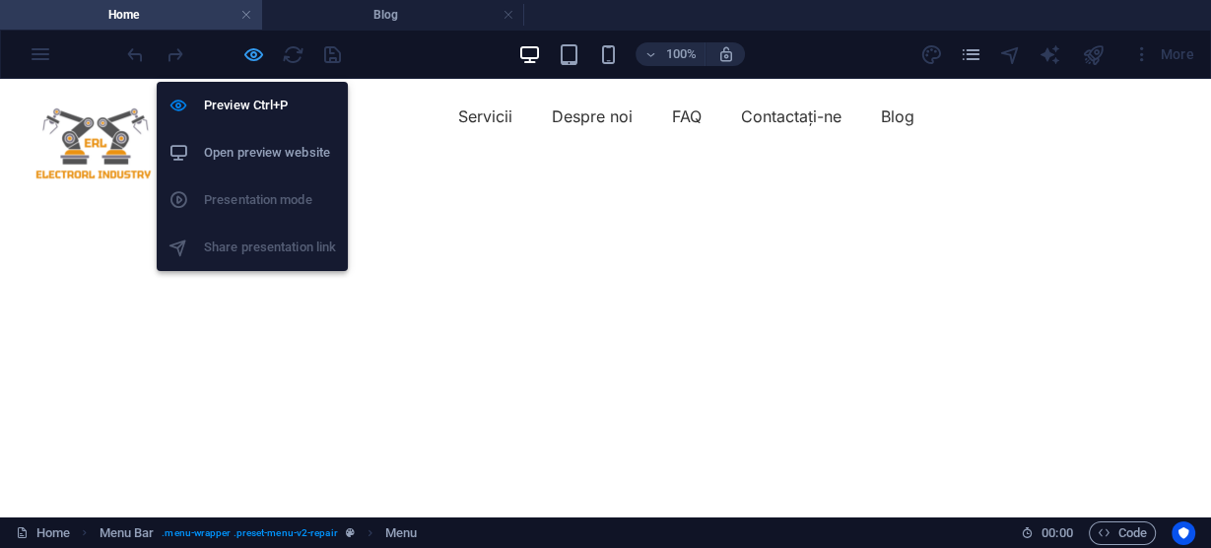
click at [247, 51] on icon "button" at bounding box center [253, 54] width 23 height 23
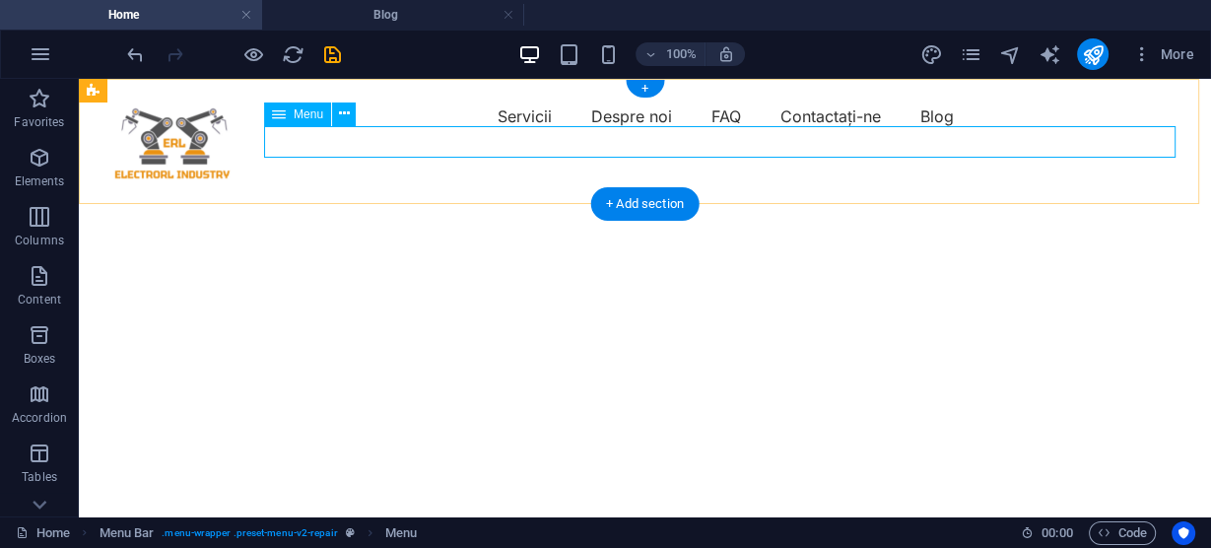
click at [621, 132] on nav "Servicii Despre noi FAQ Contactaţi-ne Blog" at bounding box center [644, 116] width 1085 height 32
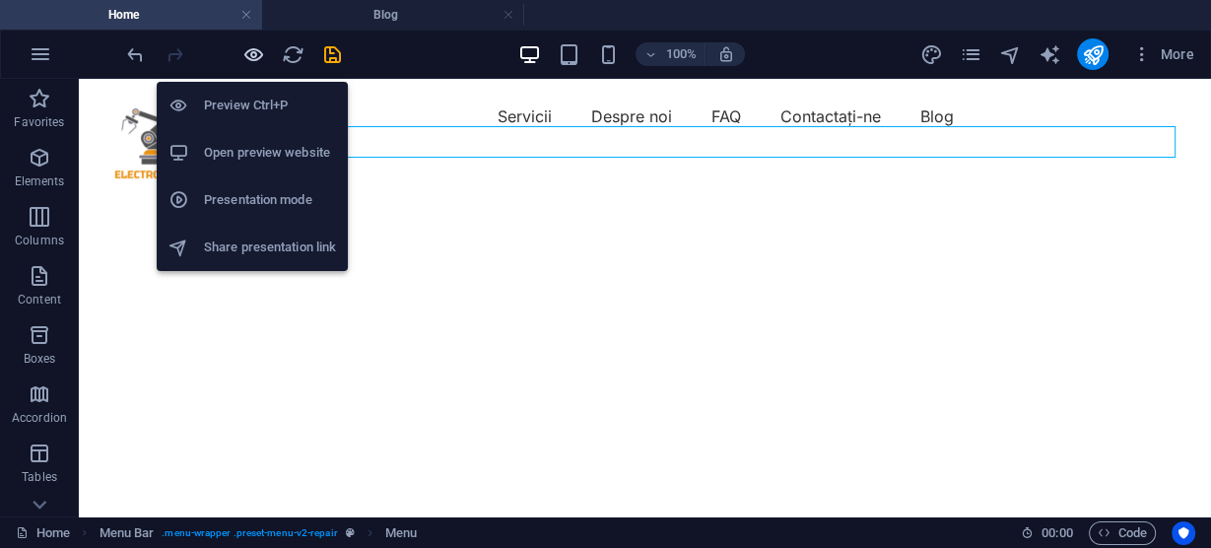
drag, startPoint x: 246, startPoint y: 51, endPoint x: 263, endPoint y: 48, distance: 17.0
click at [262, 48] on icon "button" at bounding box center [253, 54] width 23 height 23
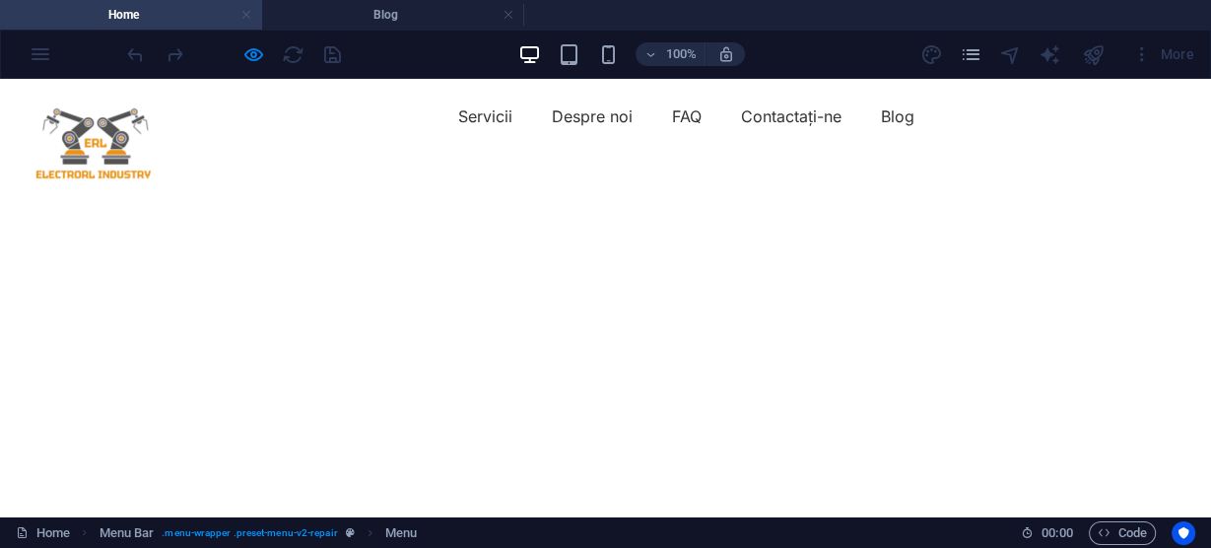
click at [241, 13] on link at bounding box center [246, 15] width 12 height 19
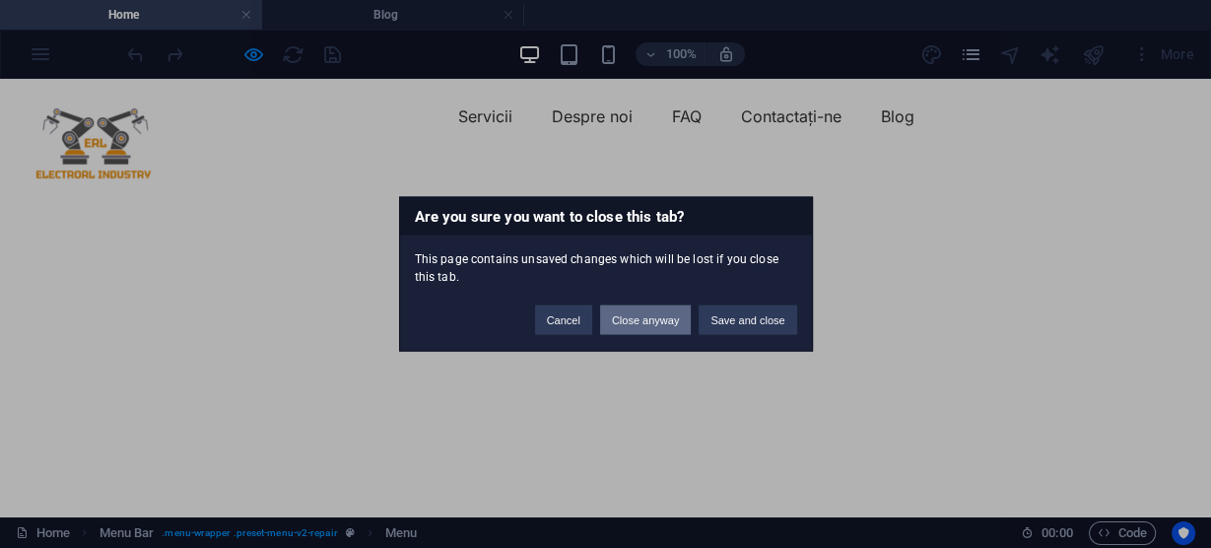
click at [657, 318] on button "Close anyway" at bounding box center [645, 320] width 91 height 30
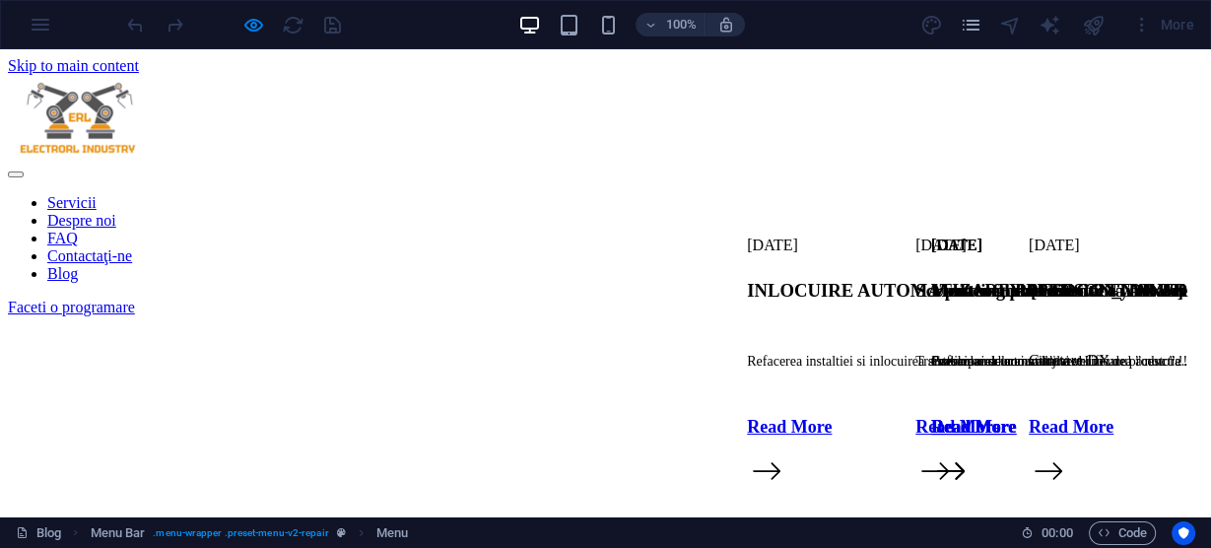
scroll to position [46, 0]
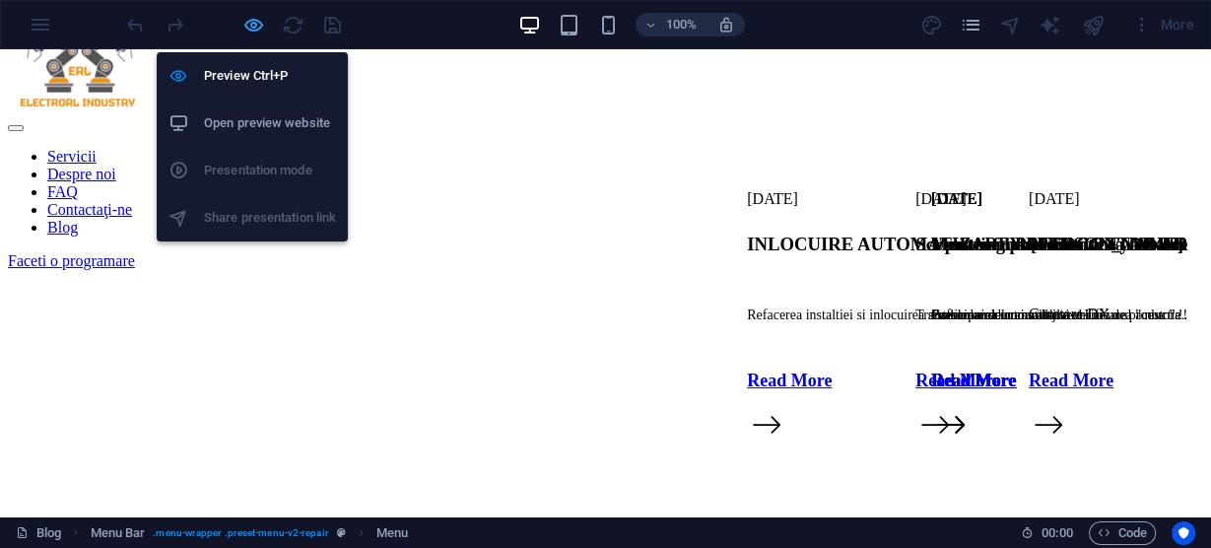
click at [246, 27] on icon "button" at bounding box center [253, 25] width 23 height 23
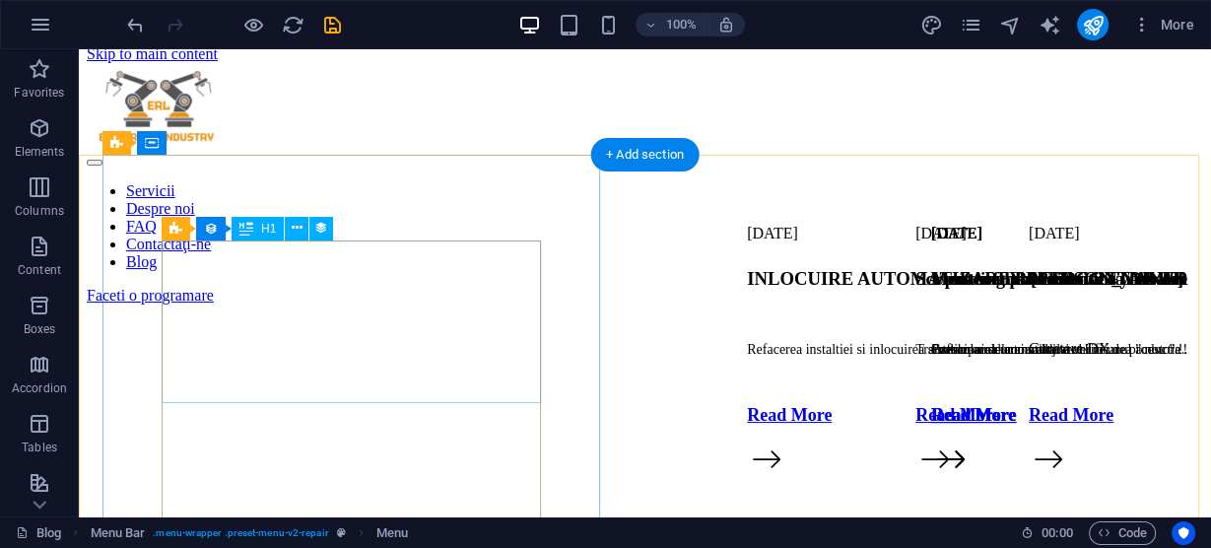
scroll to position [0, 0]
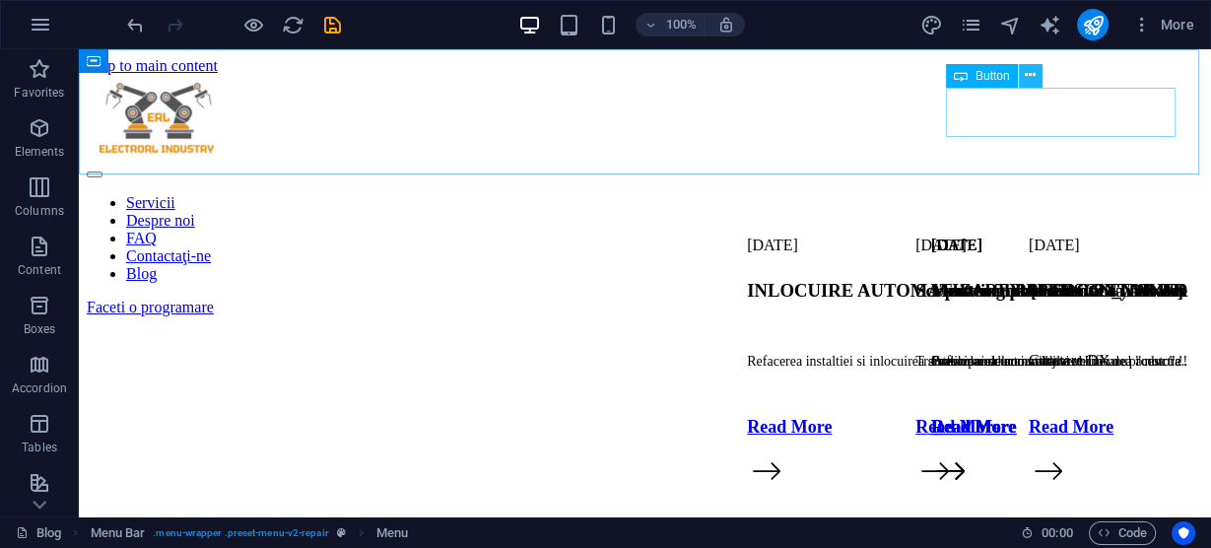
click at [1032, 73] on icon at bounding box center [1029, 75] width 11 height 21
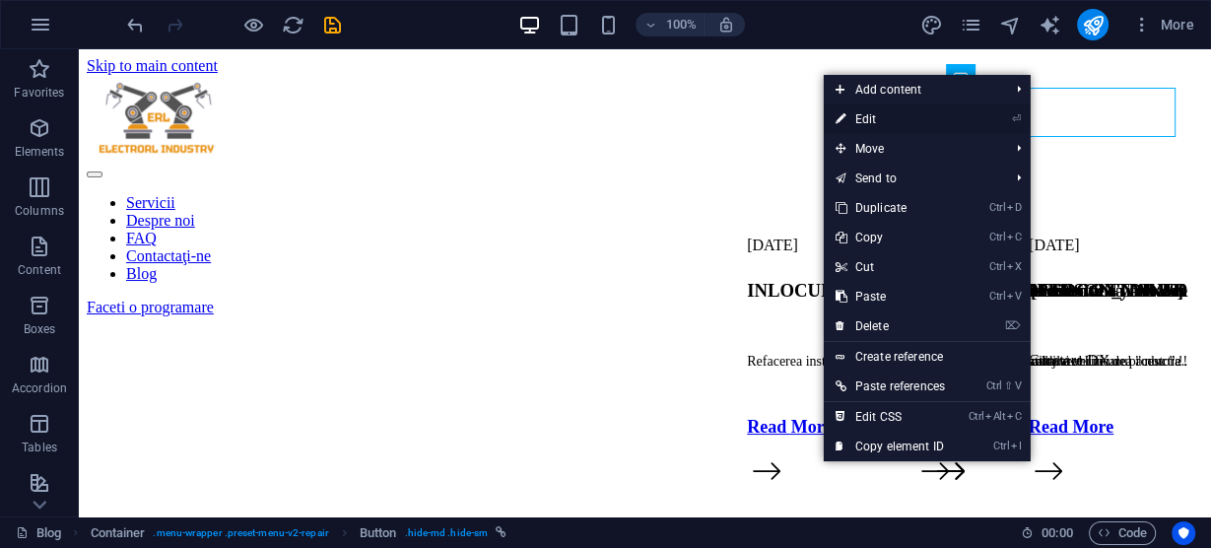
click at [892, 121] on link "⏎ Edit" at bounding box center [890, 119] width 133 height 30
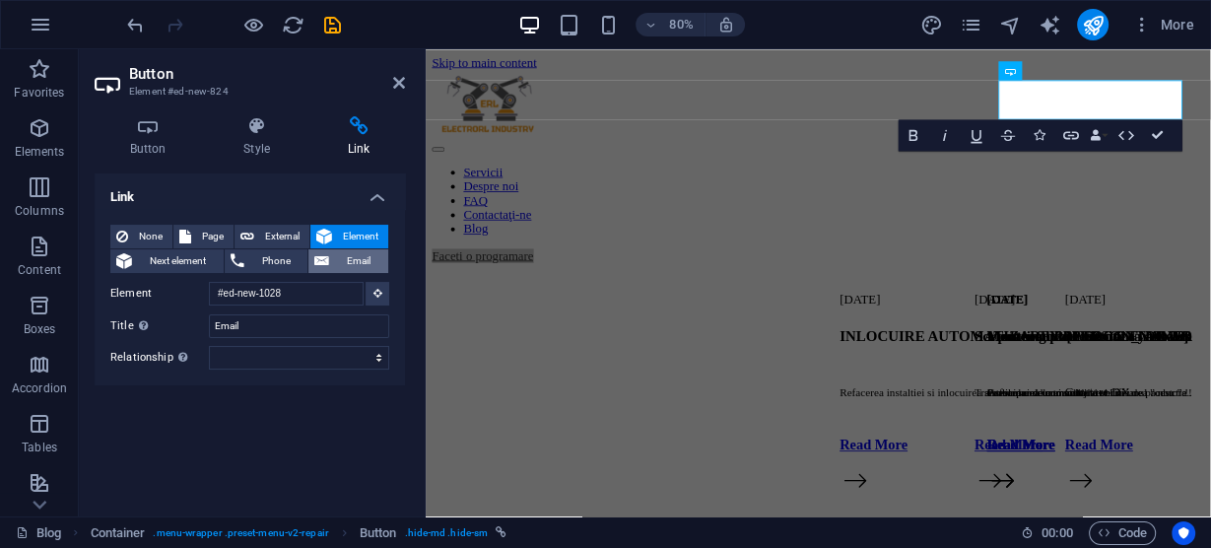
click at [336, 256] on span "Email" at bounding box center [358, 261] width 47 height 24
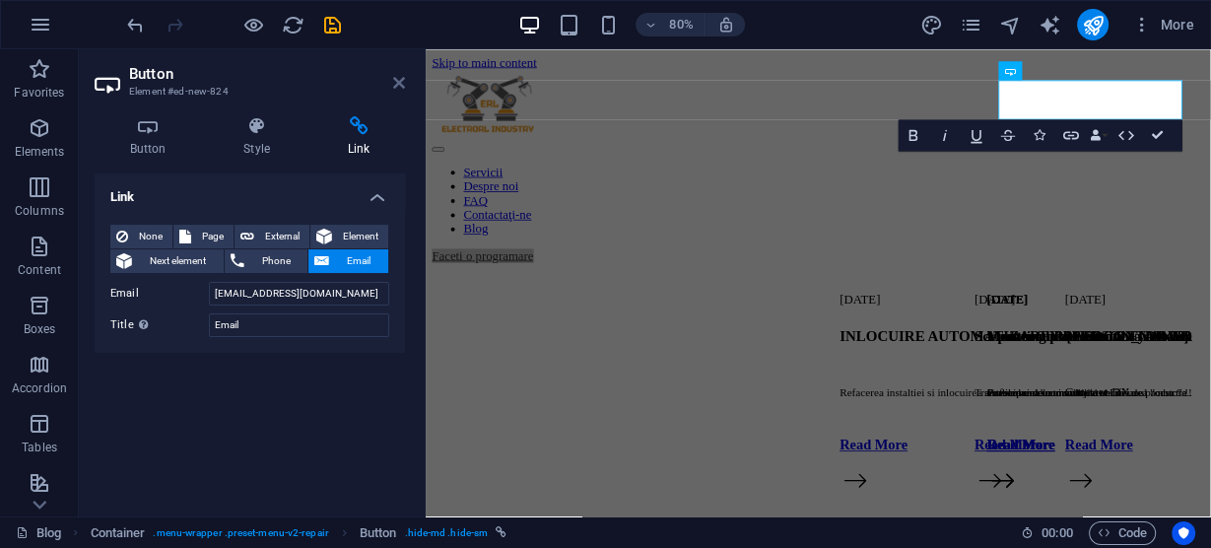
click at [402, 83] on icon at bounding box center [399, 83] width 12 height 16
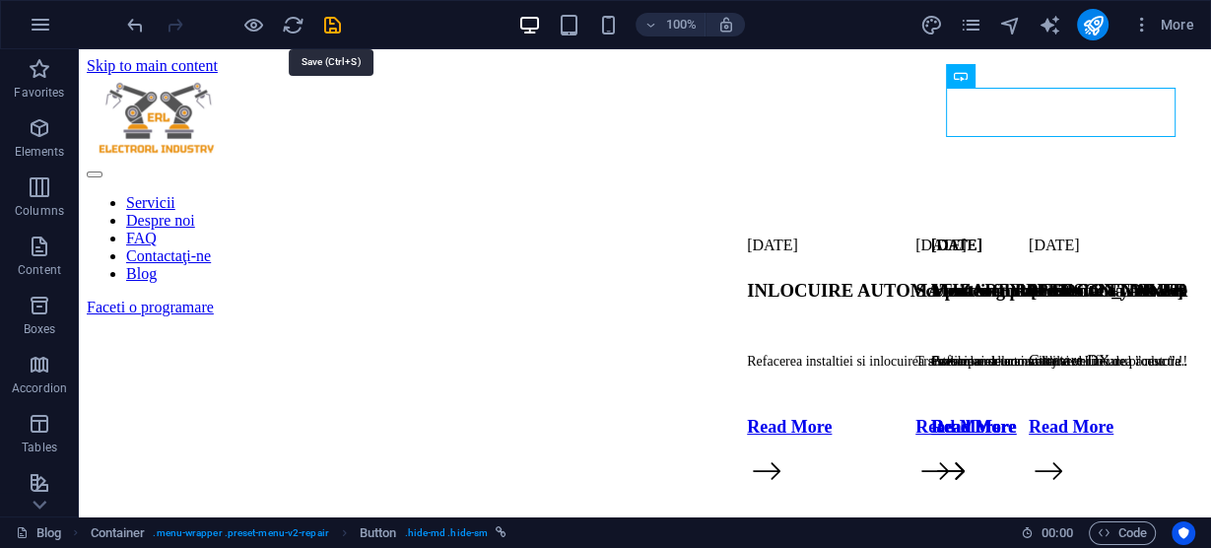
click at [326, 23] on icon "save" at bounding box center [332, 25] width 23 height 23
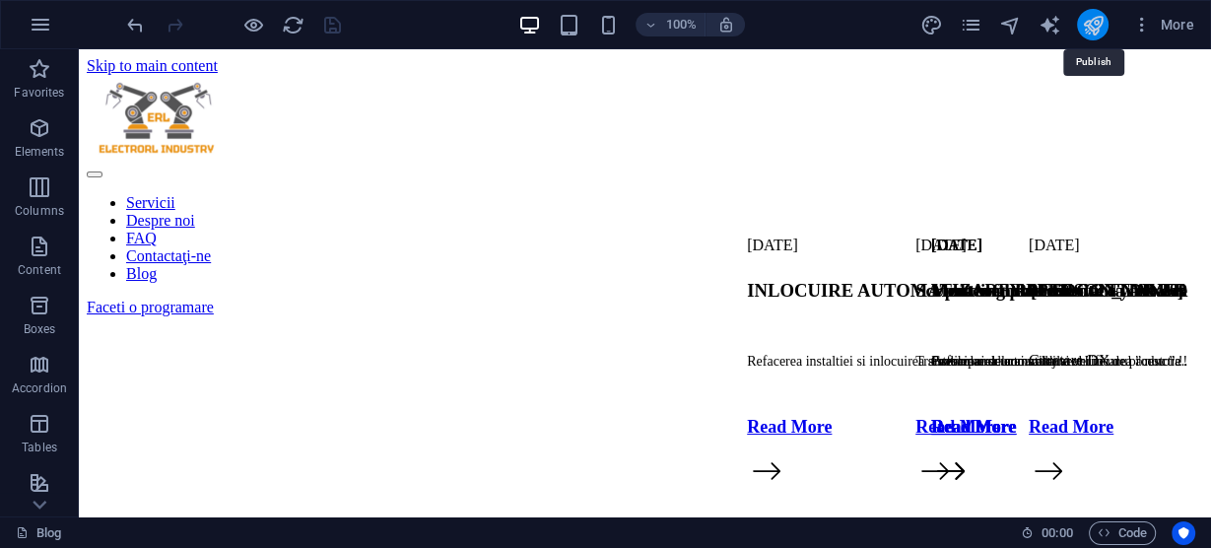
click at [1090, 20] on icon "publish" at bounding box center [1092, 25] width 23 height 23
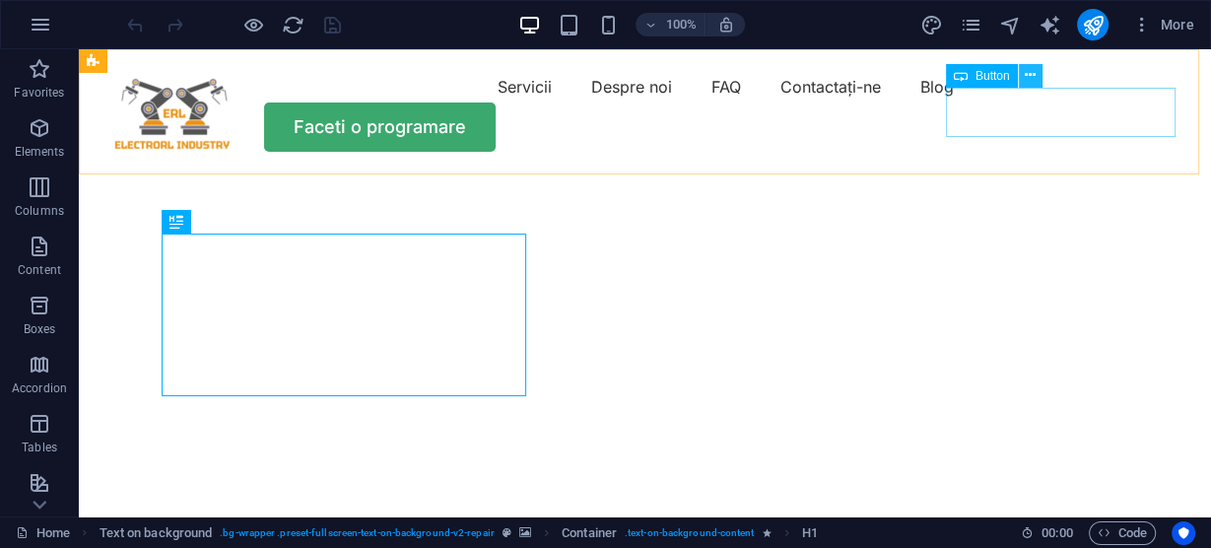
click at [1028, 76] on icon at bounding box center [1029, 75] width 11 height 21
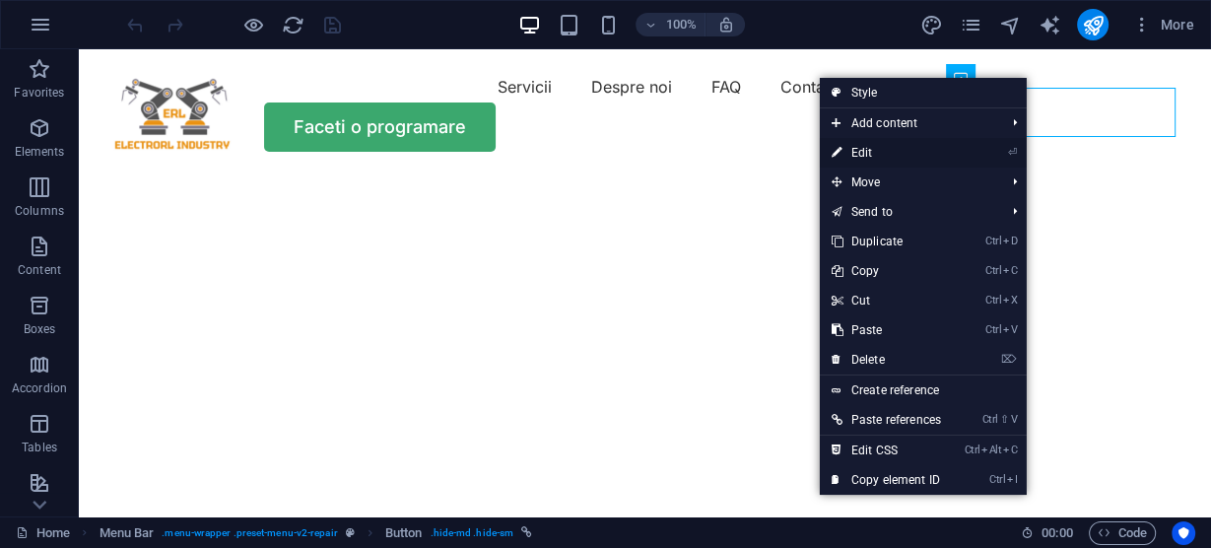
click at [859, 148] on link "⏎ Edit" at bounding box center [886, 153] width 133 height 30
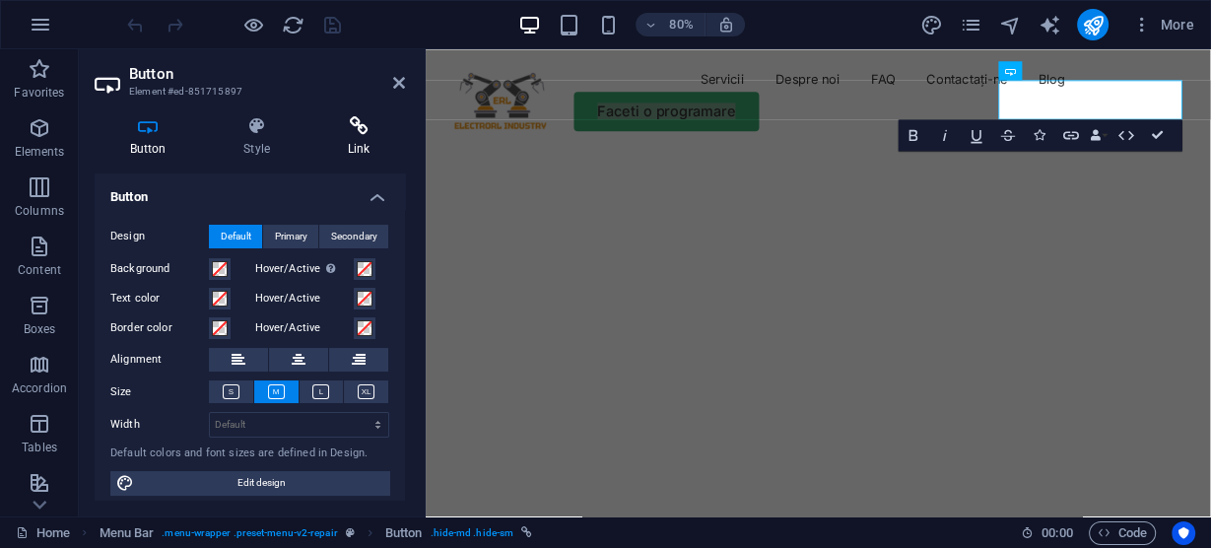
click at [360, 125] on icon at bounding box center [358, 126] width 93 height 20
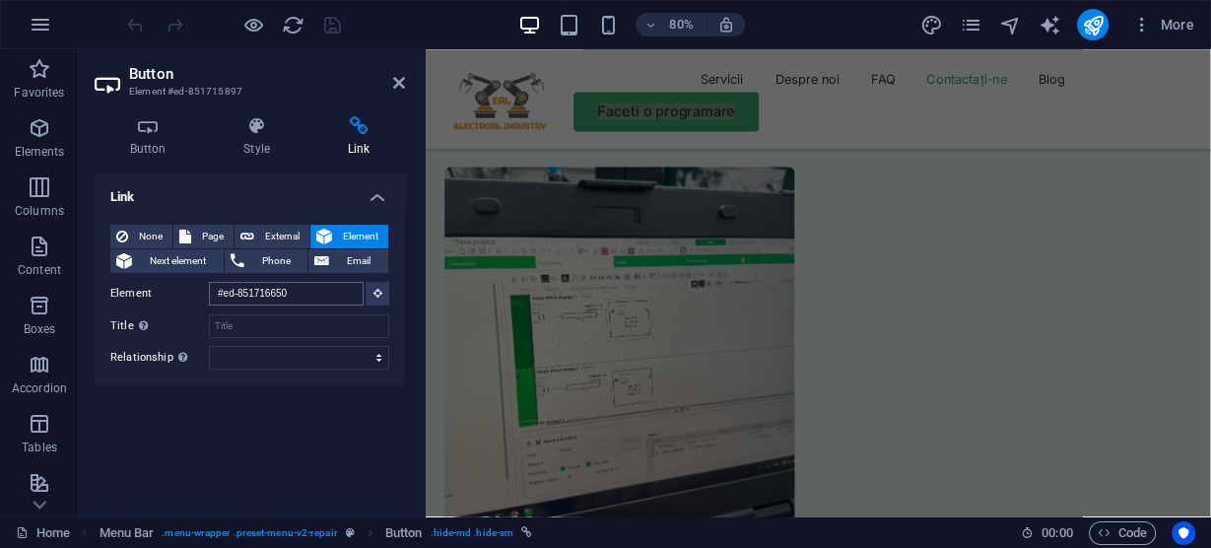
scroll to position [7099, 0]
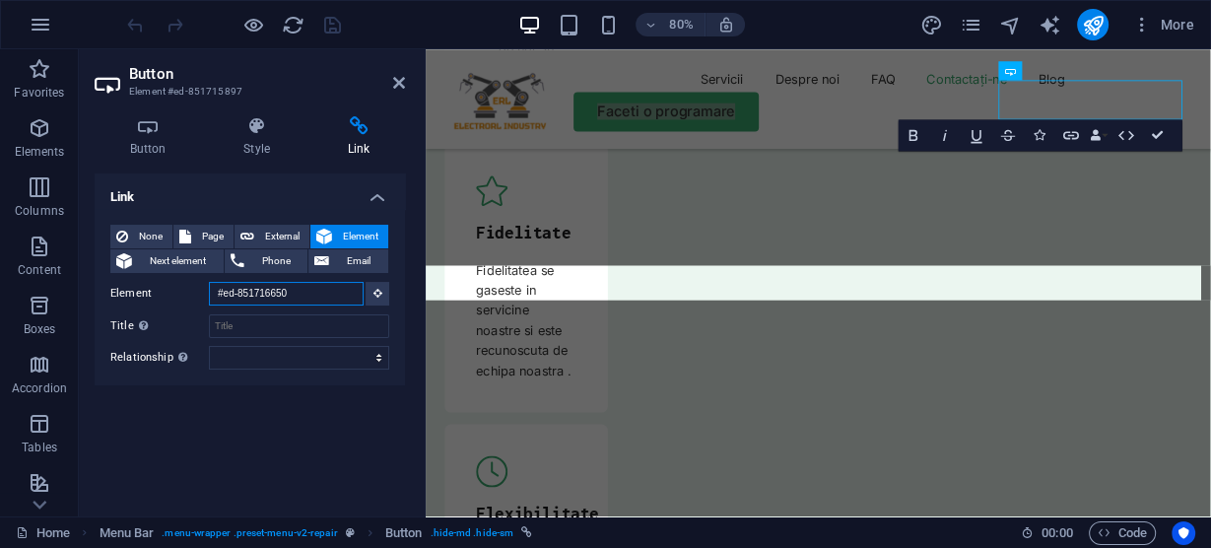
drag, startPoint x: 322, startPoint y: 292, endPoint x: 212, endPoint y: 287, distance: 110.4
click at [212, 287] on input "#ed-851716650" at bounding box center [286, 294] width 155 height 24
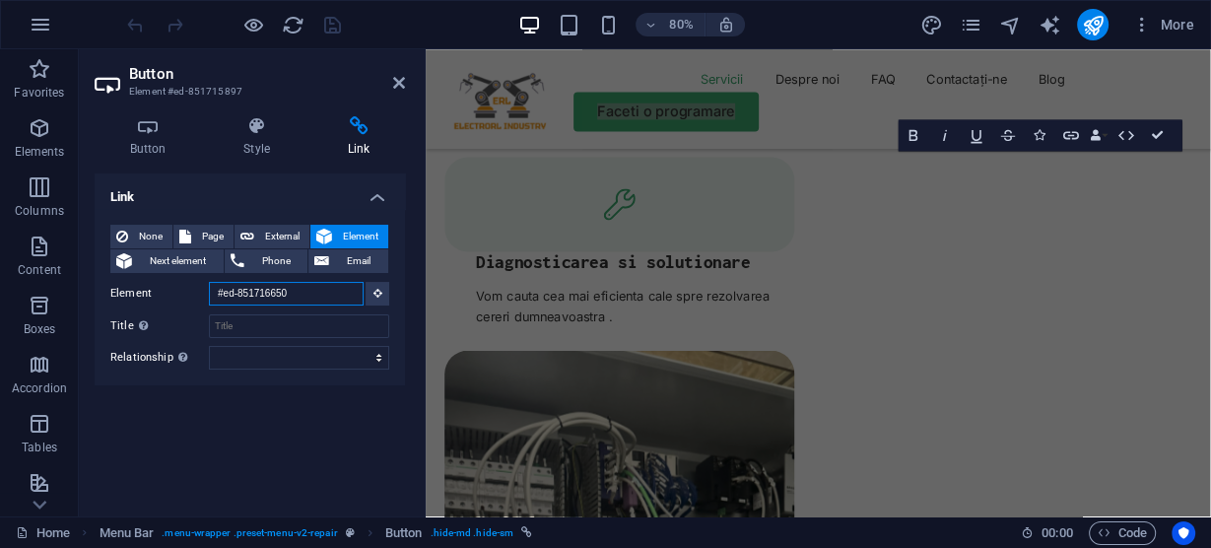
scroll to position [0, 0]
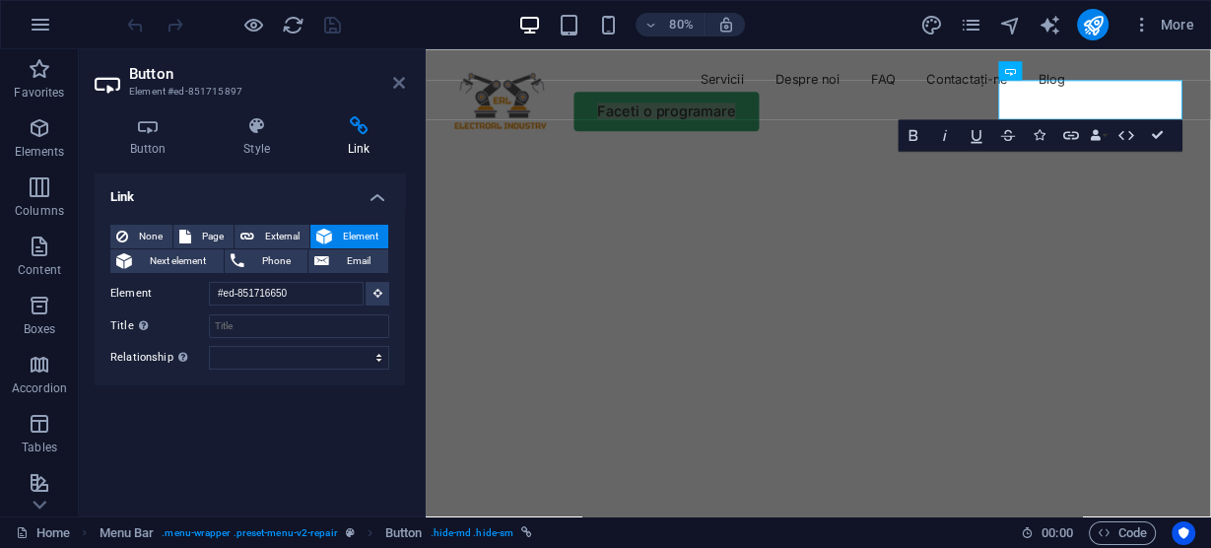
click at [401, 86] on icon at bounding box center [399, 83] width 12 height 16
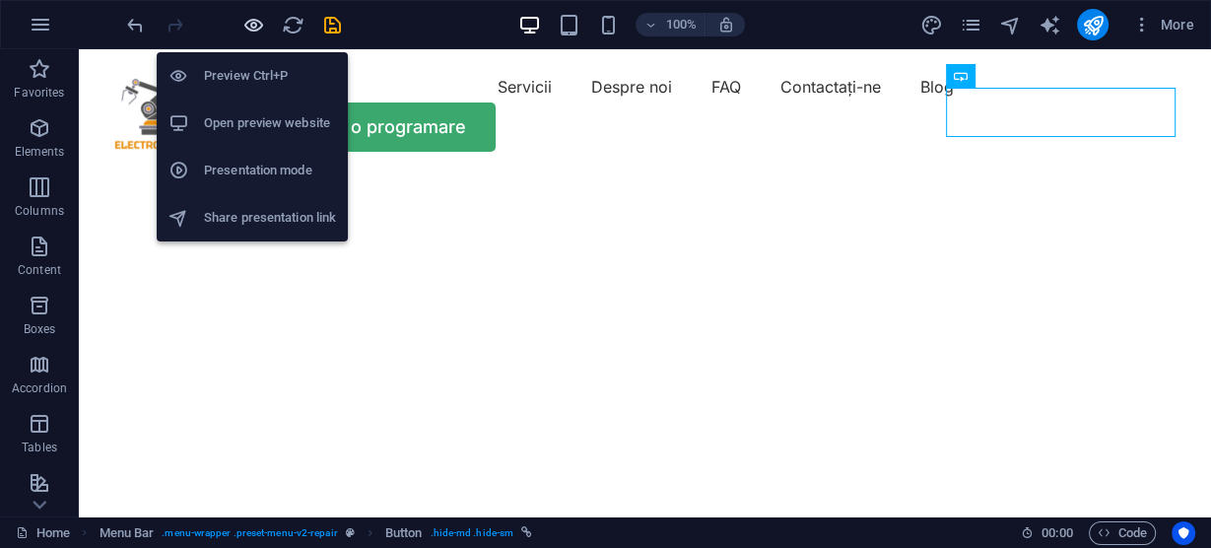
click at [252, 19] on icon "button" at bounding box center [253, 25] width 23 height 23
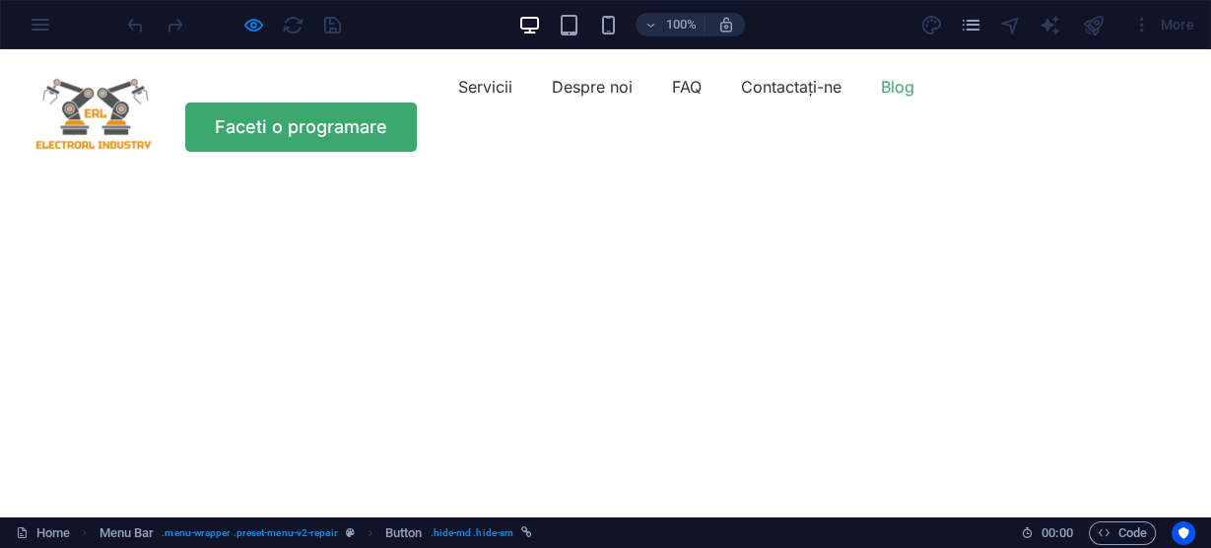
click at [881, 97] on font "Blog" at bounding box center [897, 87] width 33 height 20
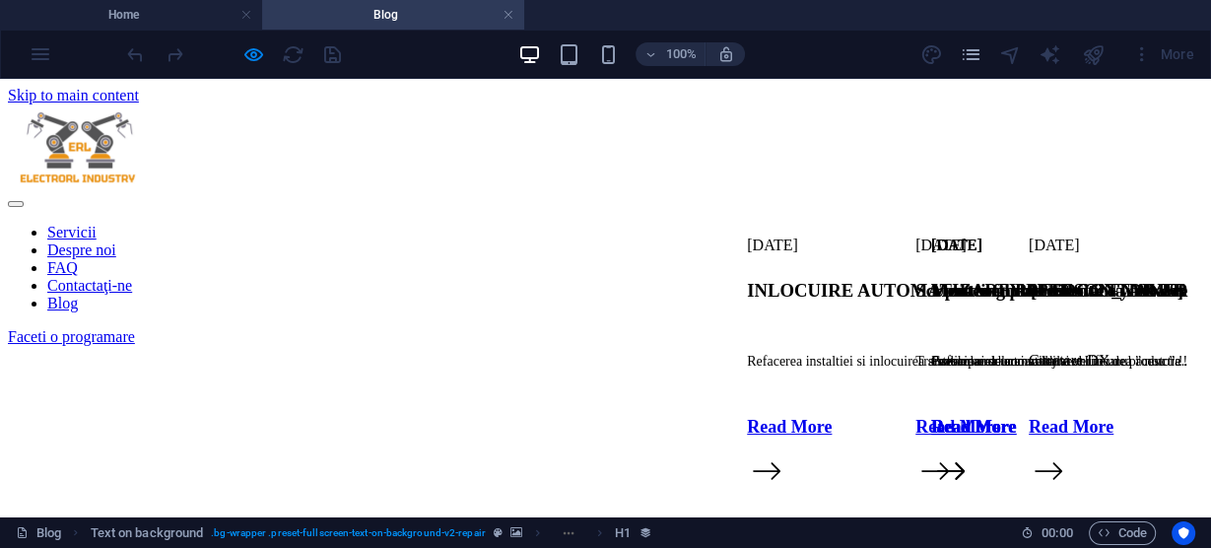
click at [1064, 328] on div "Faceti o programare" at bounding box center [605, 337] width 1195 height 18
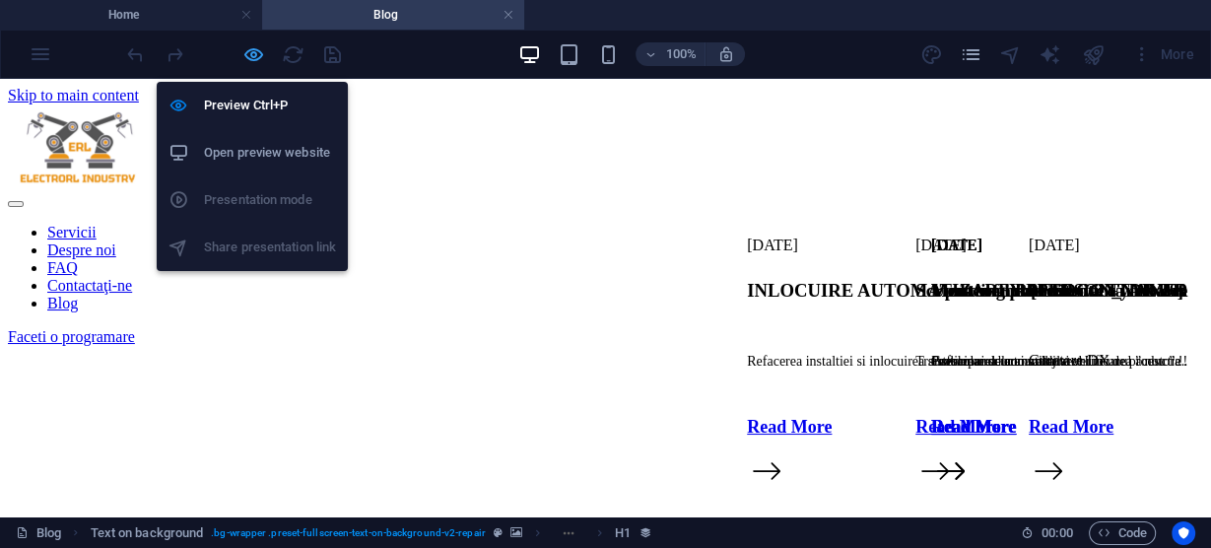
click at [245, 55] on icon "button" at bounding box center [253, 54] width 23 height 23
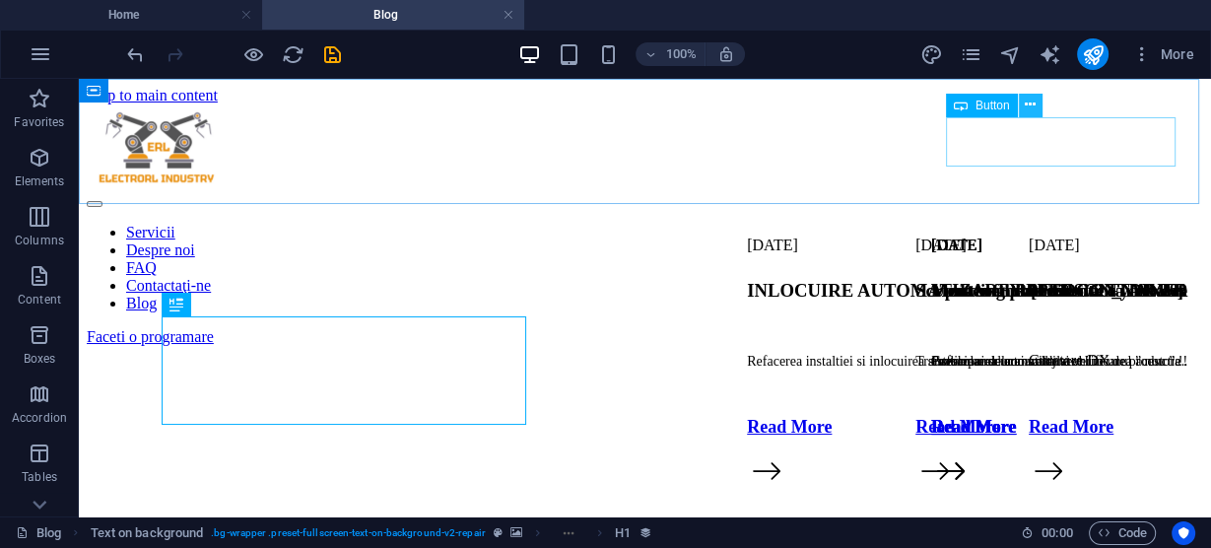
click at [1026, 106] on icon at bounding box center [1029, 105] width 11 height 21
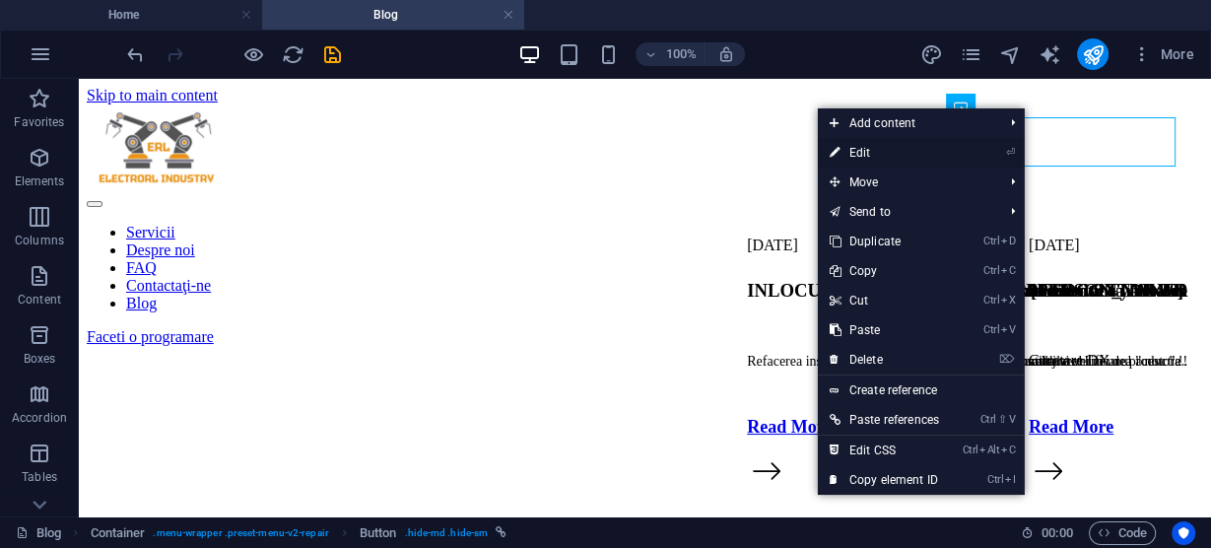
click at [860, 153] on link "⏎ Edit" at bounding box center [884, 153] width 133 height 30
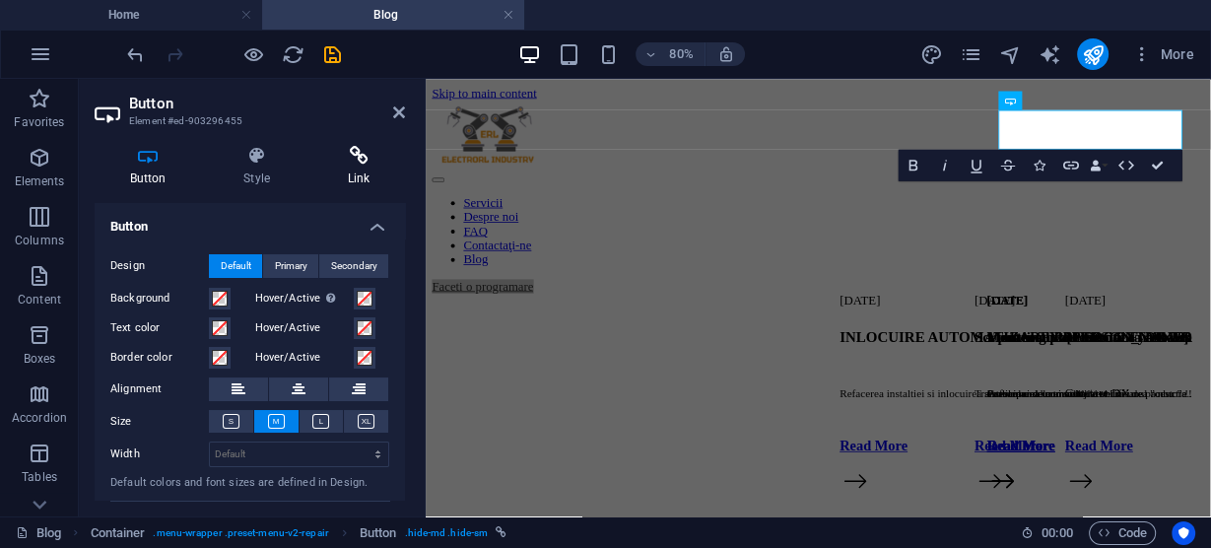
click at [362, 157] on icon at bounding box center [358, 156] width 93 height 20
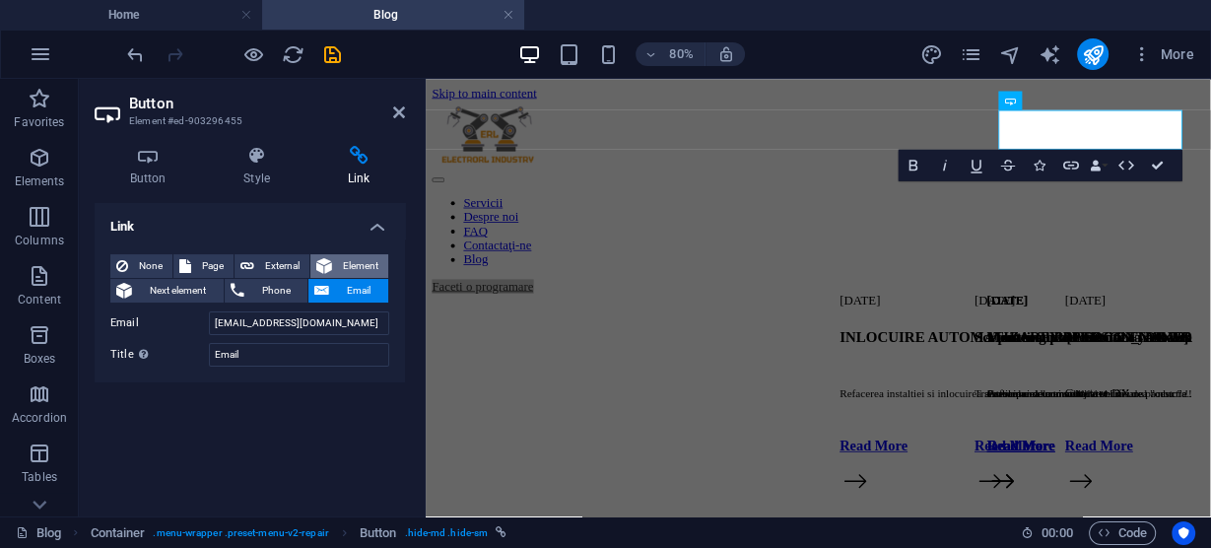
click at [352, 261] on span "Element" at bounding box center [360, 266] width 44 height 24
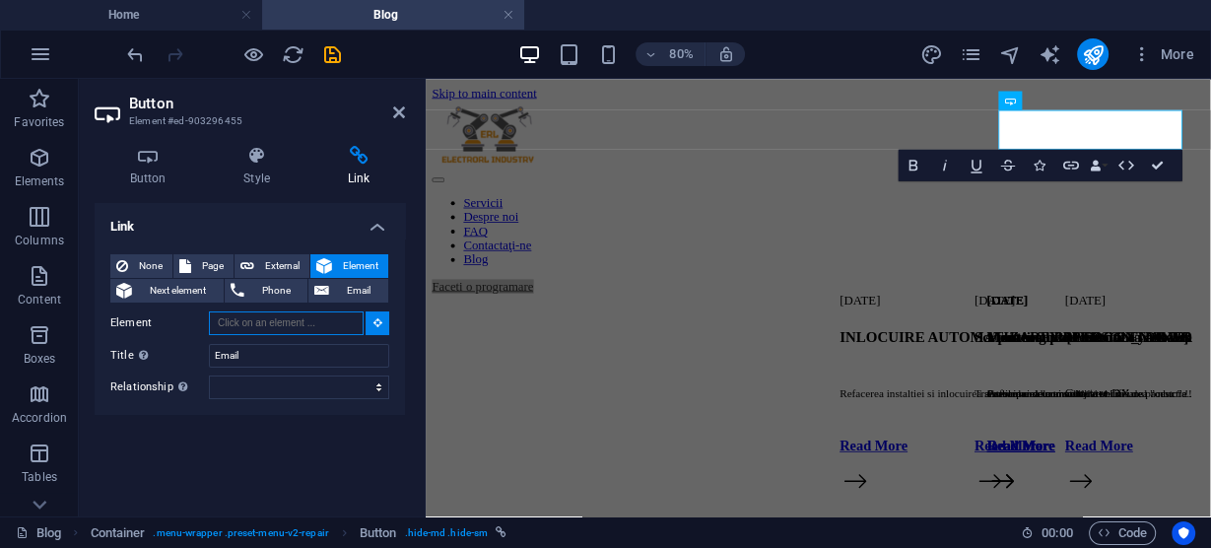
drag, startPoint x: 329, startPoint y: 323, endPoint x: 196, endPoint y: 303, distance: 134.4
click at [196, 303] on div "None Page External Element Next element Phone Email Page Home Blog Subpage Lega…" at bounding box center [249, 326] width 279 height 145
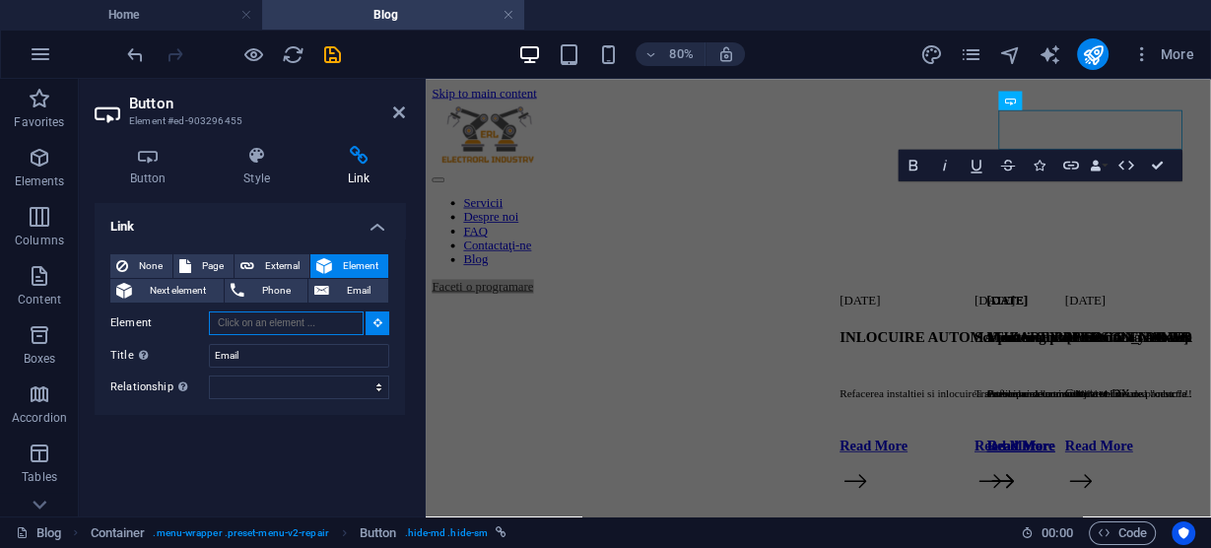
click at [244, 318] on input "Element" at bounding box center [286, 323] width 155 height 24
paste input "#ed-851716650"
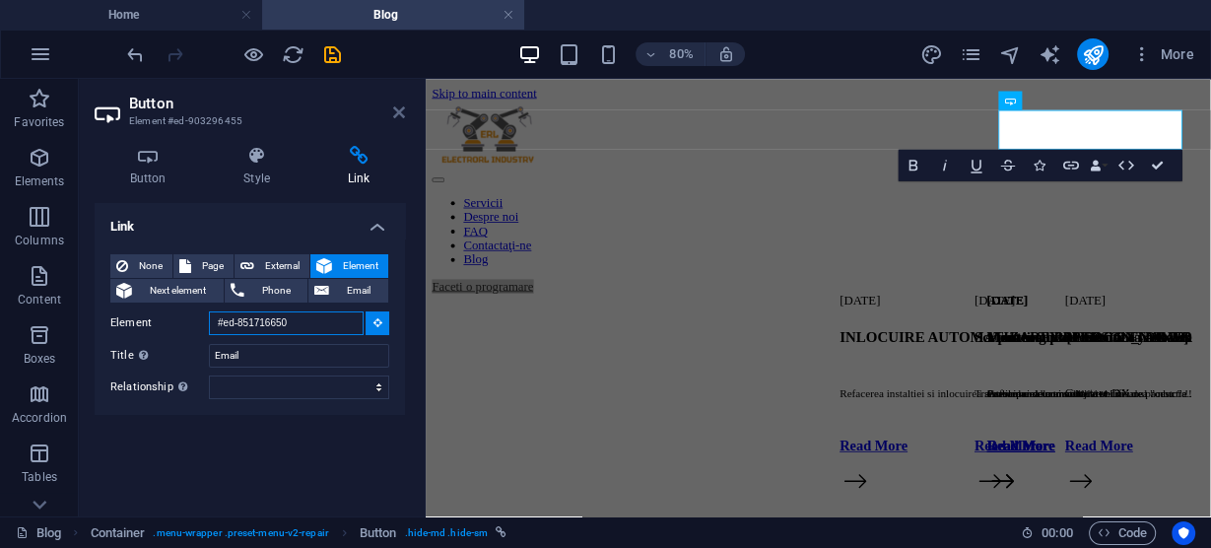
type input "#ed-851716650"
click at [395, 113] on icon at bounding box center [399, 112] width 12 height 16
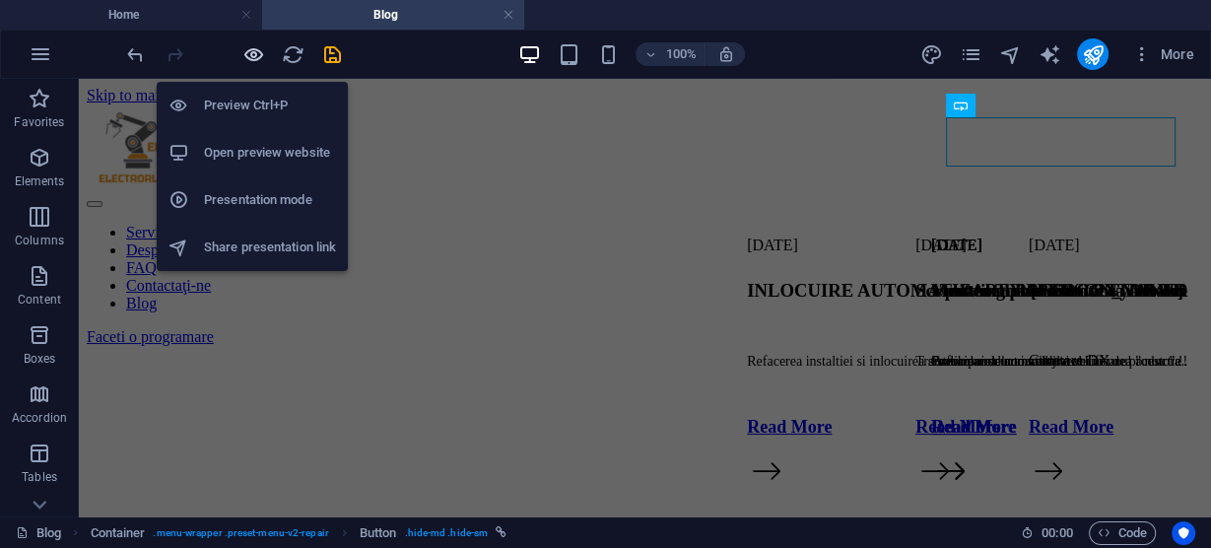
click at [253, 48] on icon "button" at bounding box center [253, 54] width 23 height 23
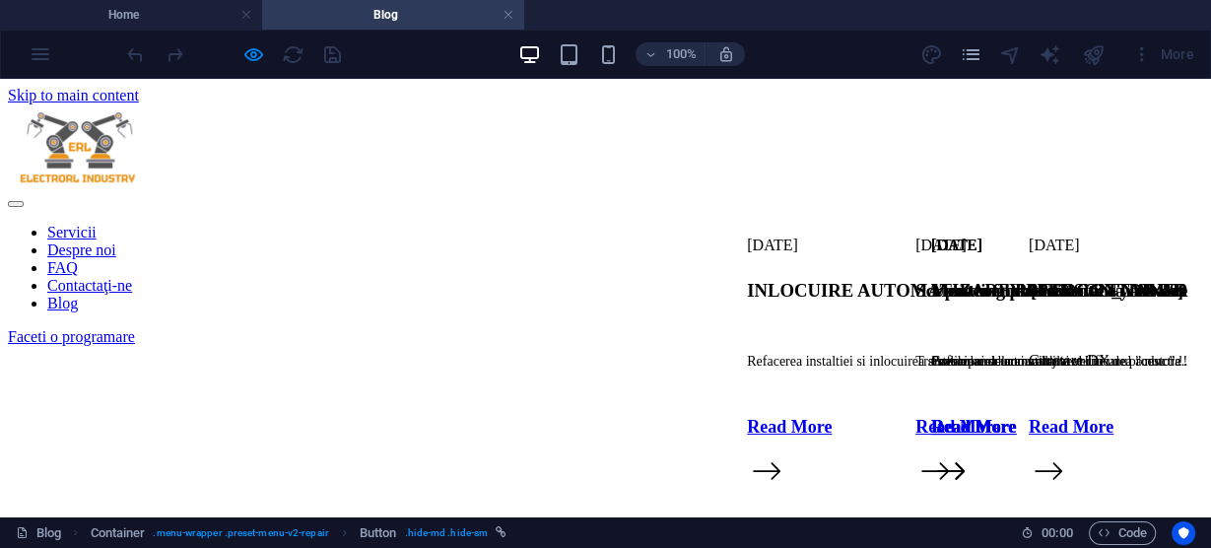
click at [135, 328] on link "Faceti o programare" at bounding box center [71, 336] width 127 height 17
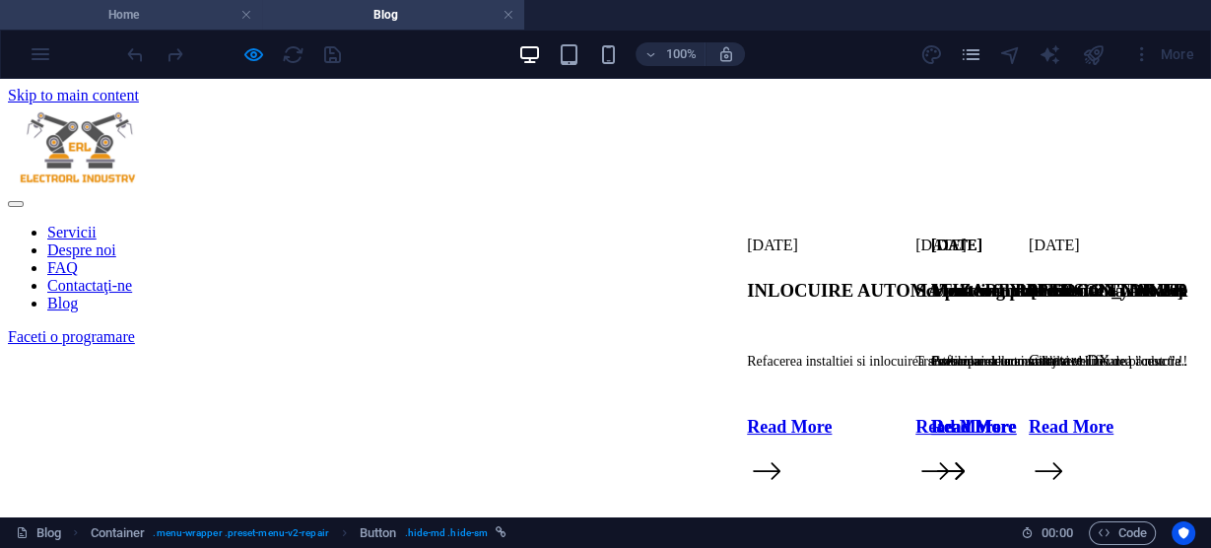
click at [139, 18] on h4 "Home" at bounding box center [131, 15] width 262 height 22
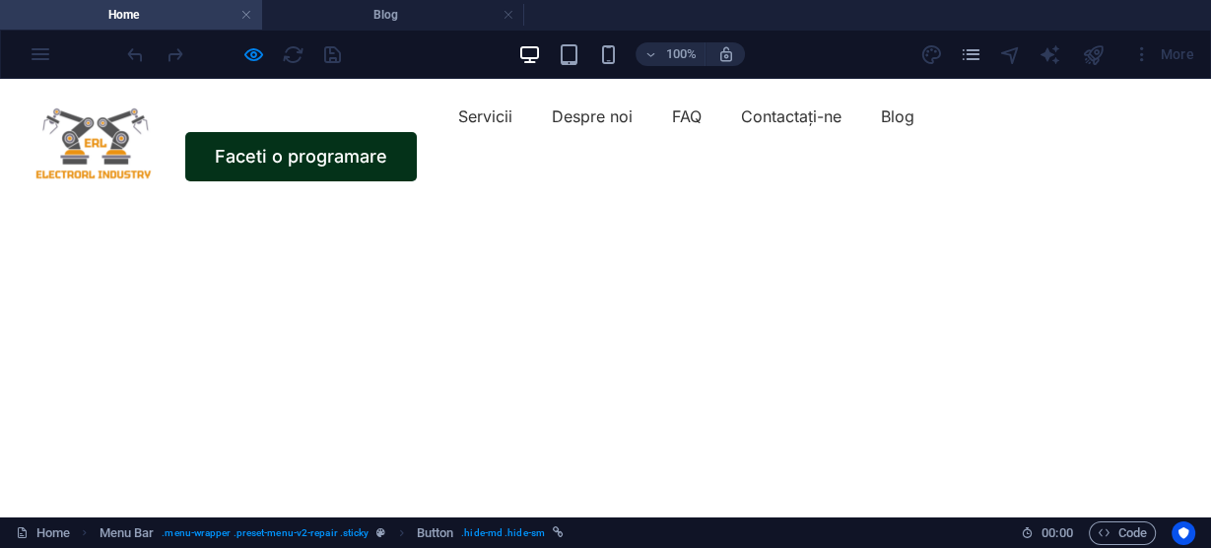
click at [417, 132] on link "Faceti o programare" at bounding box center [300, 156] width 231 height 49
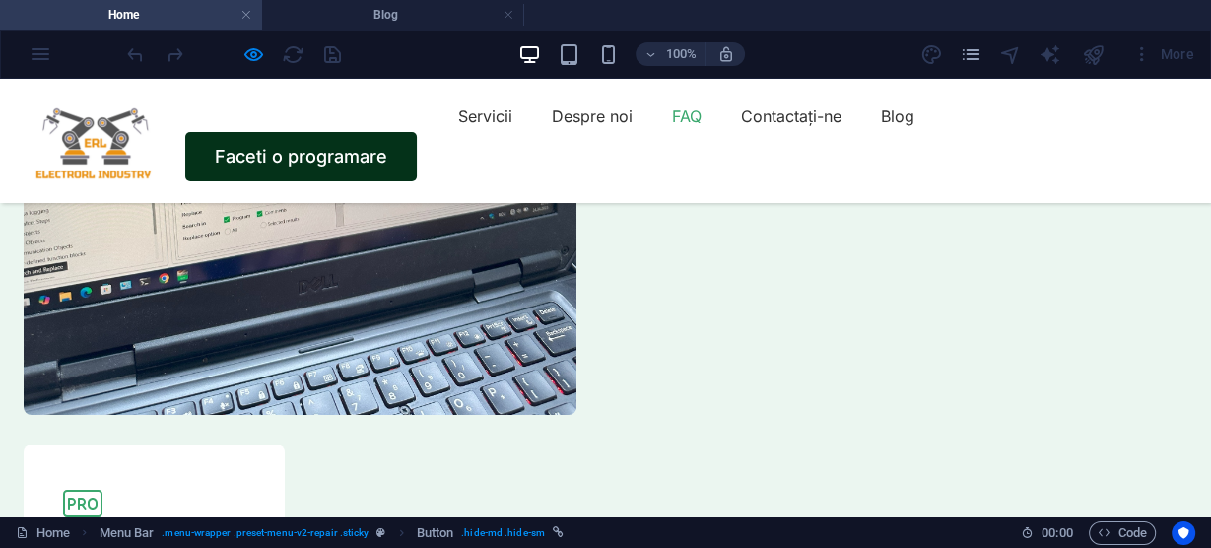
scroll to position [6892, 0]
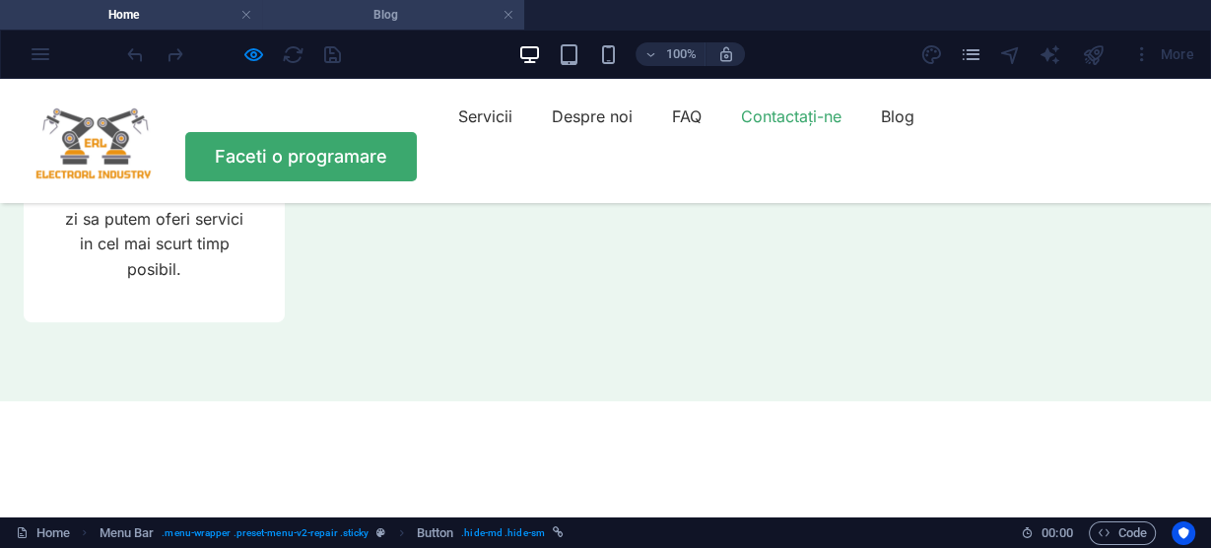
click at [399, 14] on h4 "Blog" at bounding box center [393, 15] width 262 height 22
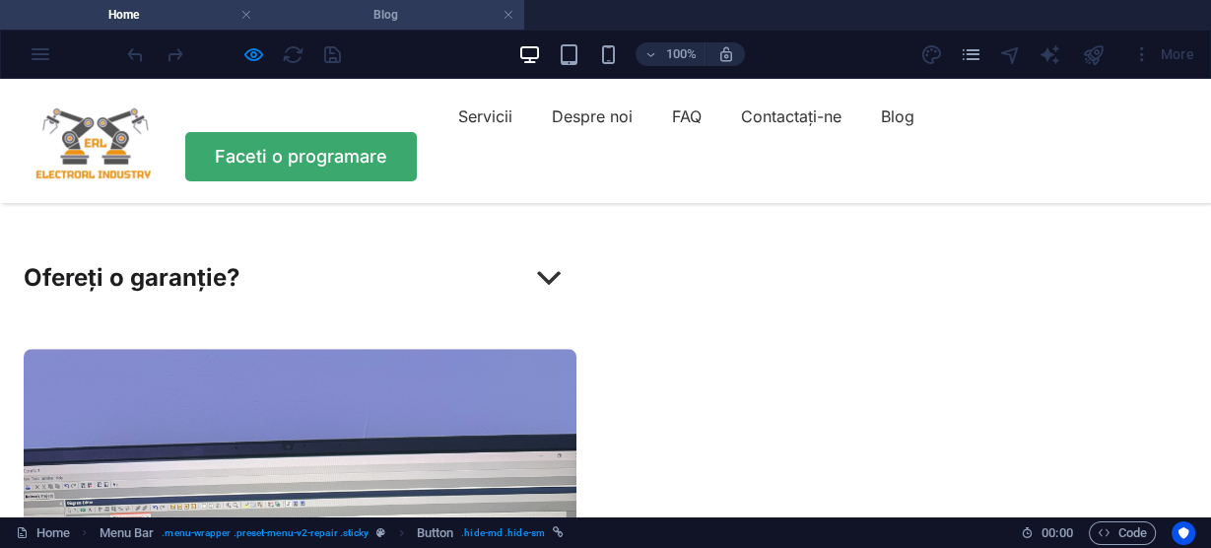
scroll to position [0, 0]
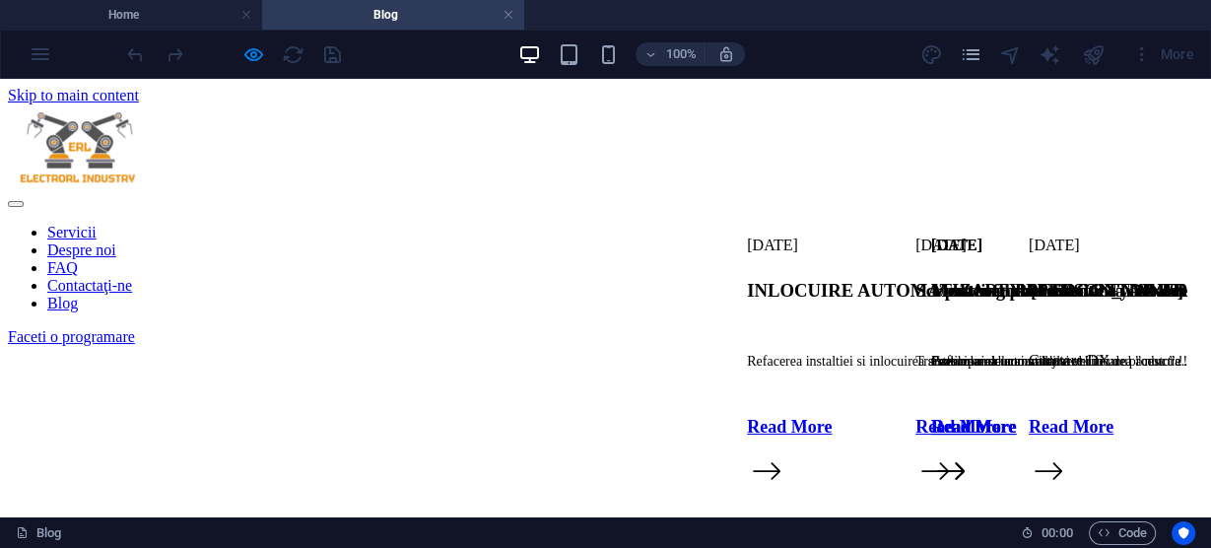
click at [135, 328] on link "Faceti o programare" at bounding box center [71, 336] width 127 height 17
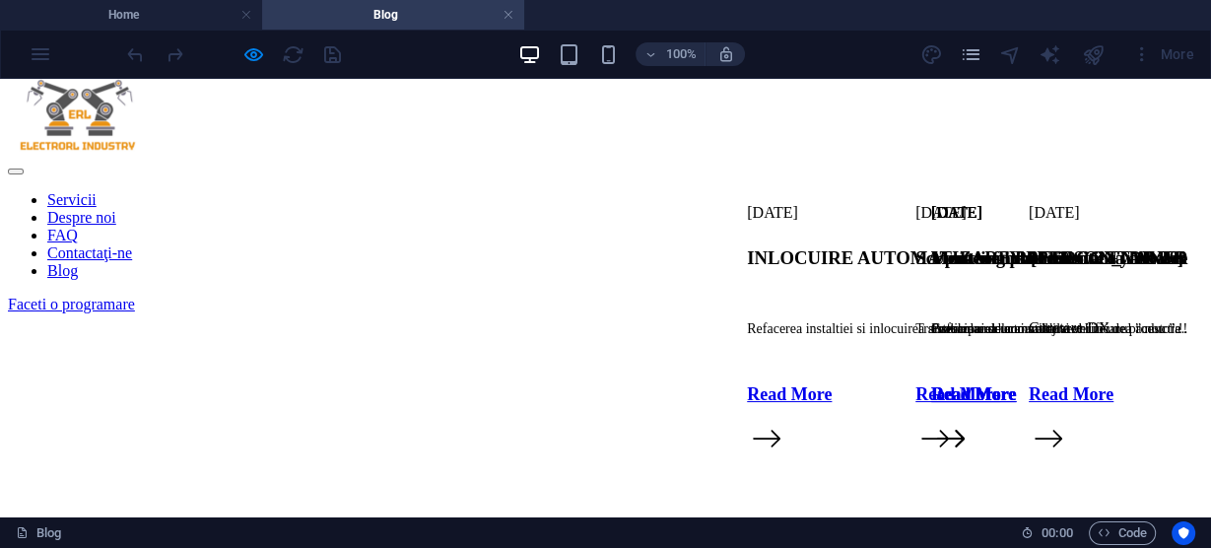
scroll to position [37, 0]
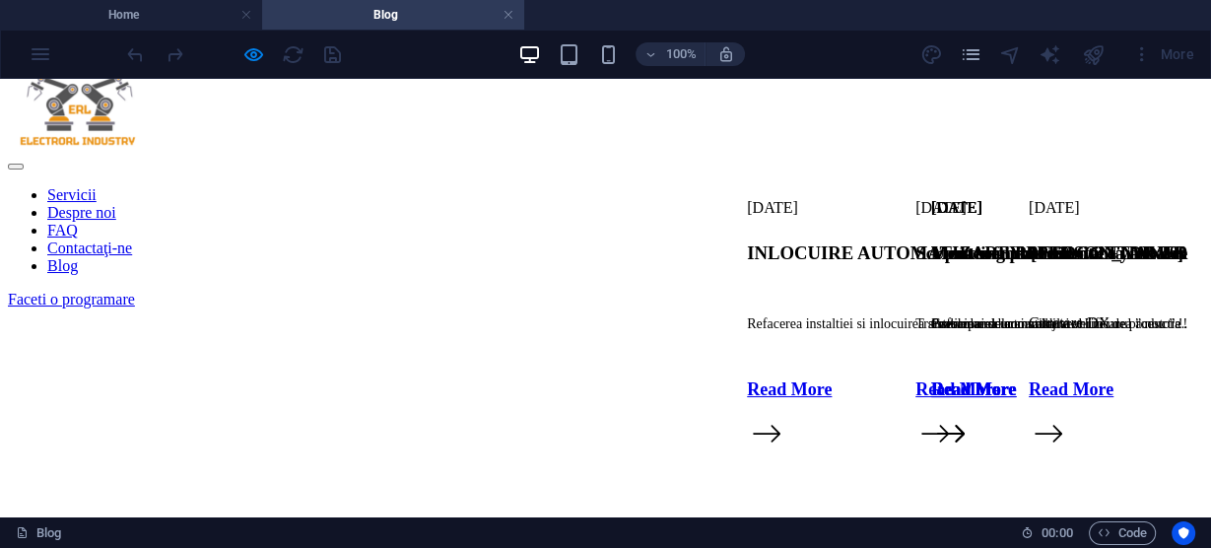
click at [135, 291] on link "Faceti o programare" at bounding box center [71, 299] width 127 height 17
click at [343, 21] on h4 "Blog" at bounding box center [393, 15] width 262 height 22
click at [422, 13] on h4 "Blog" at bounding box center [393, 15] width 262 height 22
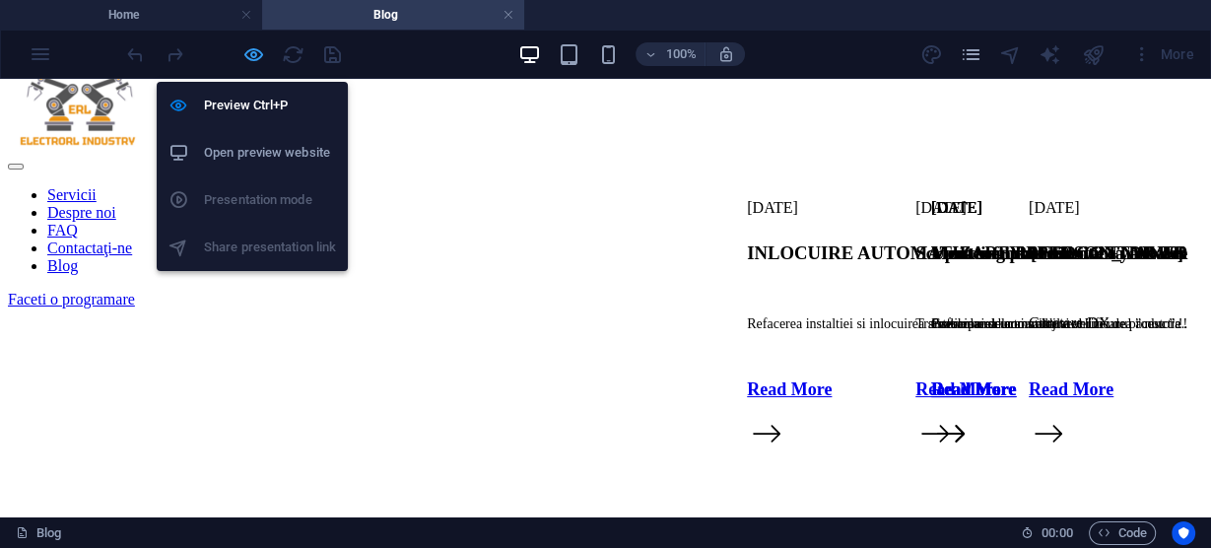
click at [248, 55] on icon "button" at bounding box center [253, 54] width 23 height 23
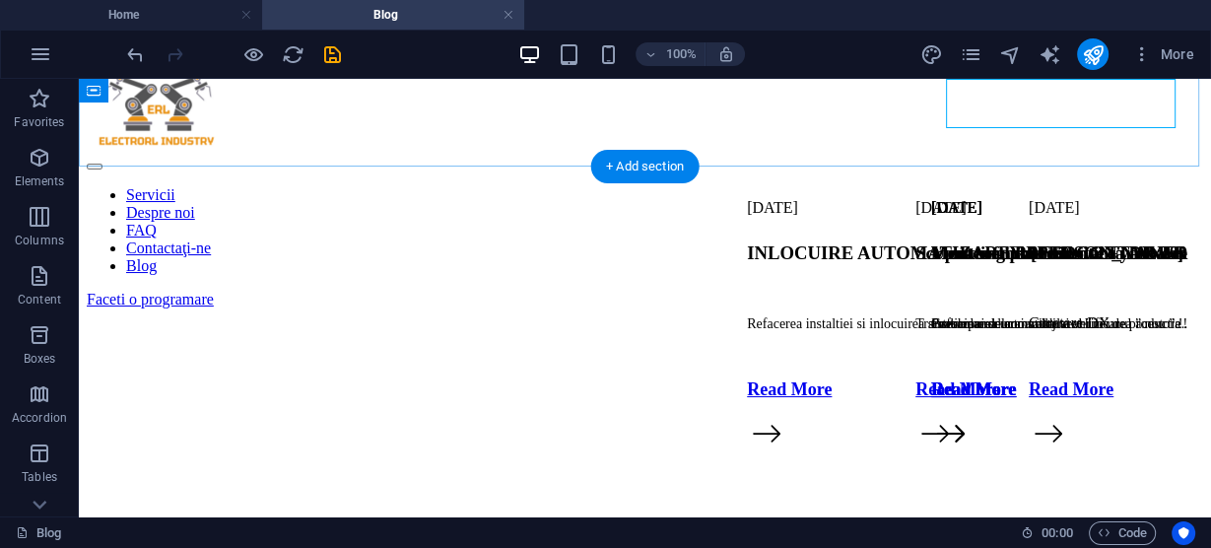
click at [1031, 291] on div "Faceti o programare" at bounding box center [645, 300] width 1116 height 18
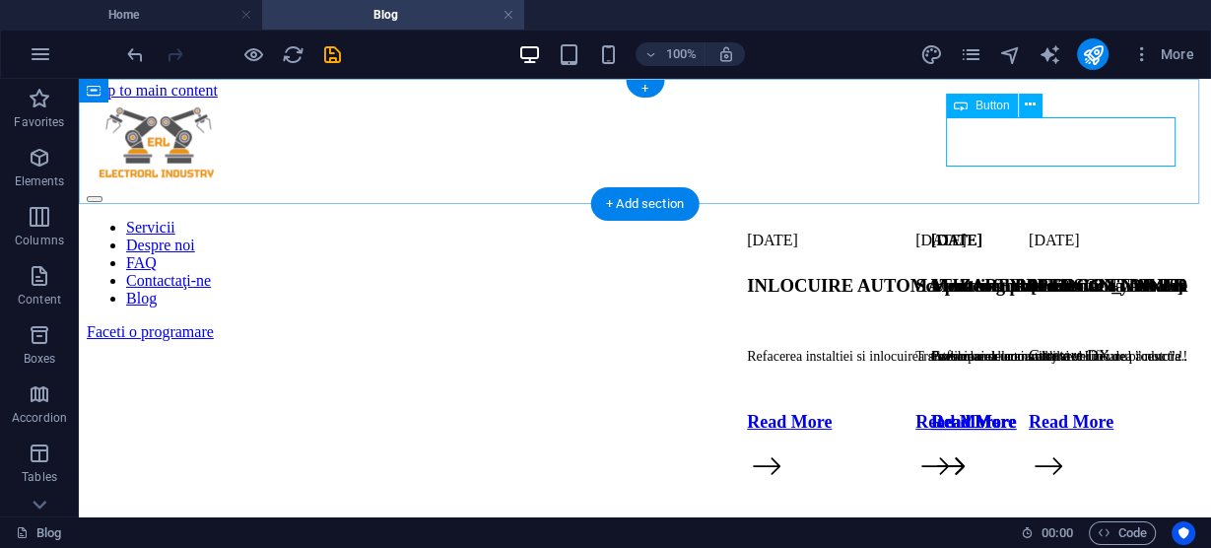
scroll to position [0, 0]
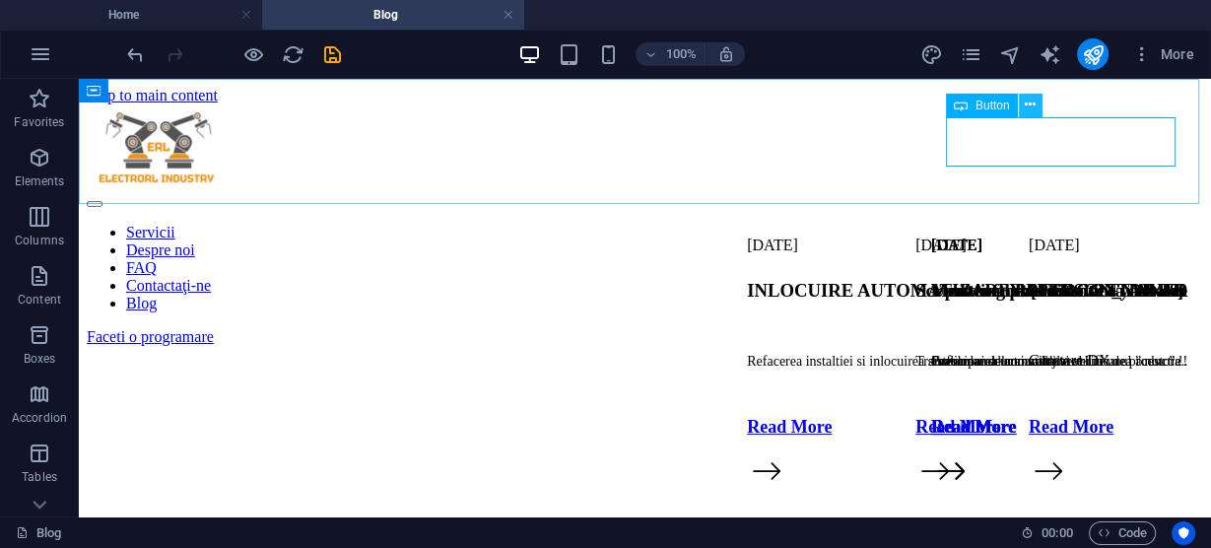
click at [1026, 109] on icon at bounding box center [1029, 105] width 11 height 21
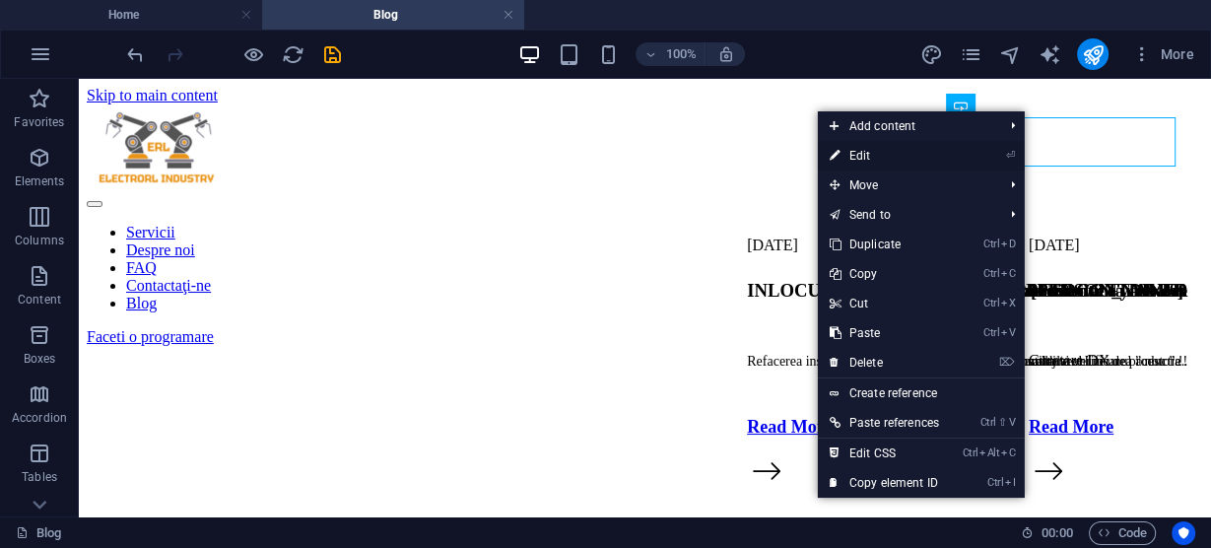
click at [868, 155] on link "⏎ Edit" at bounding box center [884, 156] width 133 height 30
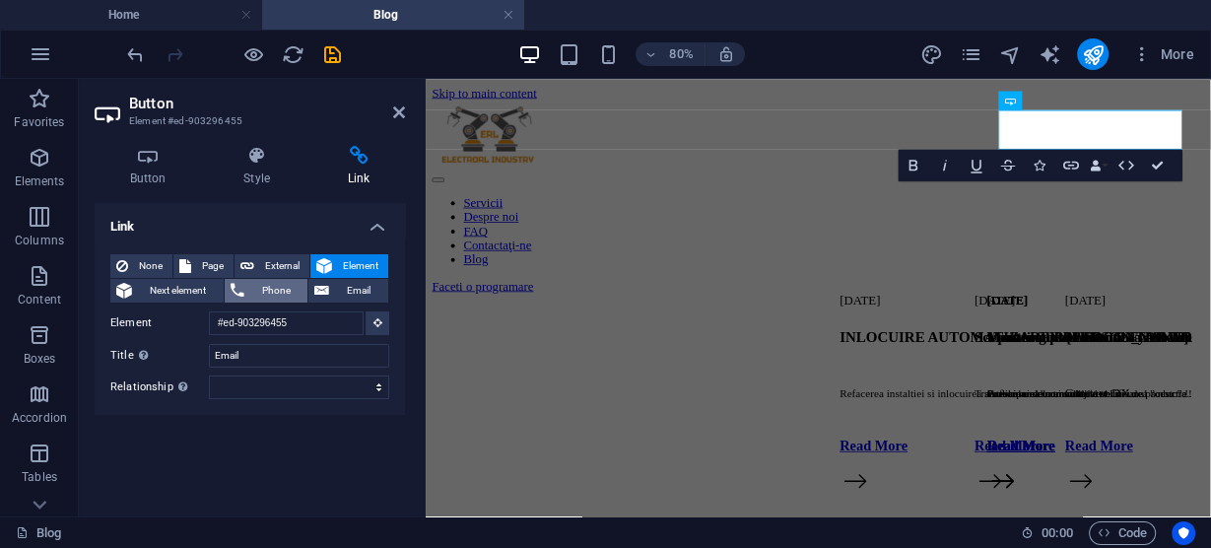
click at [251, 292] on span "Phone" at bounding box center [276, 291] width 52 height 24
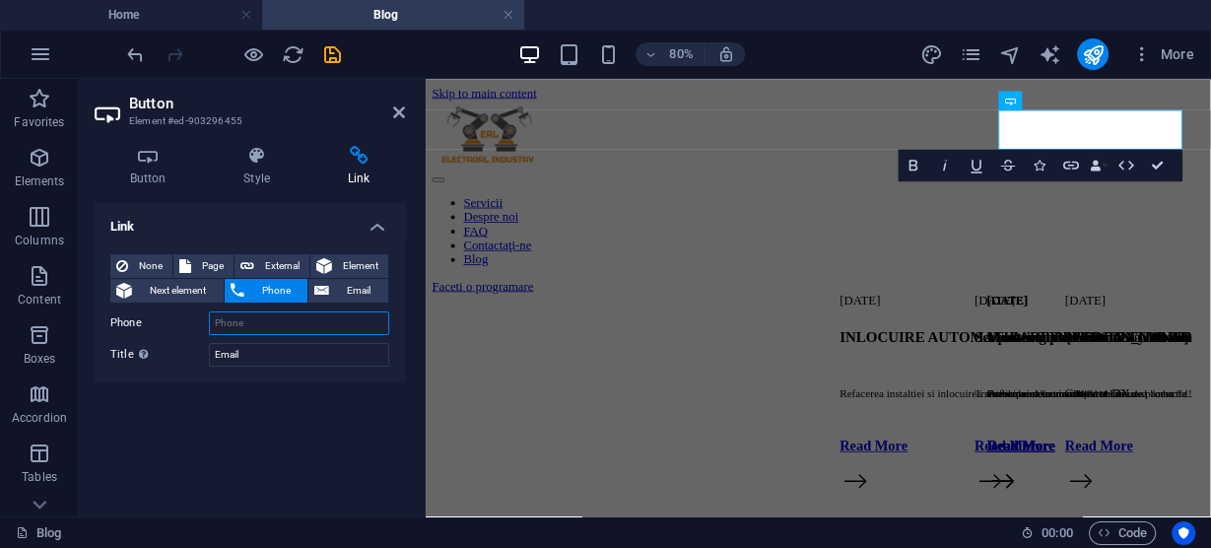
click at [259, 319] on input "Phone" at bounding box center [299, 323] width 180 height 24
type input "0766496554"
drag, startPoint x: 255, startPoint y: 355, endPoint x: 216, endPoint y: 351, distance: 39.6
click at [216, 351] on input "Email" at bounding box center [299, 355] width 180 height 24
type input "c"
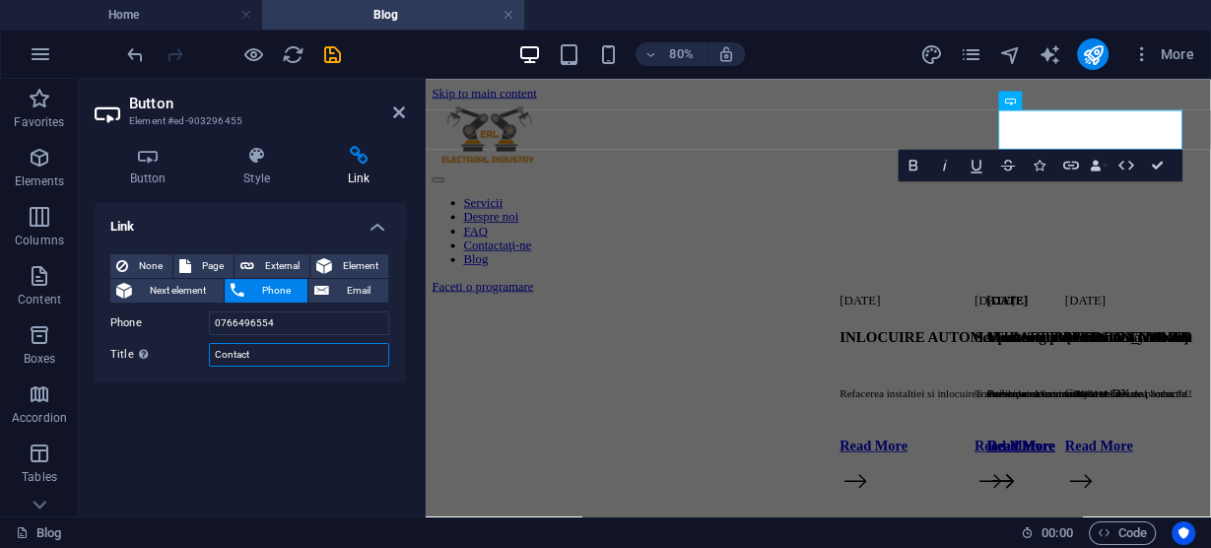
type input "Contact"
click at [296, 414] on div "Link None Page External Element Next element Phone Email Page Home Blog Subpage…" at bounding box center [250, 351] width 310 height 297
click at [395, 111] on icon at bounding box center [399, 112] width 12 height 16
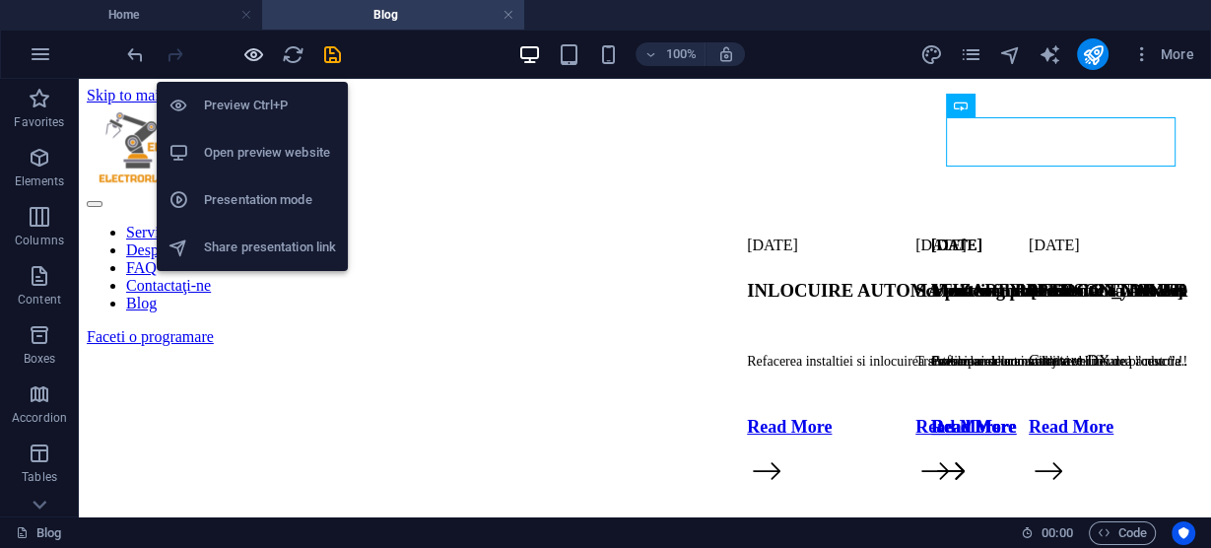
click at [253, 45] on icon "button" at bounding box center [253, 54] width 23 height 23
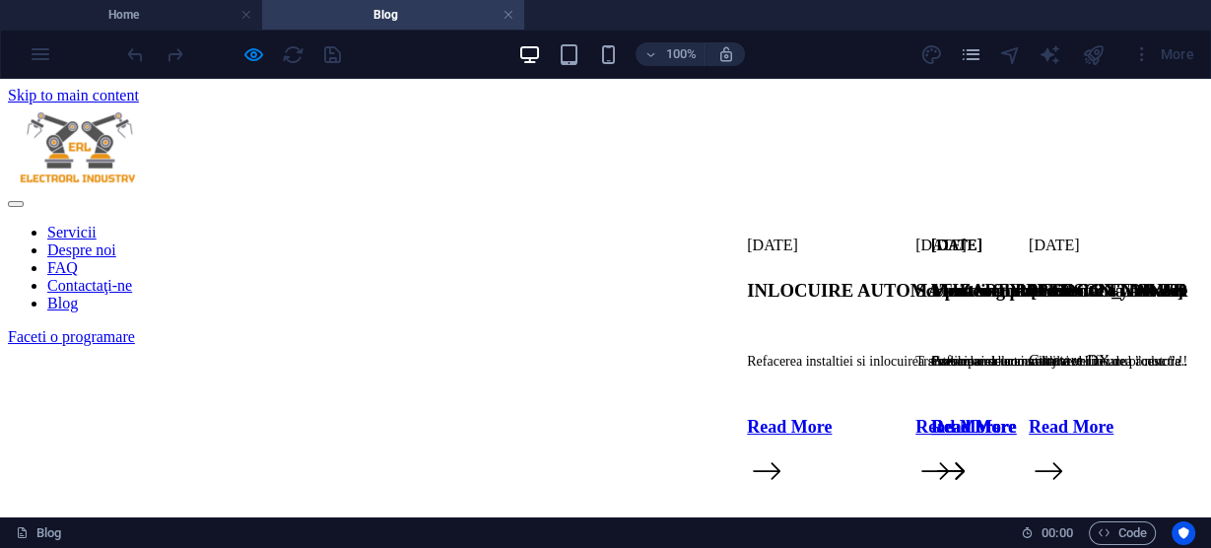
click at [135, 328] on link "Faceti o programare" at bounding box center [71, 336] width 127 height 17
click at [820, 369] on div at bounding box center [605, 369] width 1195 height 0
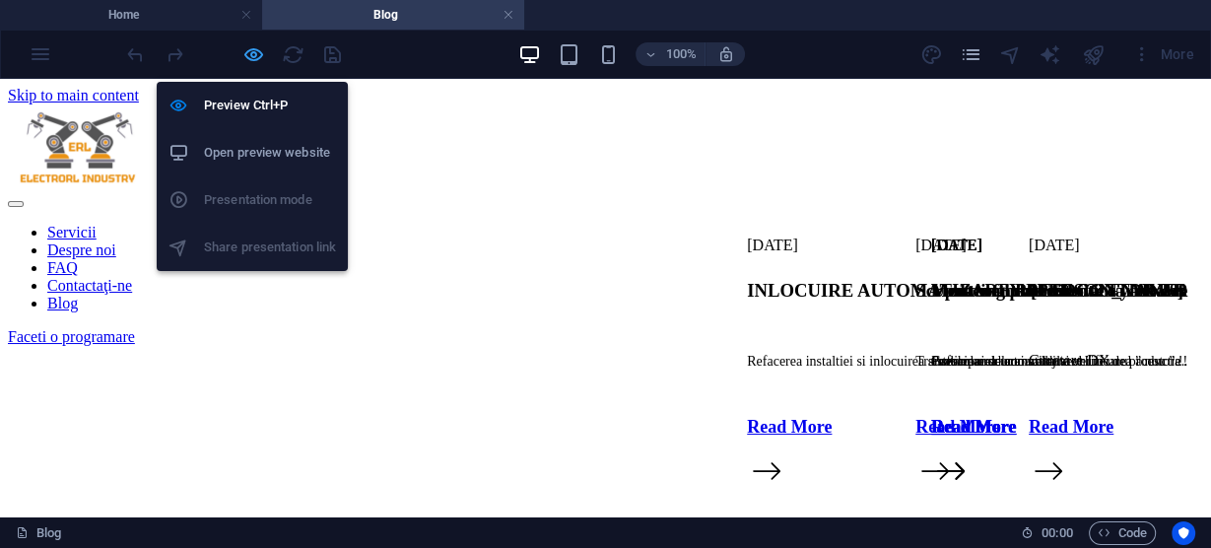
click at [246, 50] on icon "button" at bounding box center [253, 54] width 23 height 23
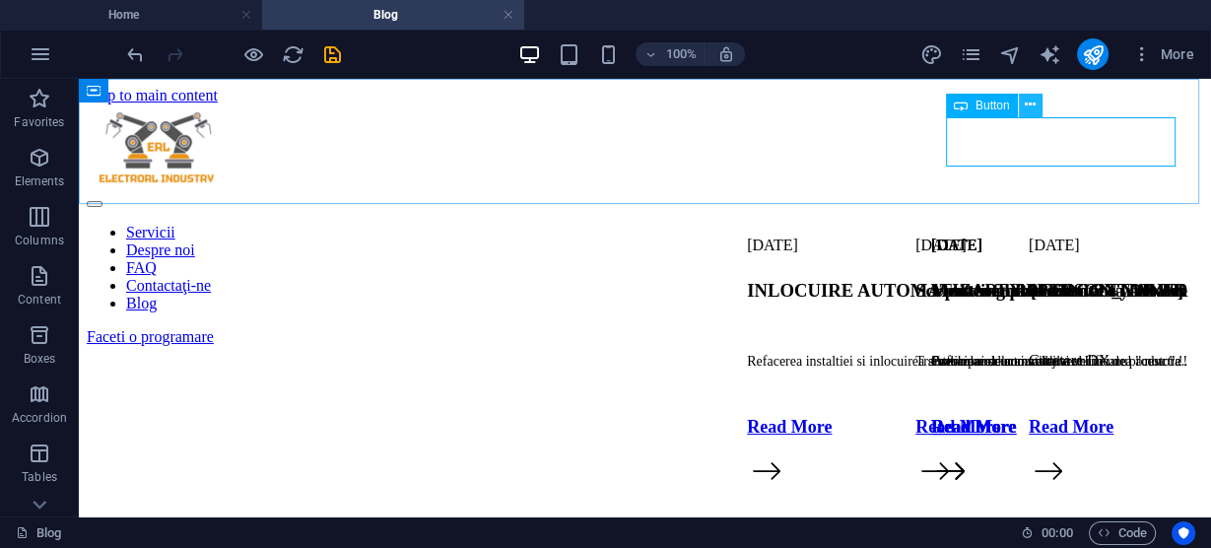
click at [1029, 109] on icon at bounding box center [1029, 105] width 11 height 21
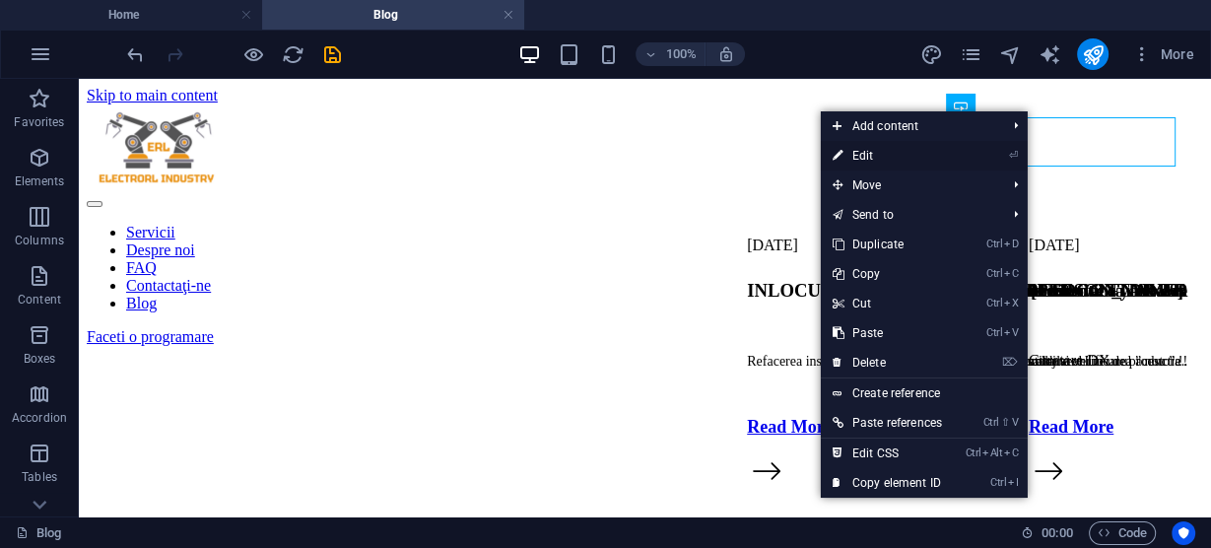
click at [865, 152] on link "⏎ Edit" at bounding box center [887, 156] width 133 height 30
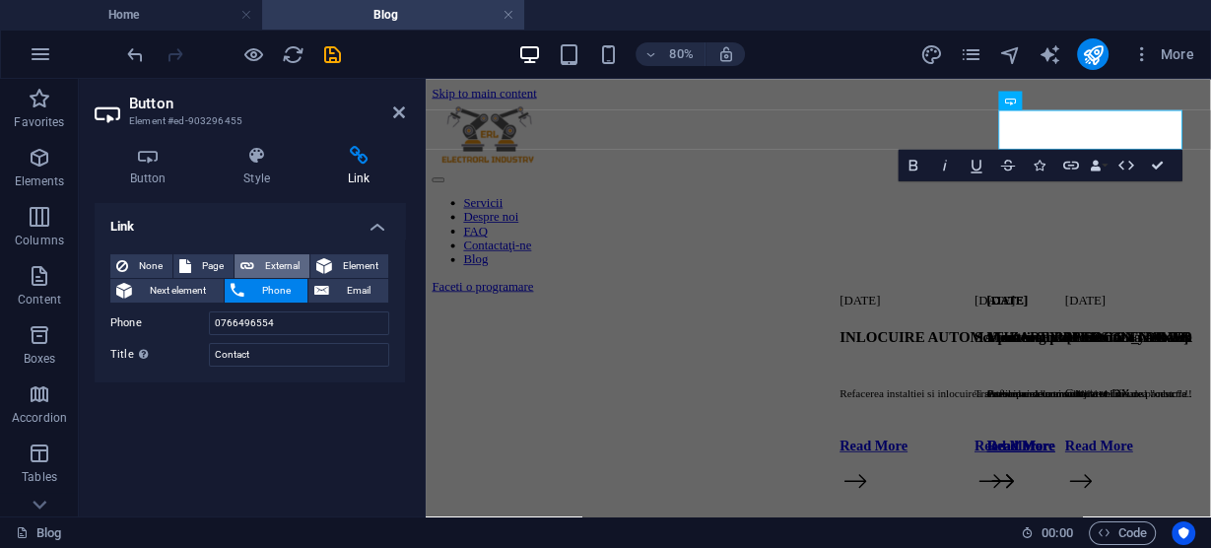
click at [265, 265] on span "External" at bounding box center [281, 266] width 43 height 24
select select
select select "blank"
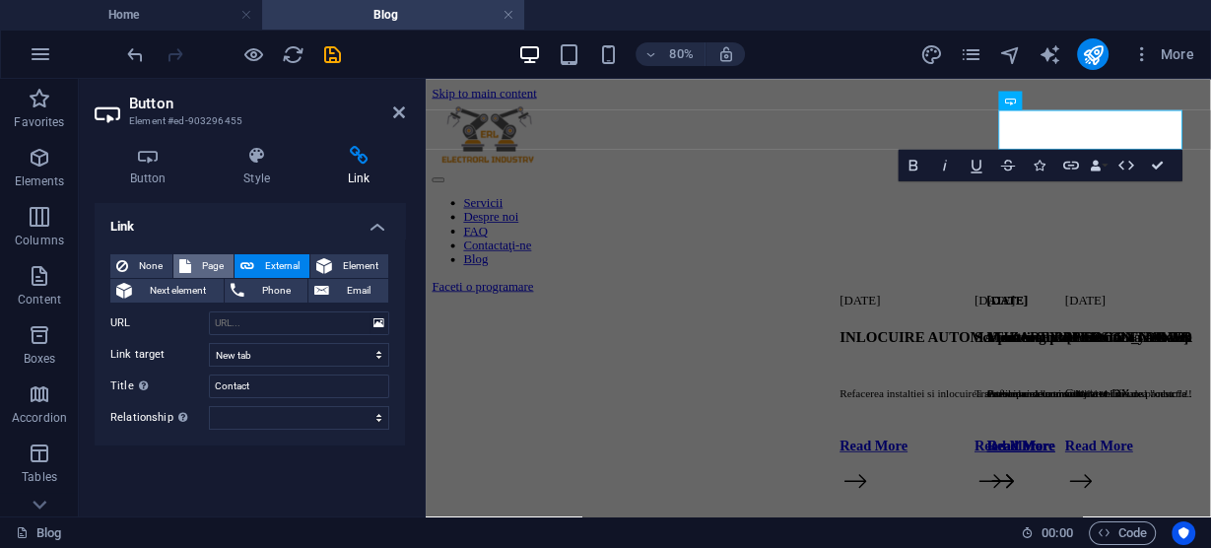
click at [197, 258] on span "Page" at bounding box center [212, 266] width 31 height 24
select select
click at [280, 322] on select "Home Blog Subpage Legal Notice Privacy" at bounding box center [299, 323] width 180 height 24
select select "0"
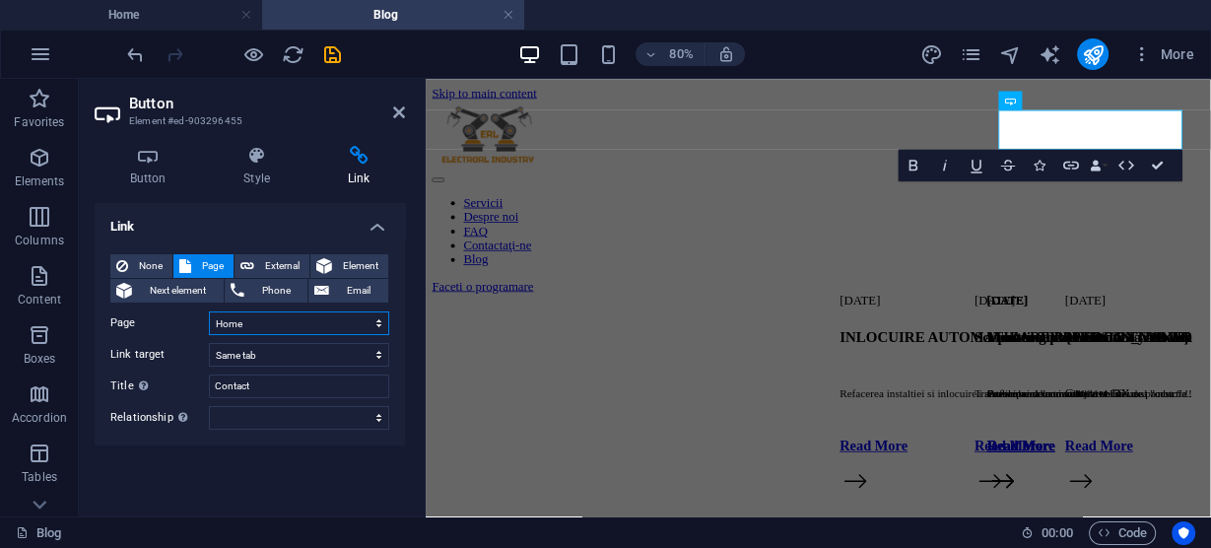
click at [209, 311] on select "Home Blog Subpage Legal Notice Privacy" at bounding box center [299, 323] width 180 height 24
click at [363, 355] on select "New tab Same tab Overlay" at bounding box center [299, 355] width 180 height 24
click at [266, 472] on div "Link None Page External Element Next element Phone Email Page Home Blog Subpage…" at bounding box center [250, 351] width 310 height 297
click at [318, 415] on select "alternate author bookmark external help license next nofollow noreferrer noopen…" at bounding box center [299, 418] width 180 height 24
click at [306, 490] on div "Link None Page External Element Next element Phone Email Page Home Blog Subpage…" at bounding box center [250, 351] width 310 height 297
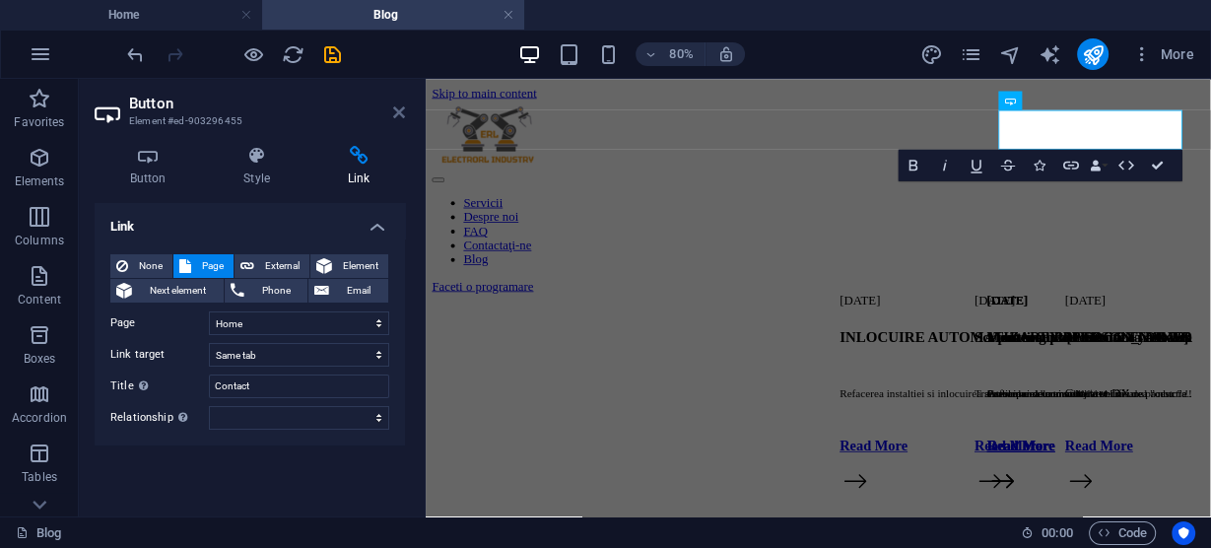
click at [399, 115] on icon at bounding box center [399, 112] width 12 height 16
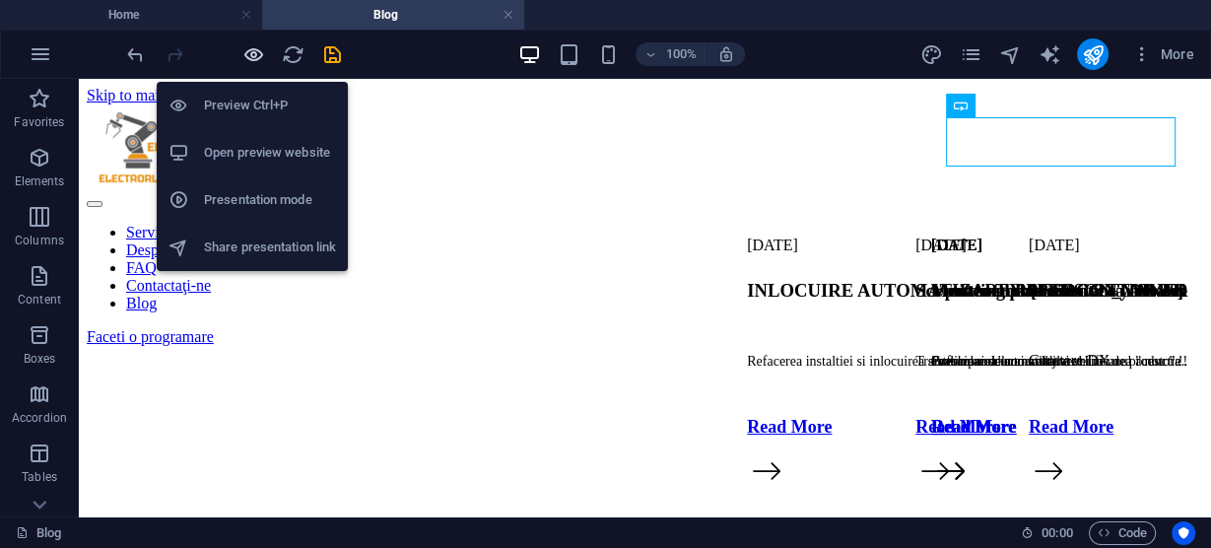
click at [247, 58] on icon "button" at bounding box center [253, 54] width 23 height 23
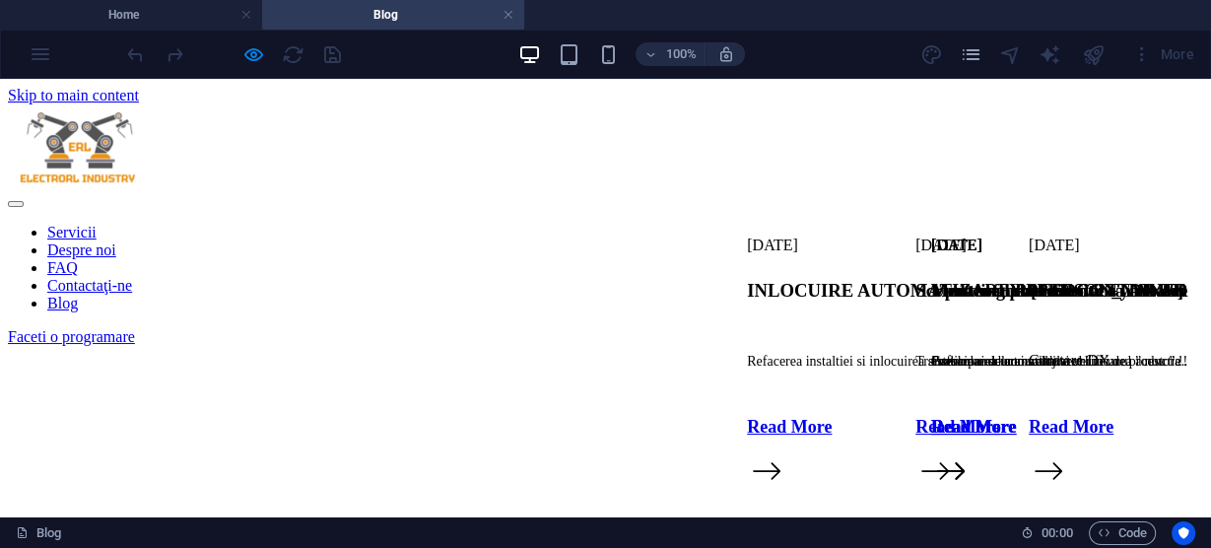
click at [135, 328] on link "Faceti o programare" at bounding box center [71, 336] width 127 height 17
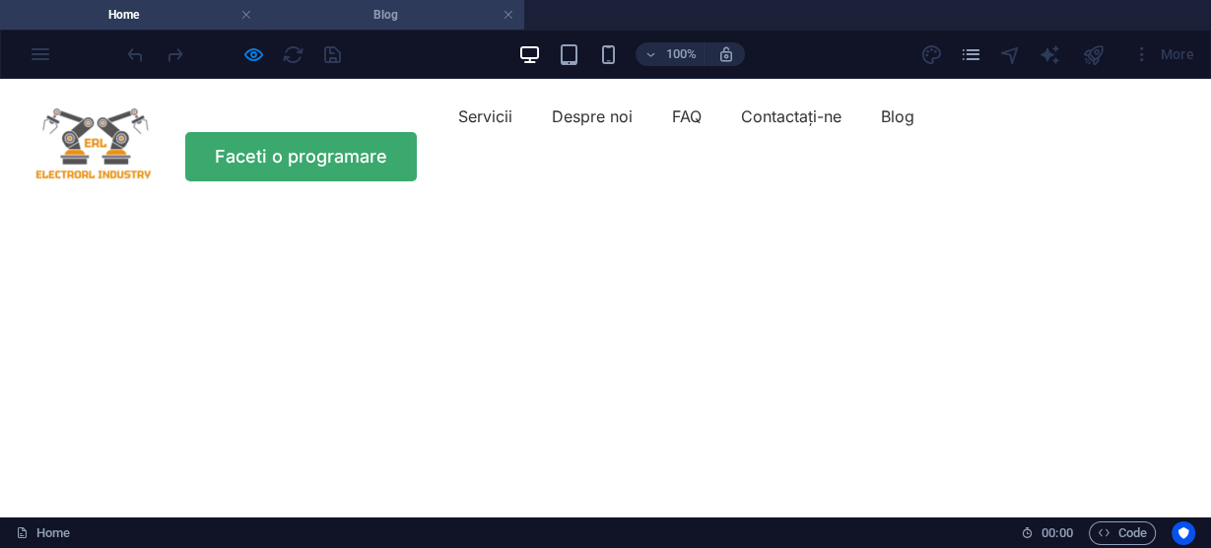
click at [383, 15] on h4 "Blog" at bounding box center [393, 15] width 262 height 22
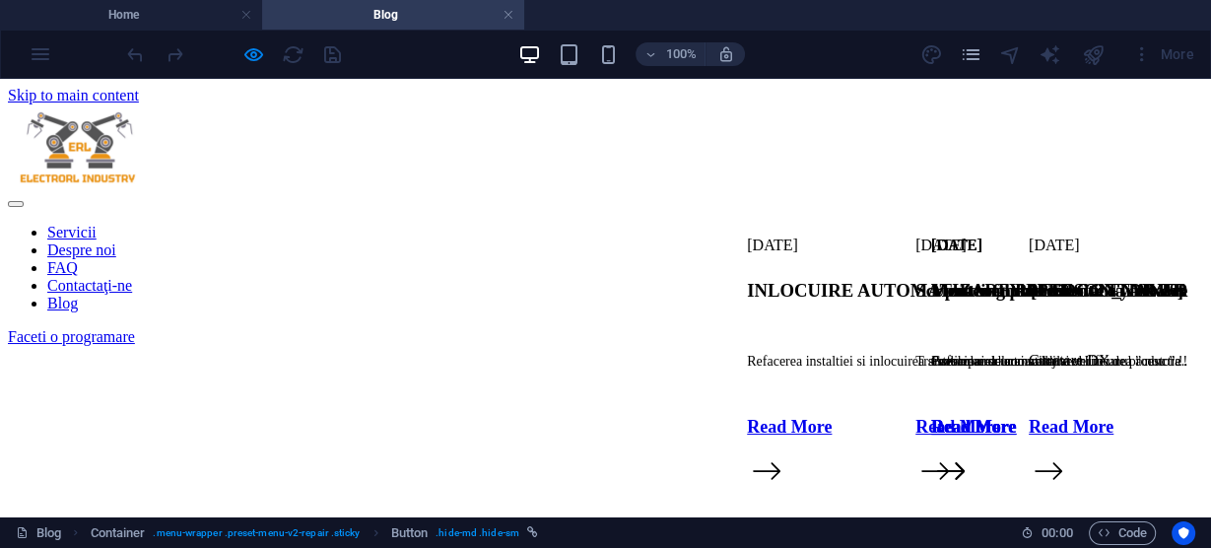
click at [135, 328] on link "Faceti o programare" at bounding box center [71, 336] width 127 height 17
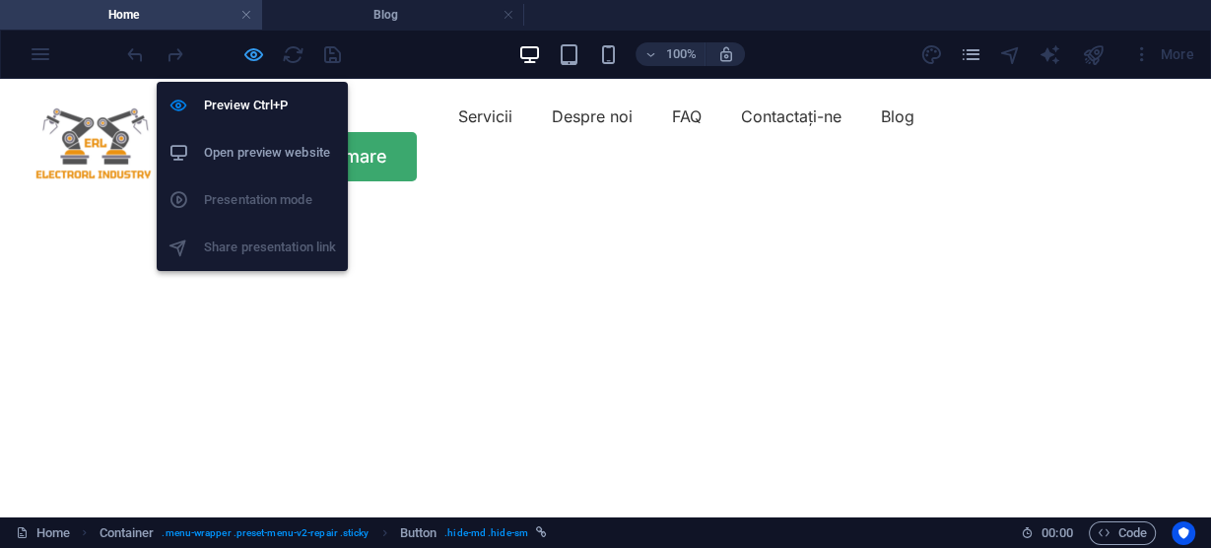
click at [253, 56] on icon "button" at bounding box center [253, 54] width 23 height 23
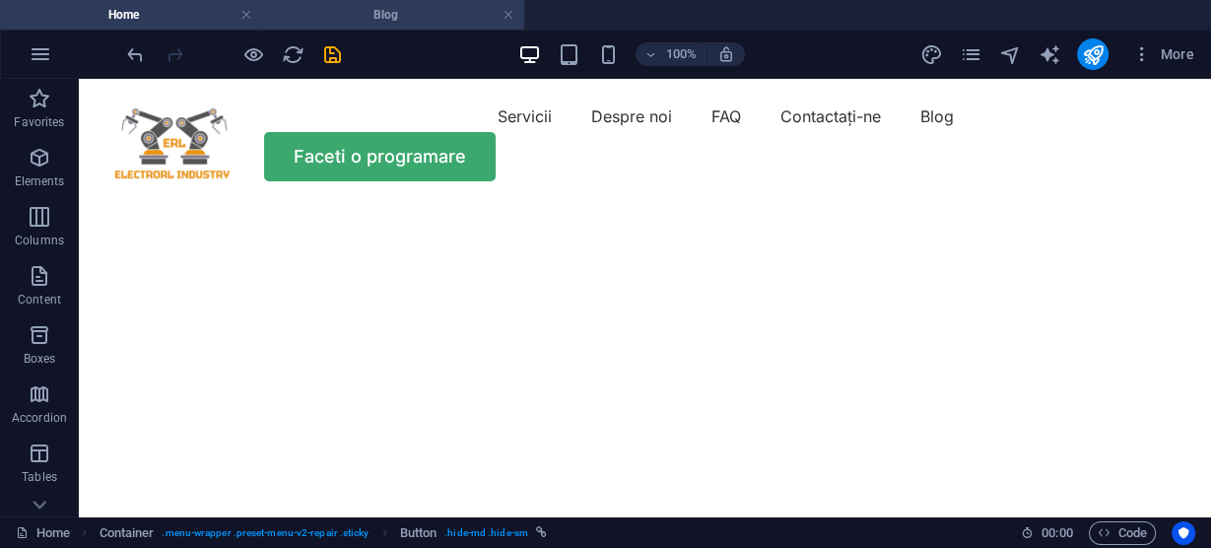
click at [367, 12] on h4 "Blog" at bounding box center [393, 15] width 262 height 22
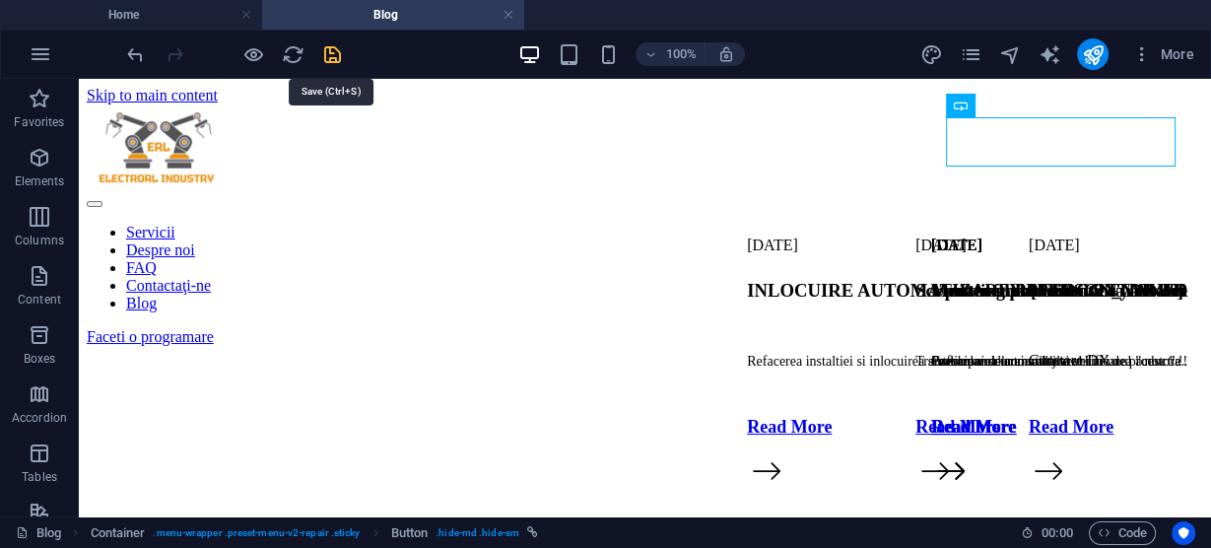
drag, startPoint x: 331, startPoint y: 44, endPoint x: 352, endPoint y: 50, distance: 21.5
click at [331, 44] on icon "save" at bounding box center [332, 54] width 23 height 23
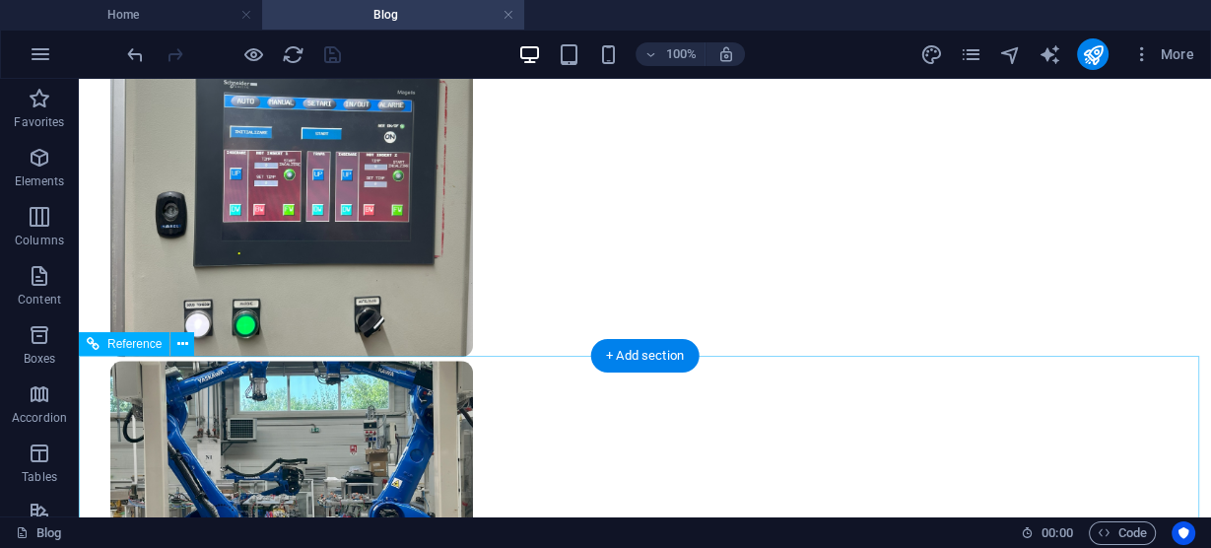
scroll to position [1970, 0]
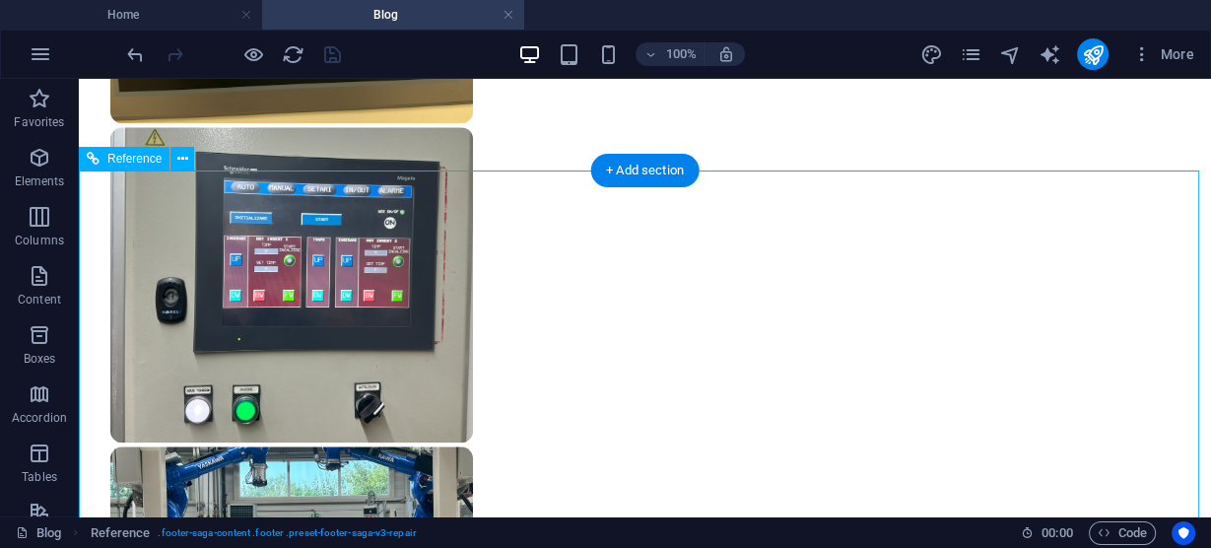
scroll to position [2182, 0]
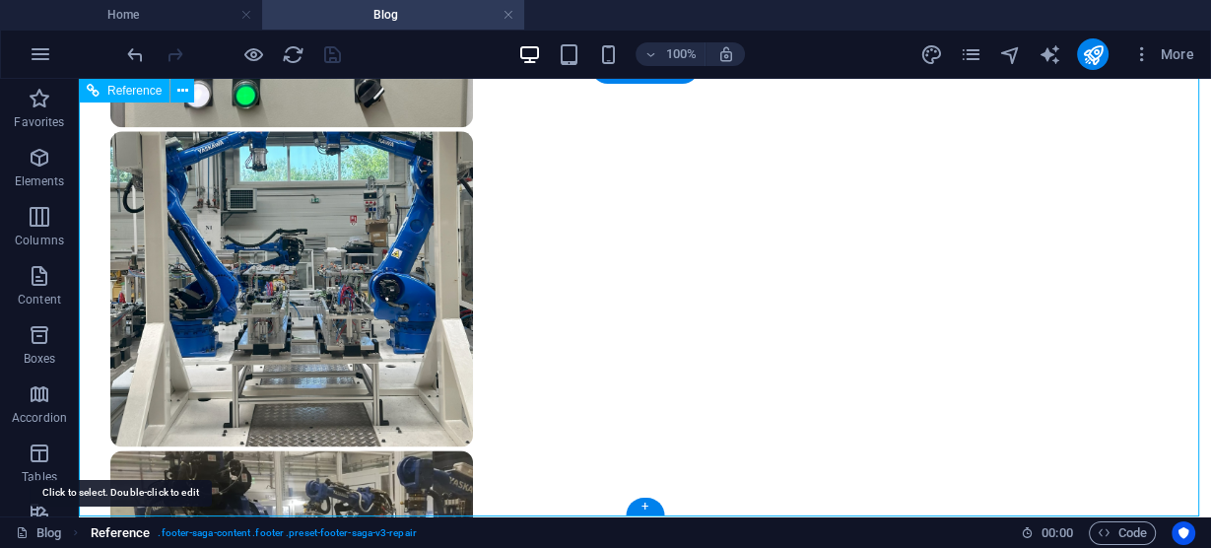
click at [129, 533] on span "Reference" at bounding box center [121, 533] width 60 height 24
click at [131, 533] on span "Reference" at bounding box center [121, 533] width 60 height 24
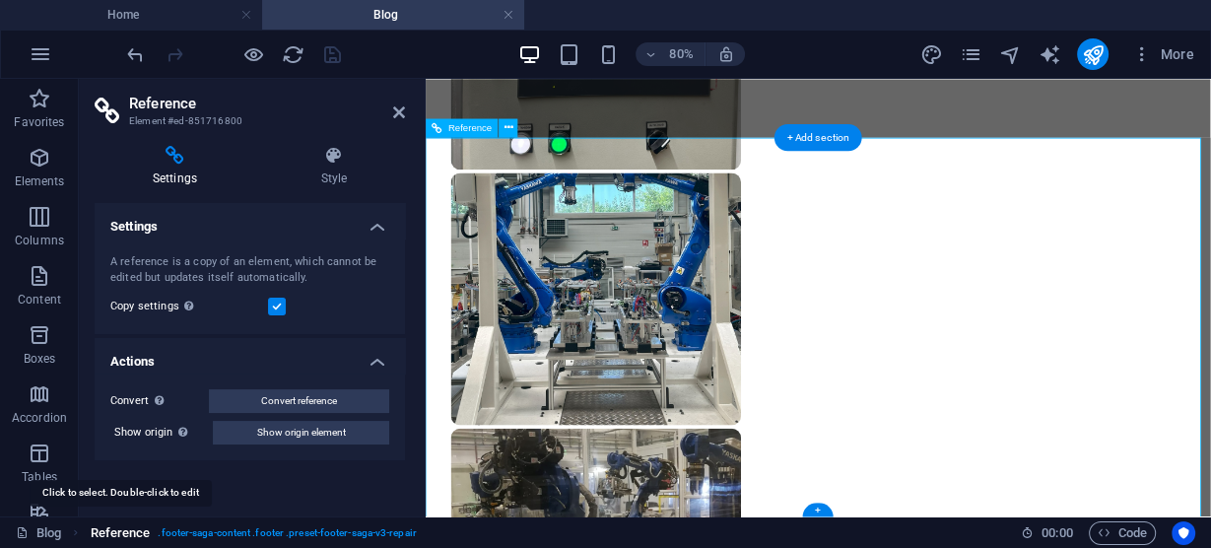
scroll to position [2162, 0]
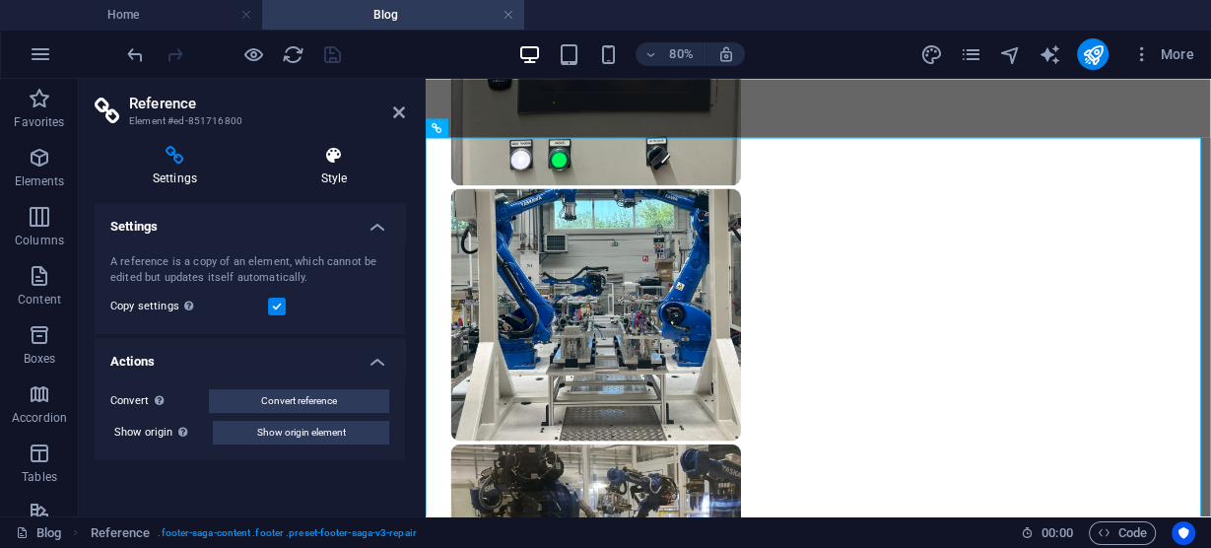
click at [333, 152] on icon at bounding box center [334, 156] width 142 height 20
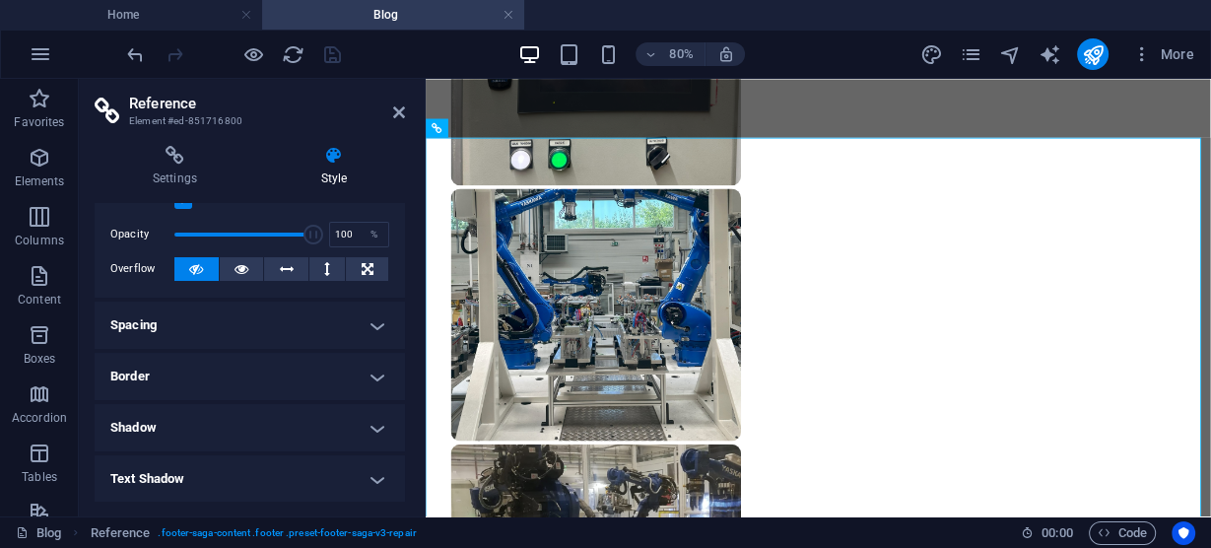
scroll to position [0, 0]
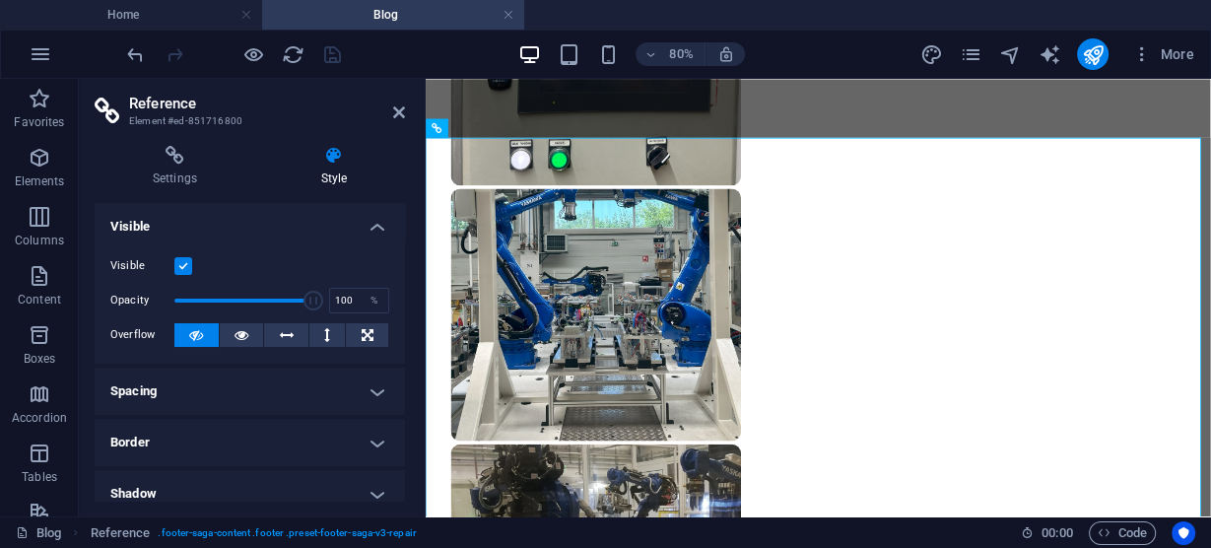
click at [406, 111] on aside "Reference Element #ed-851716800 Settings Style Settings A reference is a copy o…" at bounding box center [252, 297] width 347 height 437
click at [397, 109] on icon at bounding box center [399, 112] width 12 height 16
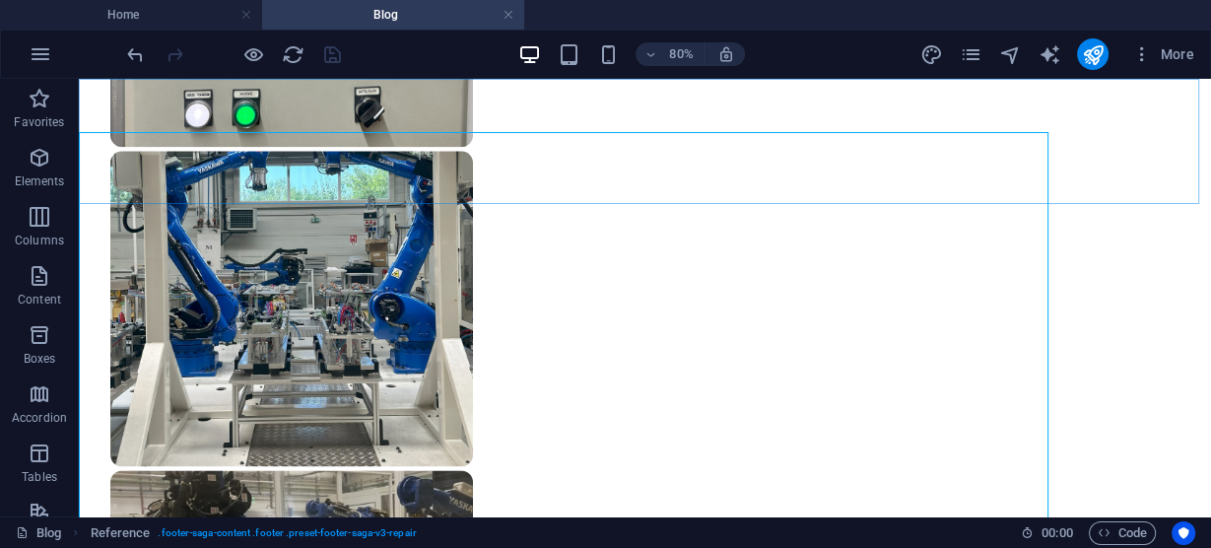
scroll to position [2182, 0]
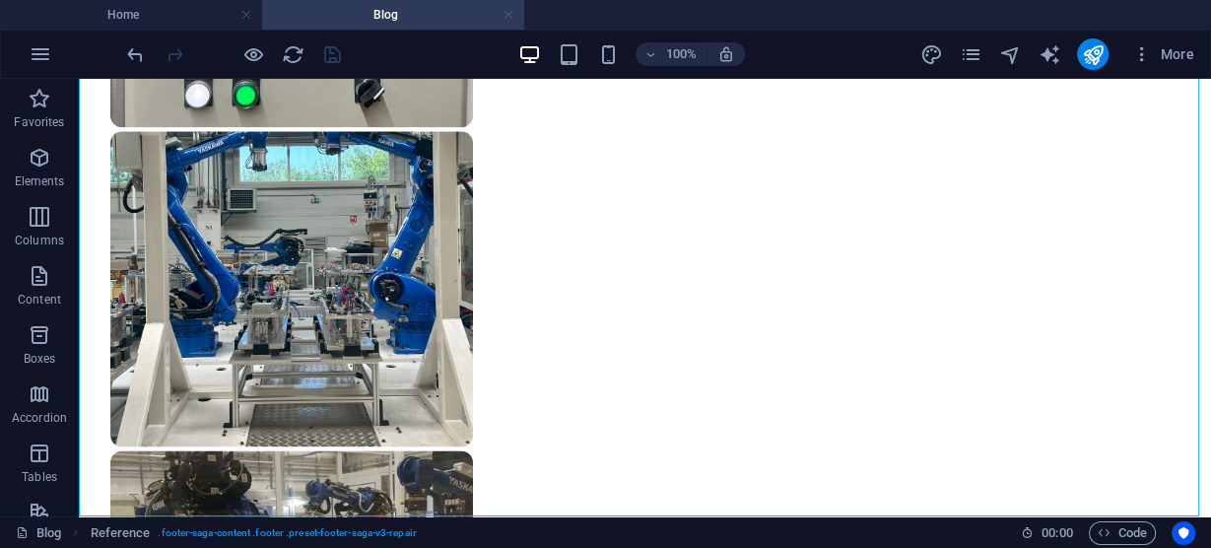
click at [502, 11] on link at bounding box center [508, 15] width 12 height 19
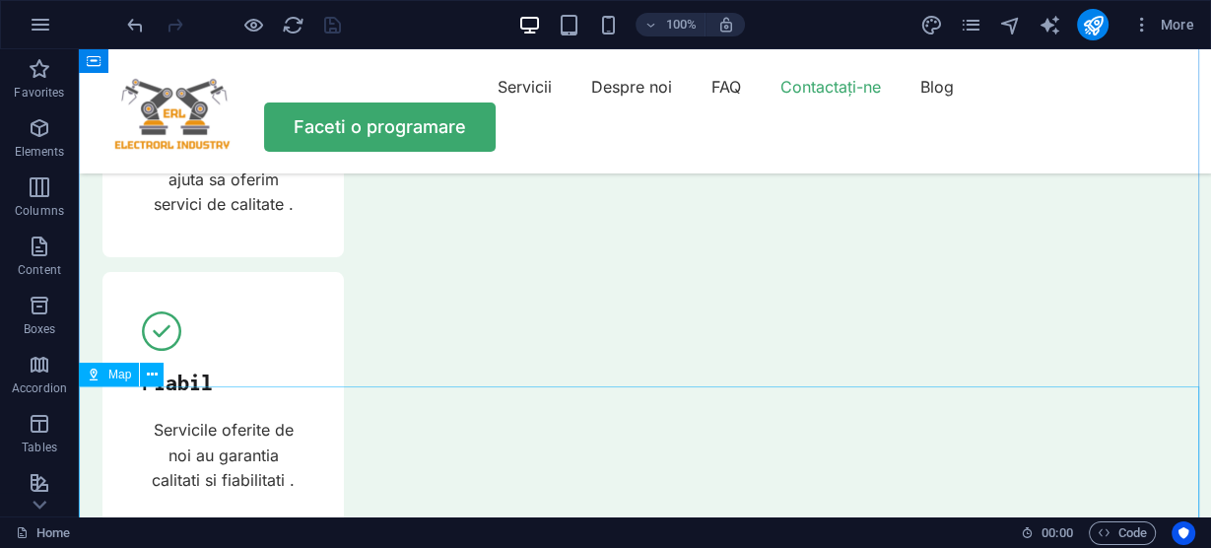
scroll to position [6541, 0]
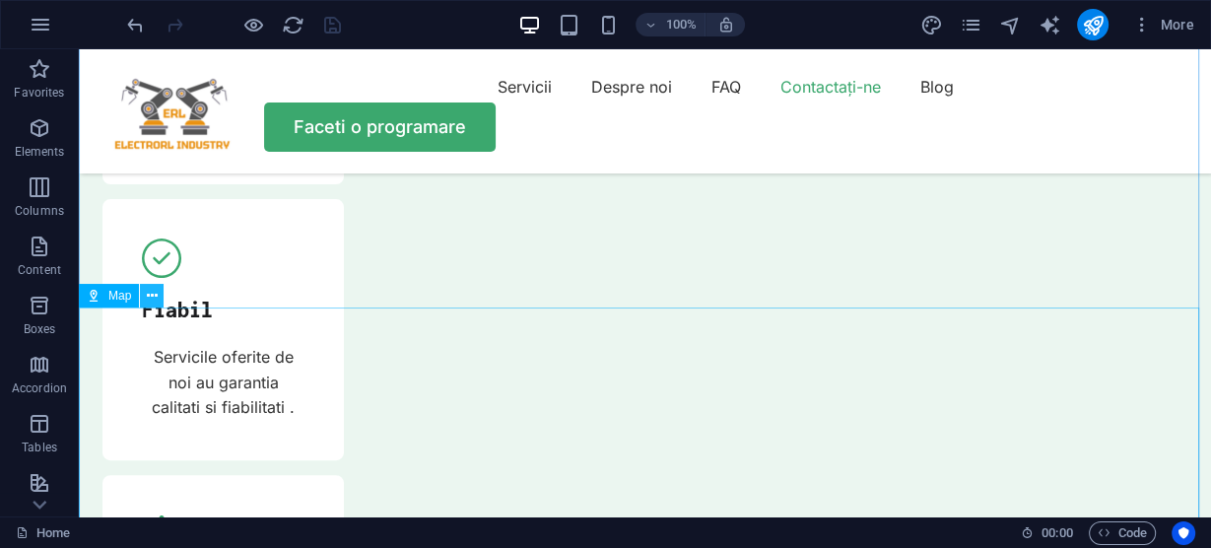
click at [151, 298] on icon at bounding box center [152, 296] width 11 height 21
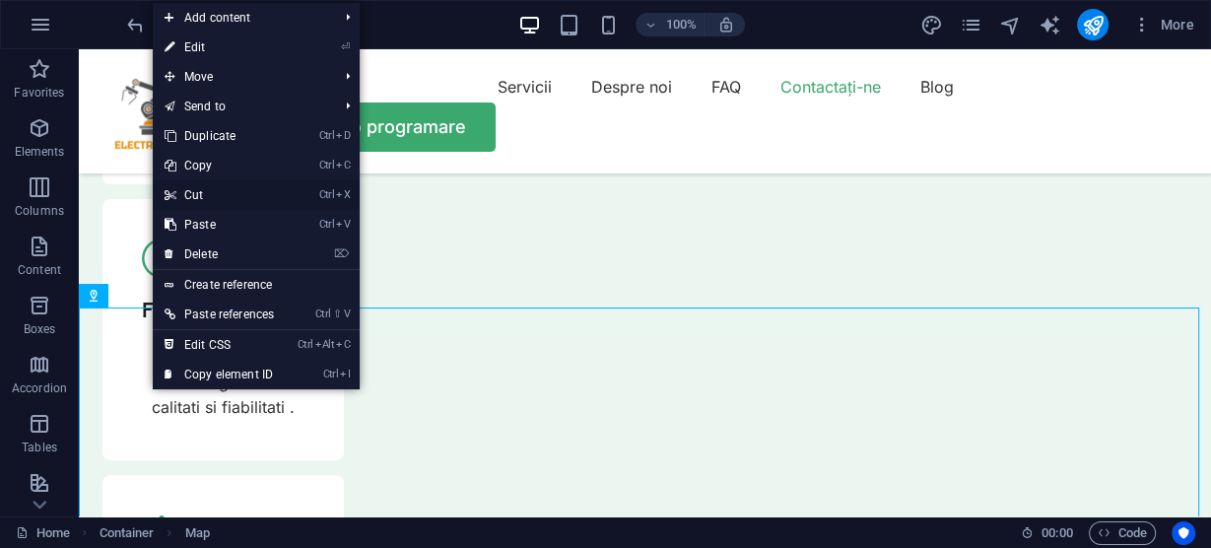
click at [210, 191] on link "Ctrl X Cut" at bounding box center [219, 195] width 133 height 30
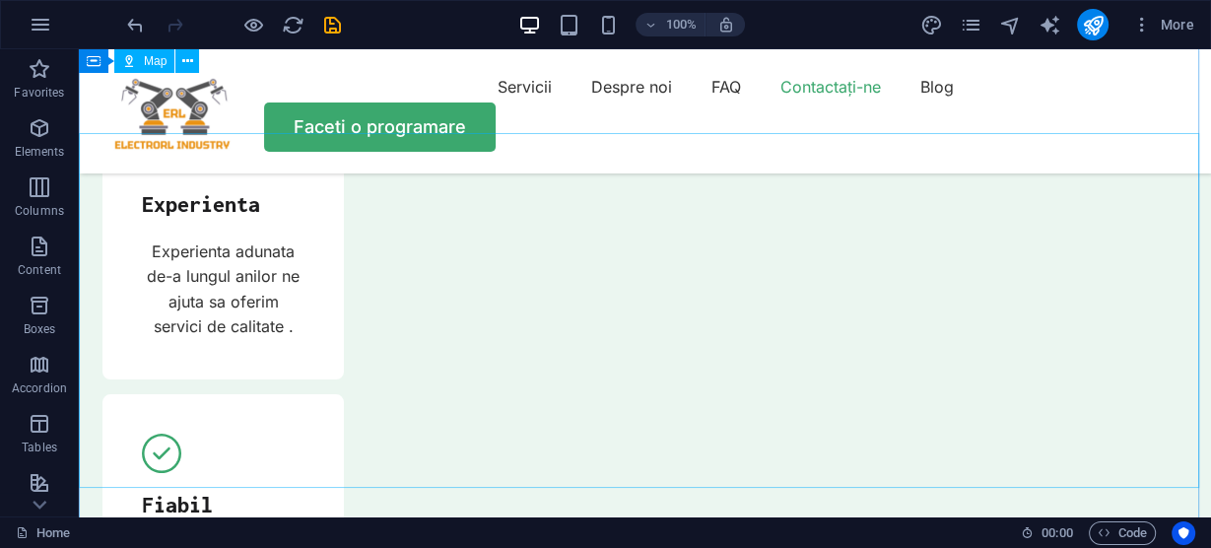
scroll to position [6304, 0]
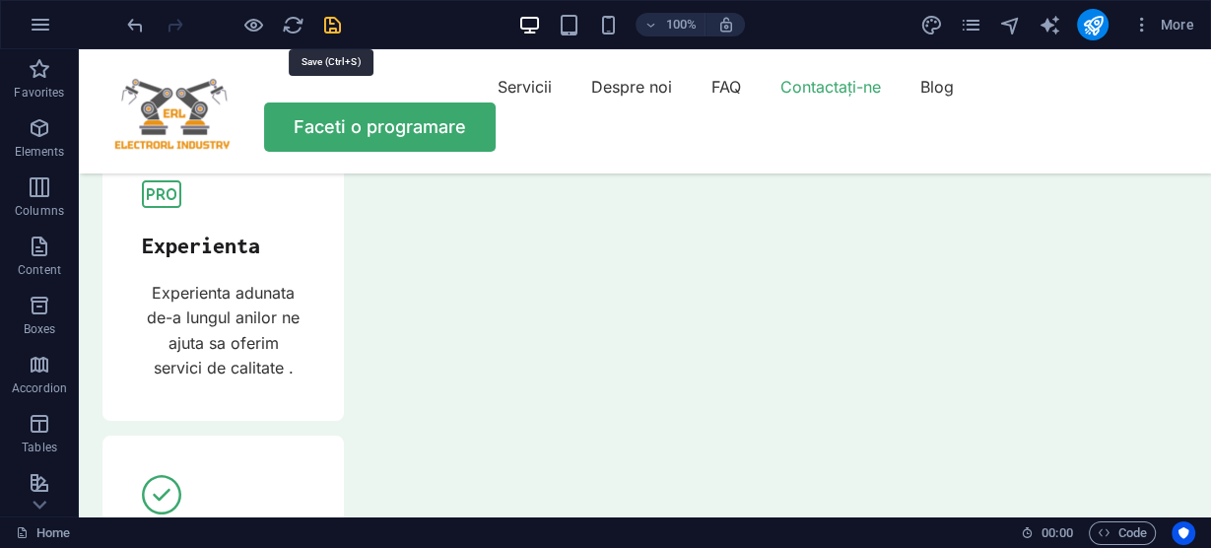
click at [333, 26] on icon "save" at bounding box center [332, 25] width 23 height 23
click at [1086, 23] on icon "publish" at bounding box center [1092, 25] width 23 height 23
